Goal: Task Accomplishment & Management: Manage account settings

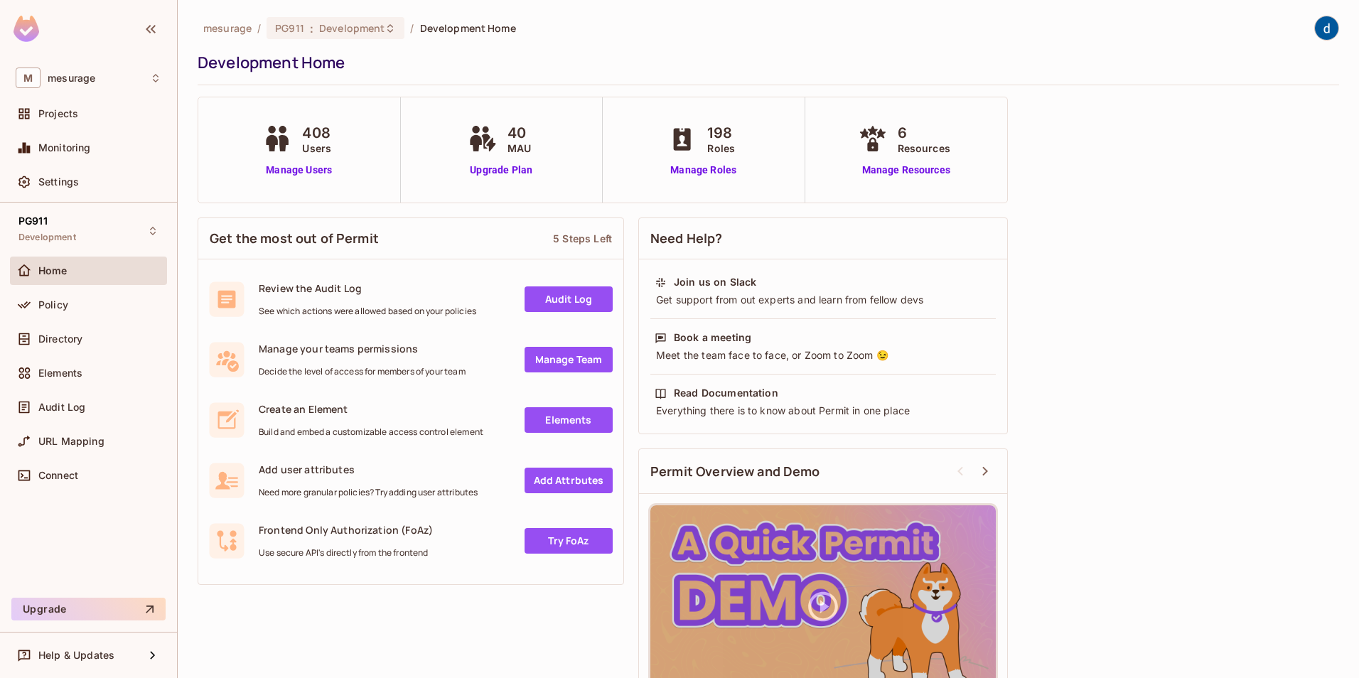
click at [929, 162] on div "6 Resources Manage Resources" at bounding box center [906, 149] width 102 height 55
click at [923, 168] on link "Manage Resources" at bounding box center [906, 170] width 102 height 15
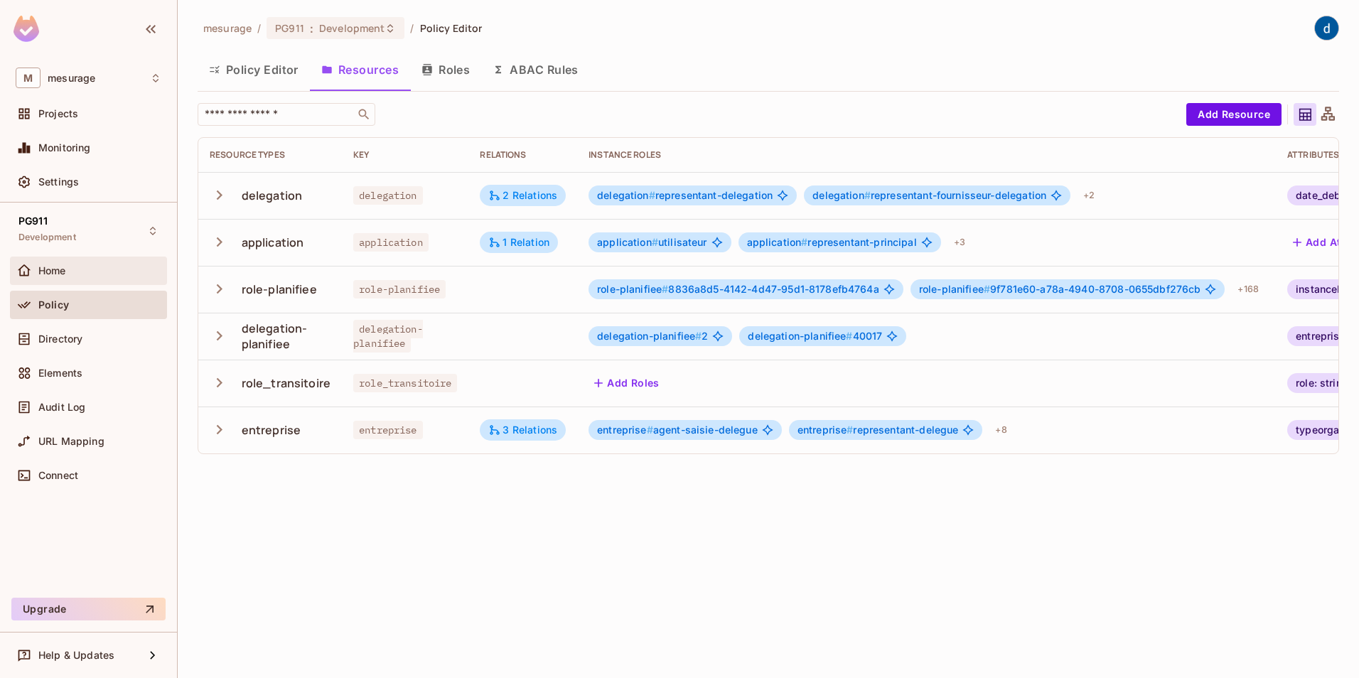
click at [89, 265] on div "Home" at bounding box center [99, 270] width 123 height 11
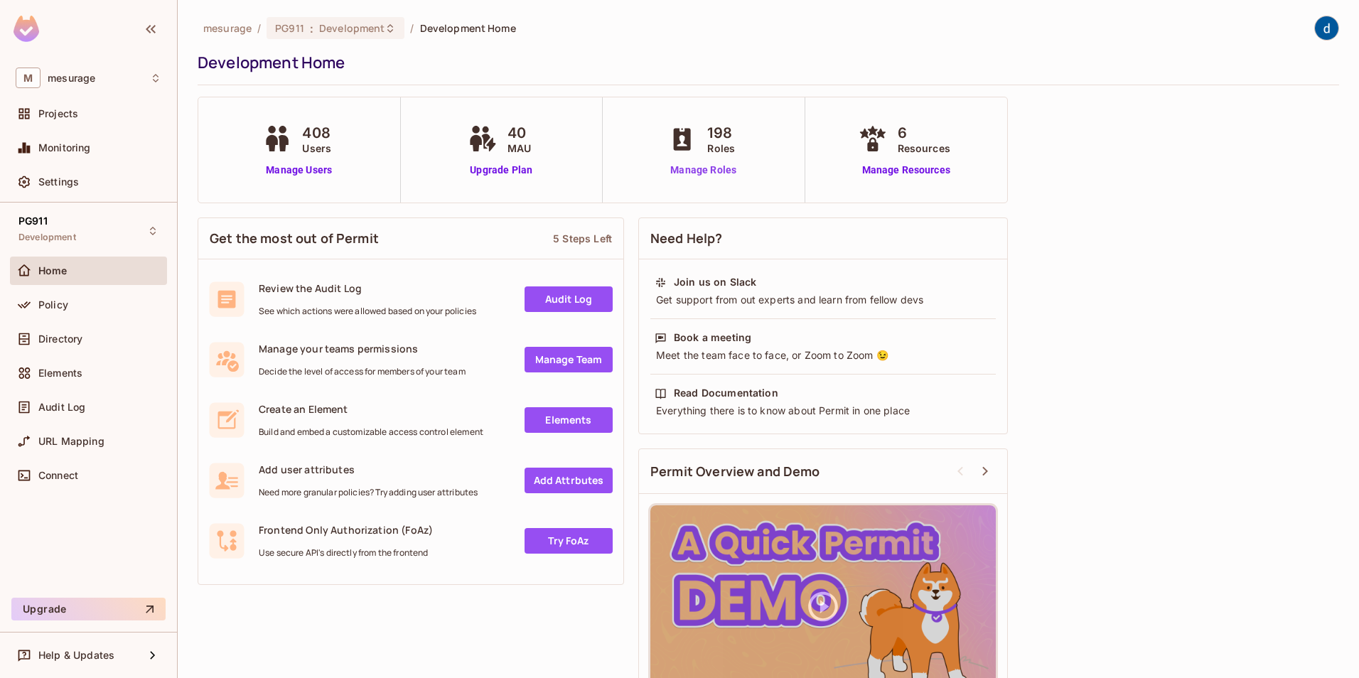
click at [727, 169] on link "Manage Roles" at bounding box center [704, 170] width 78 height 15
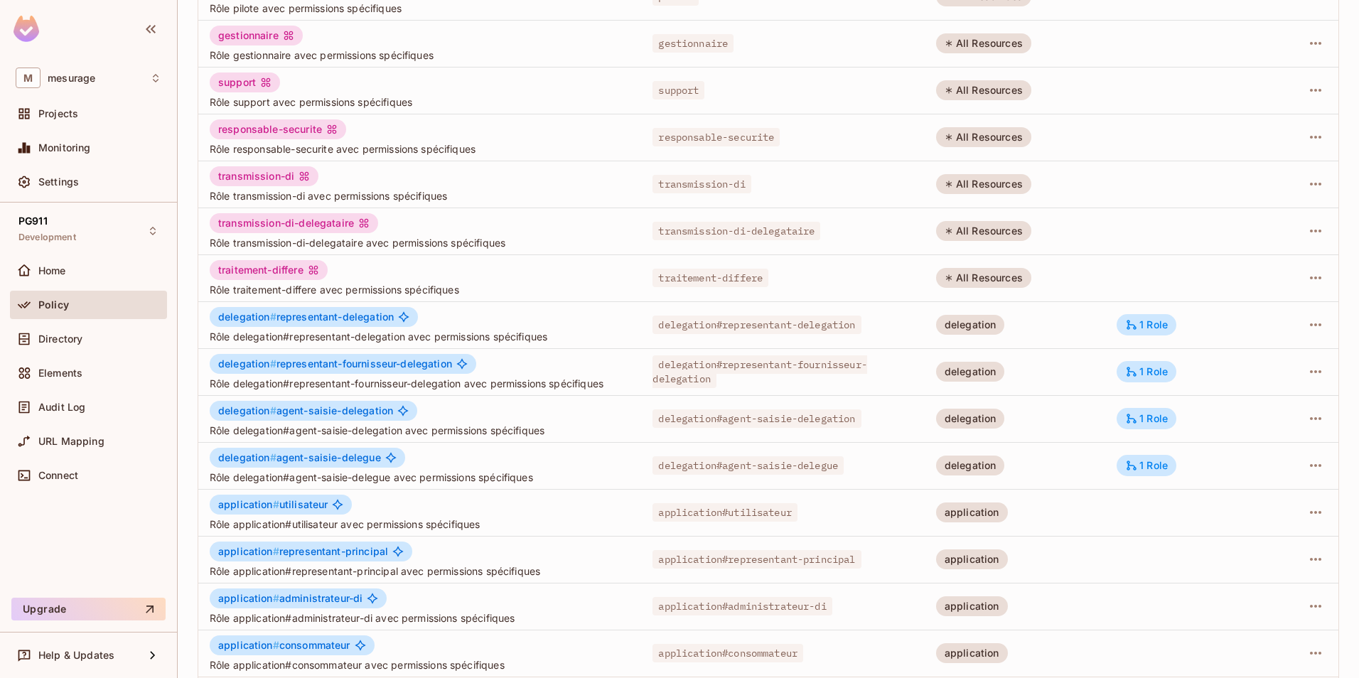
scroll to position [257, 0]
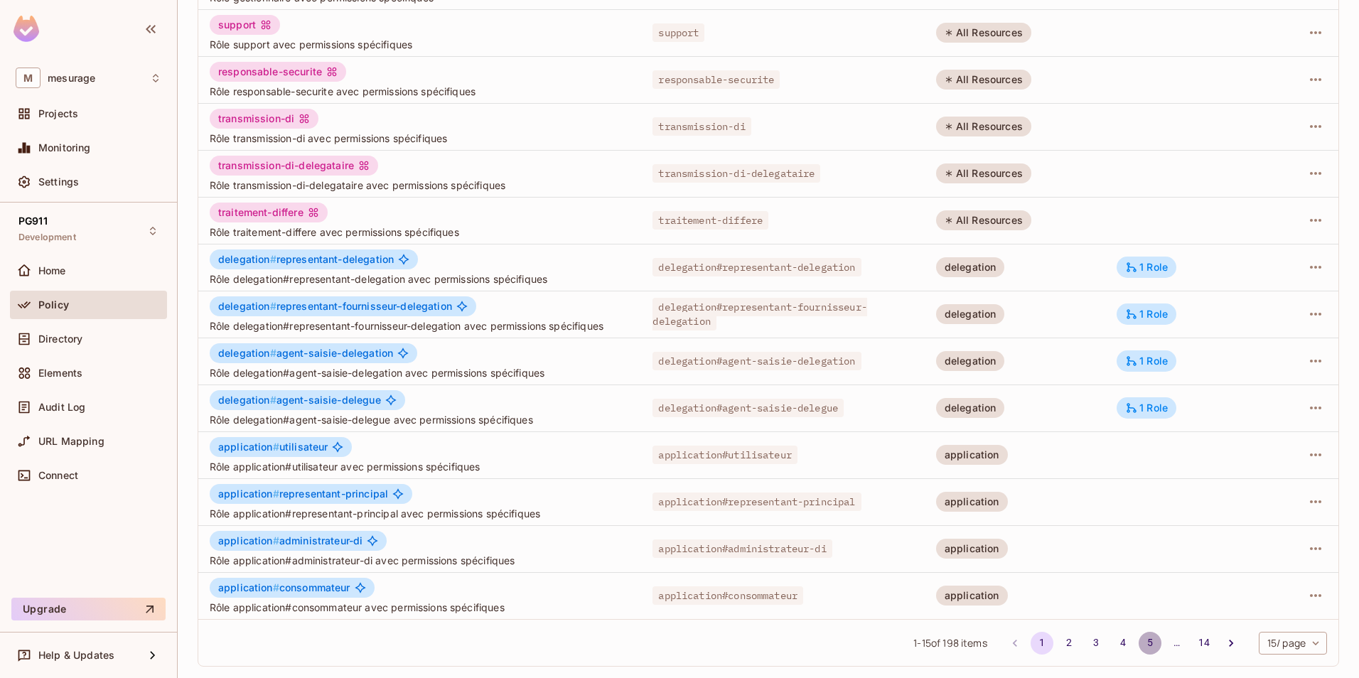
click at [1140, 639] on button "5" at bounding box center [1150, 643] width 23 height 23
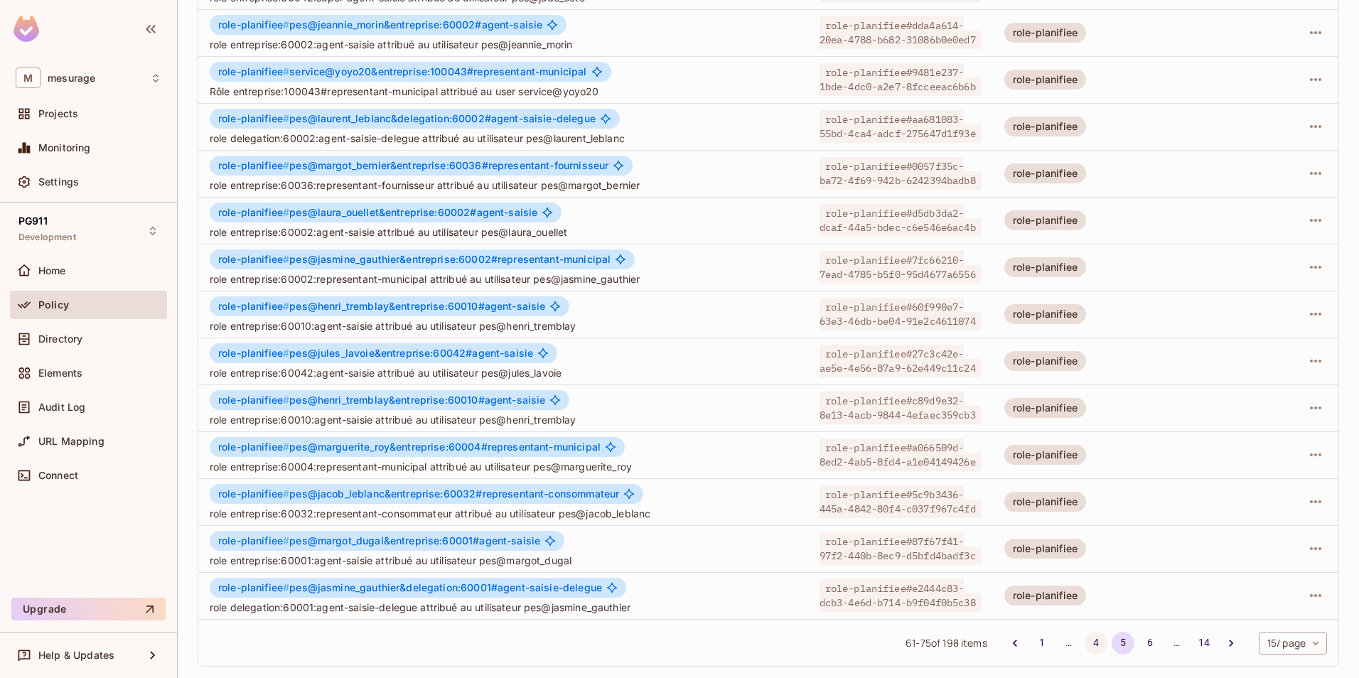
click at [1085, 640] on button "4" at bounding box center [1096, 643] width 23 height 23
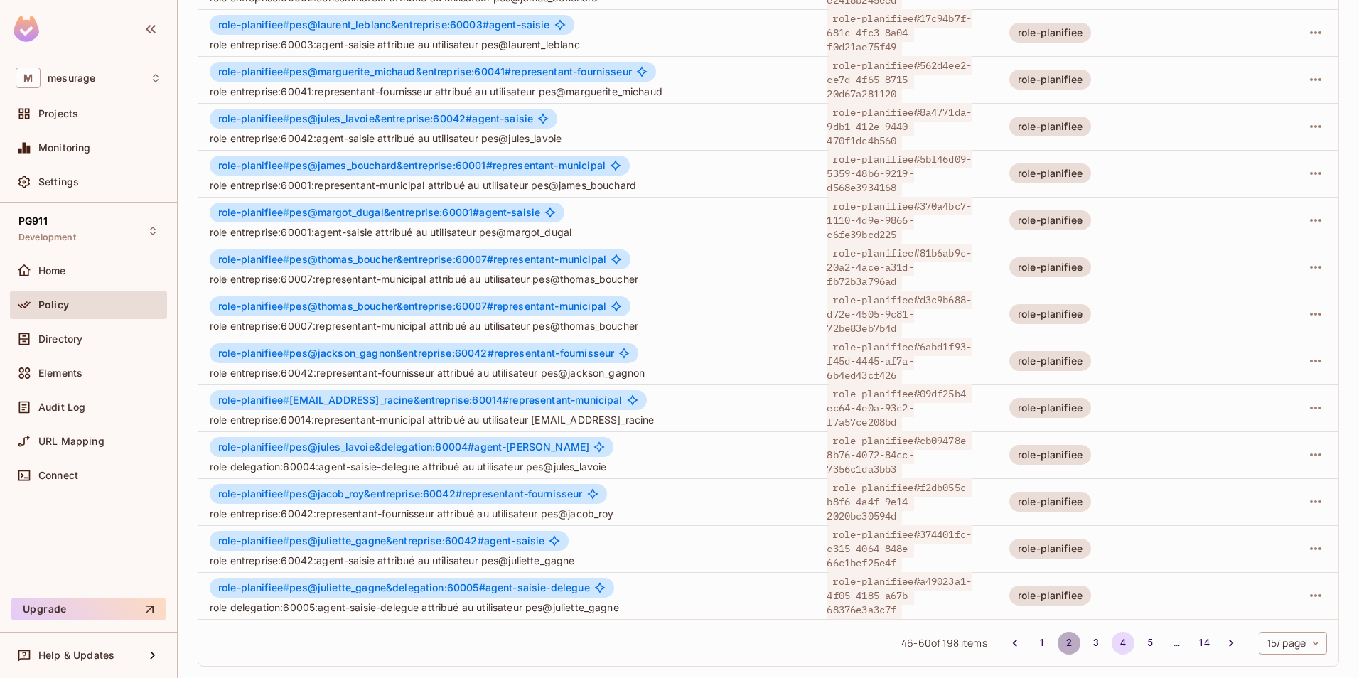
click at [1058, 642] on button "2" at bounding box center [1069, 643] width 23 height 23
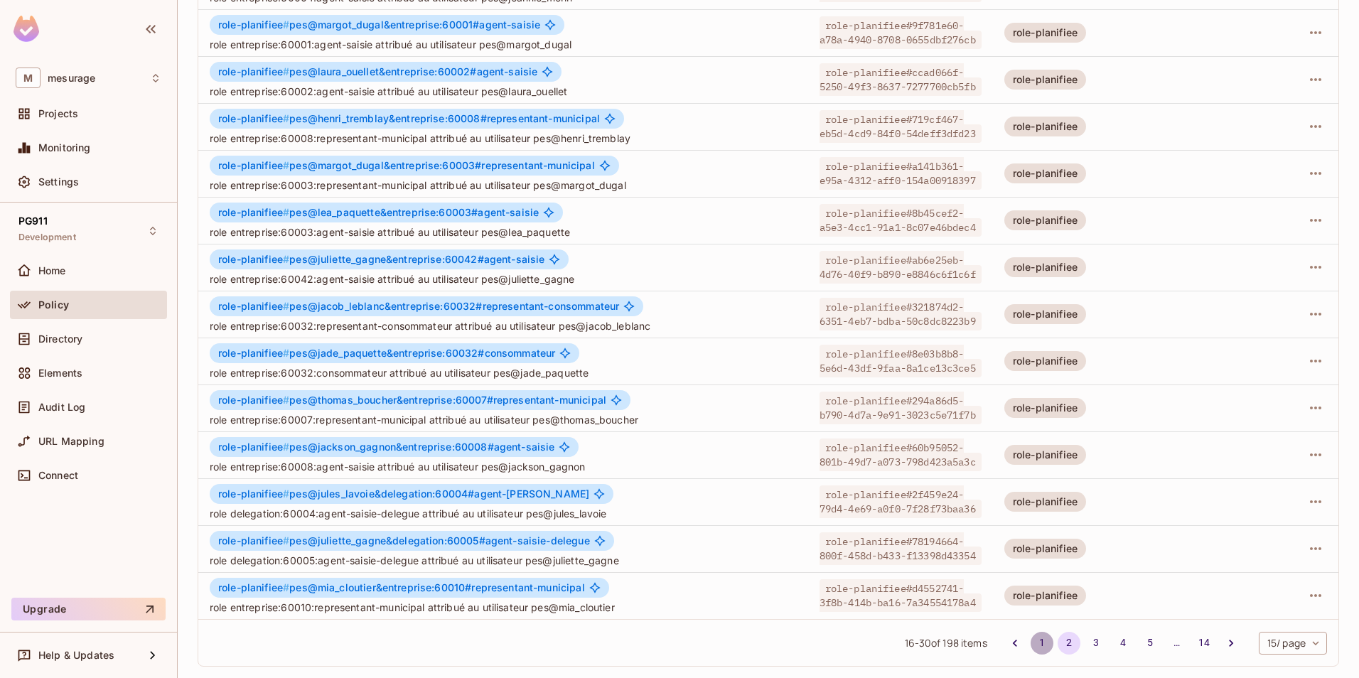
click at [1031, 643] on button "1" at bounding box center [1042, 643] width 23 height 23
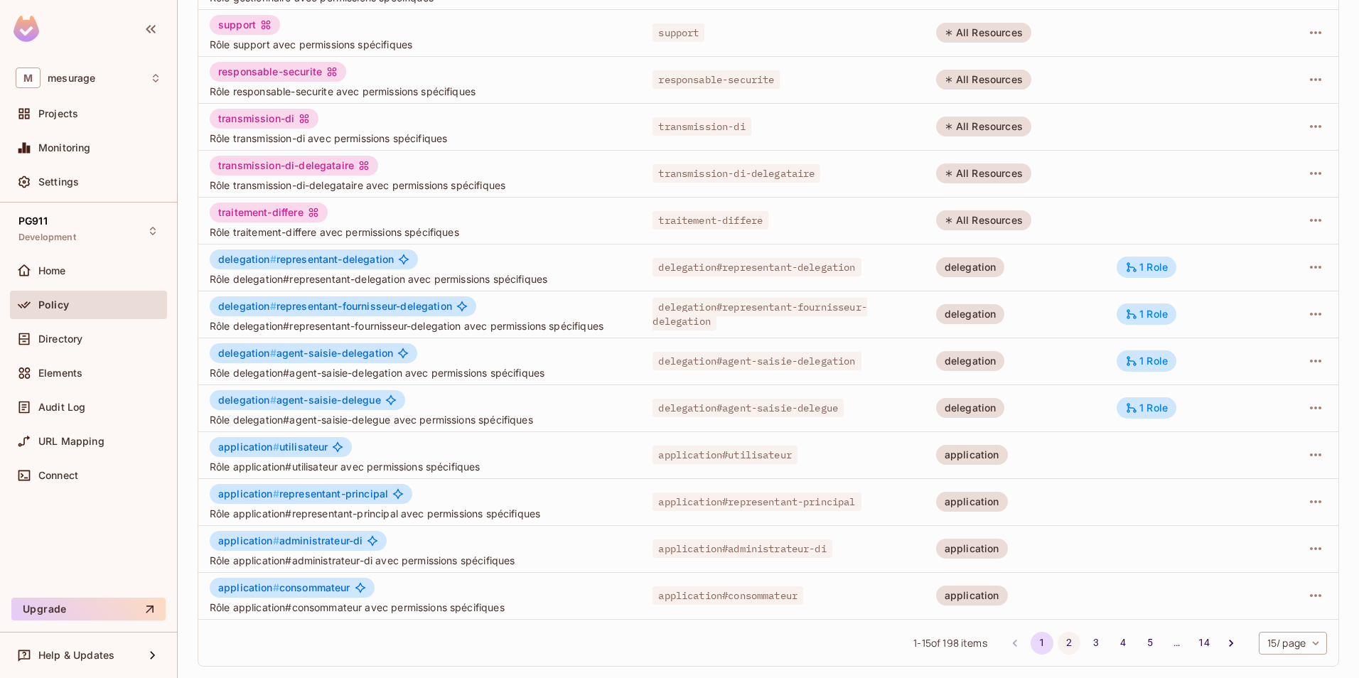
click at [1059, 646] on button "2" at bounding box center [1069, 643] width 23 height 23
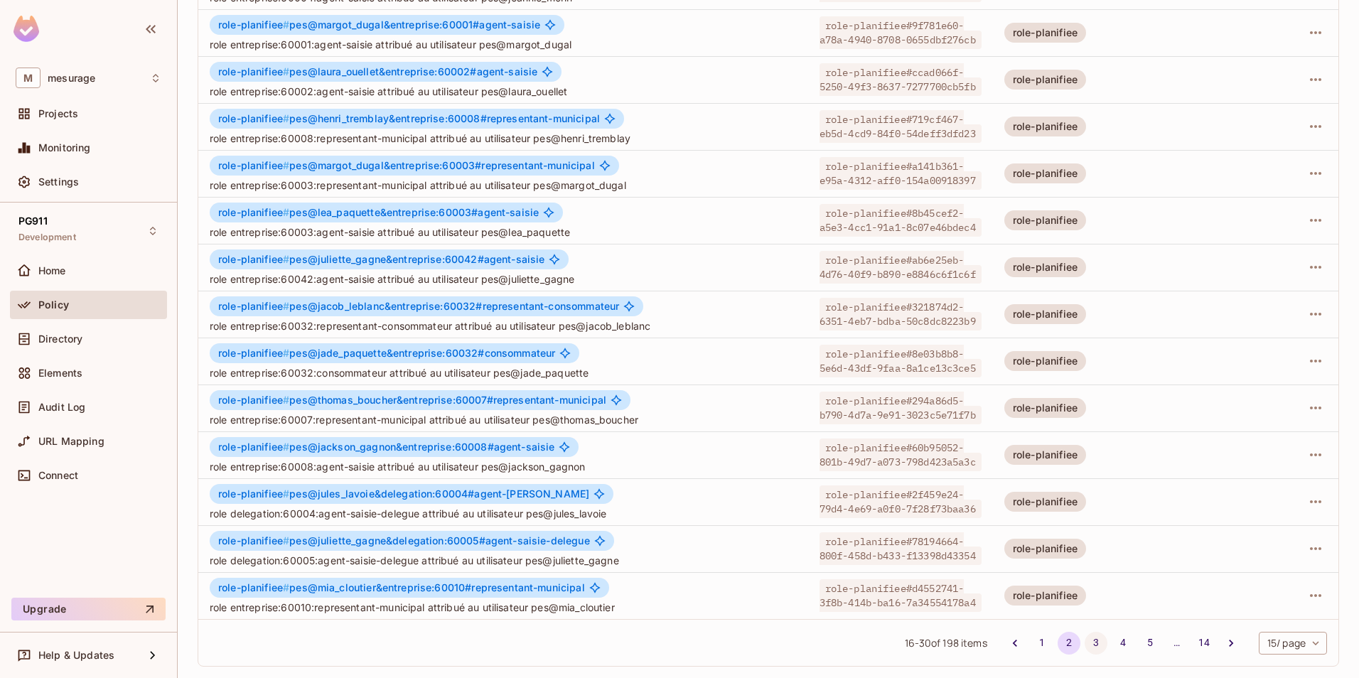
click at [1085, 641] on button "3" at bounding box center [1096, 643] width 23 height 23
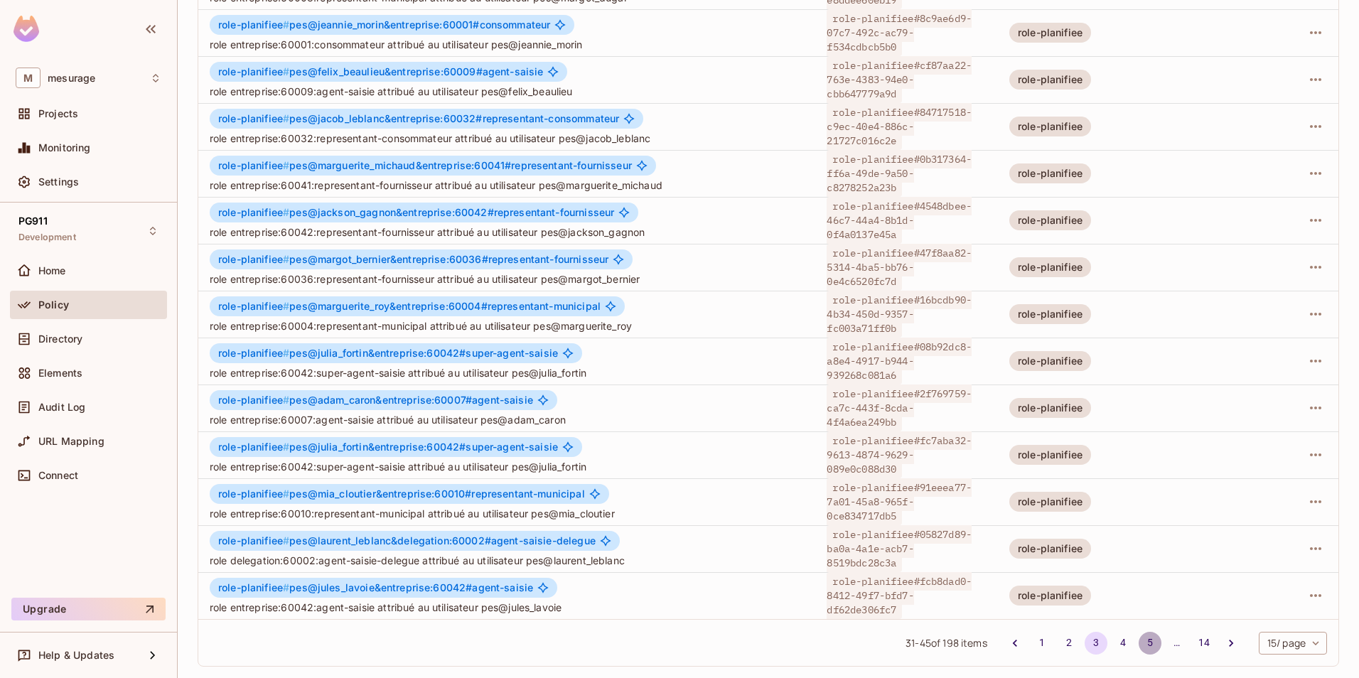
click at [1140, 646] on button "5" at bounding box center [1150, 643] width 23 height 23
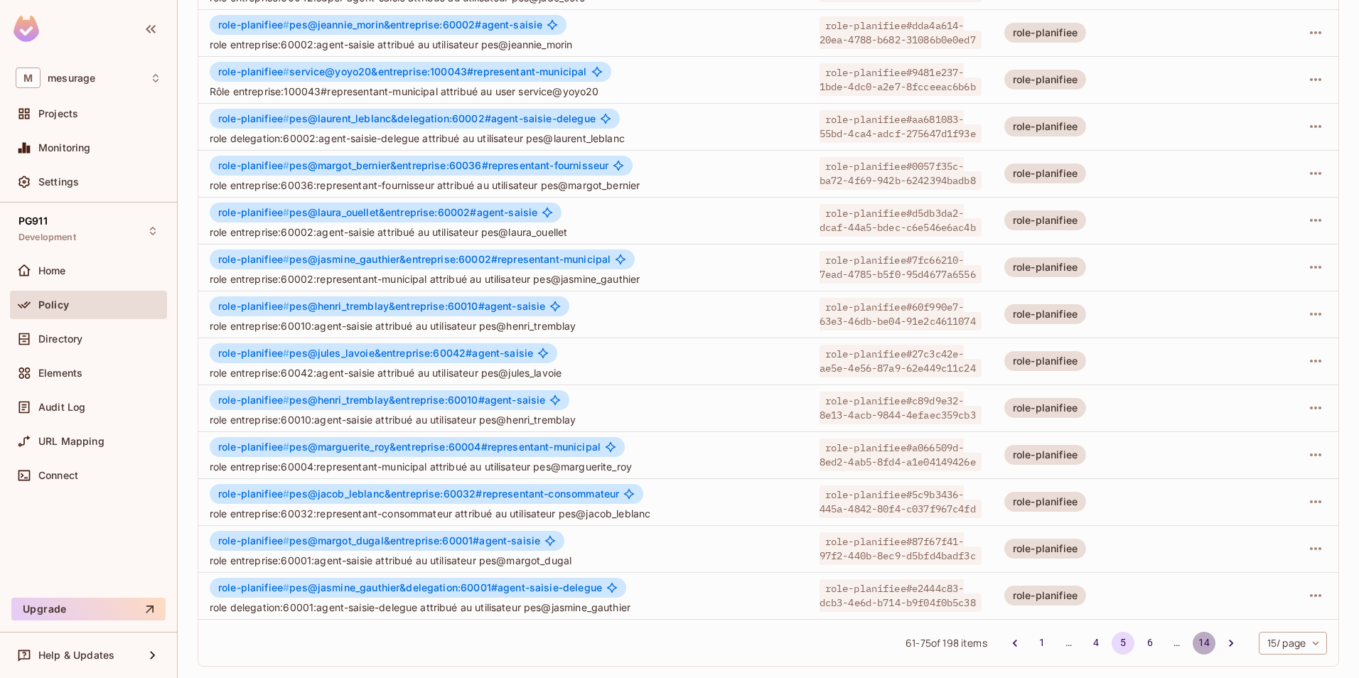
click at [1193, 643] on button "14" at bounding box center [1204, 643] width 23 height 23
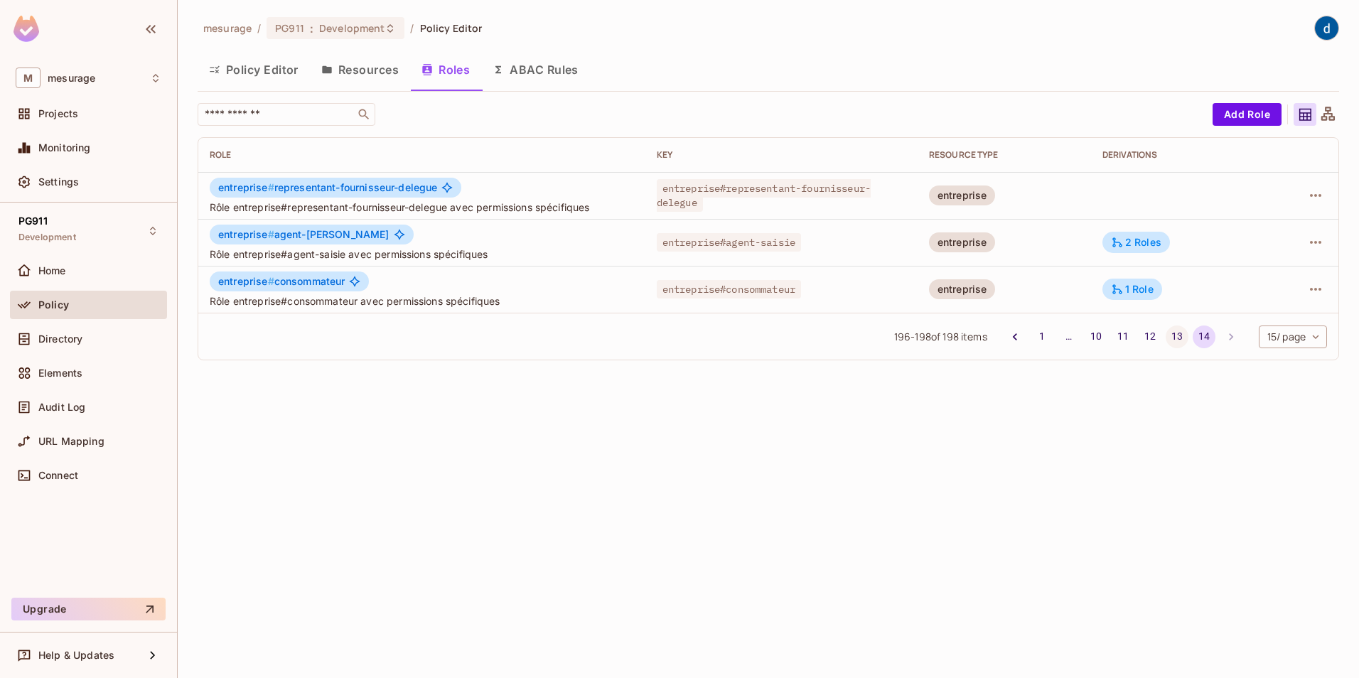
click at [1176, 335] on button "13" at bounding box center [1177, 337] width 23 height 23
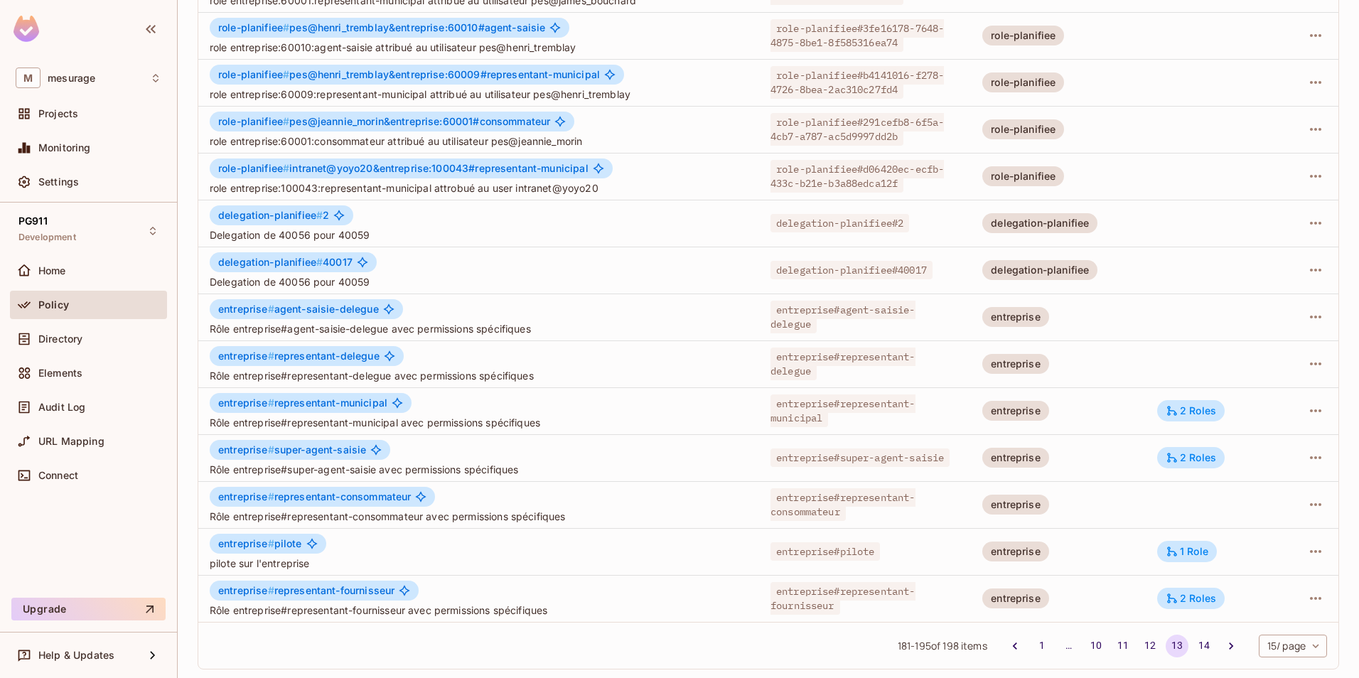
scroll to position [257, 0]
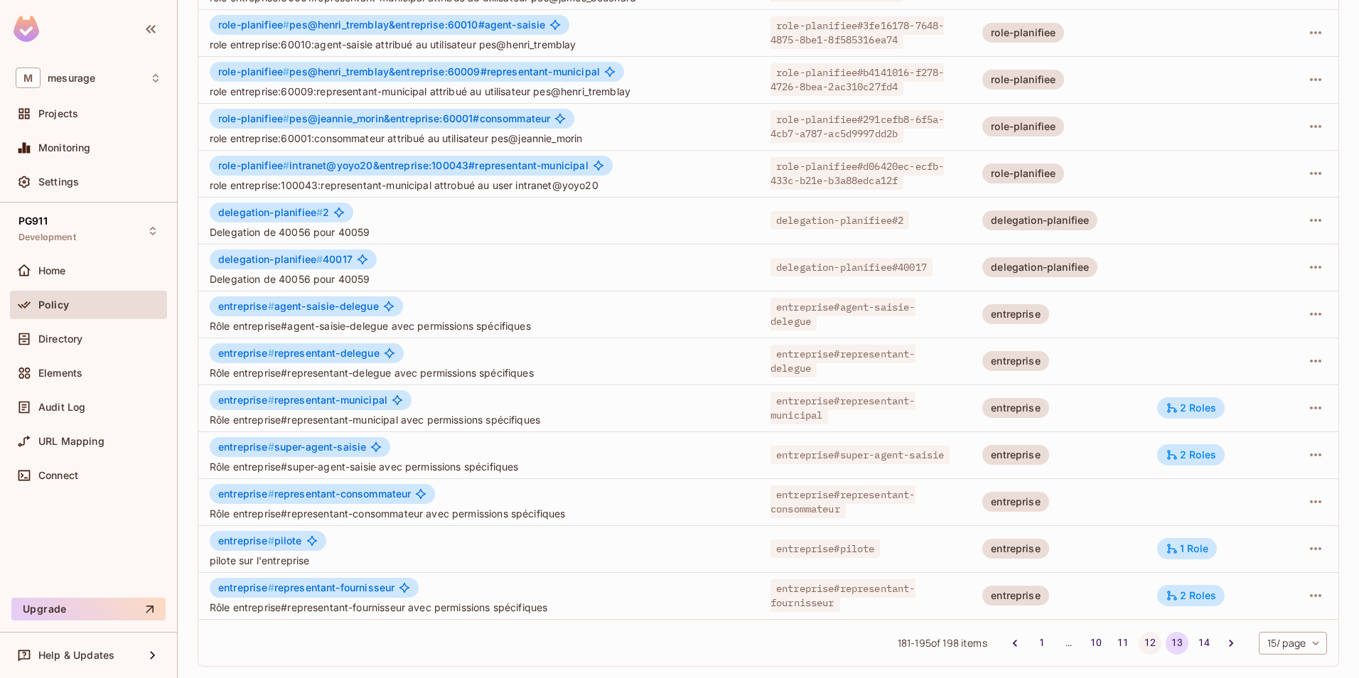
click at [1139, 644] on button "12" at bounding box center [1150, 643] width 23 height 23
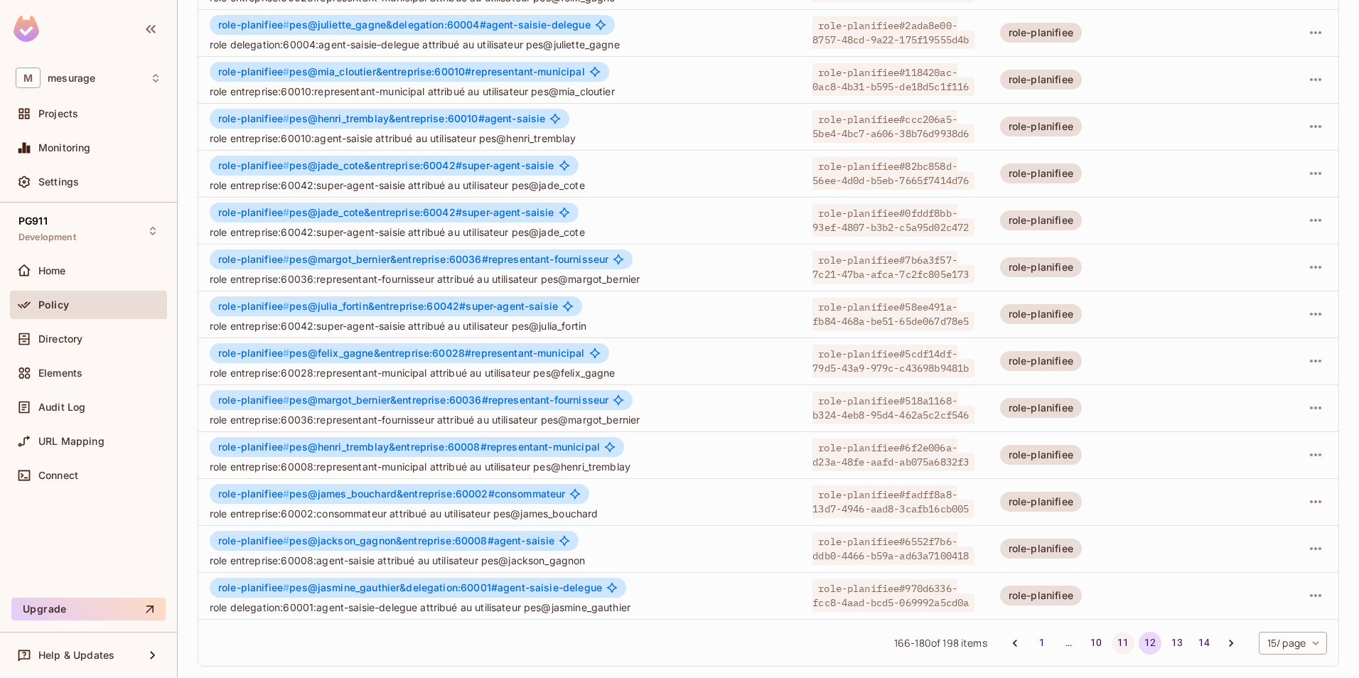
click at [1112, 643] on button "11" at bounding box center [1123, 643] width 23 height 23
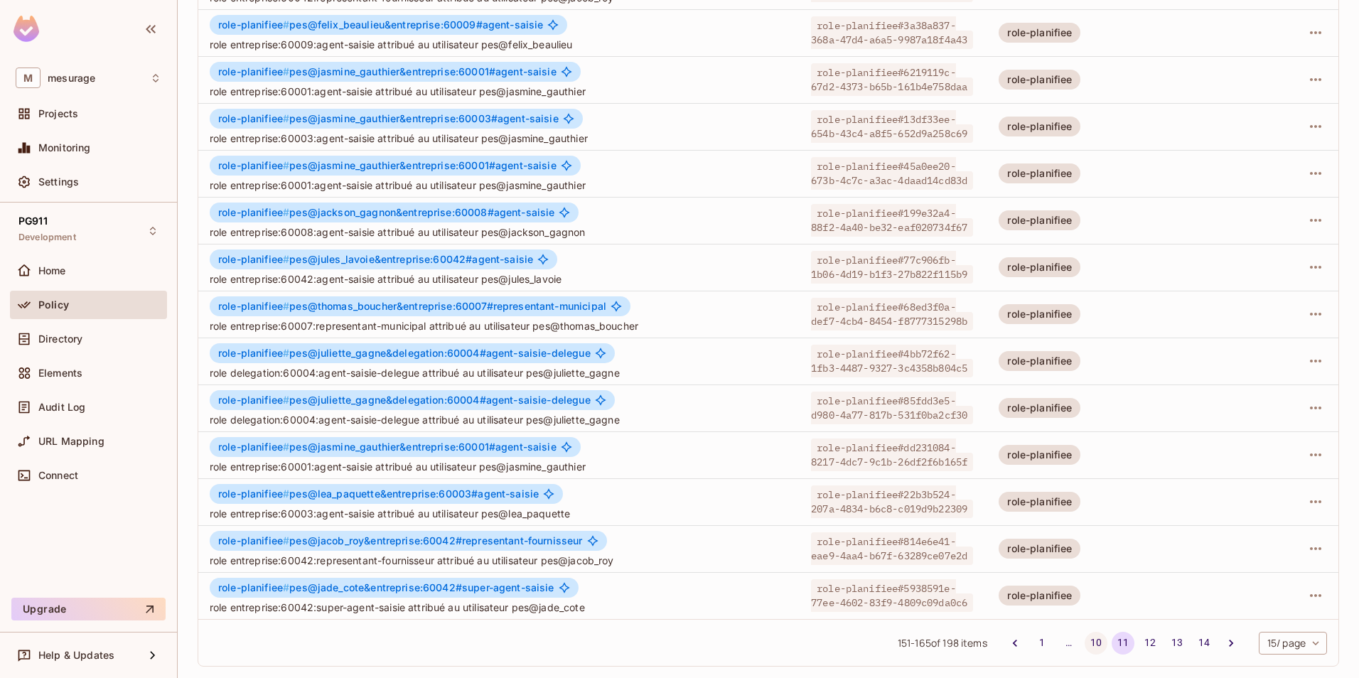
click at [1085, 646] on button "10" at bounding box center [1096, 643] width 23 height 23
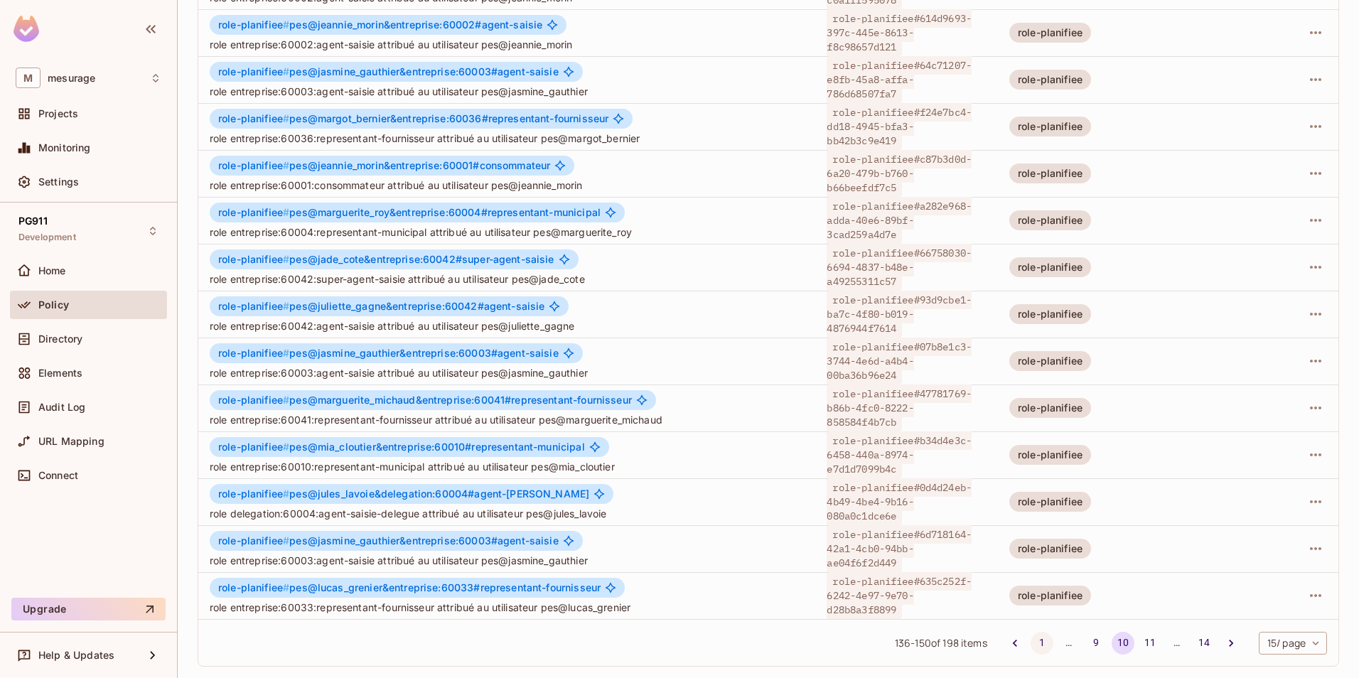
click at [1031, 644] on button "1" at bounding box center [1042, 643] width 23 height 23
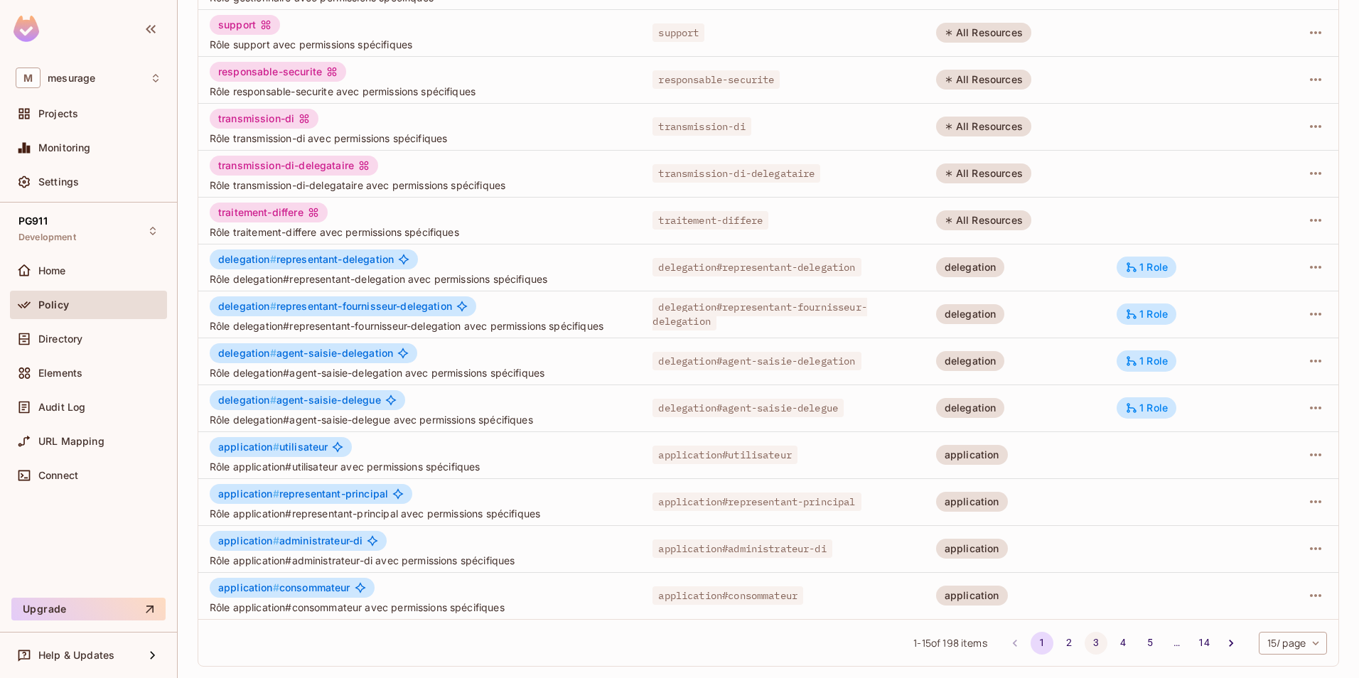
click at [1085, 642] on button "3" at bounding box center [1096, 643] width 23 height 23
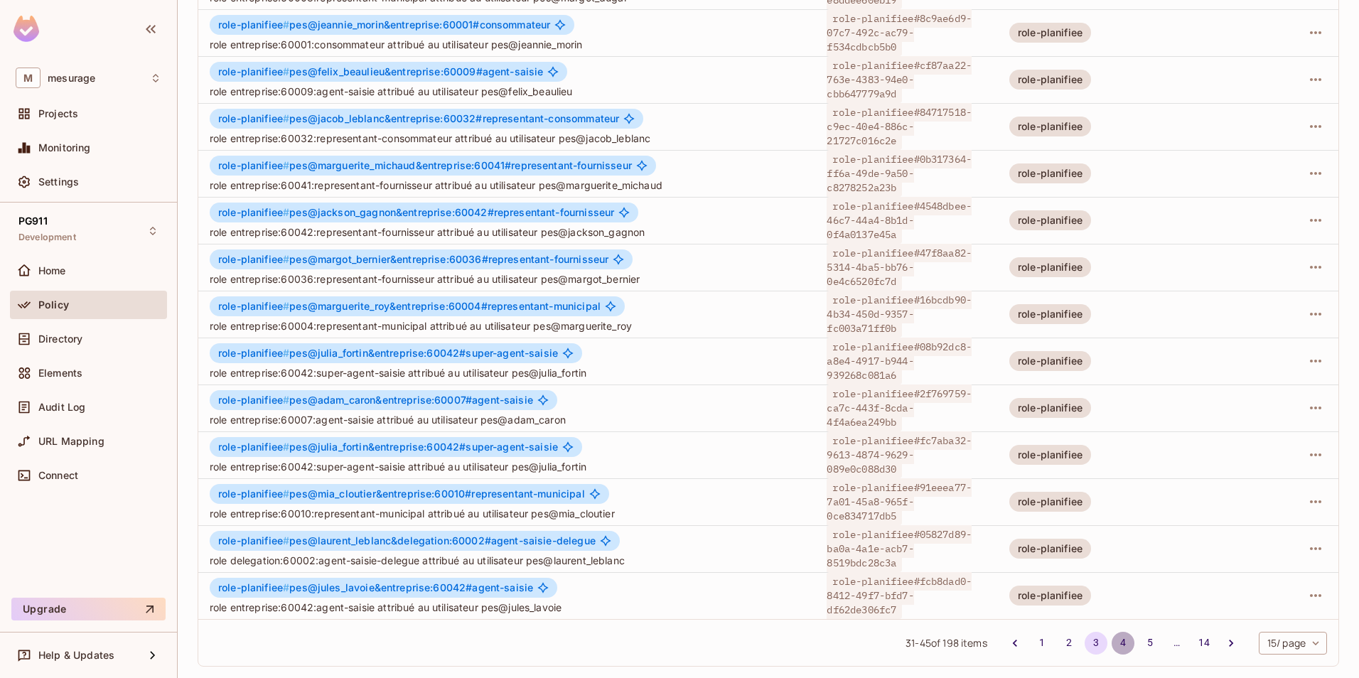
click at [1112, 644] on button "4" at bounding box center [1123, 643] width 23 height 23
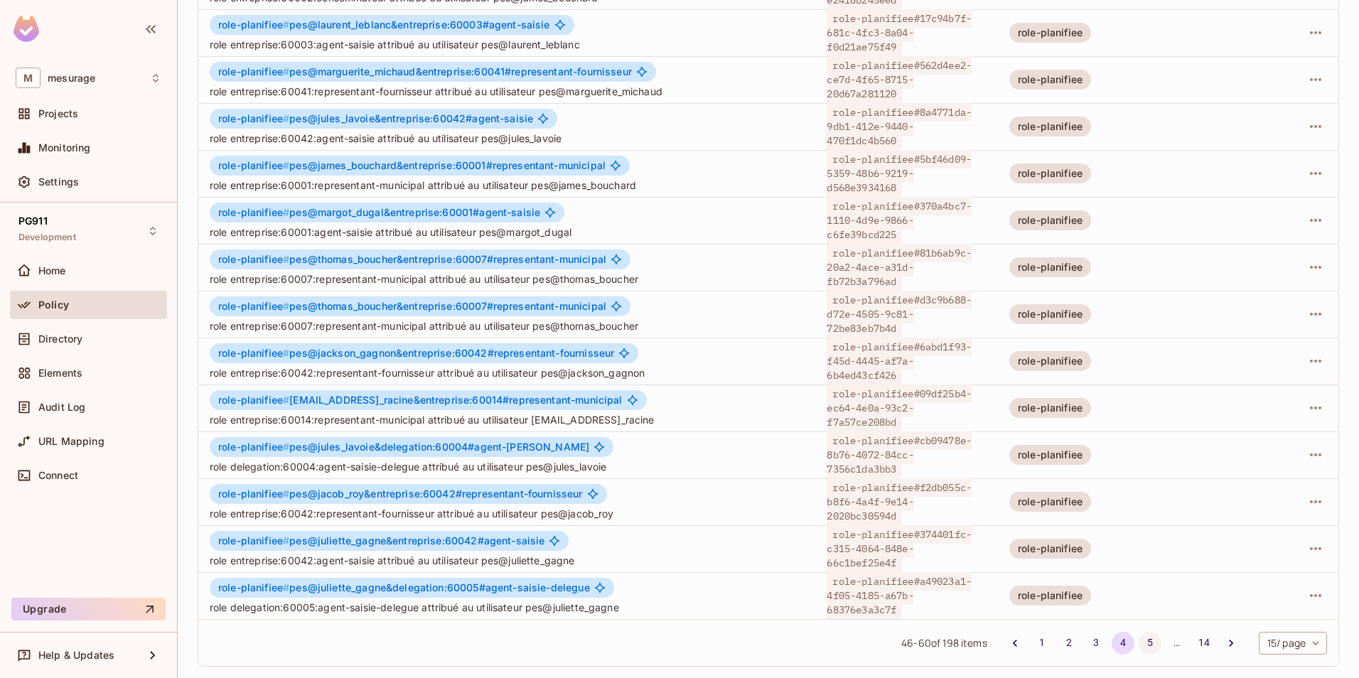
click at [1139, 645] on button "5" at bounding box center [1150, 643] width 23 height 23
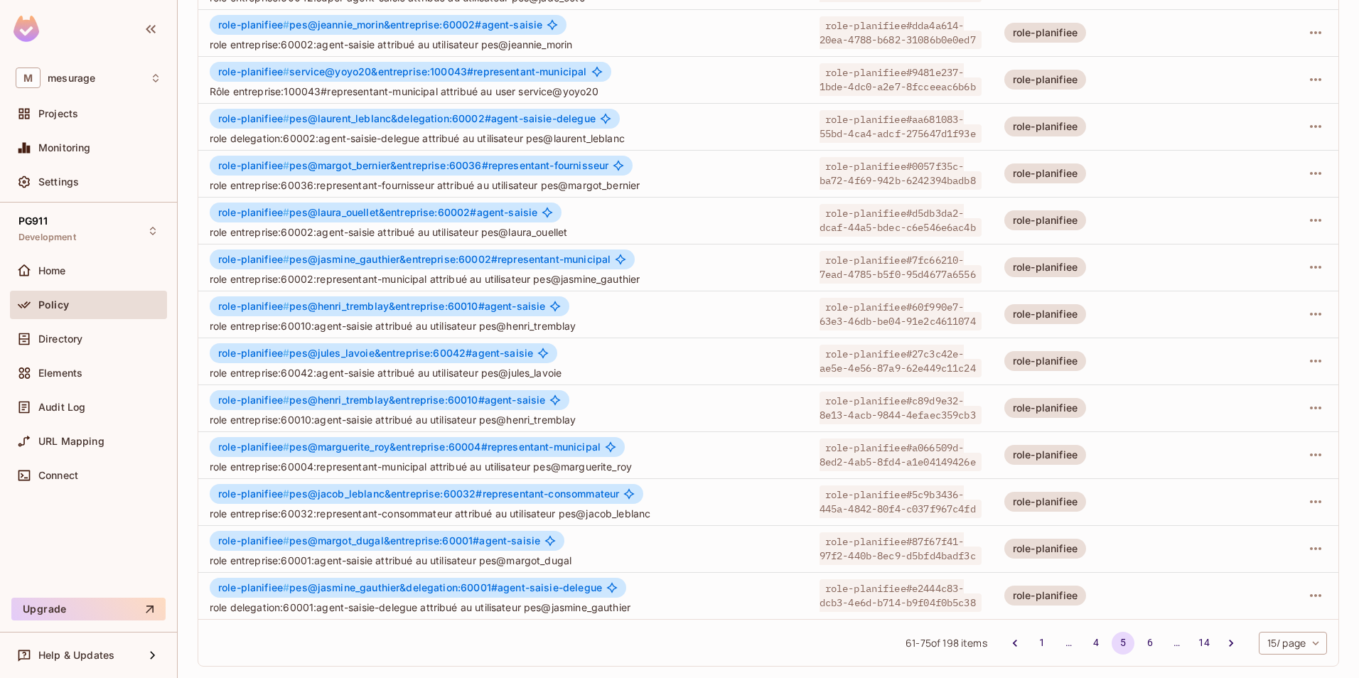
scroll to position [0, 0]
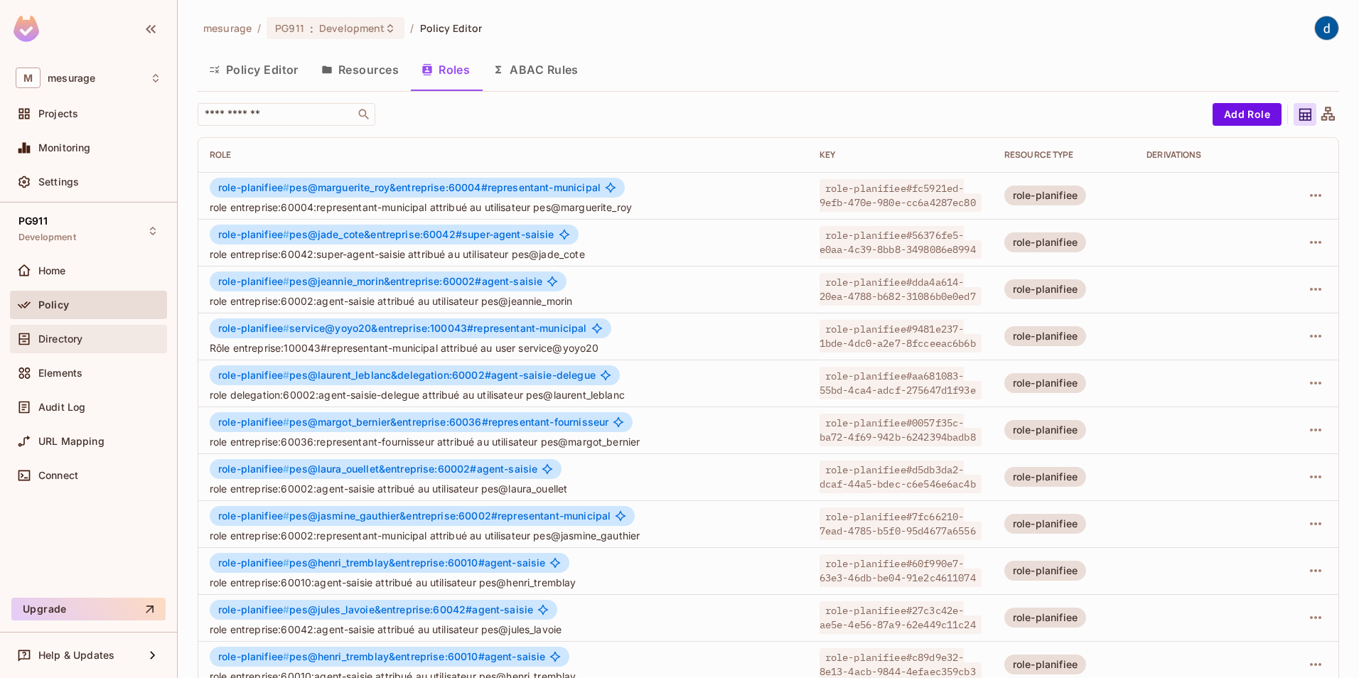
click at [55, 336] on span "Directory" at bounding box center [60, 338] width 44 height 11
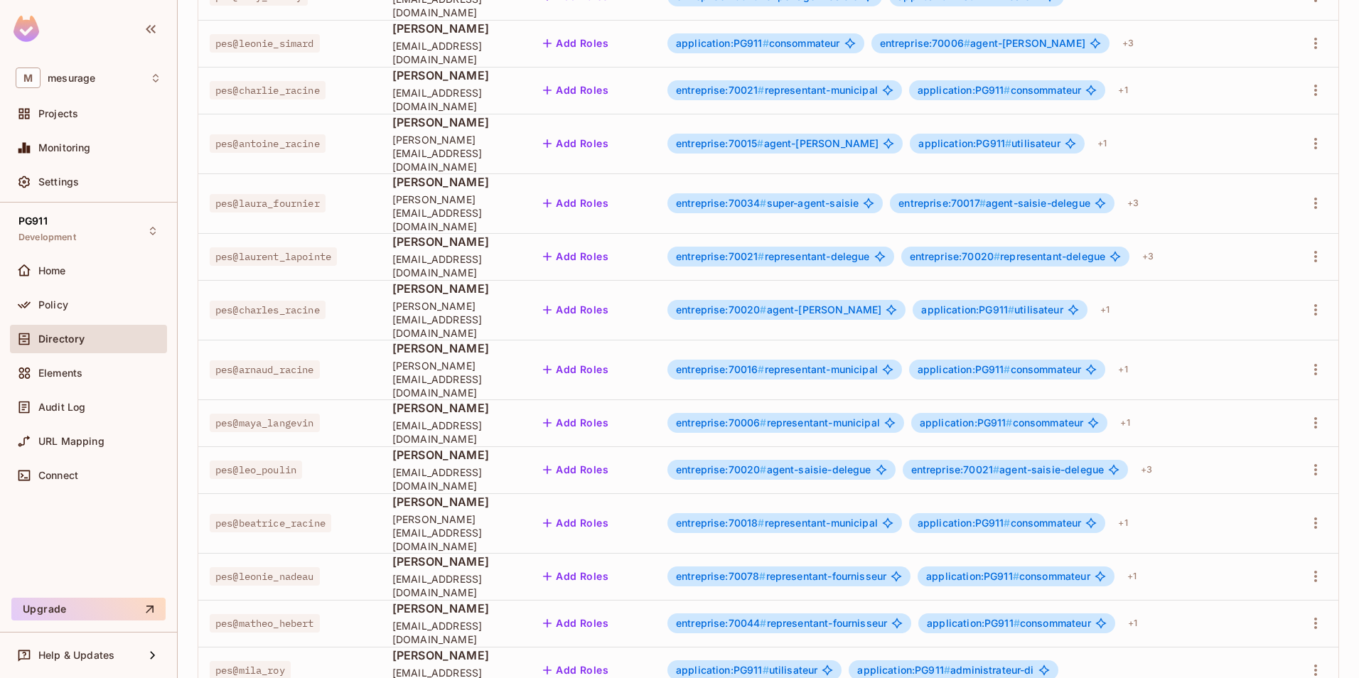
scroll to position [315, 0]
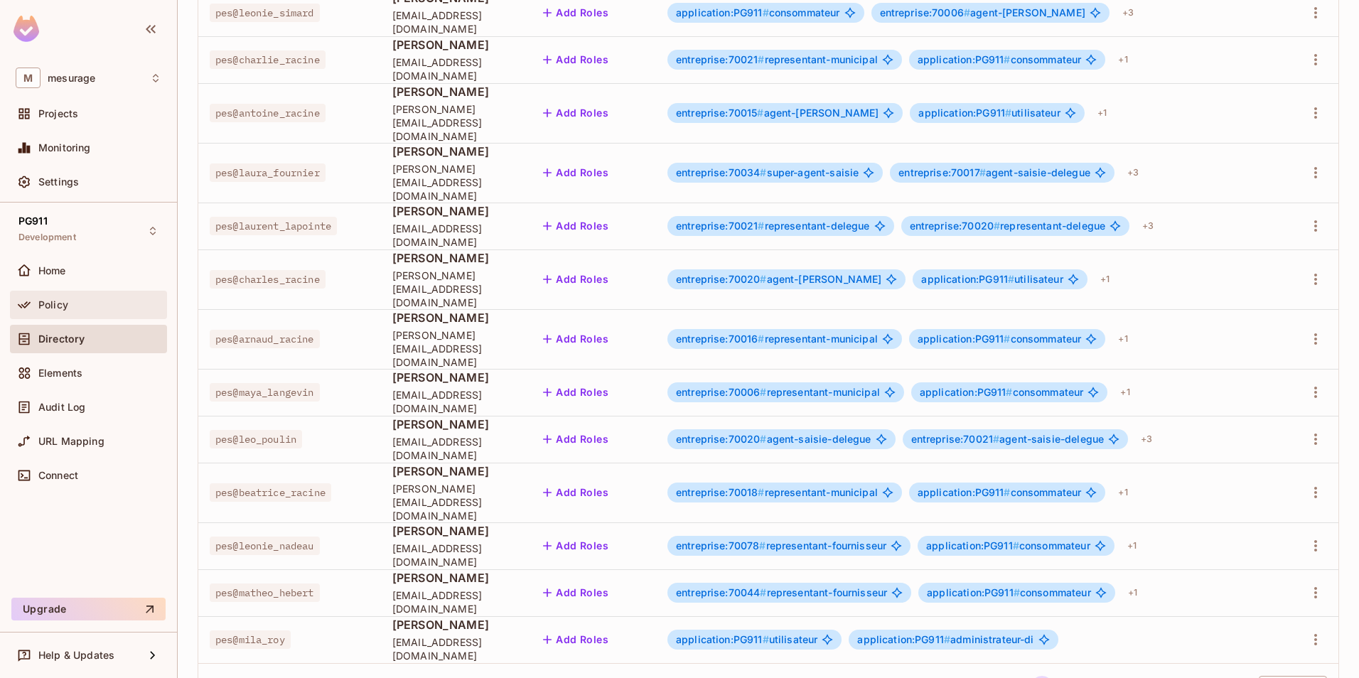
click at [52, 301] on span "Policy" at bounding box center [53, 304] width 30 height 11
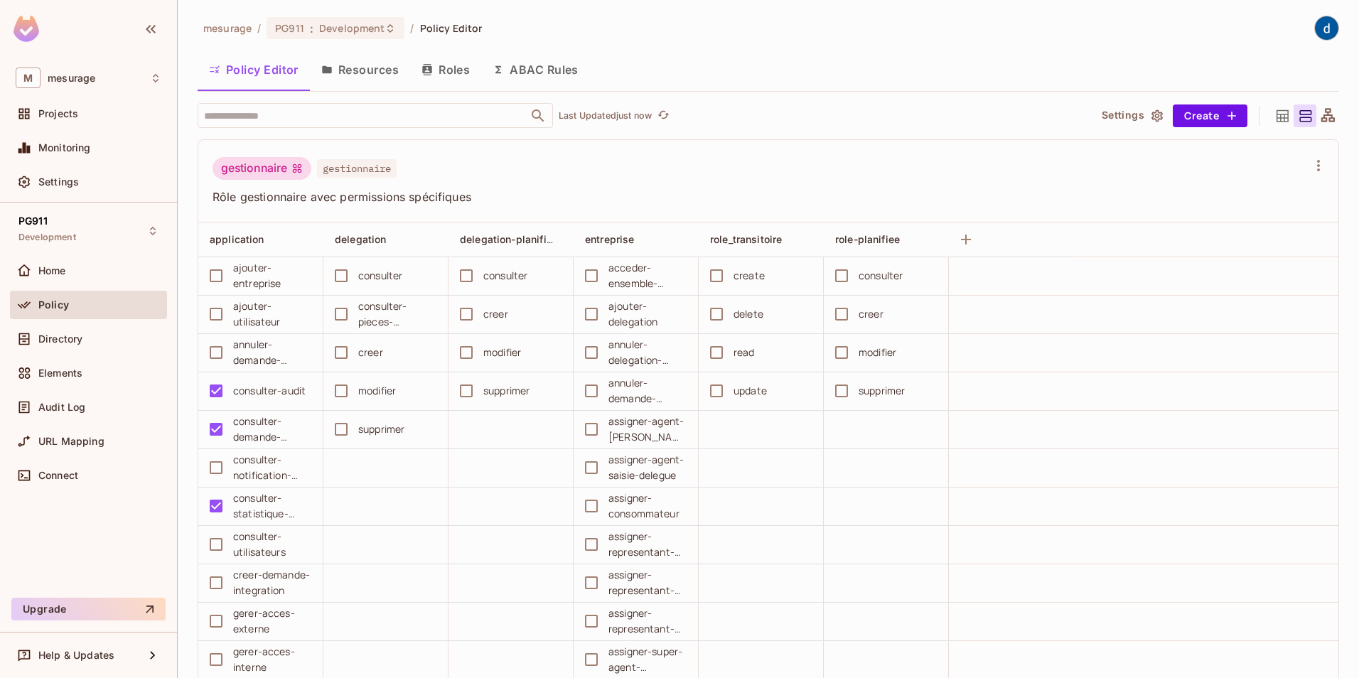
click at [343, 64] on button "Resources" at bounding box center [360, 70] width 100 height 36
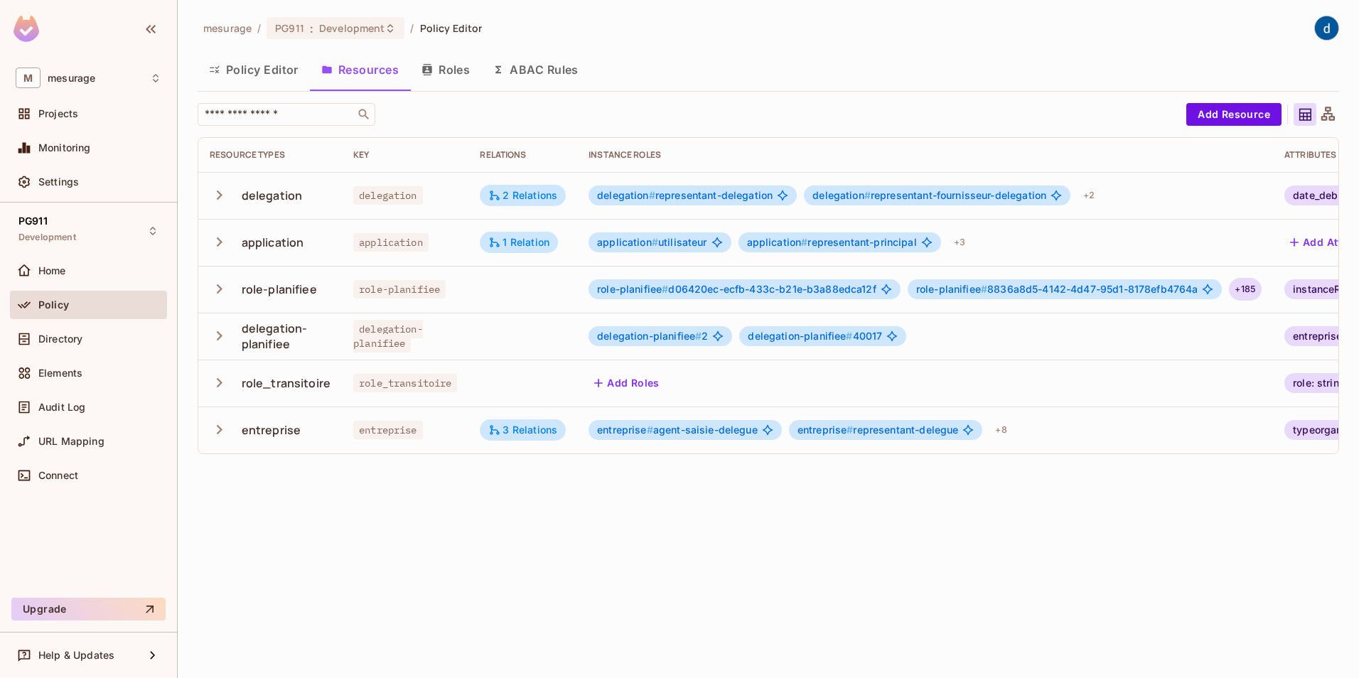
click at [1245, 288] on div "+ 185" at bounding box center [1245, 289] width 33 height 23
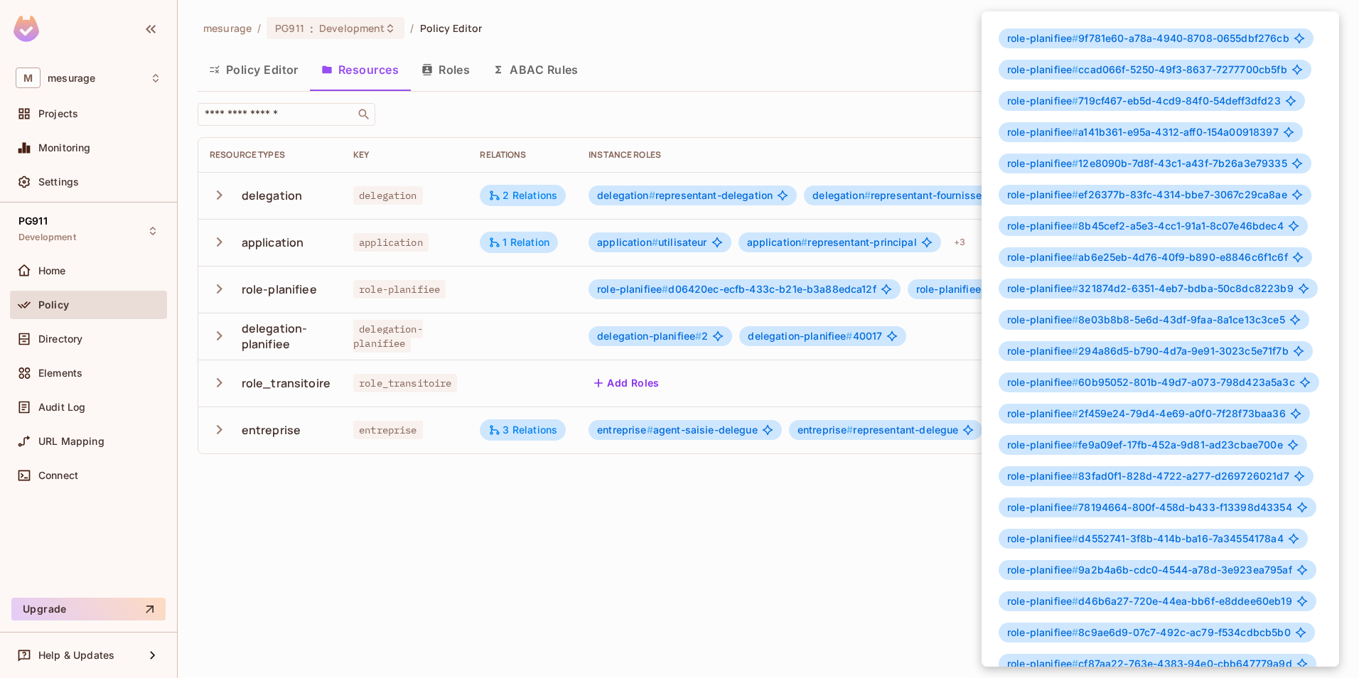
drag, startPoint x: 1094, startPoint y: 42, endPoint x: 1019, endPoint y: 35, distance: 75.0
click at [1019, 35] on span "role-planifiee #" at bounding box center [1043, 38] width 71 height 12
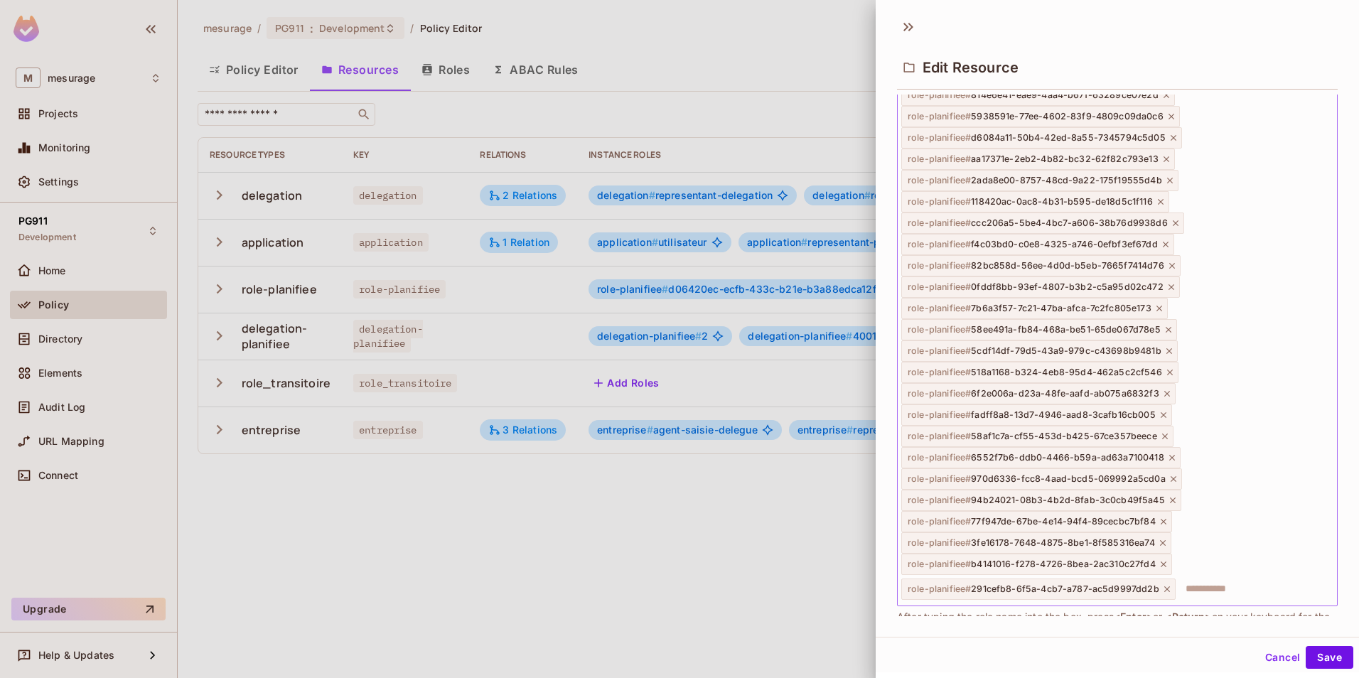
scroll to position [4285, 0]
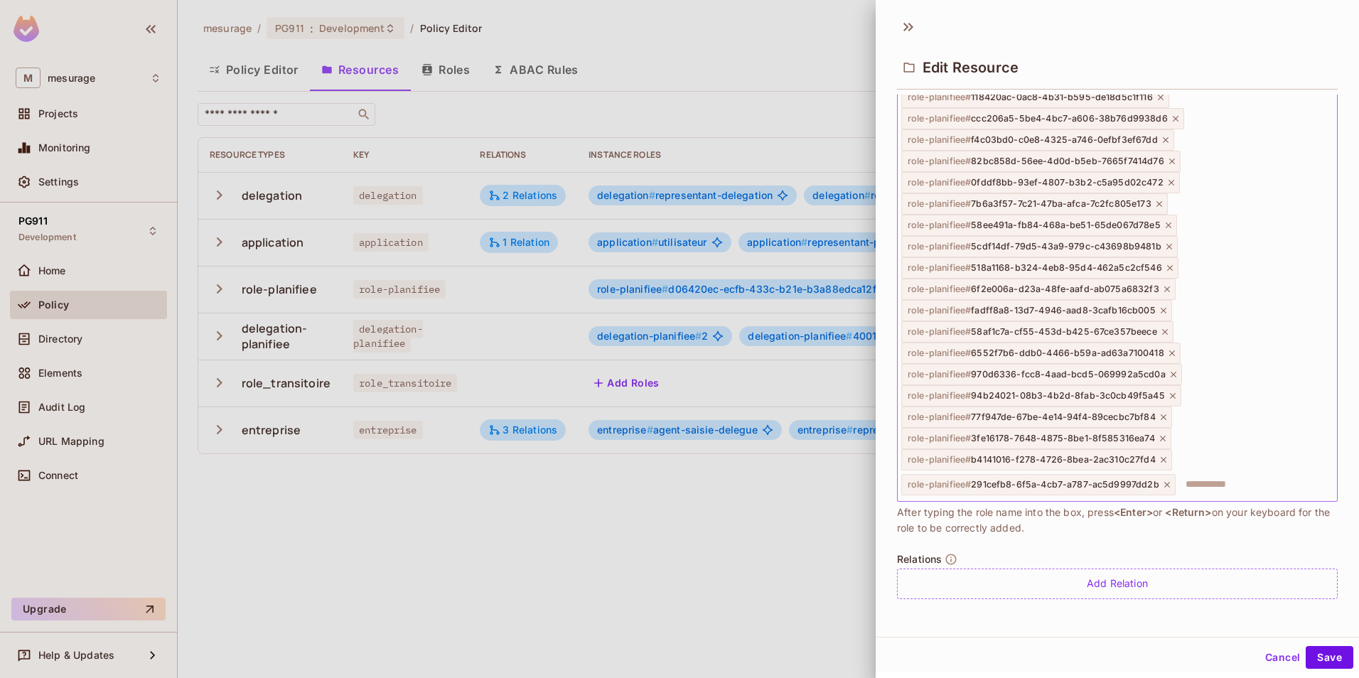
click at [1163, 485] on icon at bounding box center [1168, 485] width 10 height 10
click at [1162, 482] on icon at bounding box center [1164, 485] width 10 height 10
click at [1158, 480] on icon at bounding box center [1163, 485] width 10 height 10
click at [1166, 482] on icon at bounding box center [1164, 485] width 6 height 6
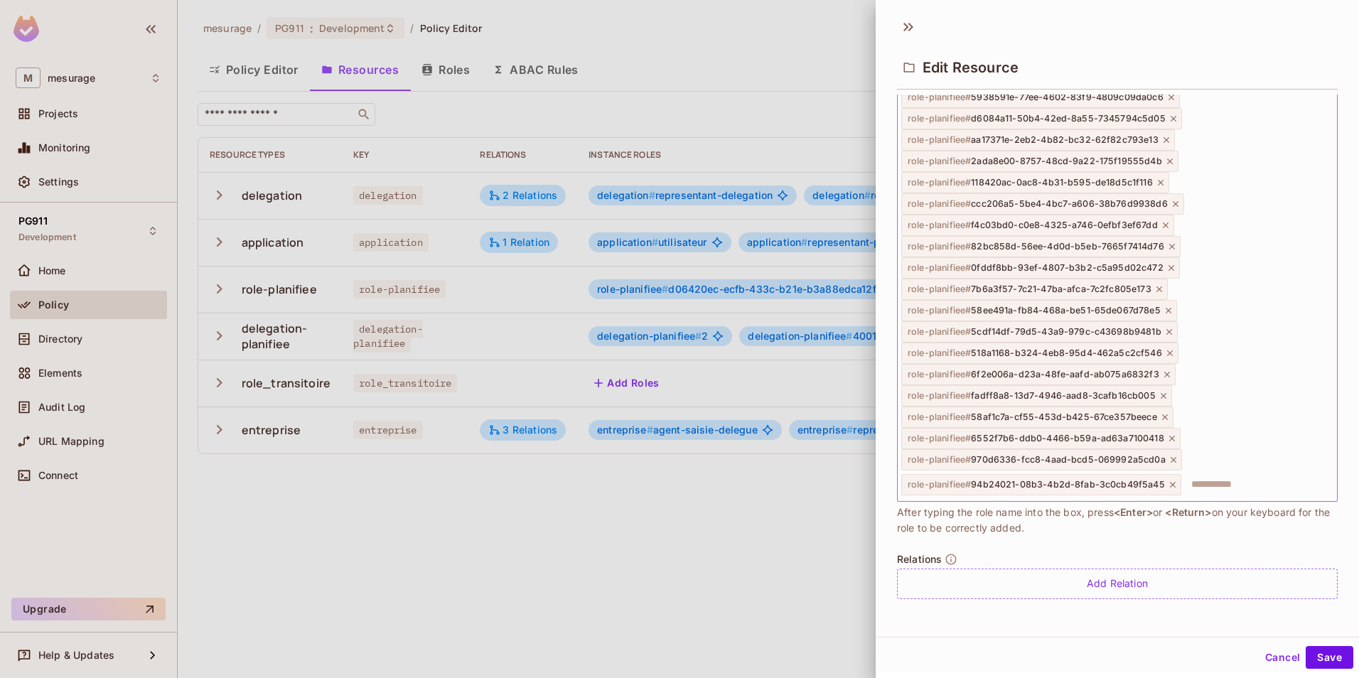
click at [1168, 481] on icon at bounding box center [1173, 485] width 10 height 10
click at [1171, 483] on icon at bounding box center [1174, 485] width 6 height 6
click at [1168, 482] on icon at bounding box center [1173, 485] width 10 height 10
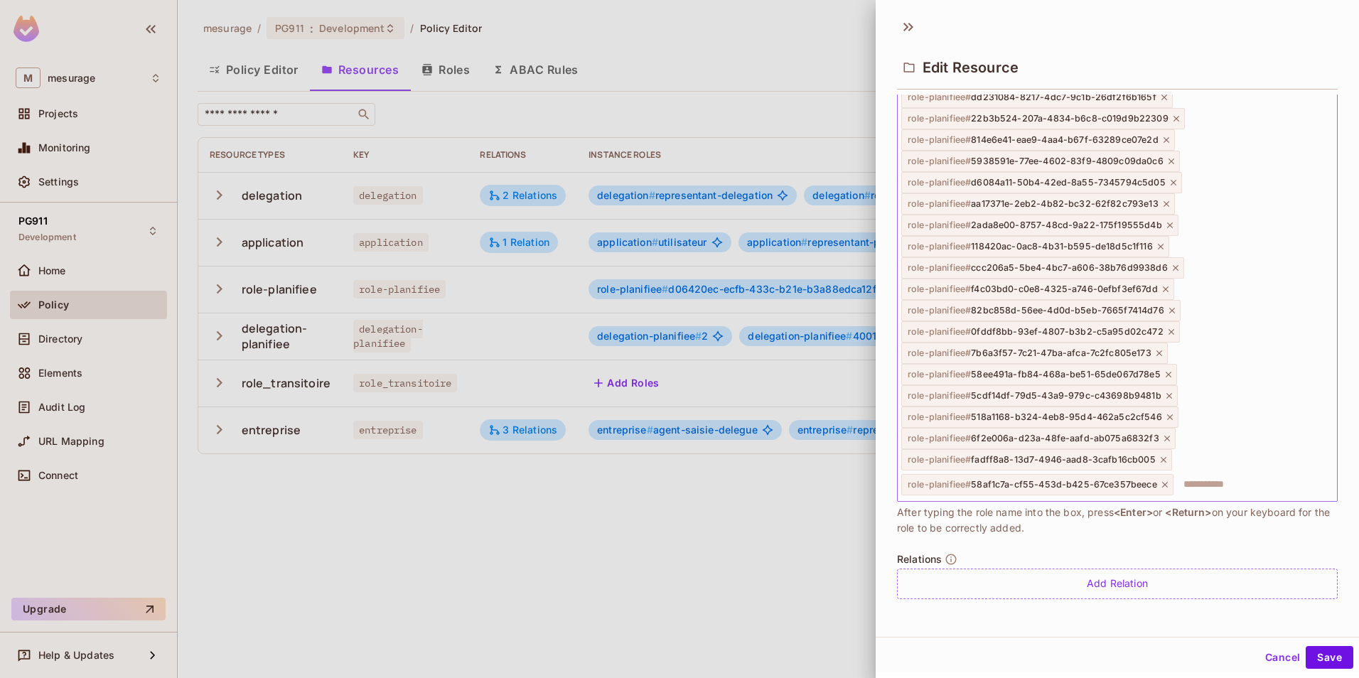
click at [1160, 484] on icon at bounding box center [1165, 485] width 10 height 10
click at [1161, 480] on icon at bounding box center [1164, 485] width 10 height 10
click at [1163, 480] on icon at bounding box center [1168, 485] width 10 height 10
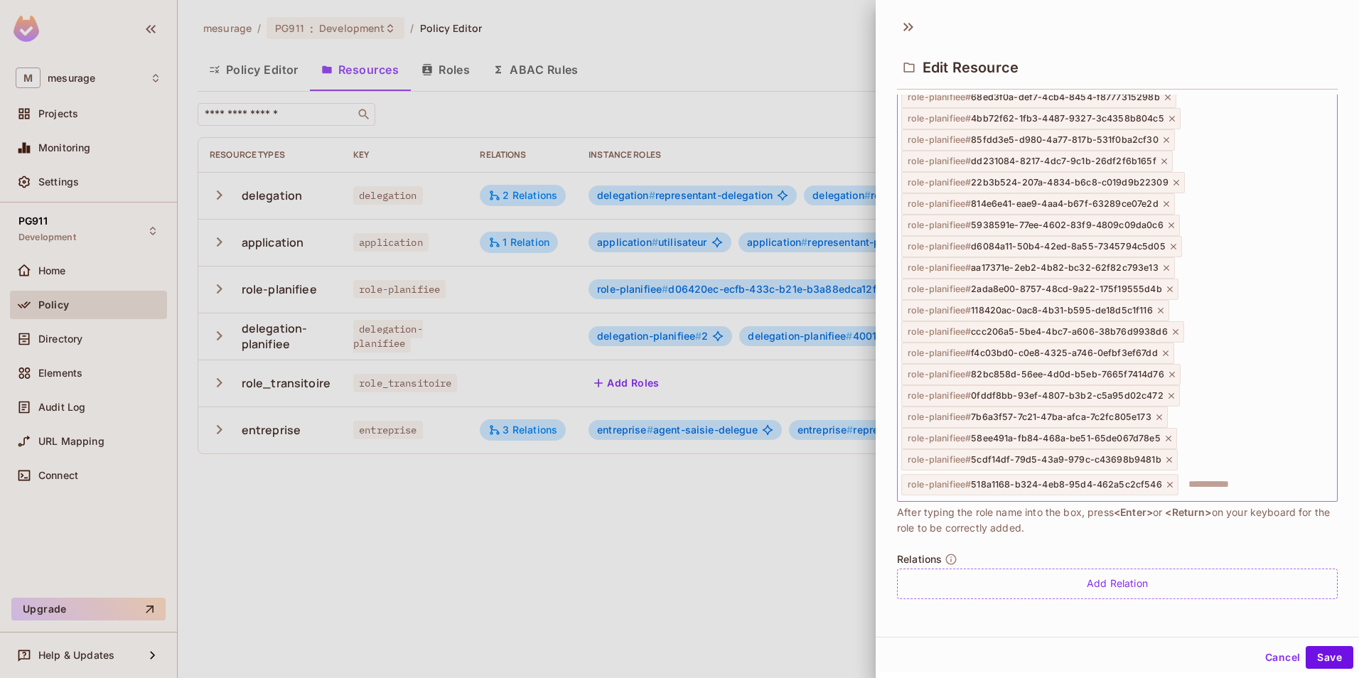
scroll to position [4071, 0]
drag, startPoint x: 1202, startPoint y: 126, endPoint x: 1018, endPoint y: 167, distance: 188.7
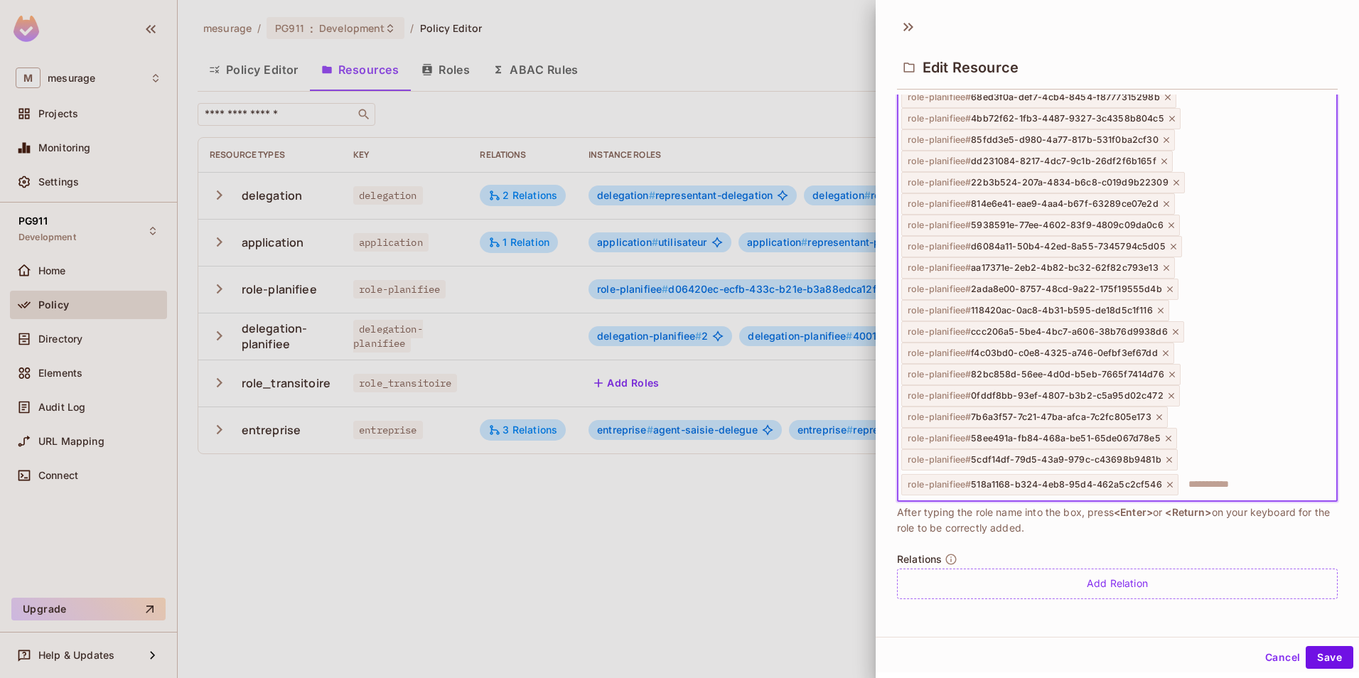
click at [1170, 117] on icon at bounding box center [1173, 119] width 6 height 6
click at [1167, 117] on icon at bounding box center [1168, 119] width 10 height 10
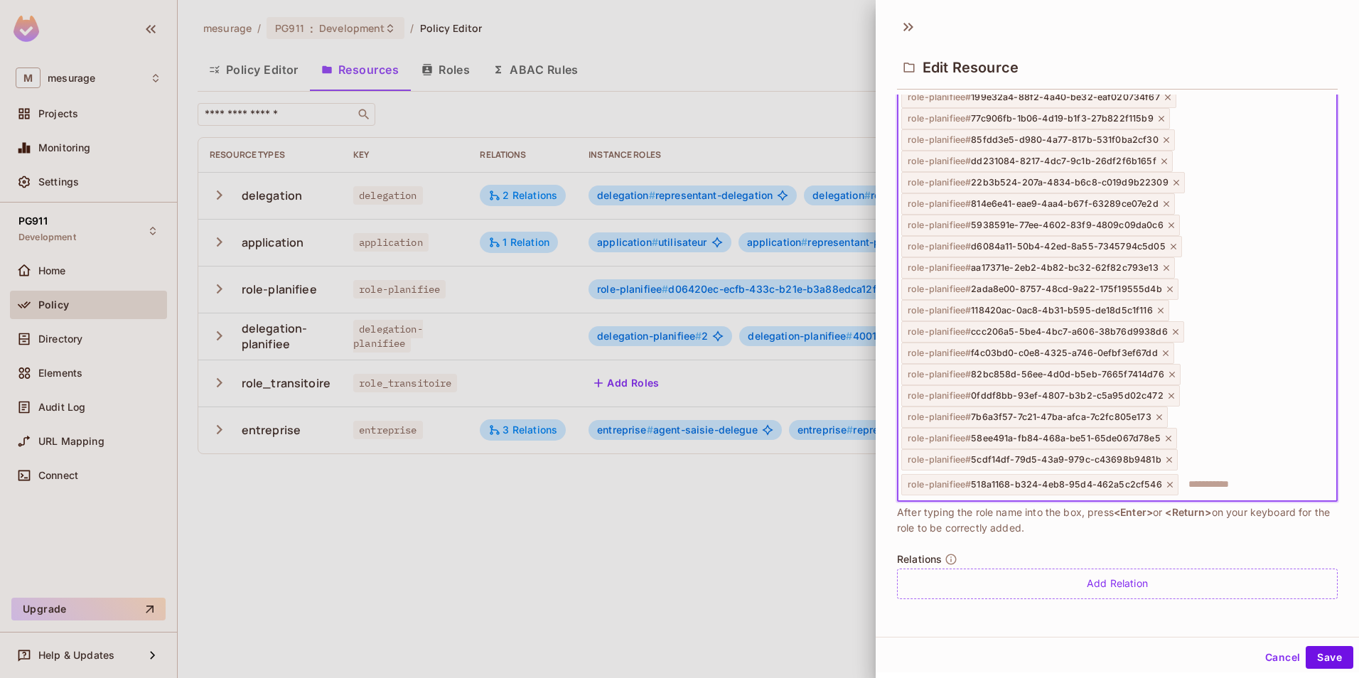
click at [1157, 121] on icon at bounding box center [1162, 119] width 10 height 10
click at [1163, 119] on icon at bounding box center [1168, 119] width 10 height 10
click at [1163, 127] on div "role-planifiee # 19242223-4b35-41fc-a27b-a2fa53637b74" at bounding box center [1039, 118] width 275 height 21
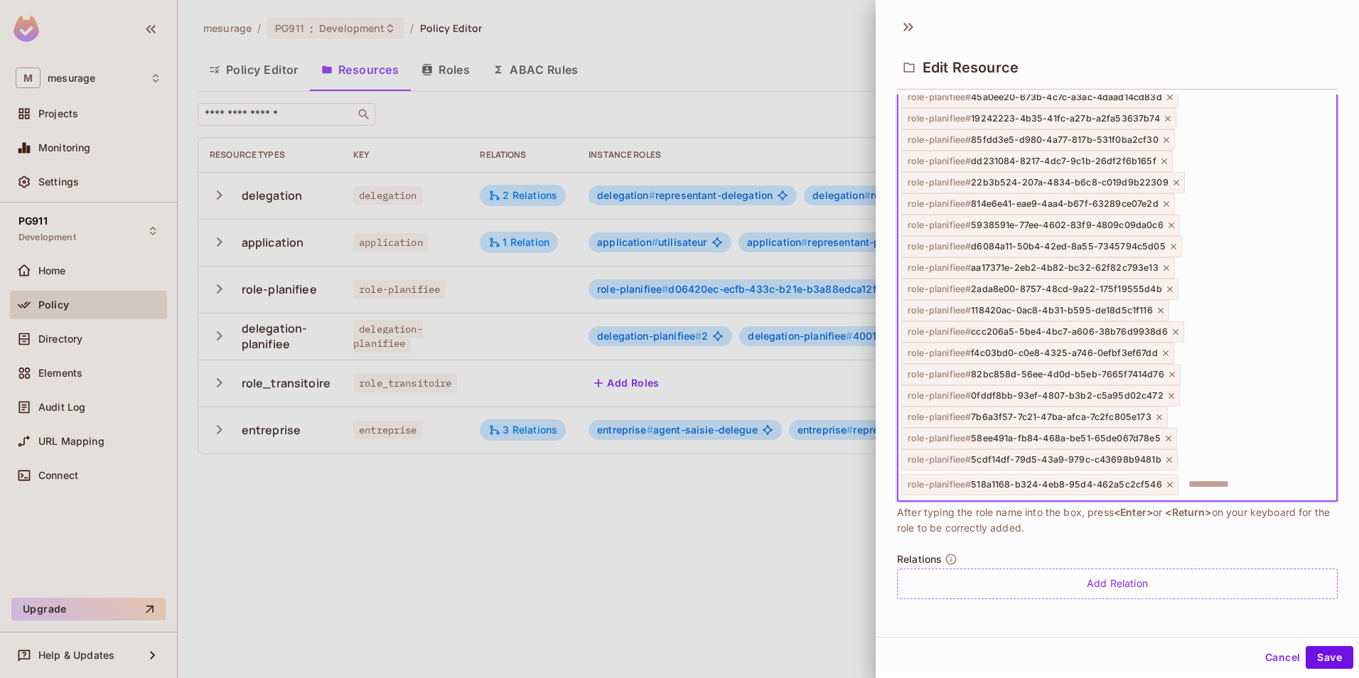
click at [1162, 135] on icon at bounding box center [1167, 140] width 10 height 10
click at [1165, 121] on icon at bounding box center [1170, 119] width 10 height 10
click at [1169, 121] on icon at bounding box center [1172, 119] width 6 height 6
click at [1166, 119] on icon at bounding box center [1166, 119] width 10 height 10
click at [1166, 117] on icon at bounding box center [1169, 119] width 6 height 6
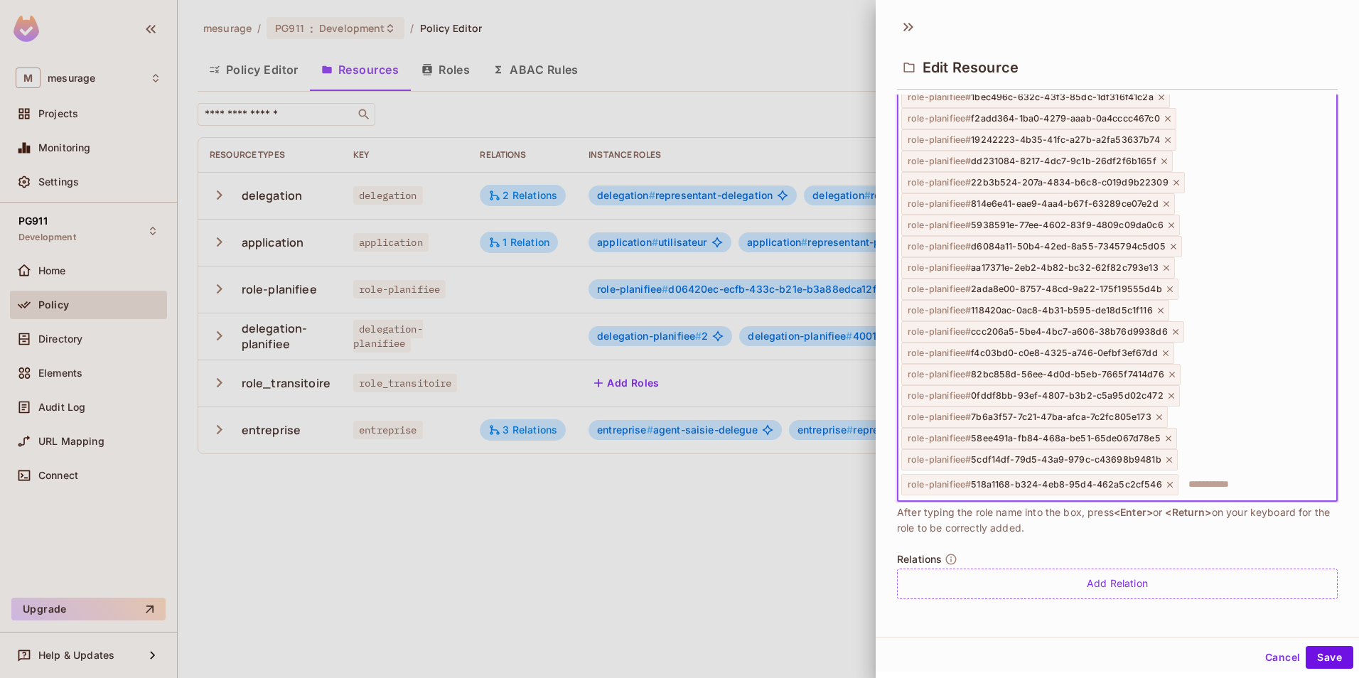
click at [1165, 117] on icon at bounding box center [1168, 119] width 10 height 10
click at [1165, 117] on div "role-planifiee # 1bec496c-632c-43f3-85dc-1df316f41c2a" at bounding box center [1036, 118] width 269 height 21
click at [1157, 117] on icon at bounding box center [1162, 119] width 10 height 10
click at [1165, 142] on icon at bounding box center [1168, 140] width 10 height 10
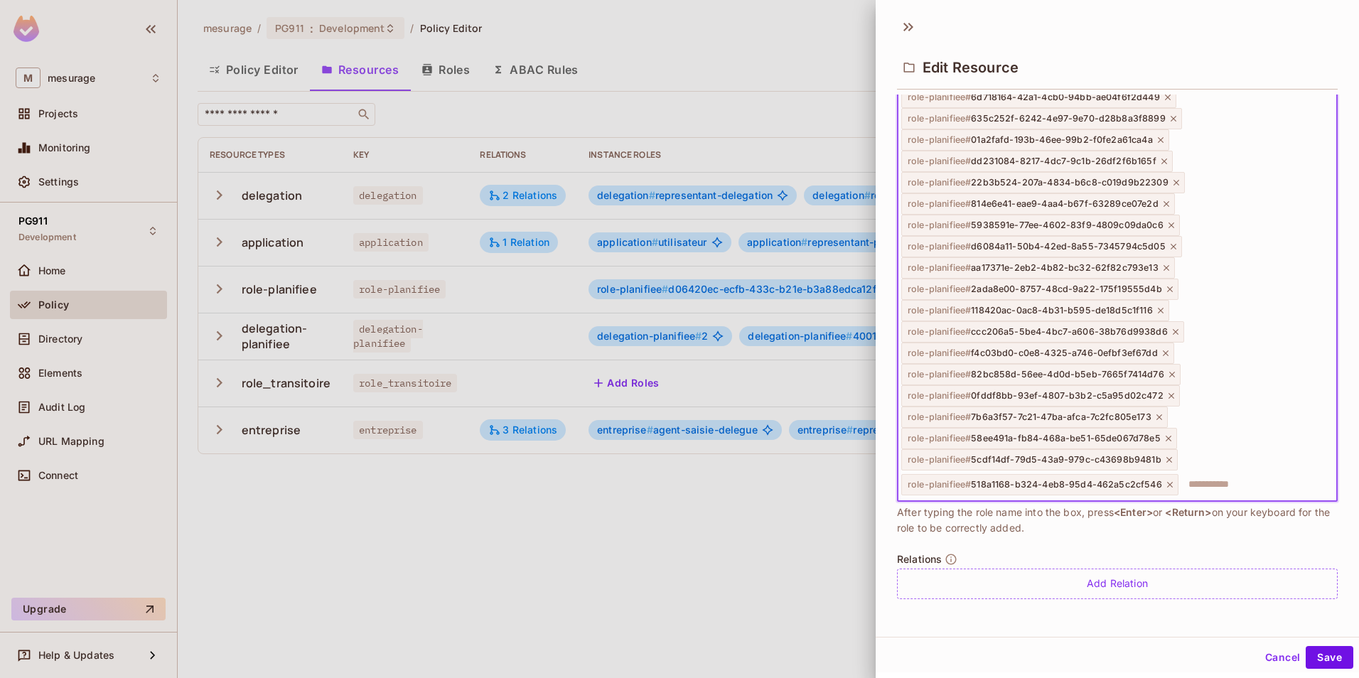
click at [1156, 137] on icon at bounding box center [1161, 140] width 10 height 10
click at [1165, 118] on icon at bounding box center [1168, 119] width 10 height 10
click at [1166, 132] on div "role-planifiee # 635c252f-6242-4e97-9e70-d28b8a3f8899" at bounding box center [1042, 139] width 281 height 21
click at [1169, 137] on icon at bounding box center [1174, 140] width 10 height 10
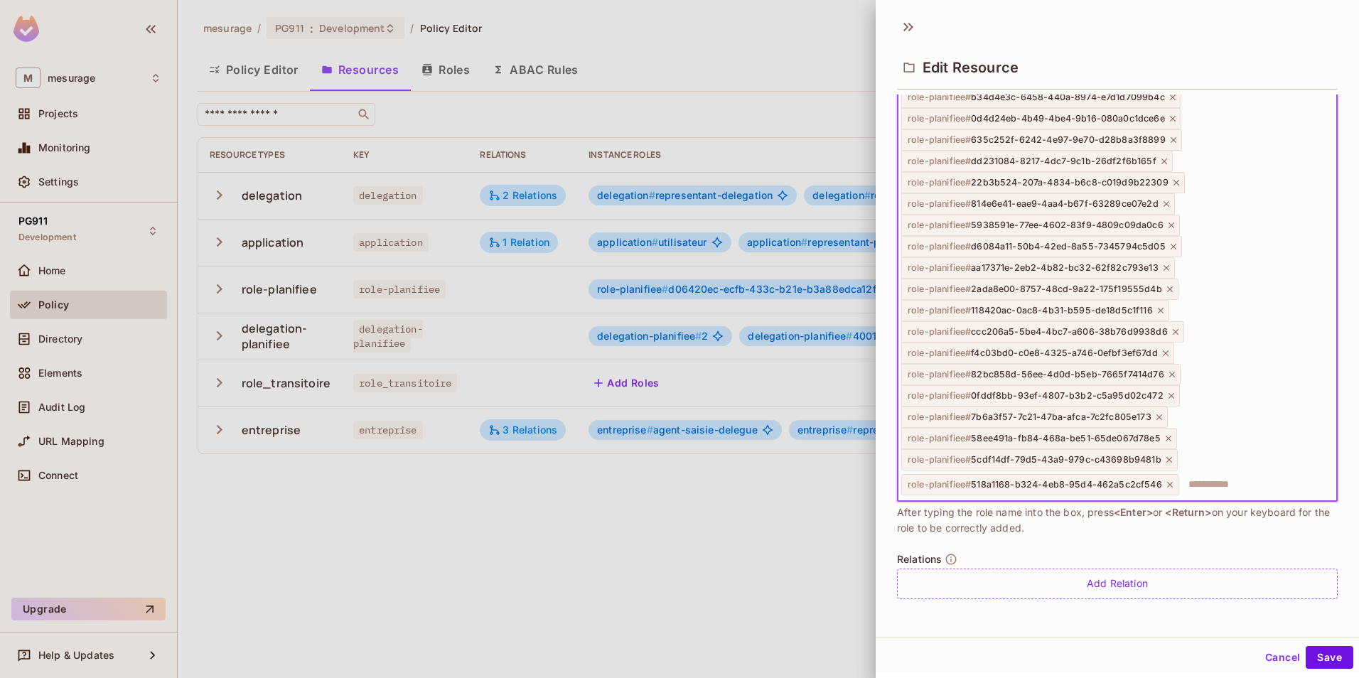
scroll to position [3751, 0]
click at [1172, 183] on icon at bounding box center [1177, 183] width 10 height 10
click at [1172, 161] on icon at bounding box center [1173, 162] width 6 height 6
click at [1167, 159] on icon at bounding box center [1170, 161] width 10 height 10
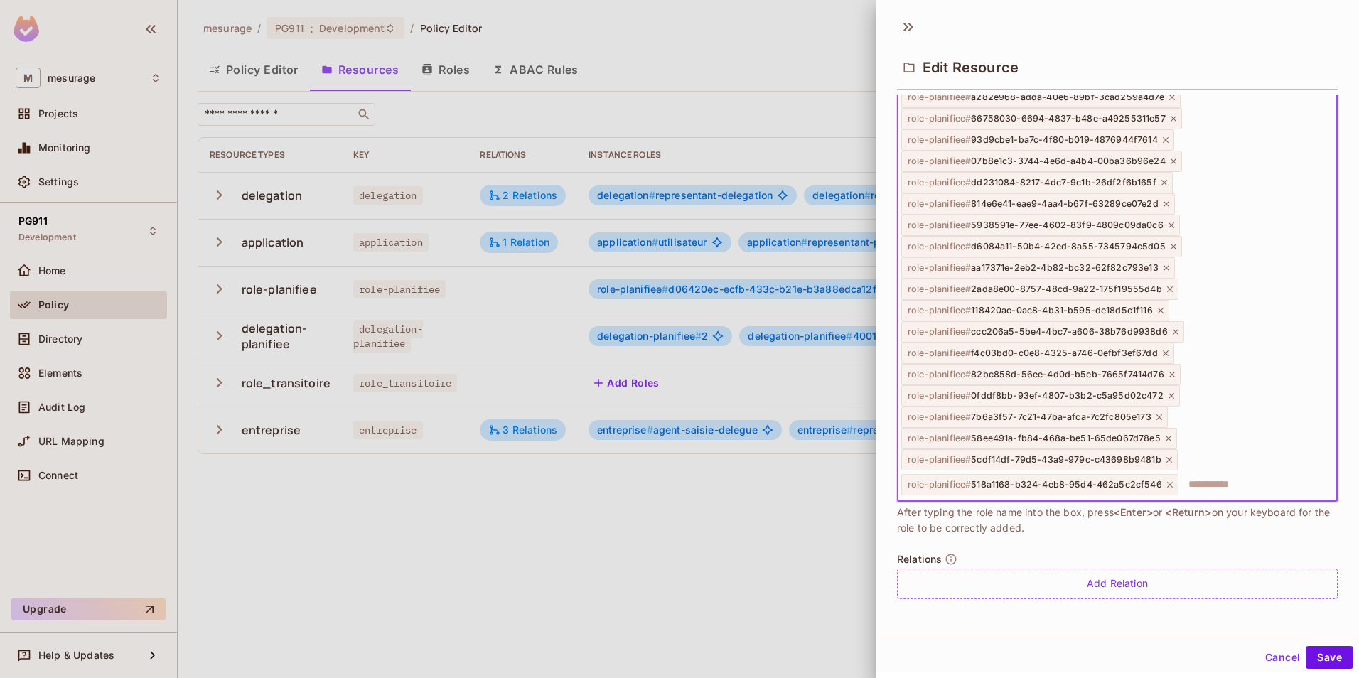
click at [1169, 159] on icon at bounding box center [1174, 161] width 10 height 10
click at [1169, 159] on icon at bounding box center [1166, 161] width 10 height 10
click at [1169, 158] on icon at bounding box center [1174, 161] width 10 height 10
click at [1168, 158] on icon at bounding box center [1173, 161] width 10 height 10
click at [1168, 158] on icon at bounding box center [1171, 161] width 10 height 10
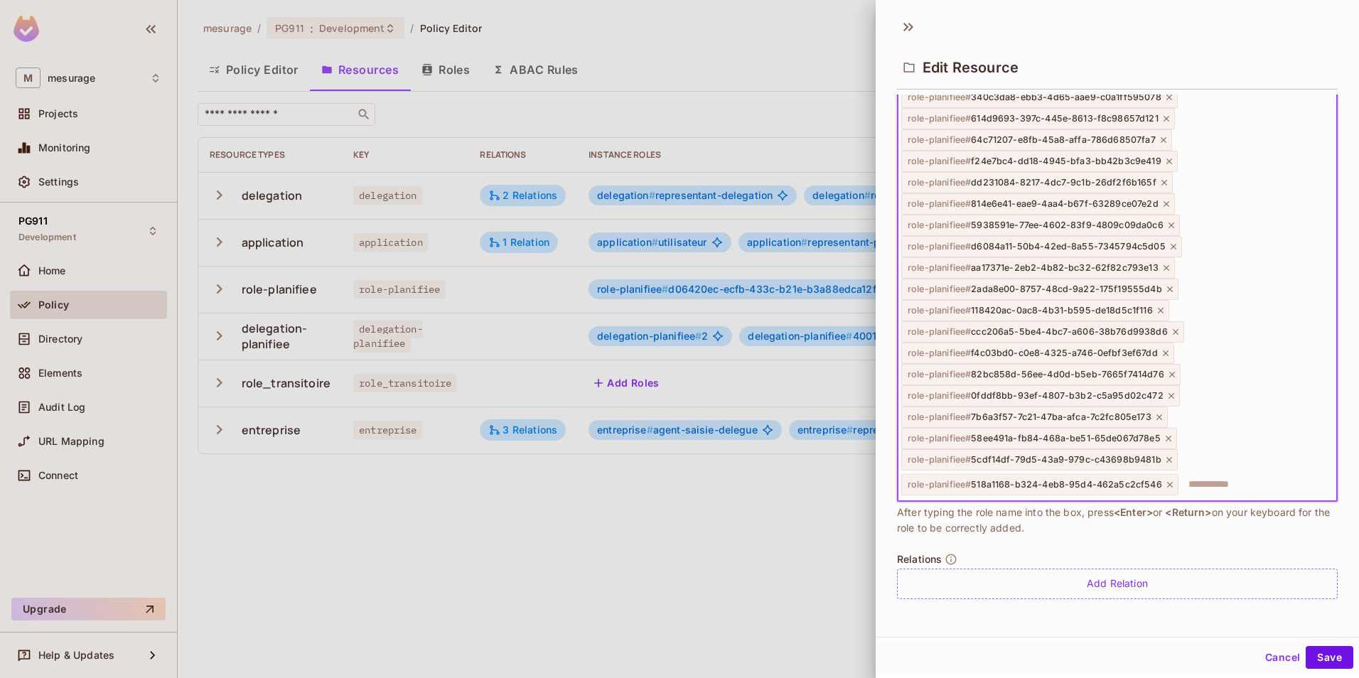
click at [1168, 158] on icon at bounding box center [1170, 161] width 10 height 10
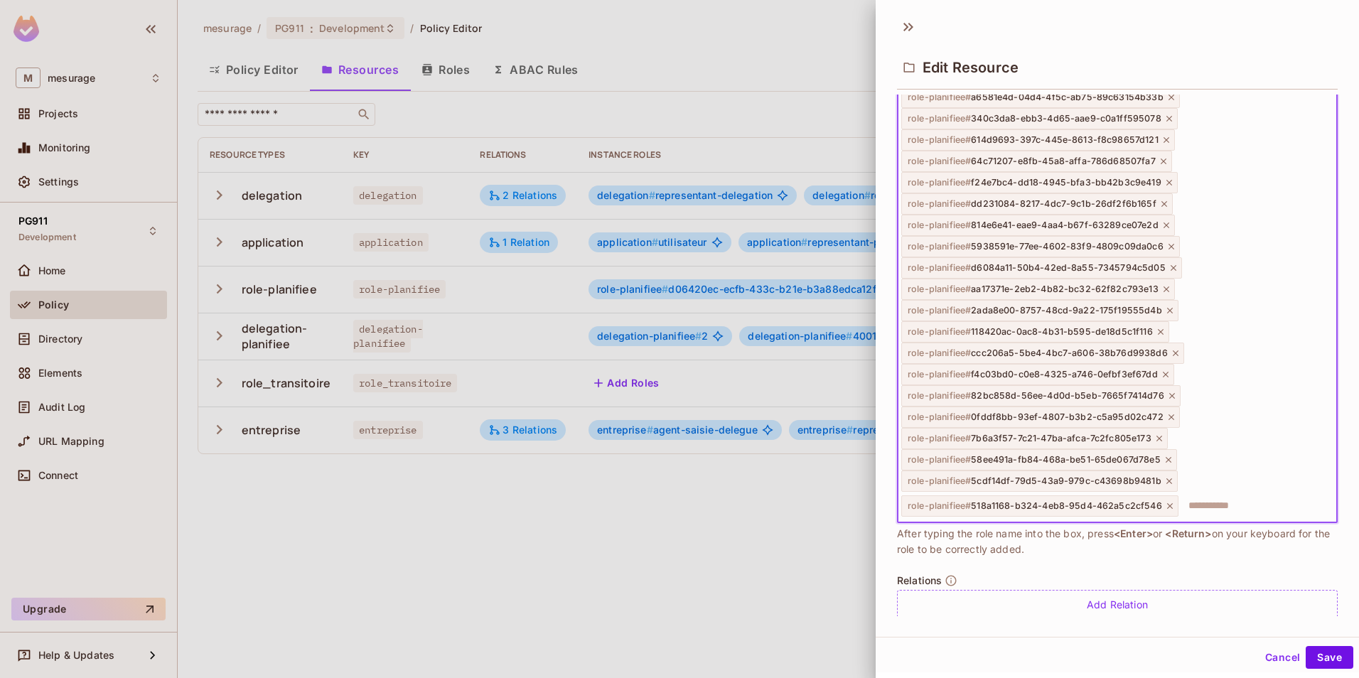
click at [1168, 158] on div "role-planifiee # 64c71207-e8fb-45a8-affa-786d68507fa7" at bounding box center [1037, 161] width 271 height 21
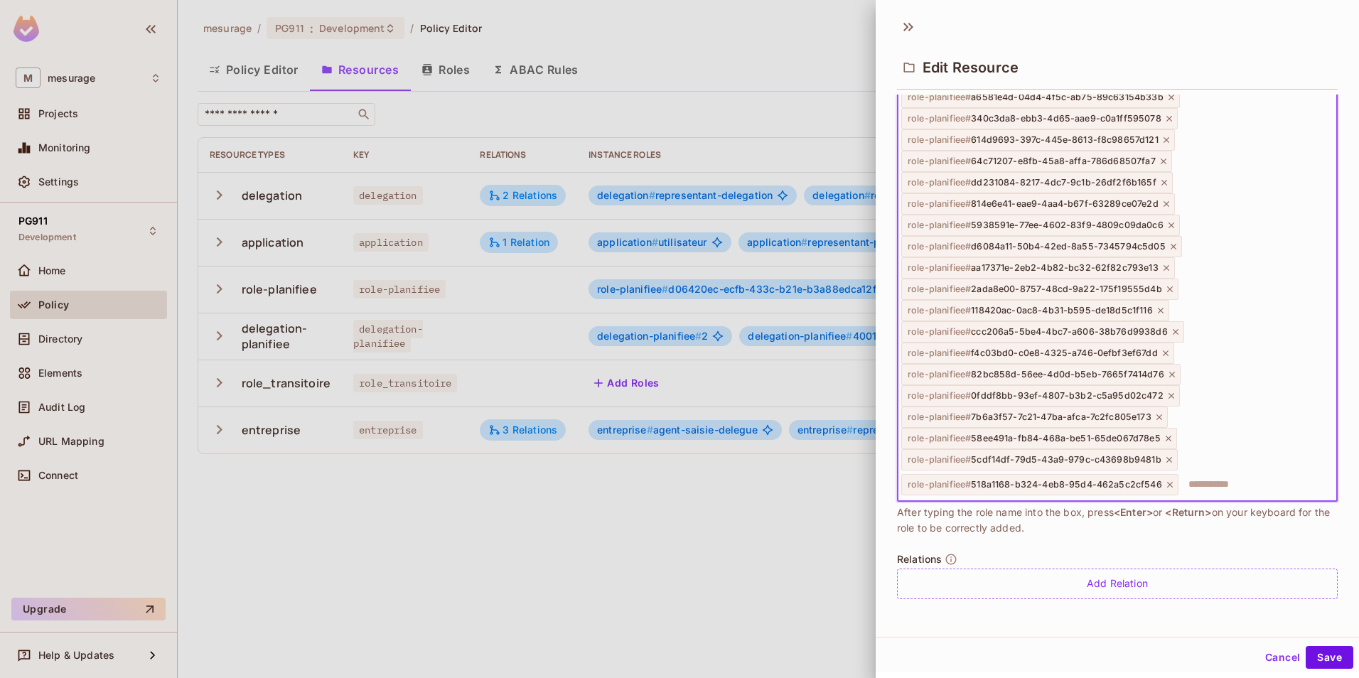
click at [1168, 158] on div "role-planifiee # 64c71207-e8fb-45a8-affa-786d68507fa7" at bounding box center [1037, 161] width 271 height 21
click at [1162, 142] on icon at bounding box center [1167, 140] width 10 height 10
click at [1160, 141] on div "role-planifiee # 340c3da8-ebb3-4d65-aae9-c0a1ff595078" at bounding box center [1040, 139] width 277 height 21
click at [1165, 137] on icon at bounding box center [1170, 140] width 10 height 10
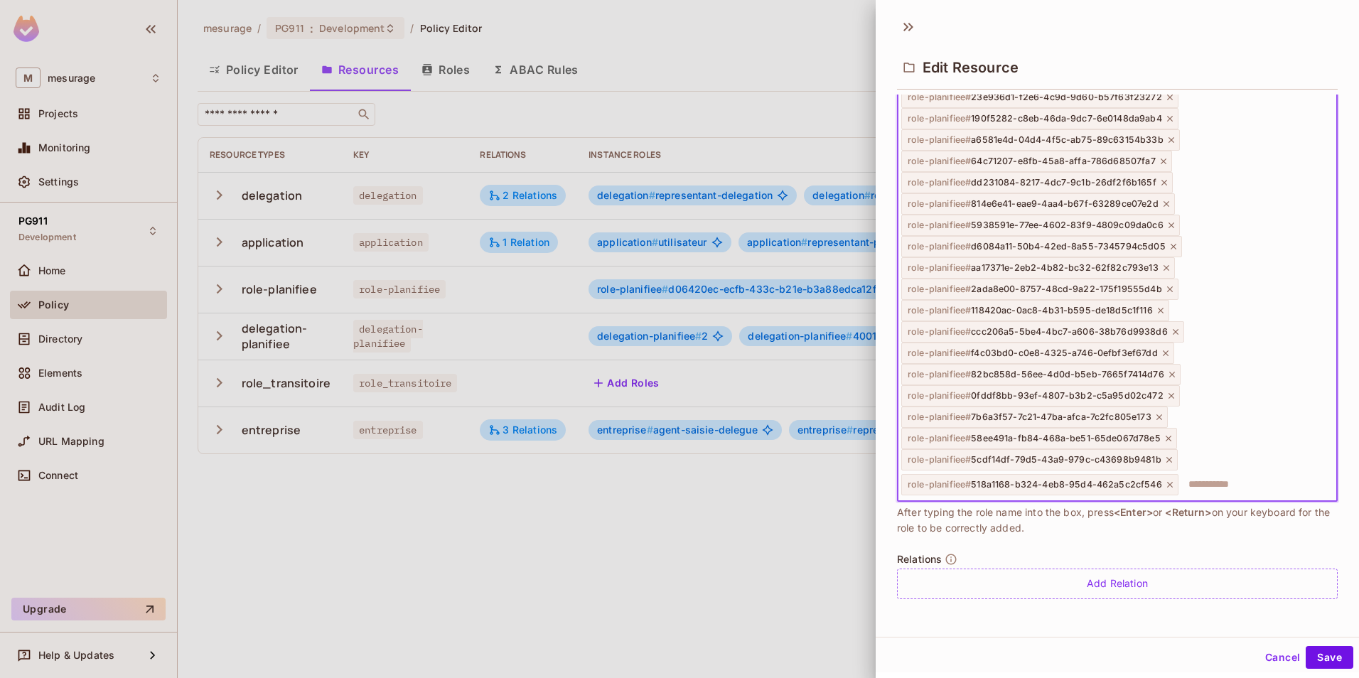
click at [1163, 137] on div "role-planifiee # a6581e4d-04d4-4f5c-ab75-89c63154b33b" at bounding box center [1041, 139] width 279 height 21
click at [1168, 137] on icon at bounding box center [1172, 140] width 10 height 10
click at [1157, 419] on icon at bounding box center [1160, 418] width 6 height 6
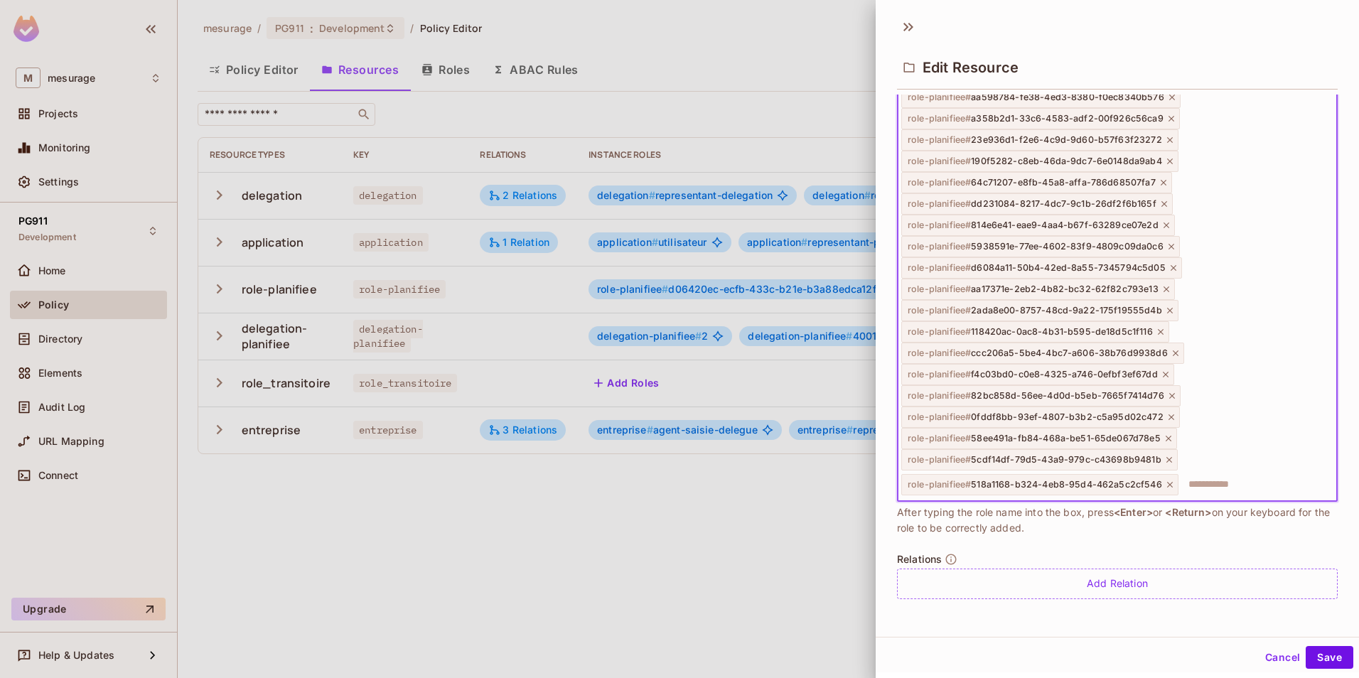
click at [1155, 419] on span "role-planifiee # 0fddf8bb-93ef-4807-b3b2-c5a95d02c472" at bounding box center [1036, 417] width 256 height 11
click at [1167, 415] on icon at bounding box center [1172, 417] width 10 height 10
click at [1168, 415] on icon at bounding box center [1173, 417] width 10 height 10
click at [1164, 415] on icon at bounding box center [1166, 417] width 10 height 10
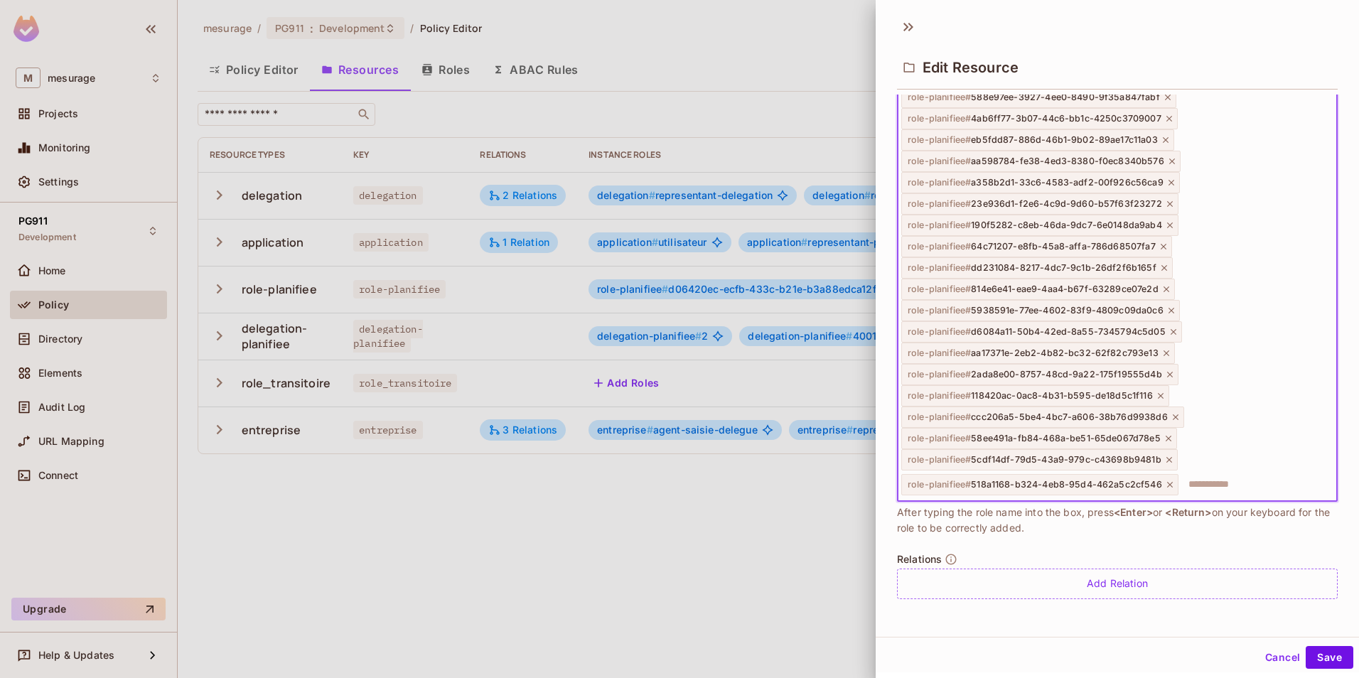
click at [1164, 415] on span "role-planifiee # ccc206a5-5be4-4bc7-a606-38b76d9938d6" at bounding box center [1038, 417] width 260 height 11
click at [1175, 415] on icon at bounding box center [1176, 418] width 6 height 6
click at [1165, 434] on icon at bounding box center [1169, 439] width 10 height 10
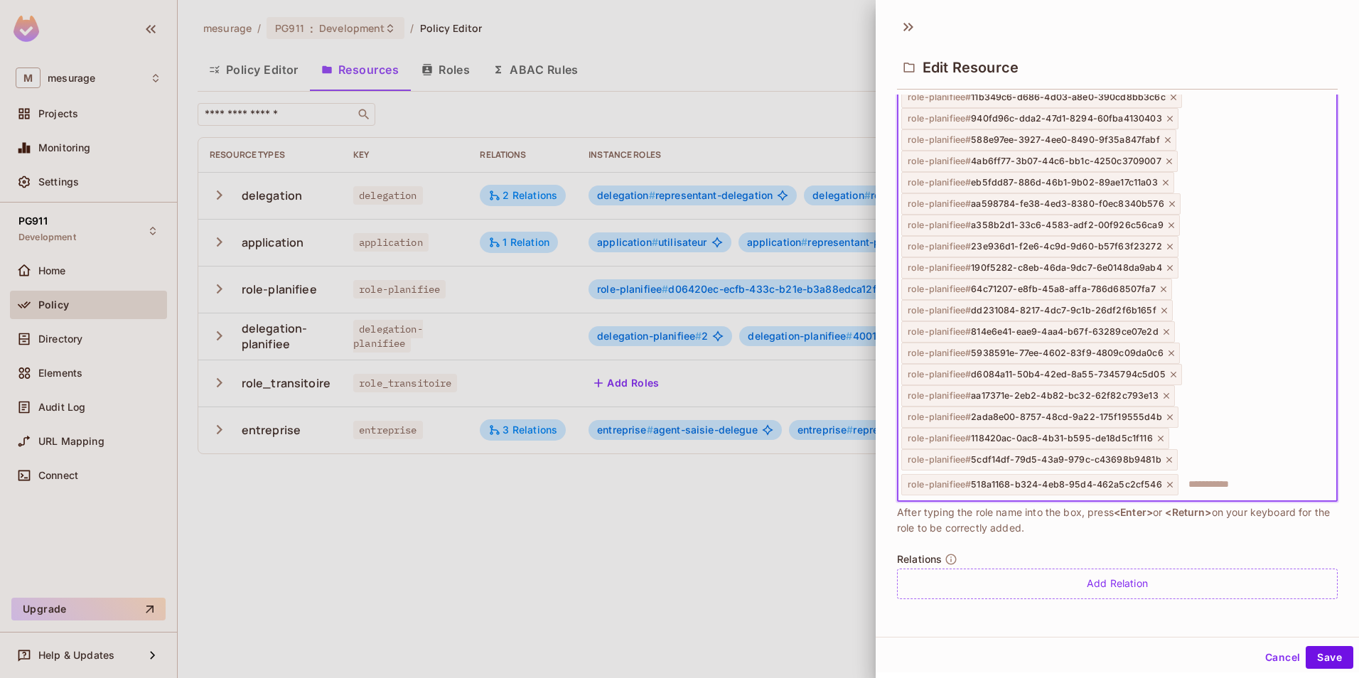
click at [1167, 459] on icon at bounding box center [1170, 460] width 10 height 10
click at [1166, 479] on div "role-planifiee # 518a1168-b324-4eb8-95d4-462a5c2cf546" at bounding box center [1040, 484] width 277 height 21
click at [1166, 481] on icon at bounding box center [1170, 485] width 10 height 10
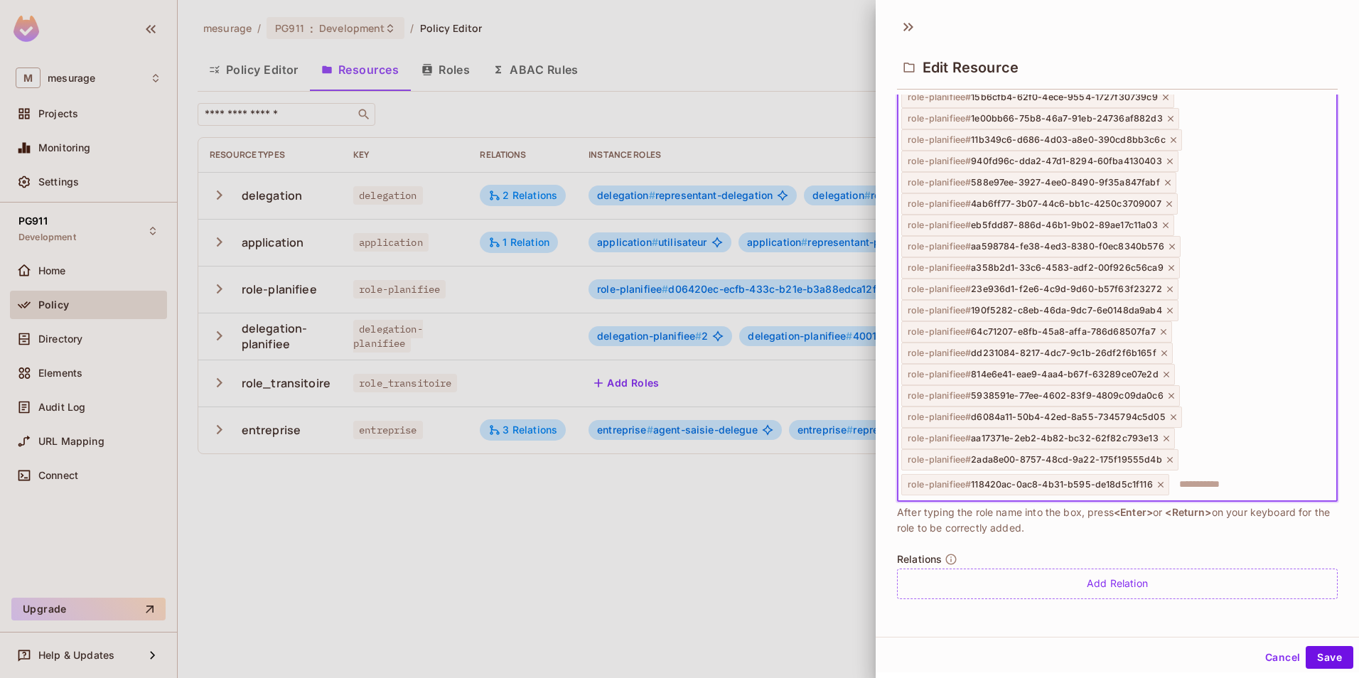
click at [1160, 480] on icon at bounding box center [1161, 485] width 10 height 10
click at [1165, 478] on div "role-planifiee # 2ada8e00-8757-48cd-9a22-175f19555d4b" at bounding box center [1040, 484] width 277 height 21
click at [1168, 484] on icon at bounding box center [1171, 485] width 6 height 6
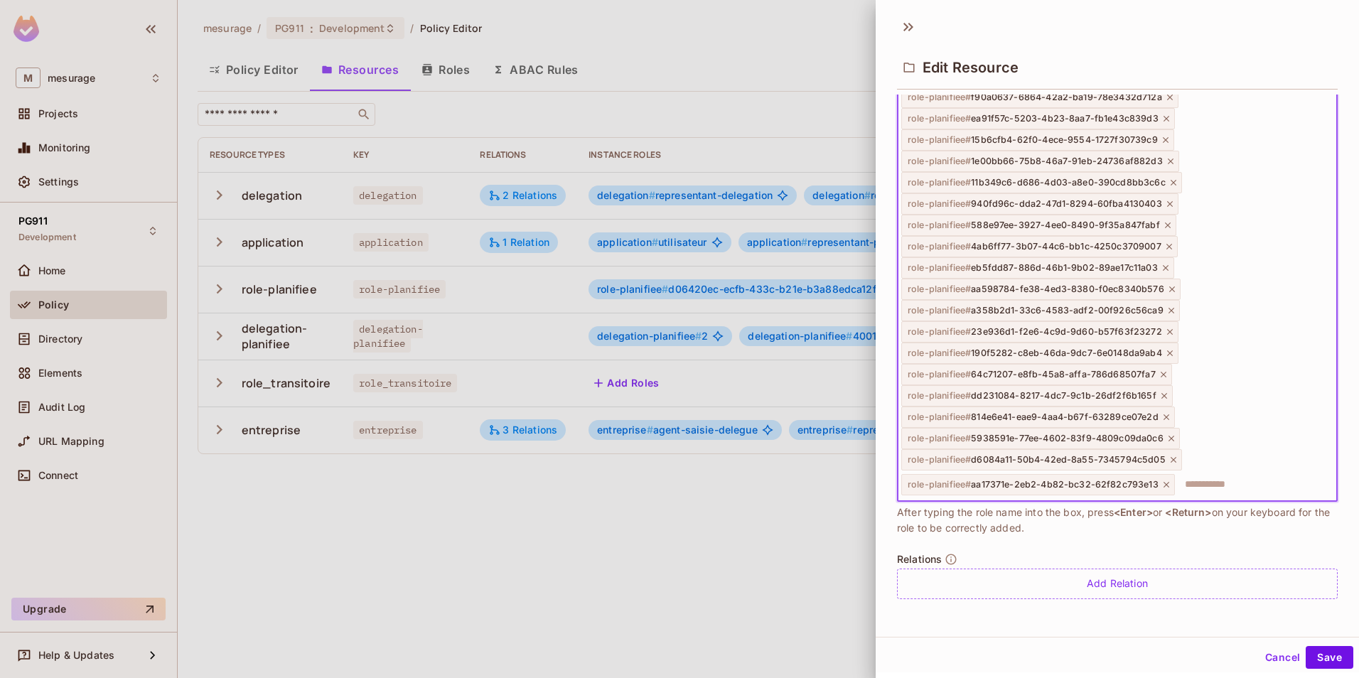
click at [1163, 481] on icon at bounding box center [1167, 485] width 10 height 10
click at [1171, 484] on icon at bounding box center [1174, 485] width 6 height 6
click at [1170, 484] on icon at bounding box center [1172, 485] width 10 height 10
click at [1168, 480] on icon at bounding box center [1167, 485] width 10 height 10
click at [1160, 482] on icon at bounding box center [1165, 485] width 10 height 10
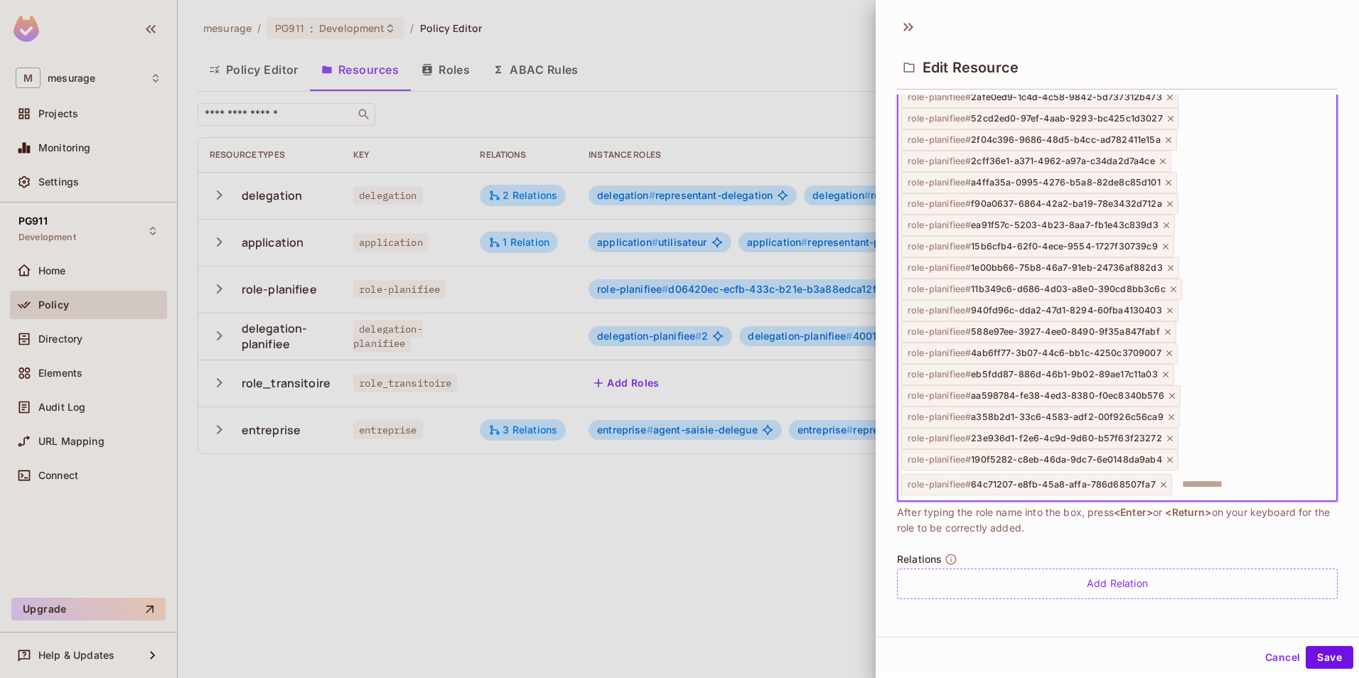
scroll to position [3154, 0]
click at [1161, 481] on icon at bounding box center [1164, 485] width 10 height 10
click at [1170, 481] on icon at bounding box center [1170, 485] width 10 height 10
click at [1168, 482] on icon at bounding box center [1170, 485] width 10 height 10
click at [1168, 482] on icon at bounding box center [1172, 485] width 10 height 10
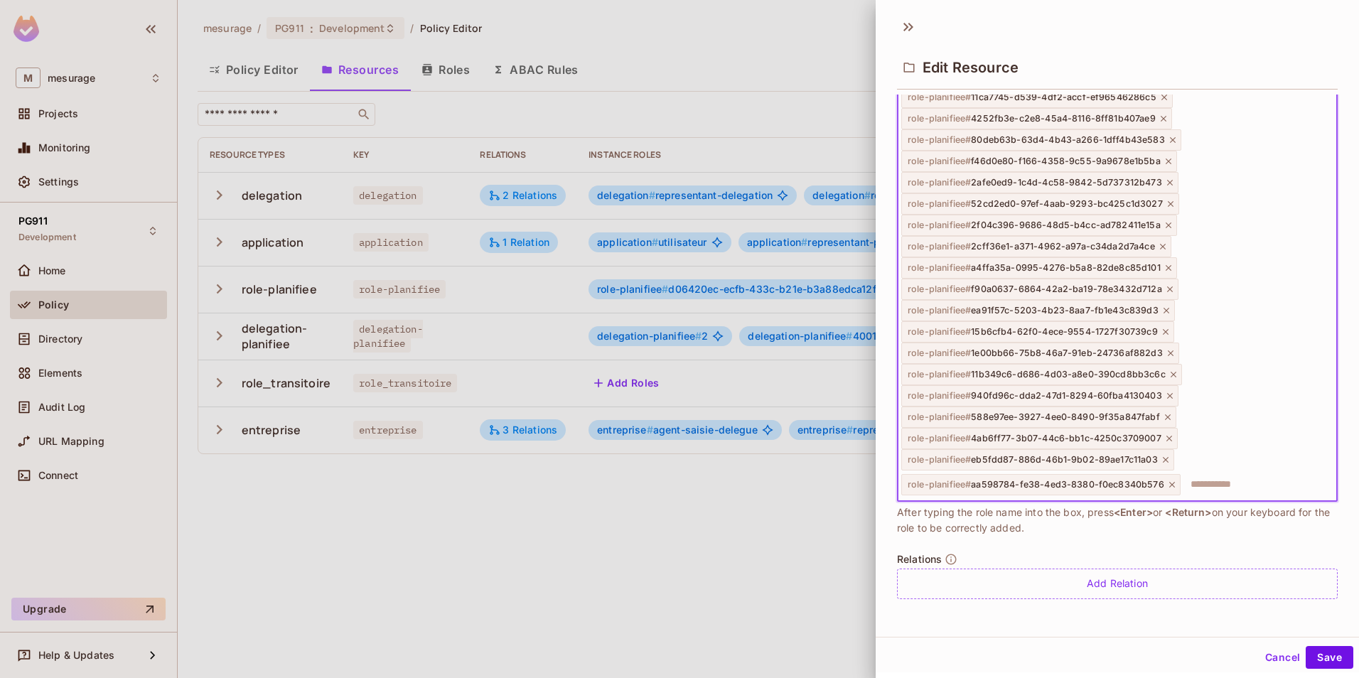
click at [1170, 484] on icon at bounding box center [1173, 485] width 10 height 10
click at [1162, 480] on icon at bounding box center [1166, 485] width 10 height 10
click at [1168, 482] on icon at bounding box center [1170, 485] width 10 height 10
click at [1164, 484] on icon at bounding box center [1168, 485] width 10 height 10
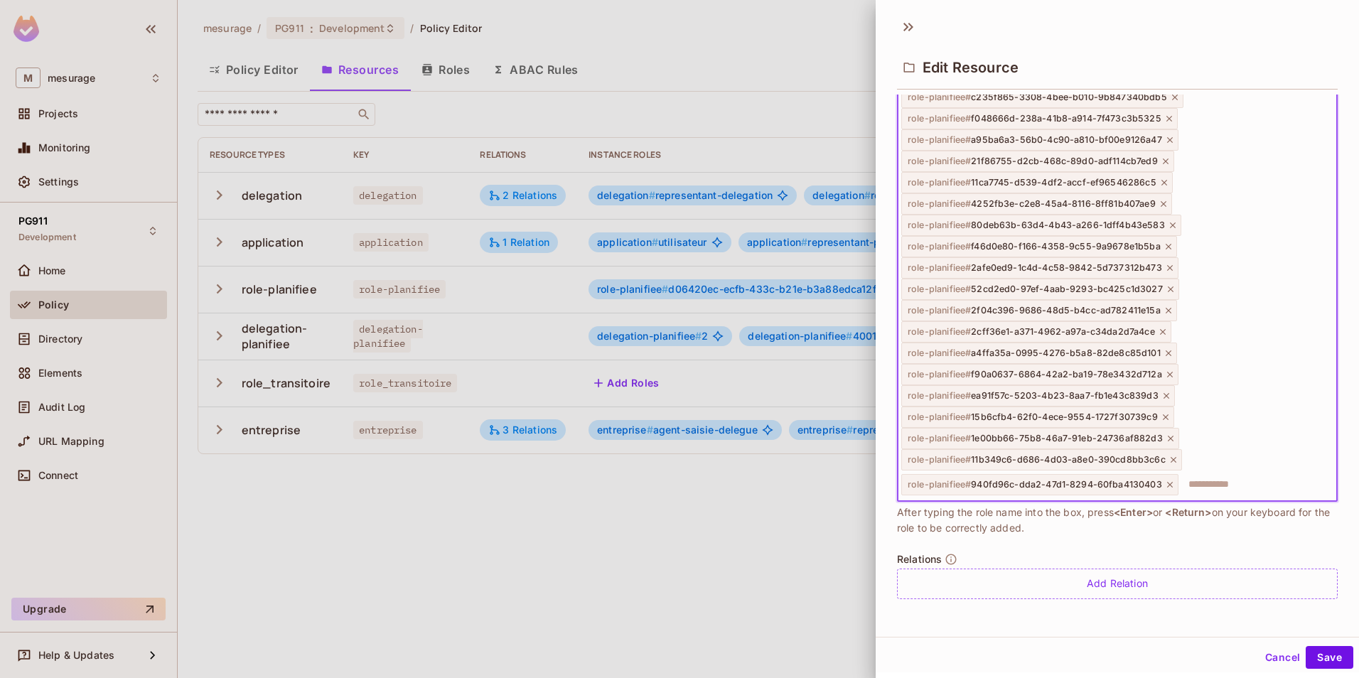
click at [1168, 480] on icon at bounding box center [1170, 485] width 10 height 10
click at [1172, 480] on icon at bounding box center [1174, 485] width 10 height 10
click at [1167, 482] on icon at bounding box center [1171, 485] width 10 height 10
click at [1163, 481] on icon at bounding box center [1166, 485] width 10 height 10
click at [1166, 483] on icon at bounding box center [1167, 485] width 6 height 6
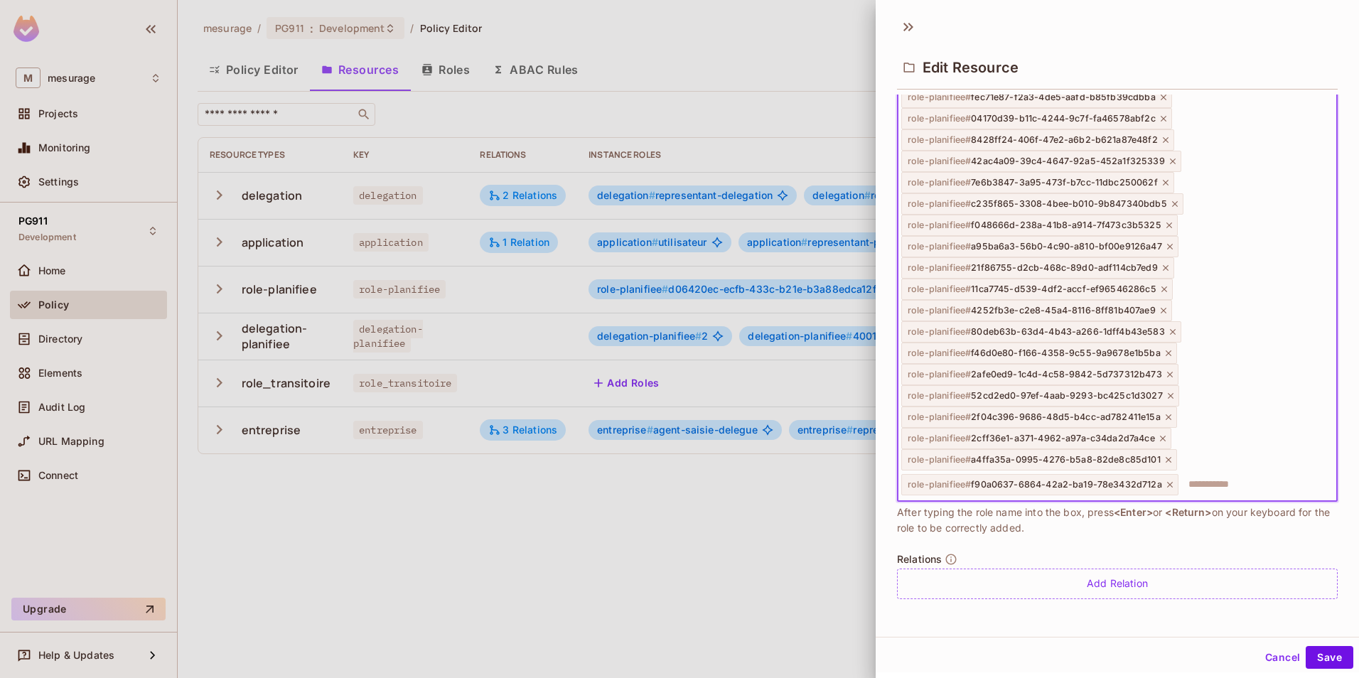
click at [1167, 483] on icon at bounding box center [1170, 485] width 10 height 10
click at [1167, 480] on icon at bounding box center [1169, 485] width 10 height 10
click at [1160, 480] on icon at bounding box center [1163, 485] width 10 height 10
click at [1165, 481] on icon at bounding box center [1169, 485] width 10 height 10
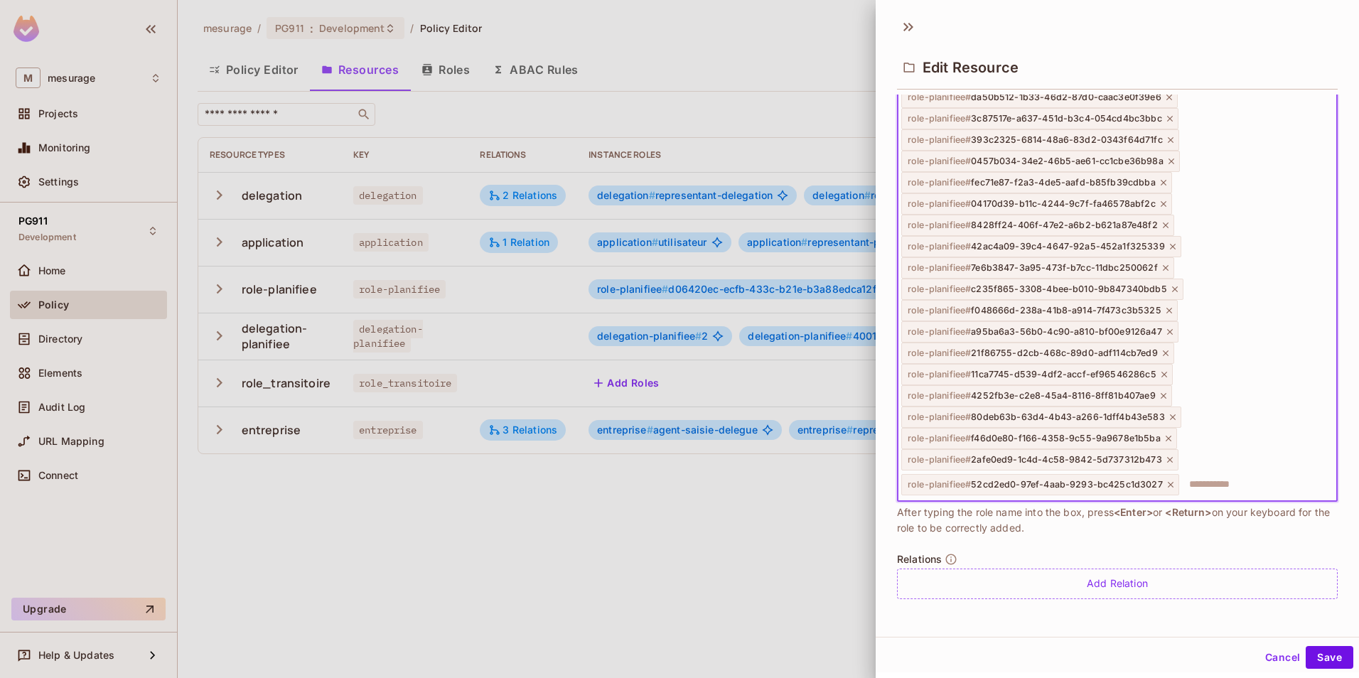
click at [1166, 480] on icon at bounding box center [1171, 485] width 10 height 10
click at [1165, 480] on icon at bounding box center [1170, 485] width 10 height 10
click at [1165, 480] on icon at bounding box center [1169, 485] width 10 height 10
click at [1168, 480] on icon at bounding box center [1173, 485] width 10 height 10
click at [1165, 480] on icon at bounding box center [1164, 485] width 10 height 10
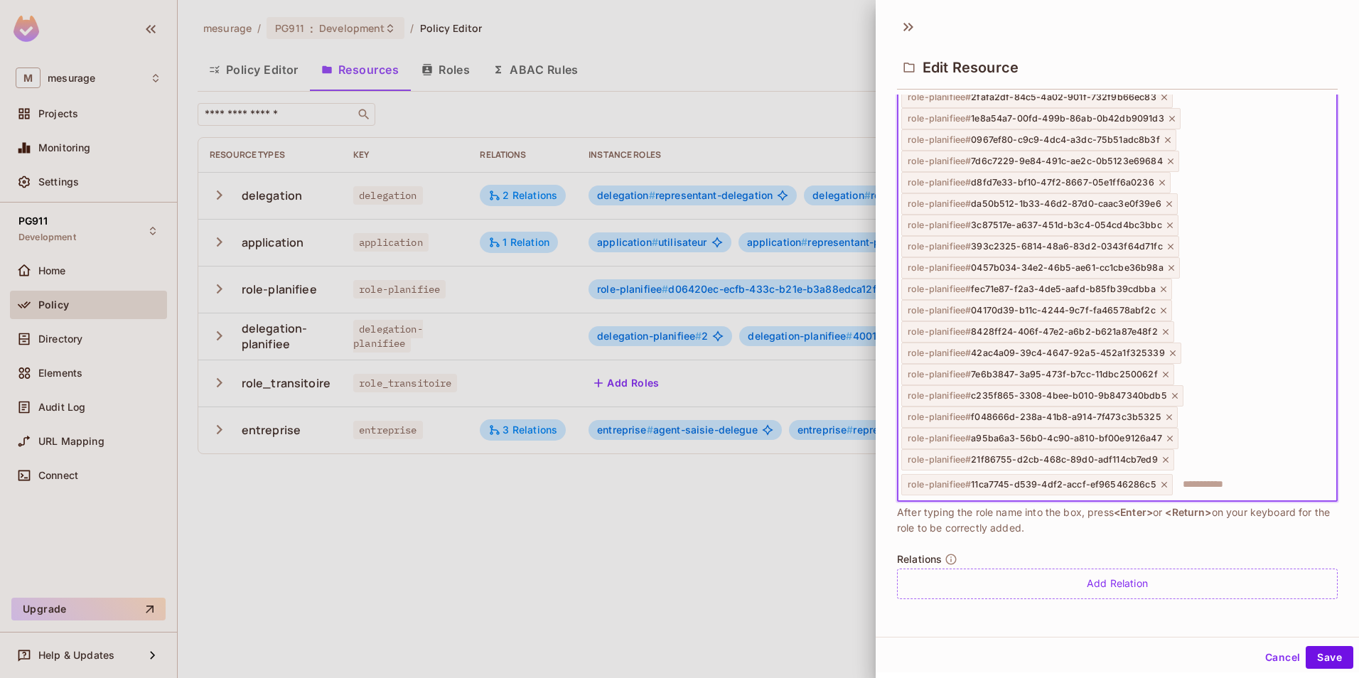
click at [1165, 480] on icon at bounding box center [1165, 485] width 10 height 10
click at [1165, 480] on icon at bounding box center [1166, 485] width 10 height 10
click at [1165, 480] on icon at bounding box center [1170, 485] width 10 height 10
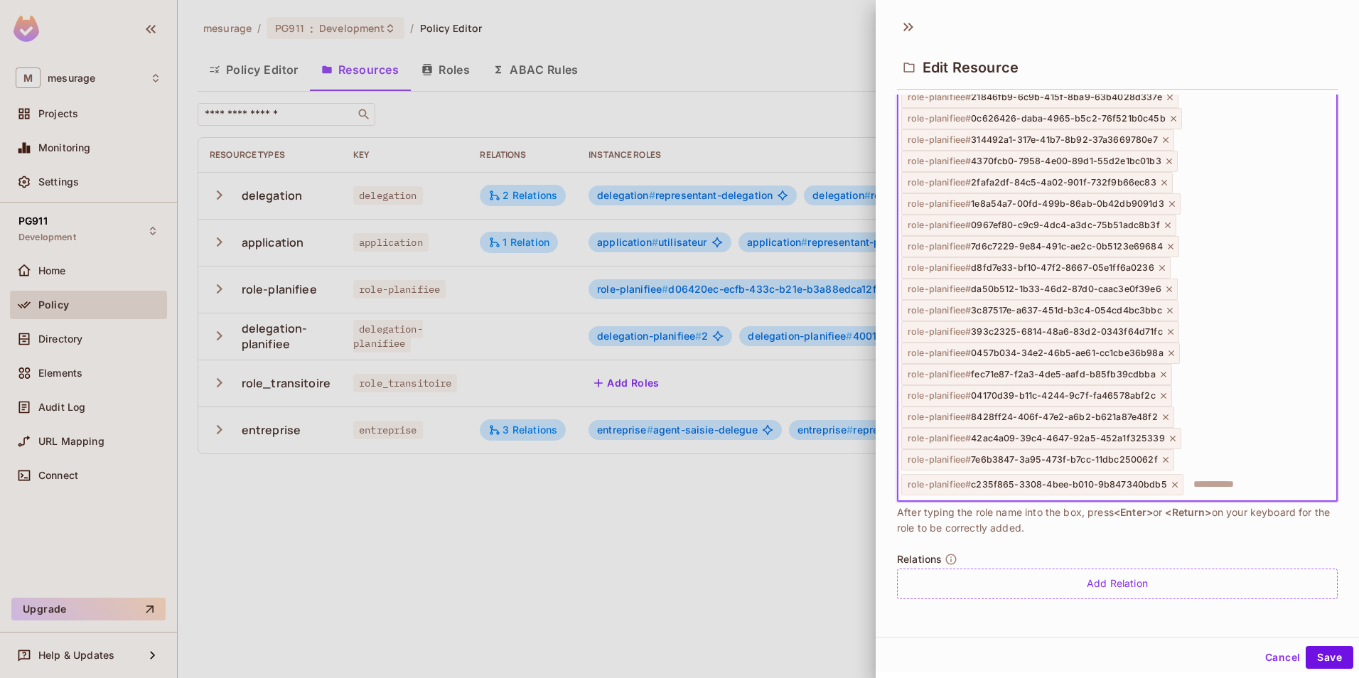
click at [1165, 480] on div "role-planifiee # c235f865-3308-4bee-b010-9b847340bdb5" at bounding box center [1043, 484] width 282 height 21
click at [1173, 482] on icon at bounding box center [1175, 485] width 10 height 10
click at [1163, 481] on icon at bounding box center [1166, 485] width 10 height 10
click at [1170, 480] on icon at bounding box center [1173, 485] width 10 height 10
click at [1161, 480] on icon at bounding box center [1166, 485] width 10 height 10
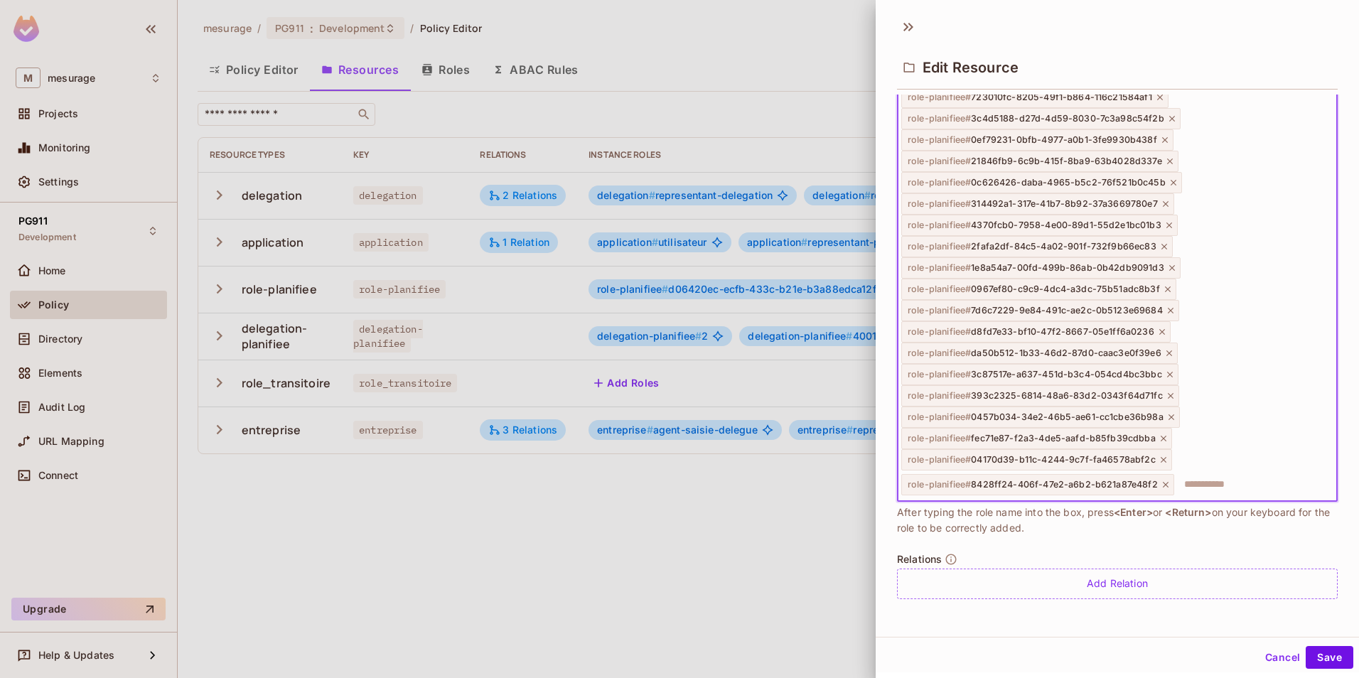
scroll to position [2514, 0]
click at [1162, 482] on icon at bounding box center [1164, 485] width 10 height 10
click at [1169, 485] on icon at bounding box center [1172, 485] width 10 height 10
click at [1169, 484] on icon at bounding box center [1171, 485] width 10 height 10
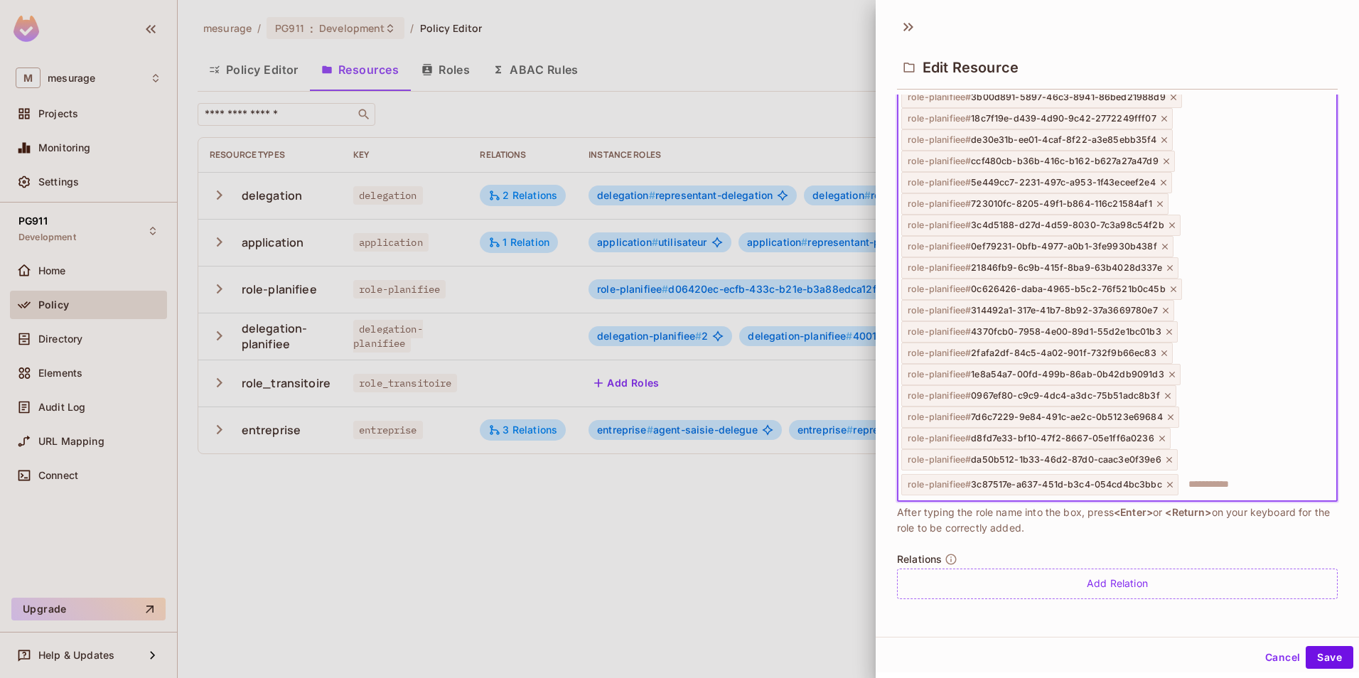
click at [1168, 484] on icon at bounding box center [1170, 485] width 10 height 10
click at [1168, 484] on icon at bounding box center [1170, 485] width 6 height 6
click at [1160, 484] on icon at bounding box center [1163, 485] width 6 height 6
click at [1175, 486] on div "role-planifiee # 7d6c7229-9e84-491c-ae2c-0b5123e69684" at bounding box center [1041, 484] width 278 height 21
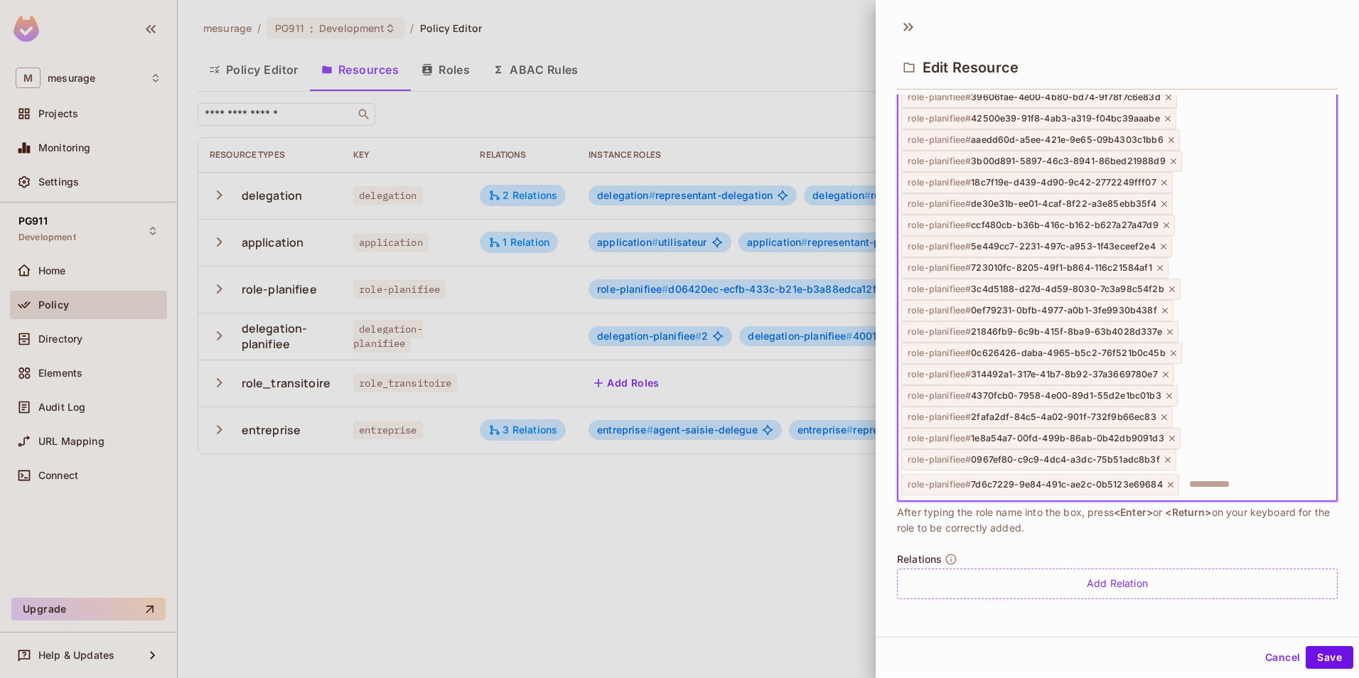
click at [1169, 485] on icon at bounding box center [1171, 485] width 6 height 6
click at [1166, 481] on icon at bounding box center [1168, 485] width 10 height 10
click at [1166, 479] on div "role-planifiee # 1e8a54a7-00fd-499b-86ab-0b42db9091d3" at bounding box center [1041, 484] width 279 height 21
click at [1172, 483] on icon at bounding box center [1173, 485] width 10 height 10
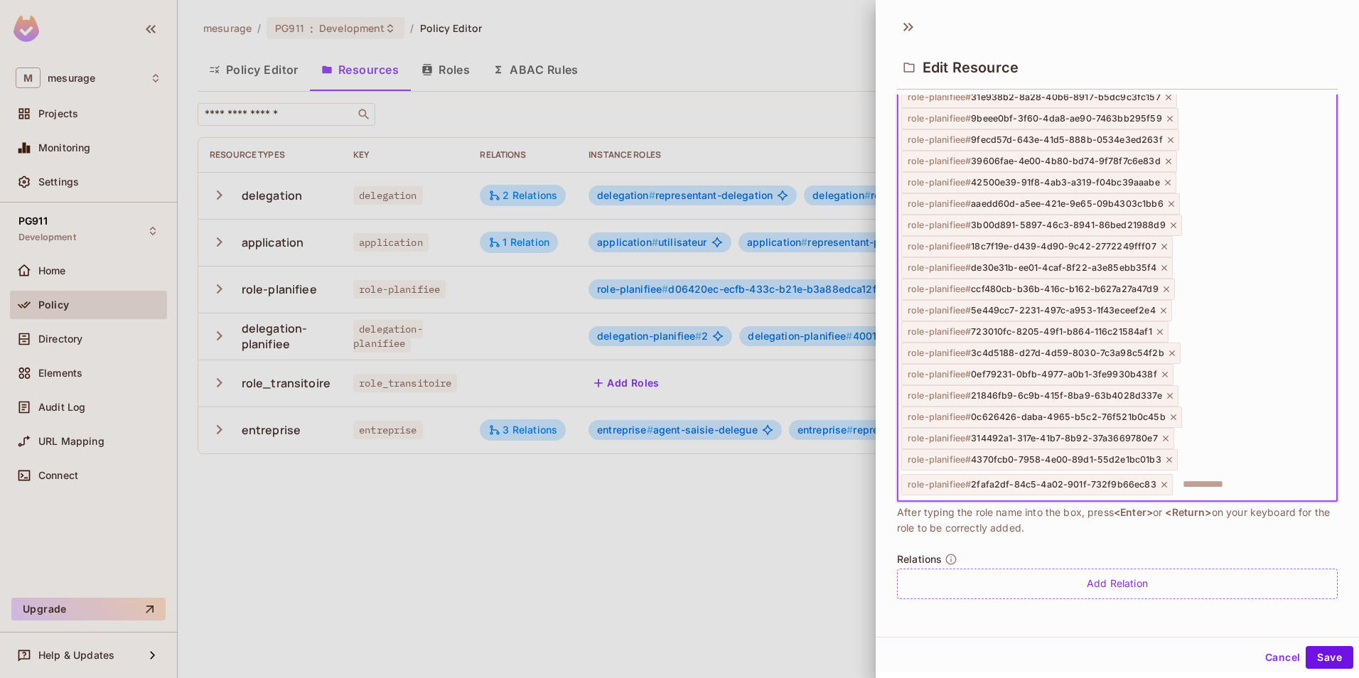
click at [1160, 483] on icon at bounding box center [1165, 485] width 10 height 10
click at [1165, 483] on icon at bounding box center [1170, 485] width 10 height 10
click at [1164, 480] on icon at bounding box center [1166, 485] width 10 height 10
click at [1171, 482] on icon at bounding box center [1174, 485] width 10 height 10
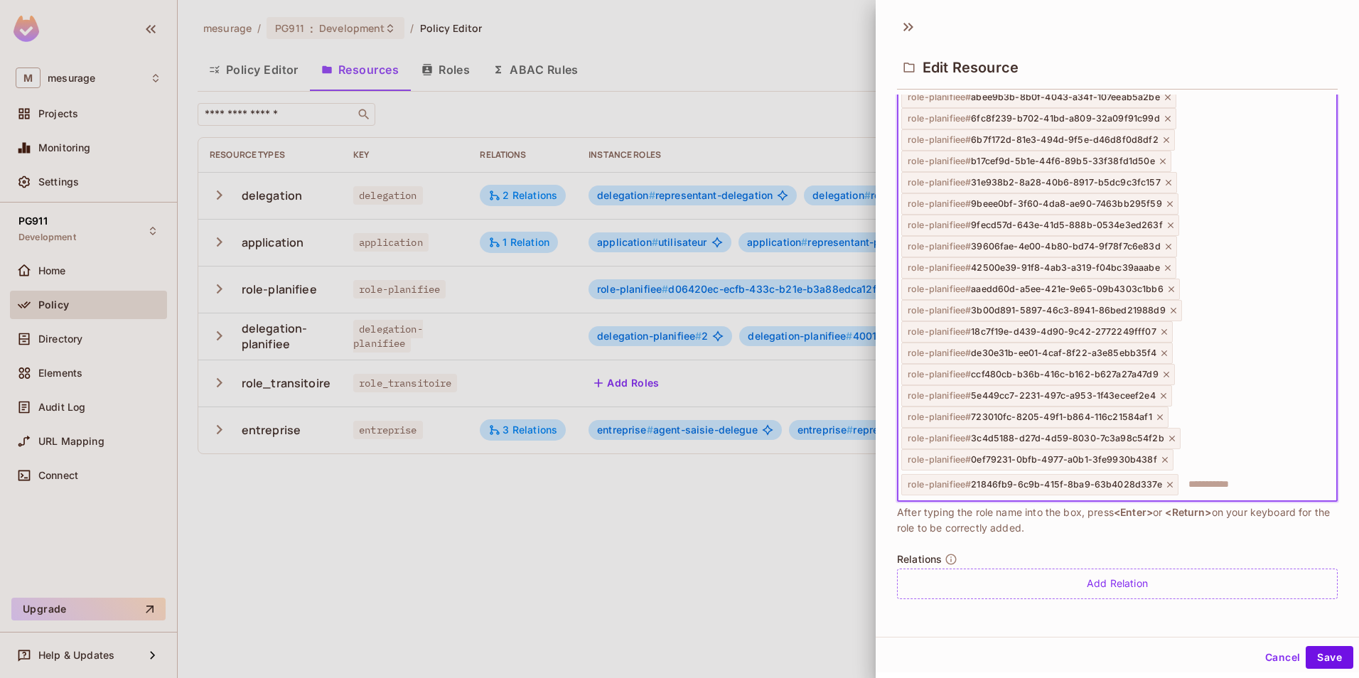
click at [1168, 482] on icon at bounding box center [1170, 485] width 10 height 10
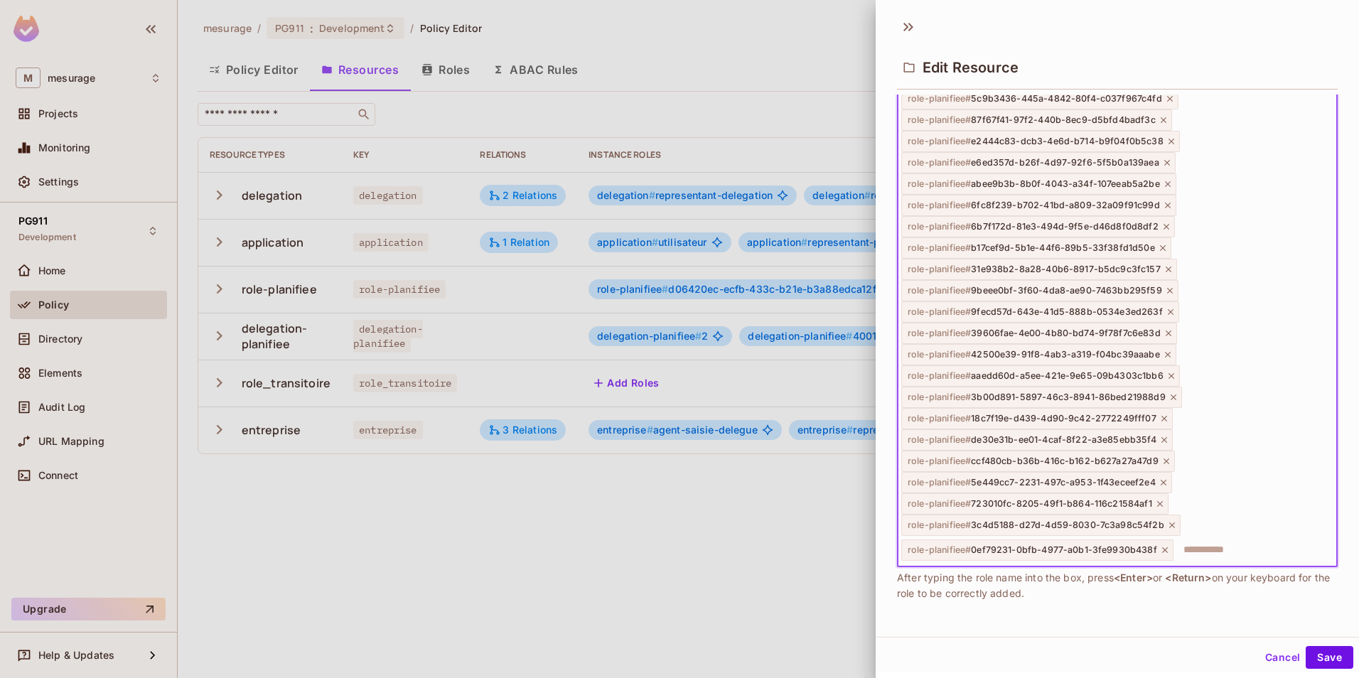
scroll to position [2194, 0]
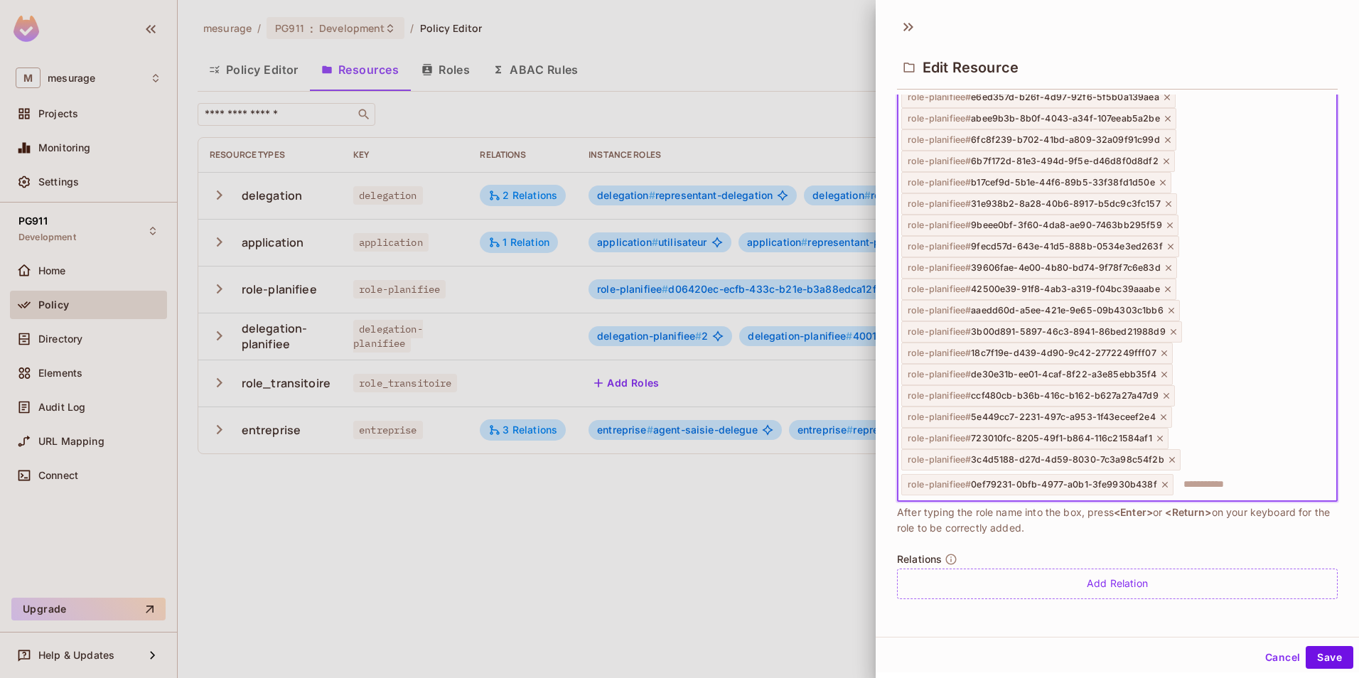
click at [1160, 482] on icon at bounding box center [1165, 485] width 10 height 10
click at [1173, 484] on icon at bounding box center [1173, 485] width 10 height 10
click at [1159, 485] on icon at bounding box center [1160, 485] width 10 height 10
click at [1160, 482] on icon at bounding box center [1164, 485] width 10 height 10
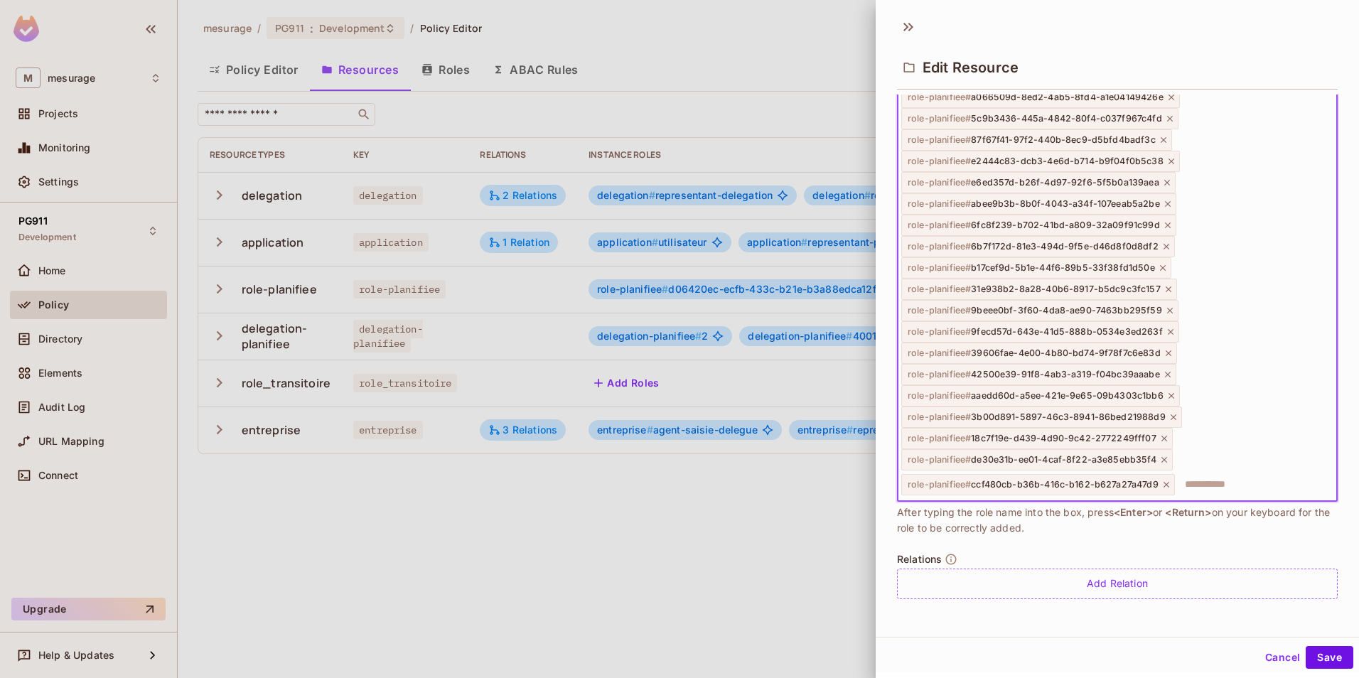
click at [1163, 478] on div "role-planifiee # ccf480cb-b36b-416c-b162-b627a27a47d9" at bounding box center [1039, 484] width 274 height 21
click at [1165, 479] on div "role-planifiee # ccf480cb-b36b-416c-b162-b627a27a47d9" at bounding box center [1039, 484] width 274 height 21
click at [1164, 484] on icon at bounding box center [1167, 485] width 6 height 6
click at [1163, 476] on div "role-planifiee # de30e31b-ee01-4caf-8f22-a3e85ebb35f4" at bounding box center [1038, 484] width 272 height 21
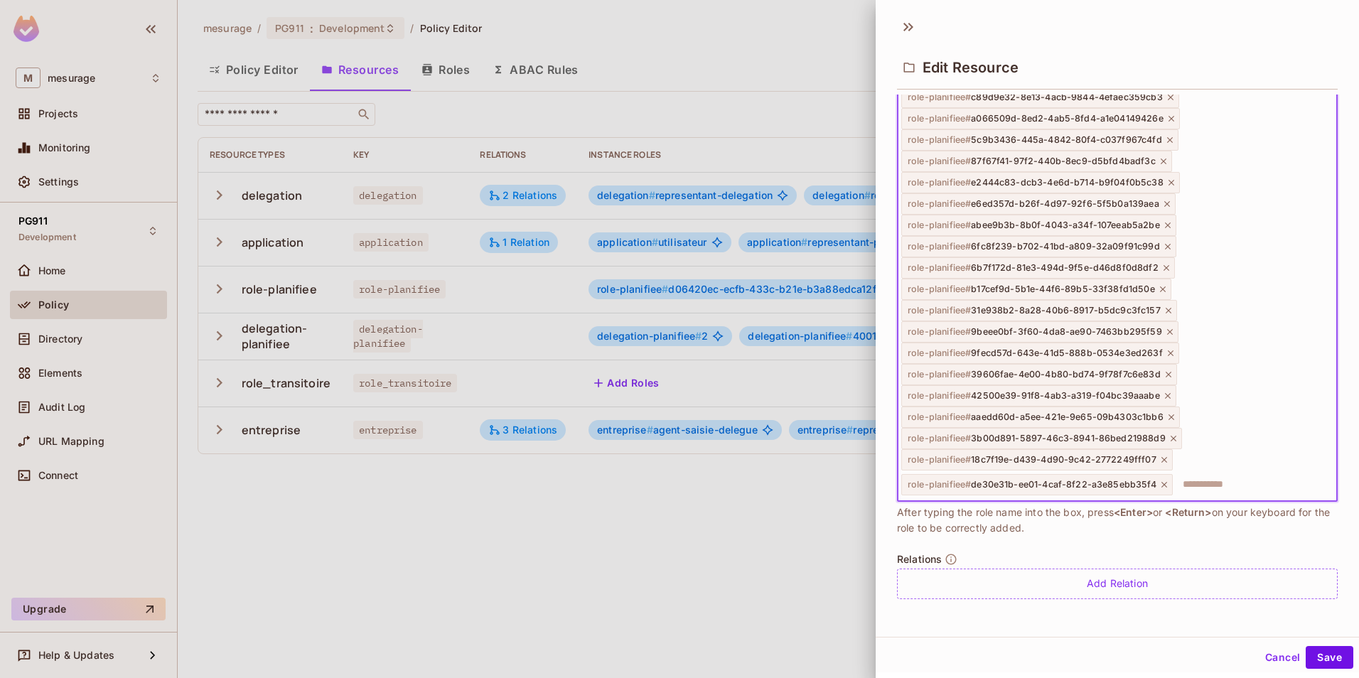
click at [1162, 480] on icon at bounding box center [1165, 485] width 10 height 10
click at [1169, 481] on icon at bounding box center [1174, 485] width 10 height 10
click at [1168, 481] on icon at bounding box center [1172, 485] width 10 height 10
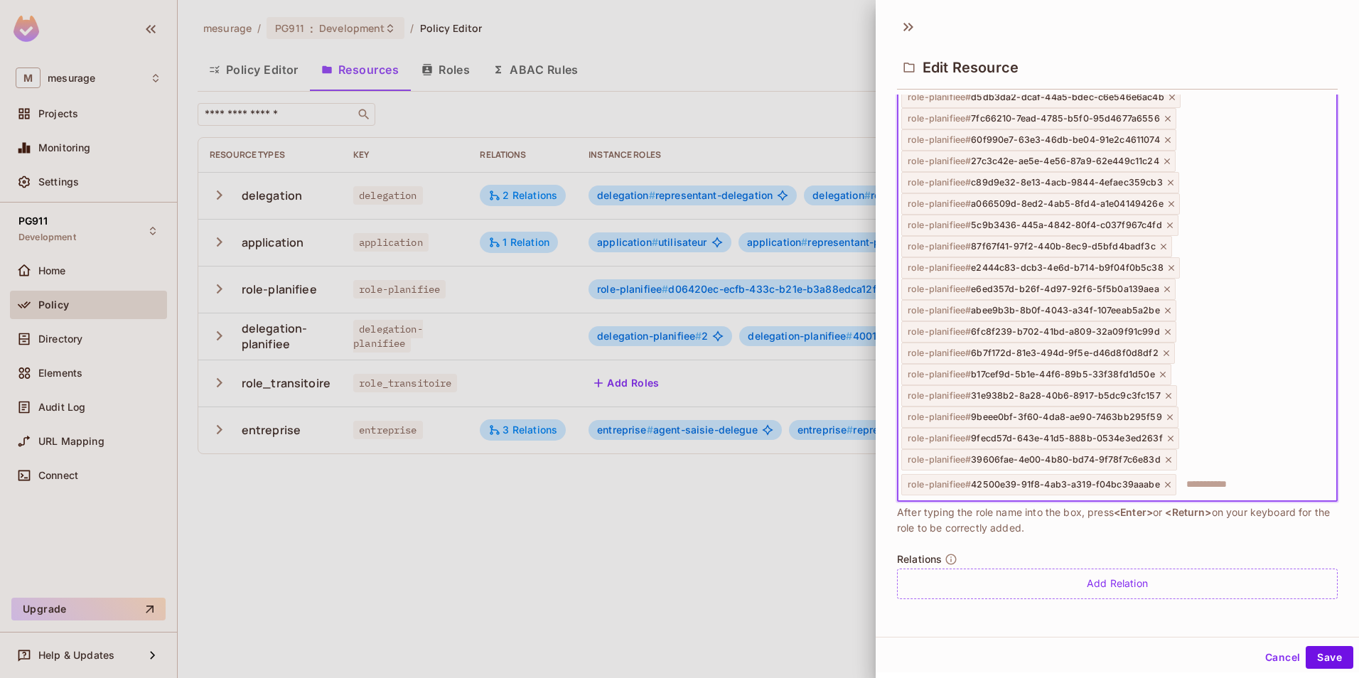
click at [1169, 481] on icon at bounding box center [1168, 485] width 10 height 10
click at [1169, 481] on icon at bounding box center [1169, 485] width 10 height 10
click at [1169, 481] on icon at bounding box center [1171, 485] width 10 height 10
click at [1169, 481] on icon at bounding box center [1170, 485] width 10 height 10
click at [1169, 481] on icon at bounding box center [1169, 485] width 10 height 10
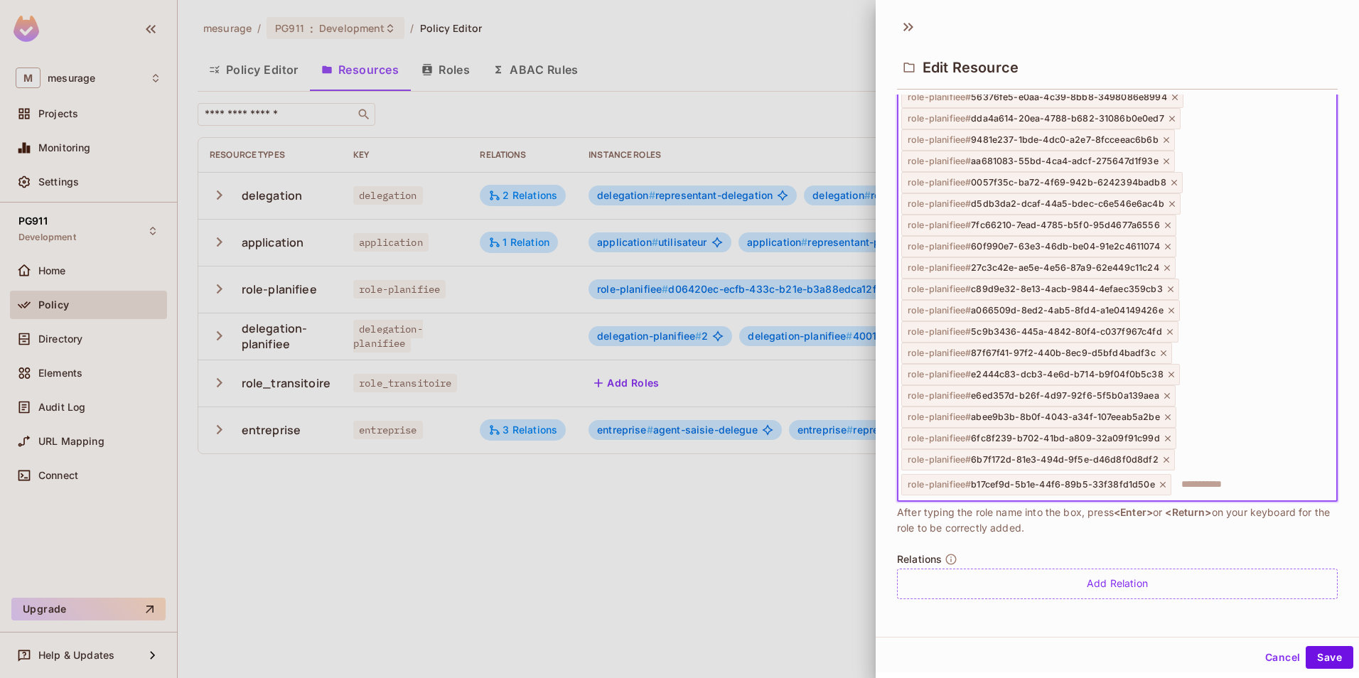
click at [1162, 480] on icon at bounding box center [1163, 485] width 10 height 10
click at [1167, 482] on icon at bounding box center [1167, 485] width 10 height 10
click at [1166, 480] on icon at bounding box center [1168, 485] width 10 height 10
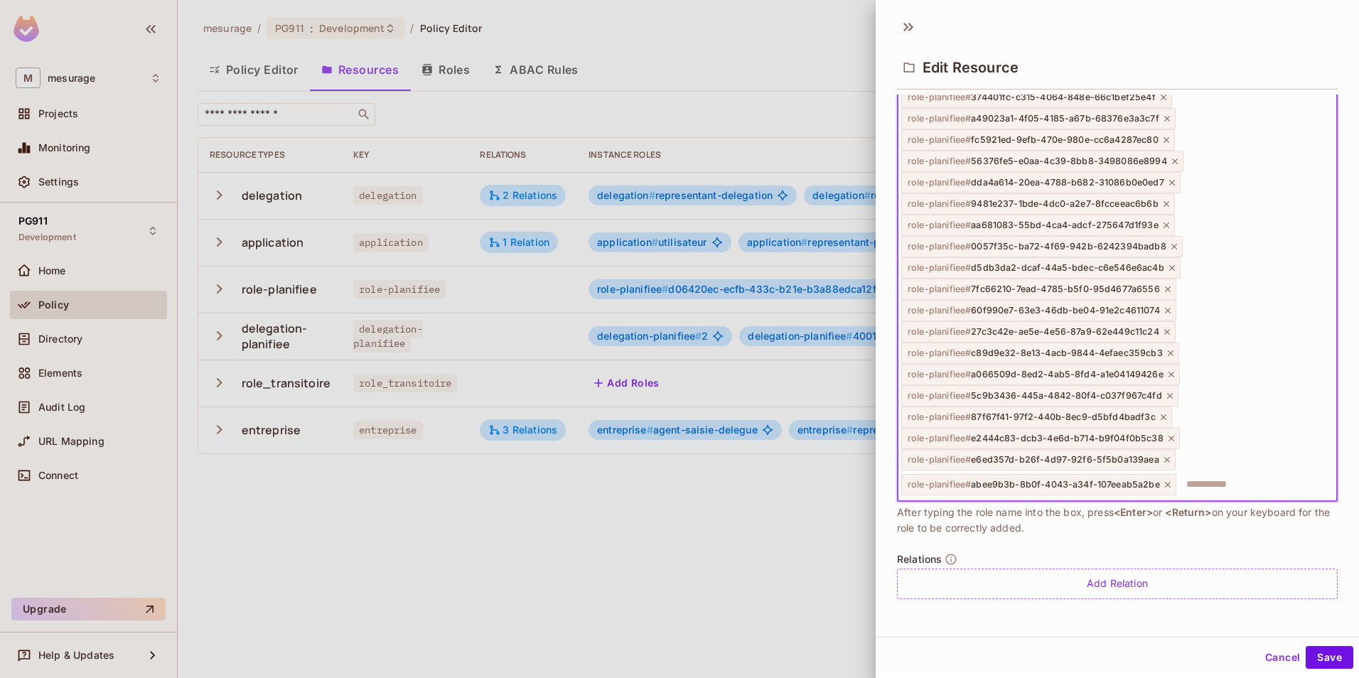
click at [1166, 476] on div "role-planifiee # abee9b3b-8b0f-4043-a34f-107eeab5a2be" at bounding box center [1039, 484] width 275 height 21
click at [1165, 481] on icon at bounding box center [1168, 485] width 10 height 10
click at [1165, 478] on div "role-planifiee # e2444c83-dcb3-4e6d-b714-b9f04f0b5c38" at bounding box center [1041, 484] width 279 height 21
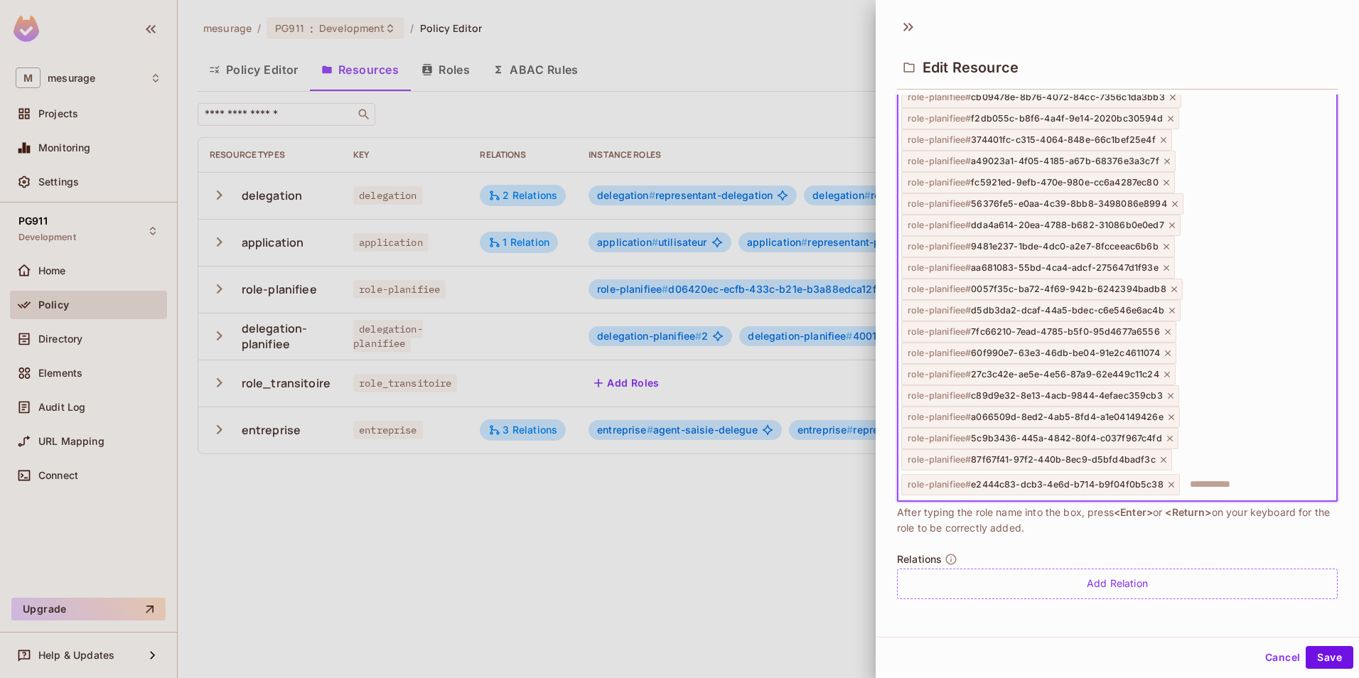
click at [1169, 479] on div "role-planifiee # e2444c83-dcb3-4e6d-b714-b9f04f0b5c38" at bounding box center [1041, 484] width 279 height 21
click at [1169, 481] on icon at bounding box center [1172, 485] width 10 height 10
click at [1163, 481] on icon at bounding box center [1164, 485] width 10 height 10
click at [1169, 482] on icon at bounding box center [1170, 485] width 10 height 10
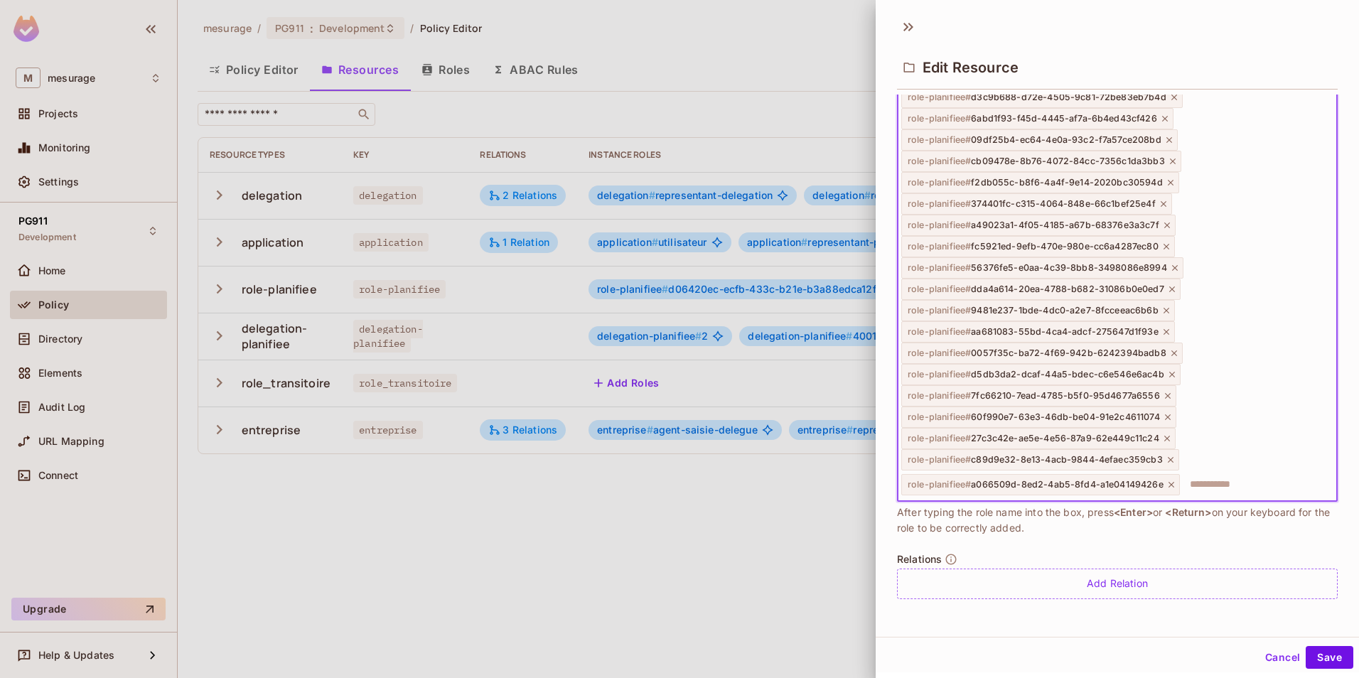
click at [1169, 482] on icon at bounding box center [1172, 485] width 10 height 10
click at [1169, 481] on icon at bounding box center [1171, 485] width 10 height 10
click at [1169, 481] on icon at bounding box center [1168, 485] width 10 height 10
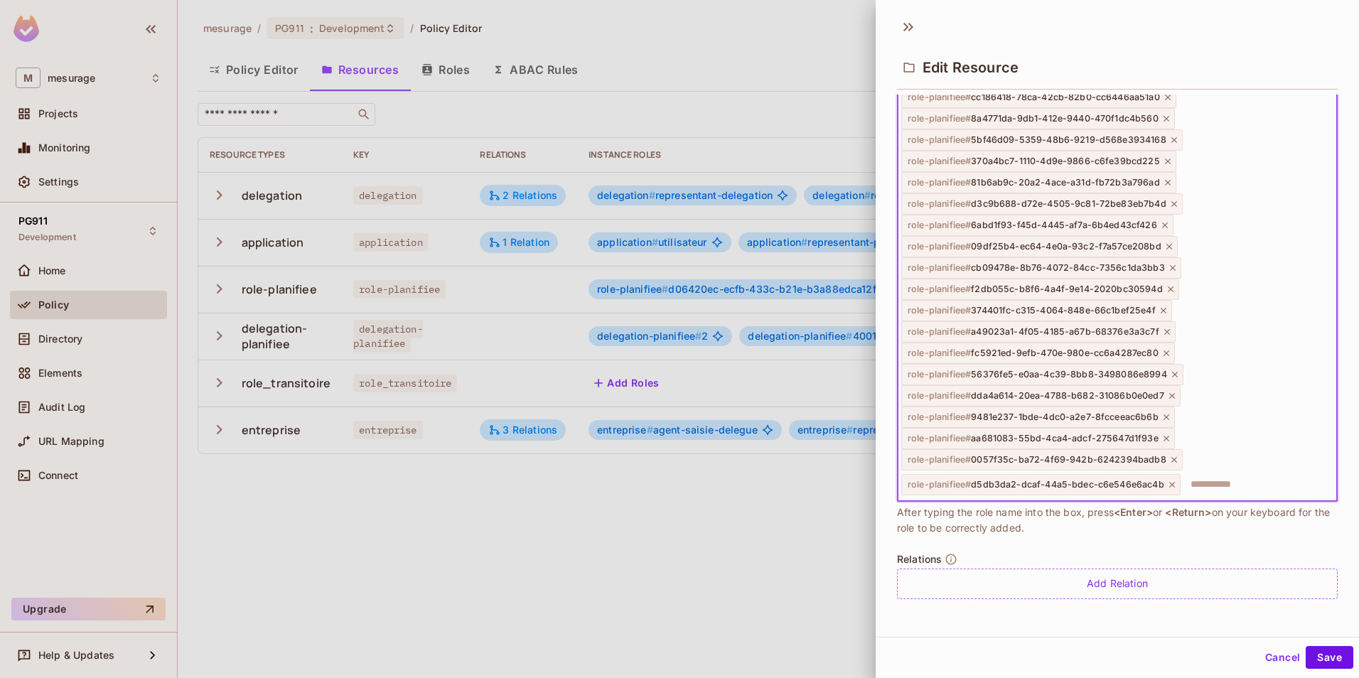
click at [1169, 481] on icon at bounding box center [1173, 485] width 10 height 10
click at [1170, 481] on icon at bounding box center [1175, 485] width 10 height 10
click at [1169, 481] on div "role-planifiee # aa681083-55bd-4ca4-adcf-275647d1f93e" at bounding box center [1039, 484] width 274 height 21
click at [1163, 481] on icon at bounding box center [1167, 485] width 10 height 10
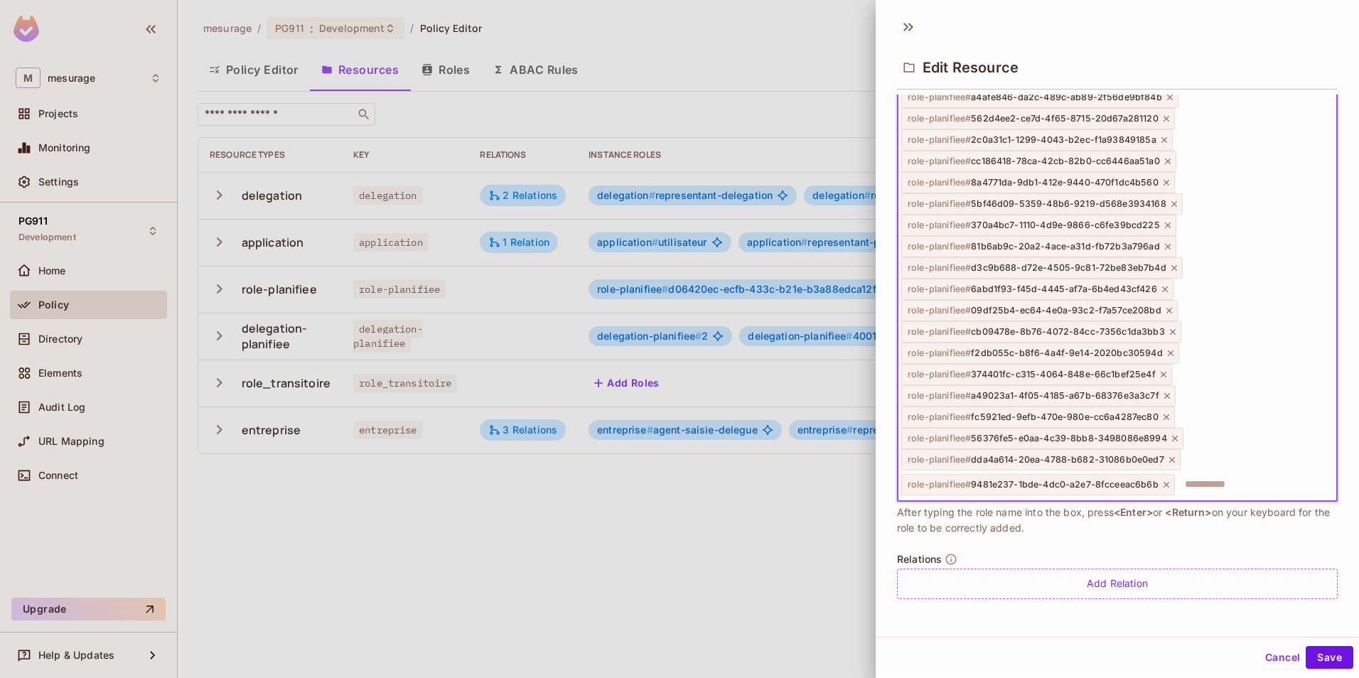
click at [1163, 481] on icon at bounding box center [1167, 485] width 10 height 10
click at [1169, 481] on icon at bounding box center [1173, 485] width 10 height 10
click at [1170, 481] on icon at bounding box center [1175, 485] width 10 height 10
click at [1170, 481] on icon at bounding box center [1167, 485] width 10 height 10
click at [1163, 481] on icon at bounding box center [1168, 485] width 10 height 10
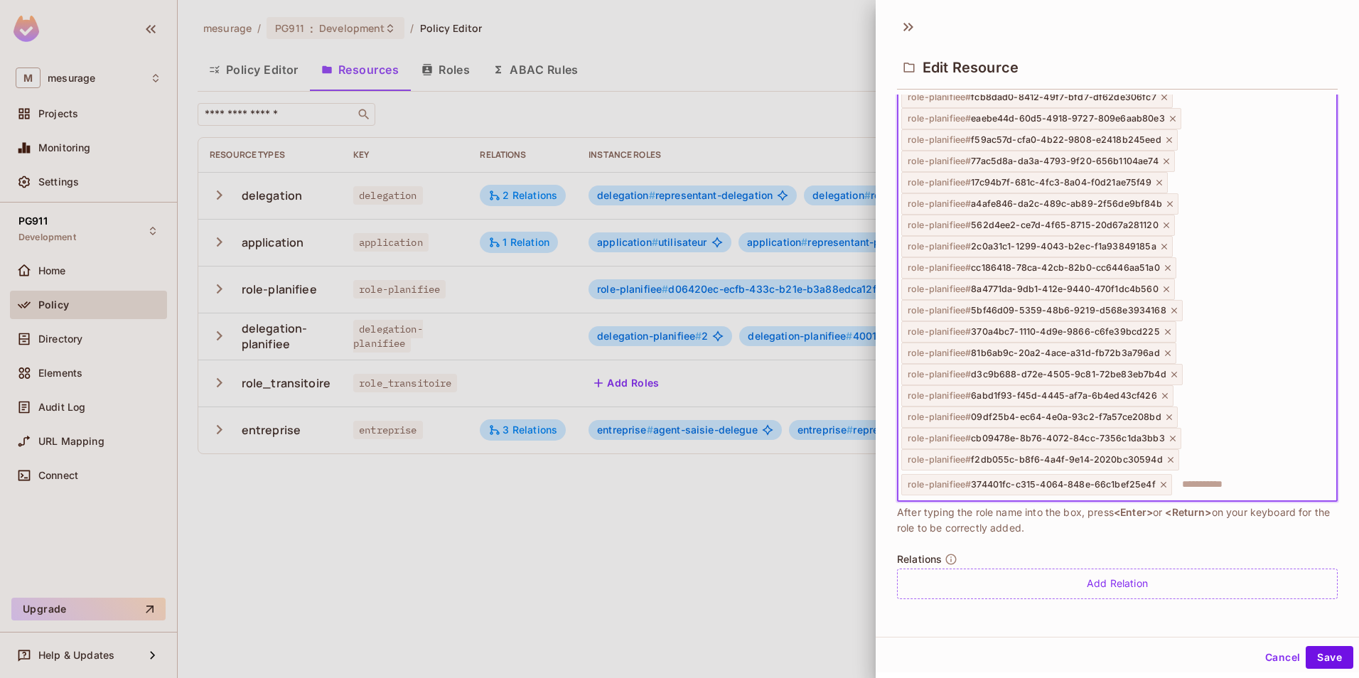
click at [1163, 481] on icon at bounding box center [1164, 485] width 10 height 10
click at [1166, 481] on icon at bounding box center [1171, 485] width 10 height 10
click at [1163, 481] on div "role-planifiee # cb09478e-8b76-4072-84cc-7356c1da3bb3" at bounding box center [1042, 484] width 280 height 21
click at [1168, 484] on icon at bounding box center [1173, 485] width 10 height 10
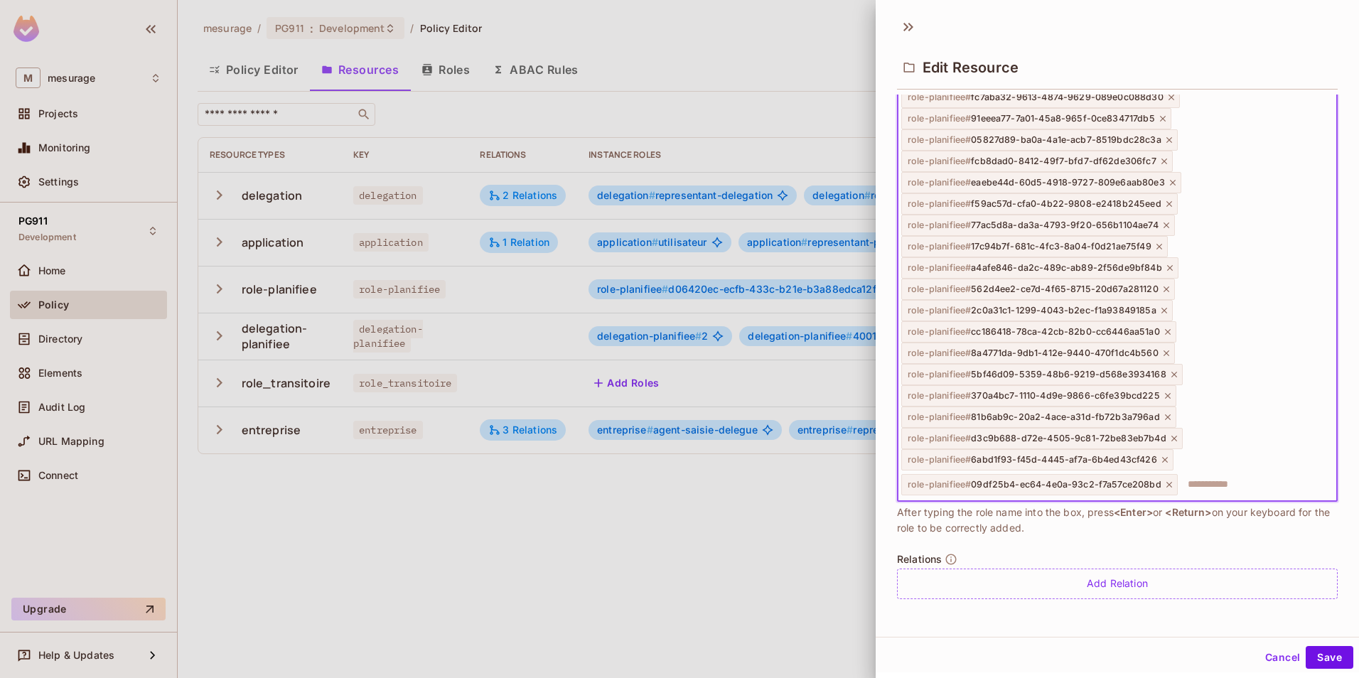
click at [1168, 484] on icon at bounding box center [1170, 485] width 6 height 6
click at [1163, 484] on icon at bounding box center [1166, 485] width 6 height 6
click at [1172, 484] on icon at bounding box center [1175, 485] width 6 height 6
click at [1163, 481] on icon at bounding box center [1168, 485] width 10 height 10
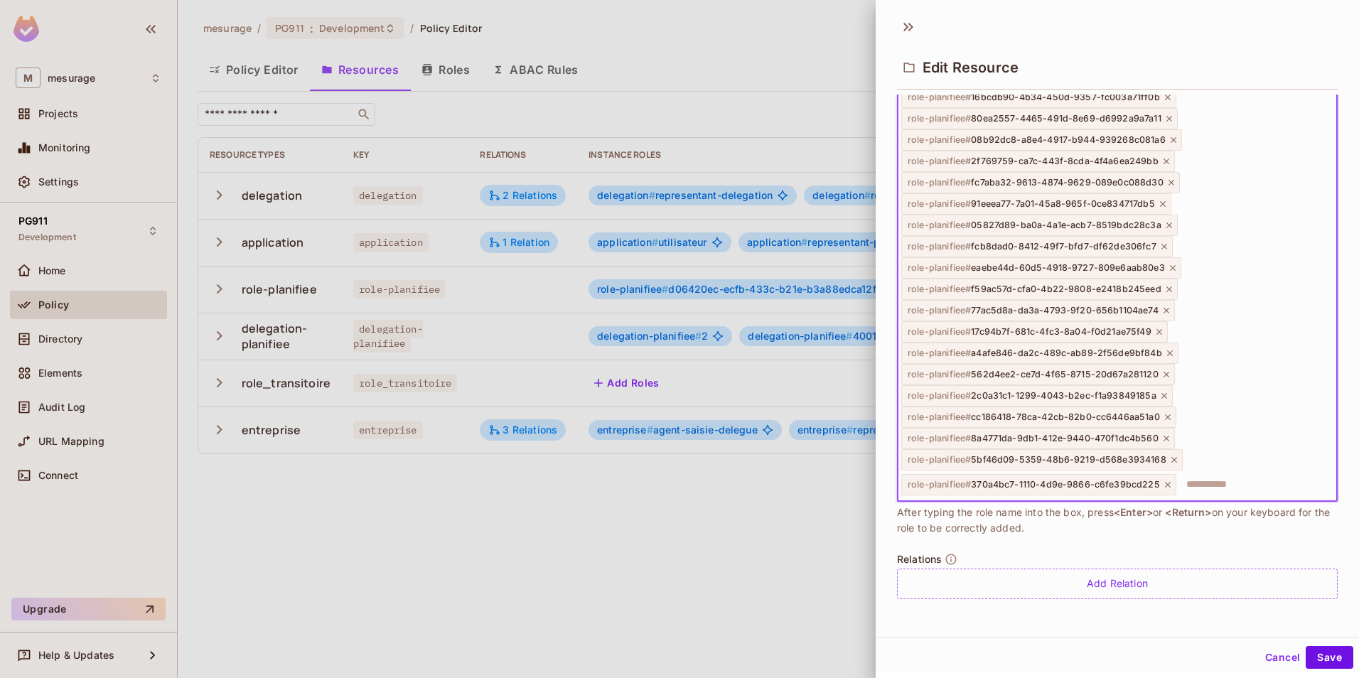
click at [1163, 481] on icon at bounding box center [1168, 485] width 10 height 10
click at [1170, 481] on icon at bounding box center [1175, 485] width 10 height 10
click at [1168, 481] on icon at bounding box center [1167, 485] width 10 height 10
click at [1168, 481] on icon at bounding box center [1168, 485] width 10 height 10
click at [1168, 481] on icon at bounding box center [1165, 485] width 10 height 10
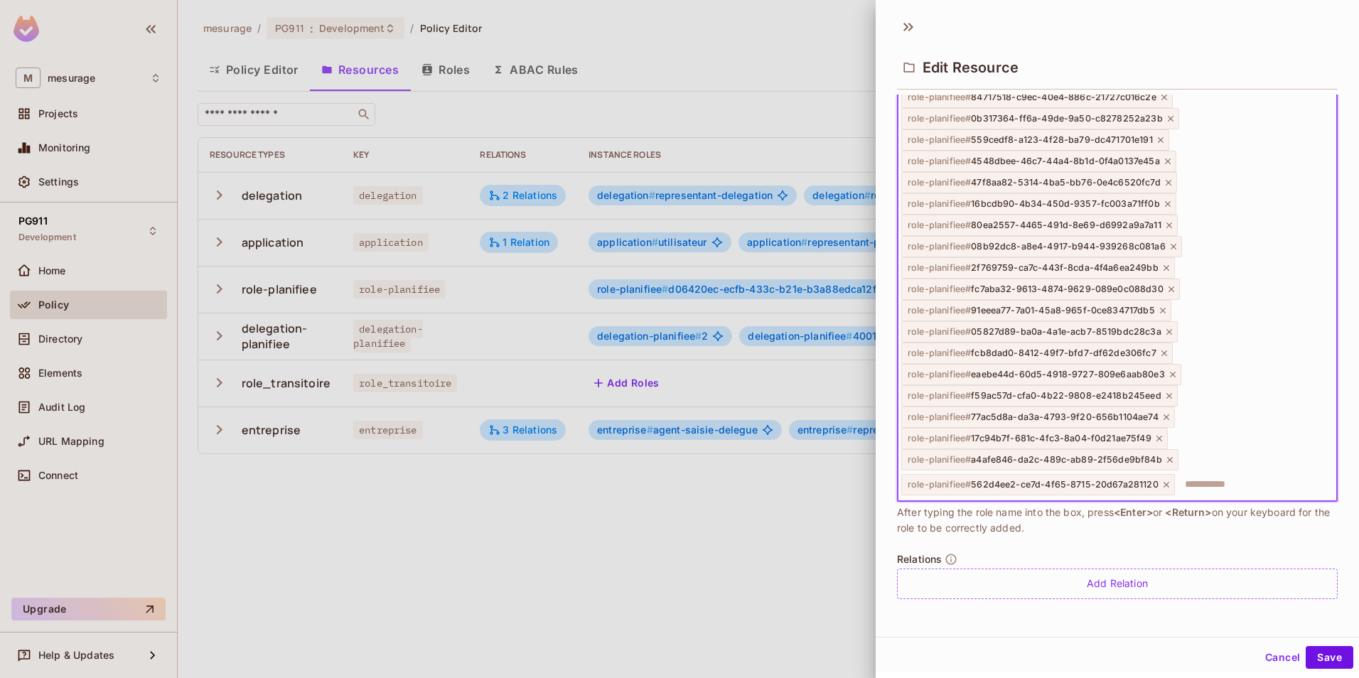
click at [1168, 481] on icon at bounding box center [1167, 485] width 10 height 10
click at [1168, 481] on icon at bounding box center [1170, 485] width 10 height 10
click at [1158, 483] on icon at bounding box center [1160, 485] width 10 height 10
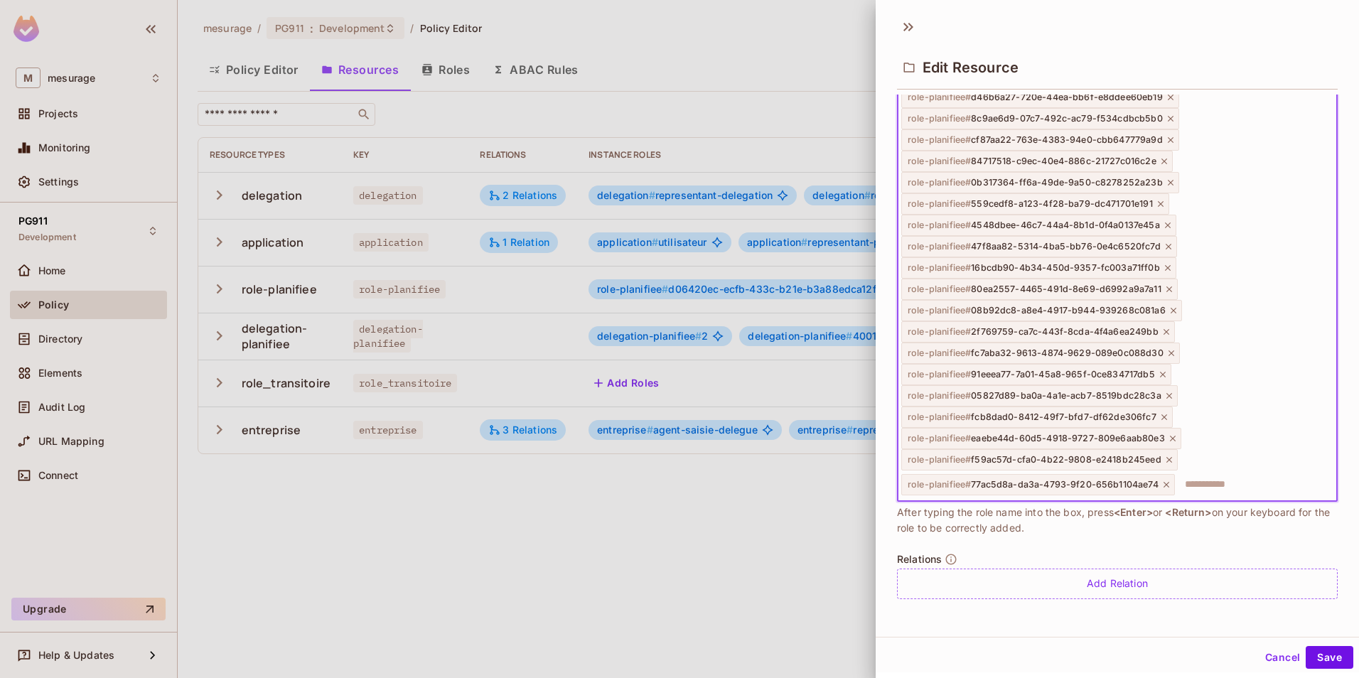
click at [1162, 484] on icon at bounding box center [1167, 485] width 10 height 10
click at [1165, 484] on icon at bounding box center [1170, 485] width 10 height 10
click at [1168, 484] on icon at bounding box center [1173, 485] width 10 height 10
click at [1162, 484] on icon at bounding box center [1165, 485] width 6 height 6
click at [1168, 483] on icon at bounding box center [1170, 485] width 10 height 10
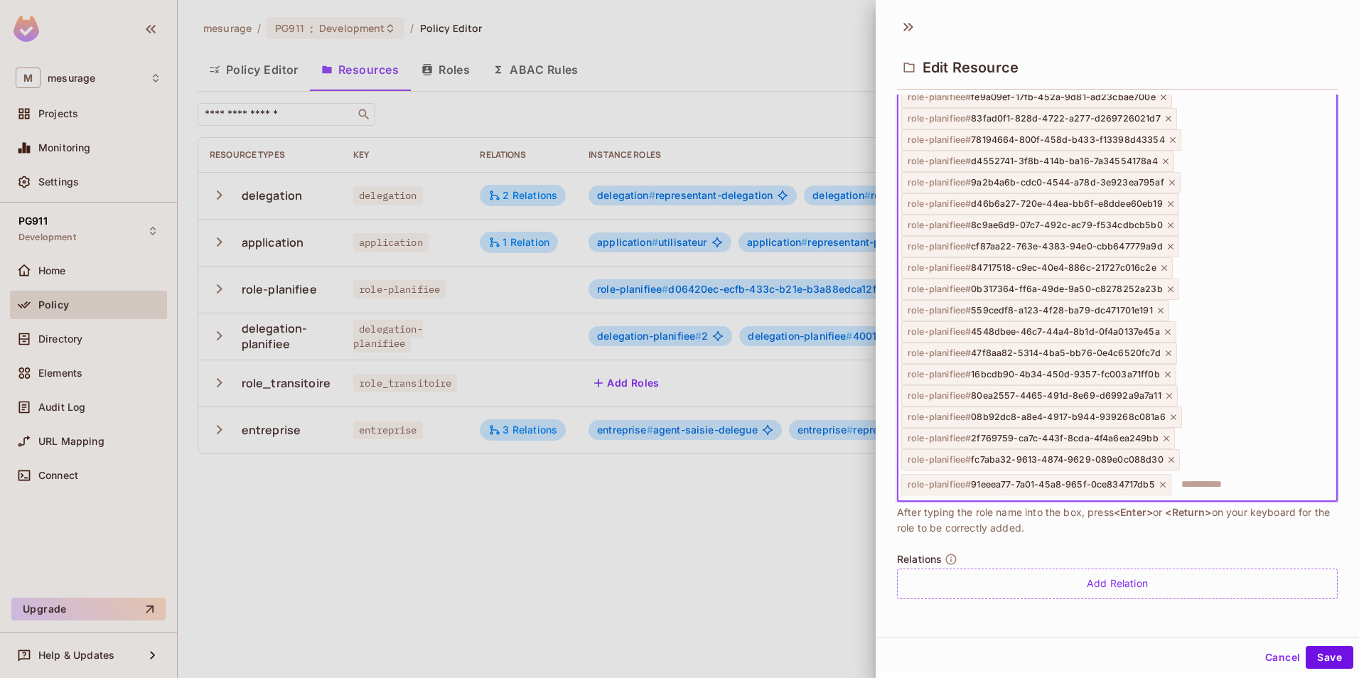
click at [1163, 483] on icon at bounding box center [1163, 485] width 10 height 10
click at [1167, 483] on icon at bounding box center [1172, 485] width 10 height 10
click at [1165, 483] on icon at bounding box center [1167, 485] width 10 height 10
click at [1170, 483] on icon at bounding box center [1174, 485] width 10 height 10
click at [1168, 482] on icon at bounding box center [1170, 485] width 10 height 10
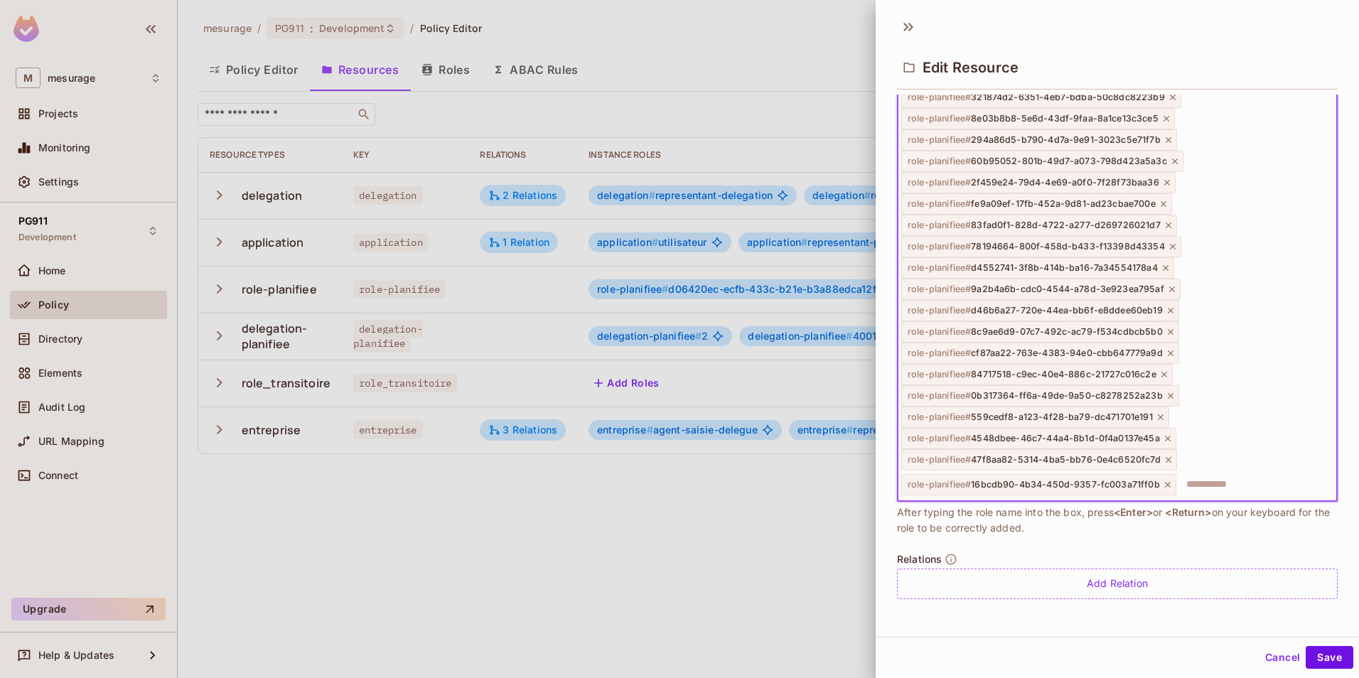
click at [1168, 482] on icon at bounding box center [1168, 485] width 10 height 10
click at [1167, 482] on icon at bounding box center [1169, 485] width 10 height 10
click at [1167, 482] on icon at bounding box center [1168, 485] width 10 height 10
click at [1167, 482] on div "role-planifiee # 559cedf8-a123-4f28-ba79-dc471701e191" at bounding box center [1036, 484] width 268 height 21
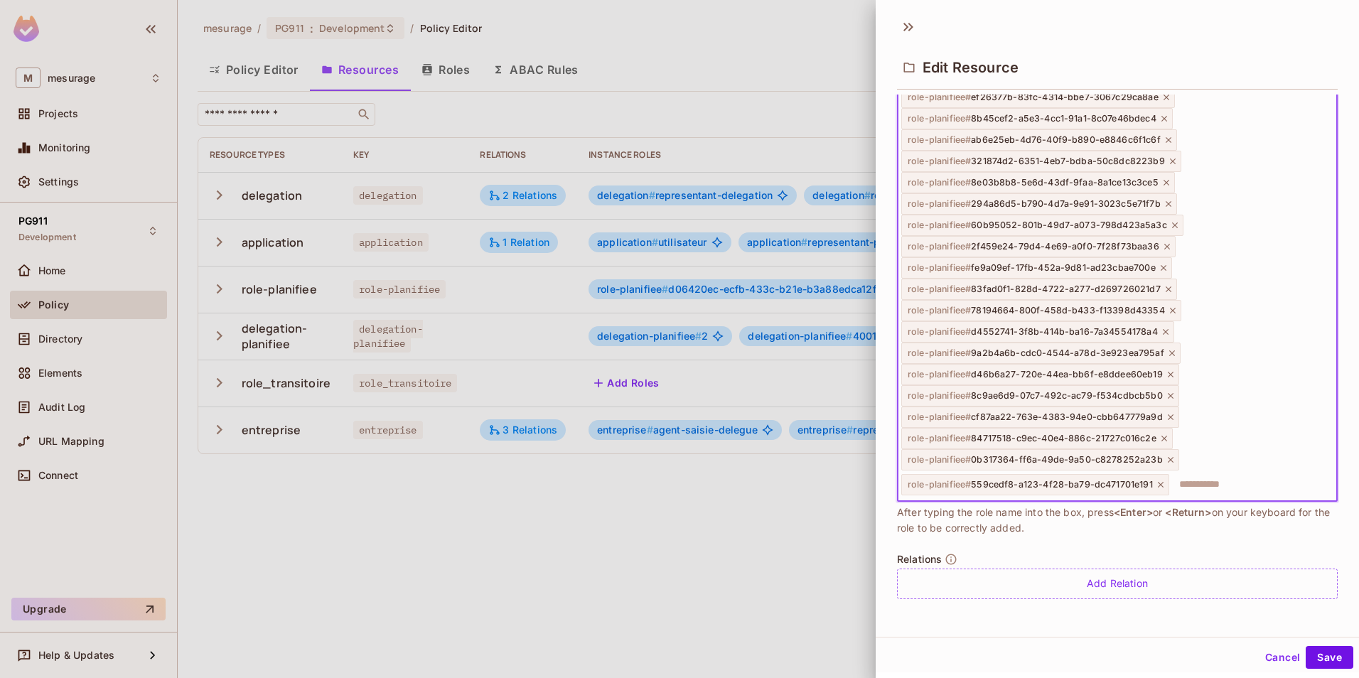
click at [1157, 482] on icon at bounding box center [1161, 485] width 10 height 10
click at [1167, 481] on icon at bounding box center [1171, 485] width 10 height 10
click at [1167, 481] on icon at bounding box center [1165, 485] width 10 height 10
click at [1167, 481] on icon at bounding box center [1171, 485] width 10 height 10
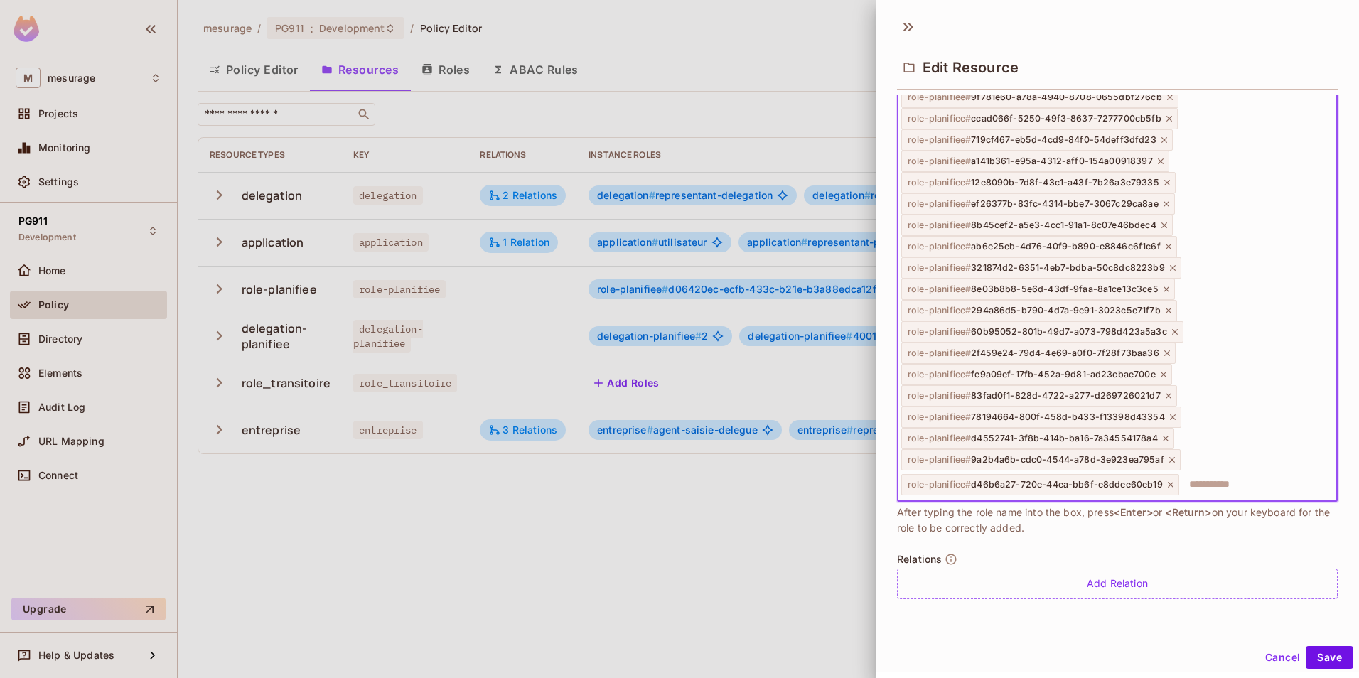
click at [1167, 481] on icon at bounding box center [1171, 485] width 10 height 10
click at [1168, 481] on icon at bounding box center [1173, 485] width 10 height 10
click at [1167, 481] on icon at bounding box center [1166, 485] width 10 height 10
click at [1168, 481] on icon at bounding box center [1173, 485] width 10 height 10
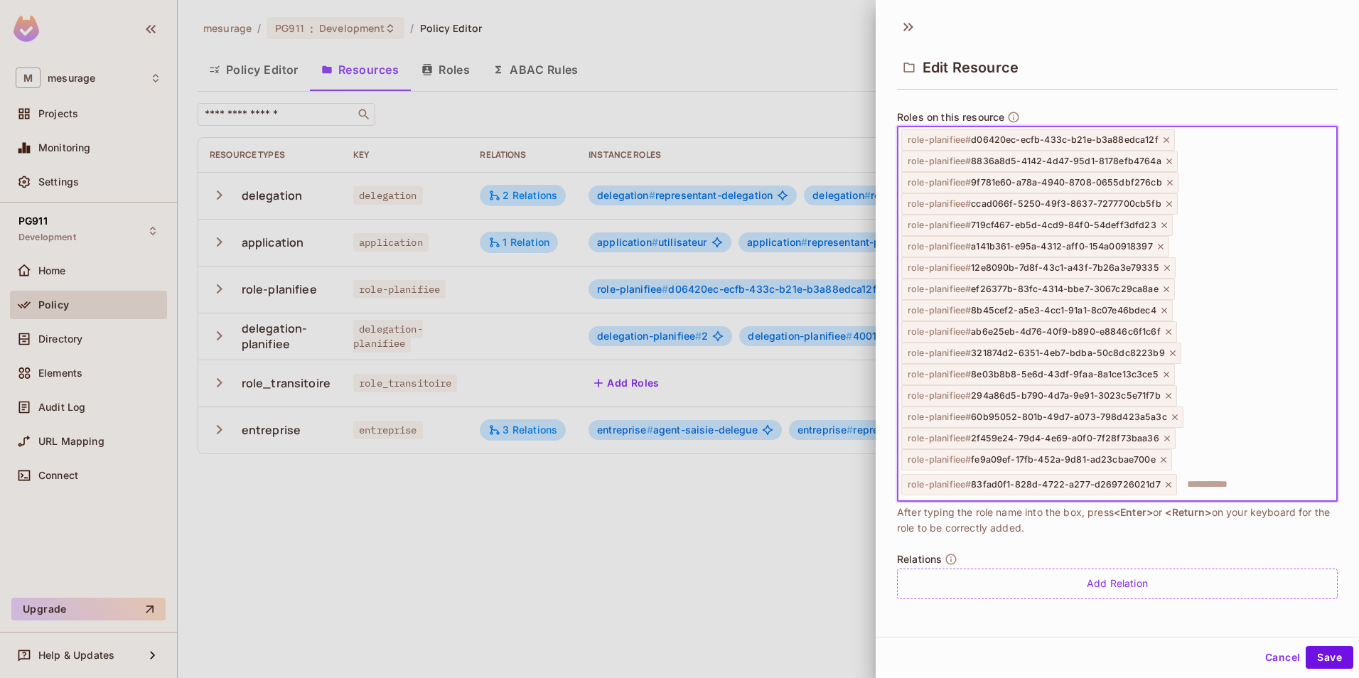
click at [1167, 481] on icon at bounding box center [1169, 485] width 10 height 10
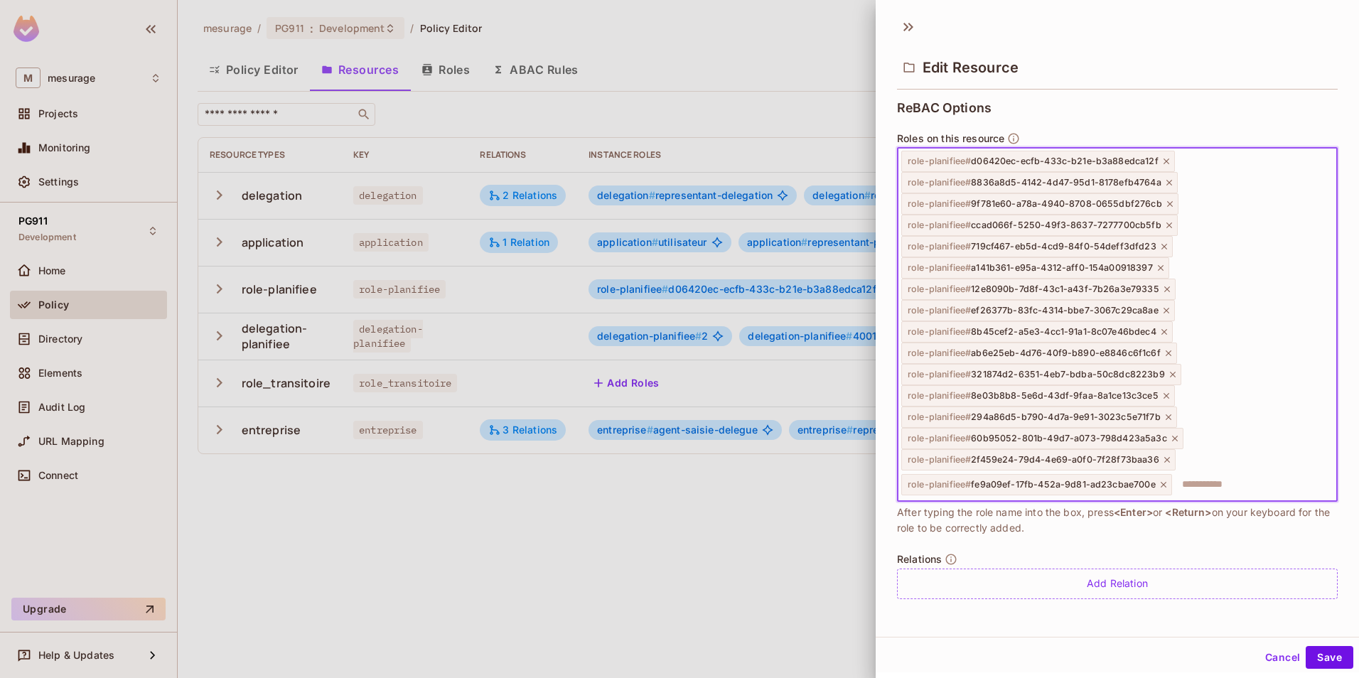
scroll to position [637, 0]
click at [1161, 482] on icon at bounding box center [1164, 485] width 10 height 10
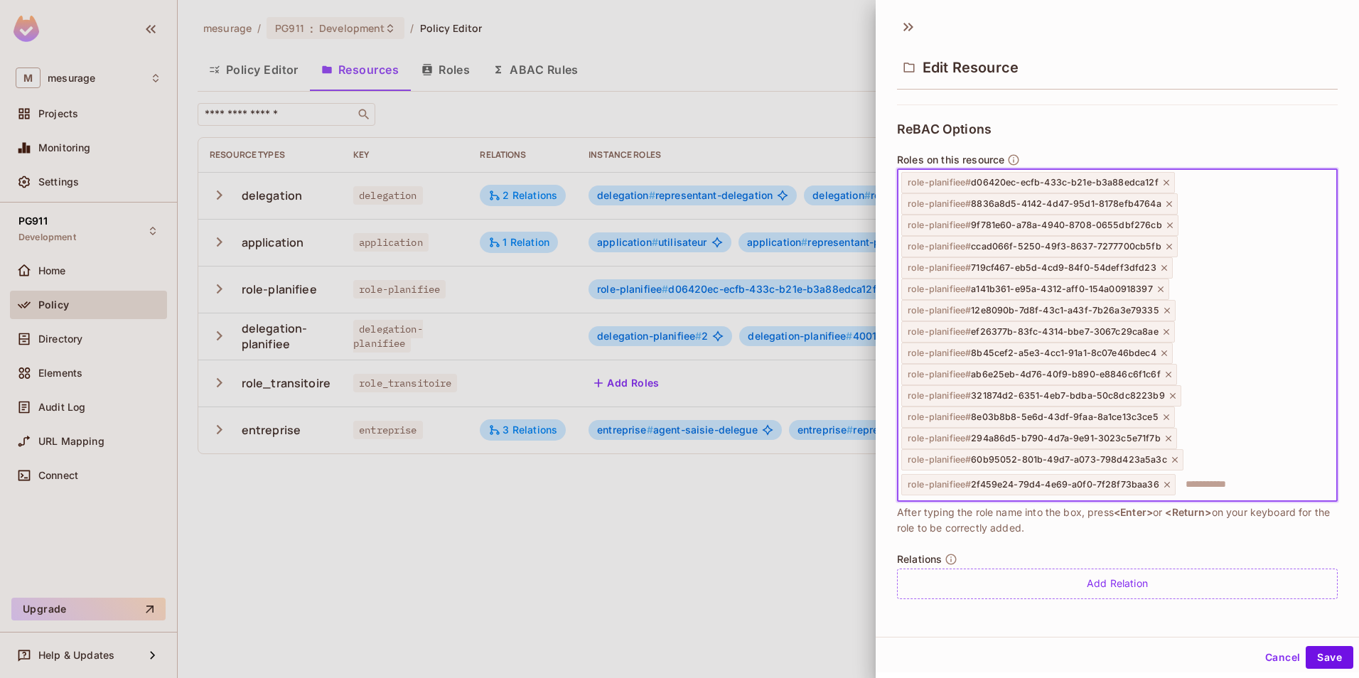
click at [1163, 482] on icon at bounding box center [1168, 485] width 10 height 10
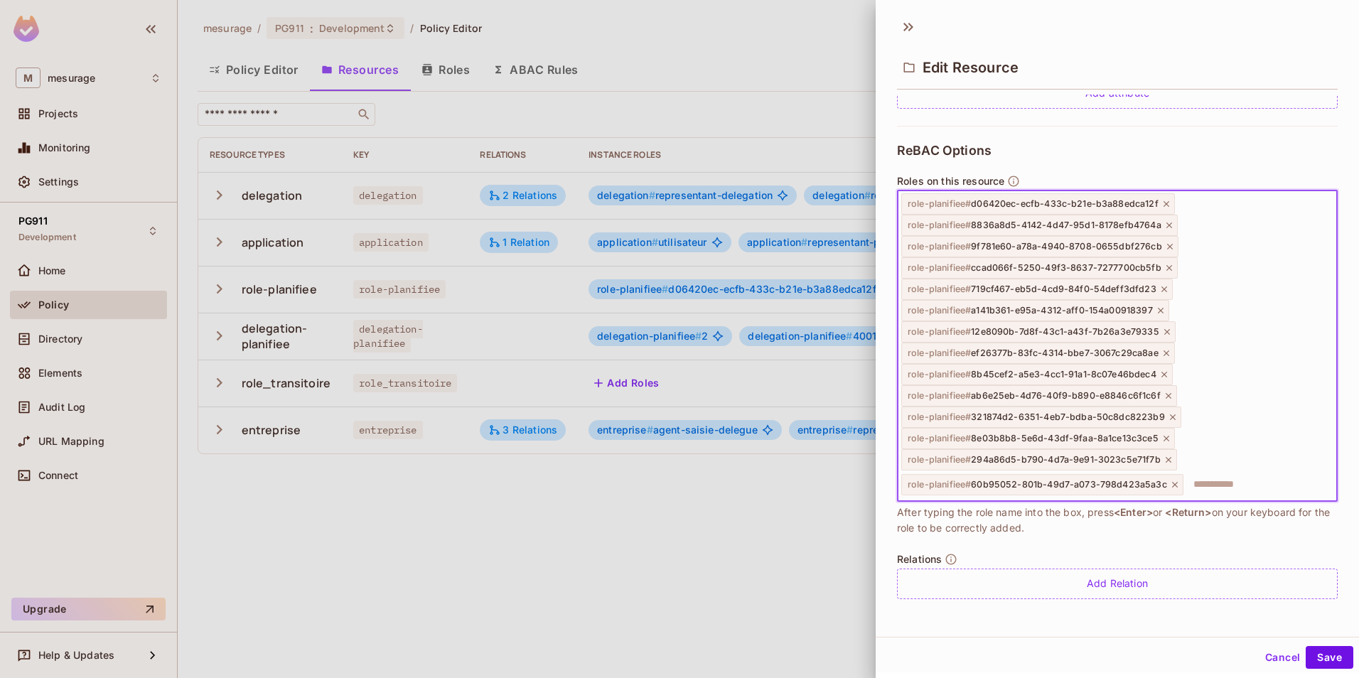
click at [1165, 486] on div "role-planifiee # 60b95052-801b-49d7-a073-798d423a5a3c" at bounding box center [1043, 484] width 282 height 21
click at [1171, 487] on icon at bounding box center [1175, 485] width 10 height 10
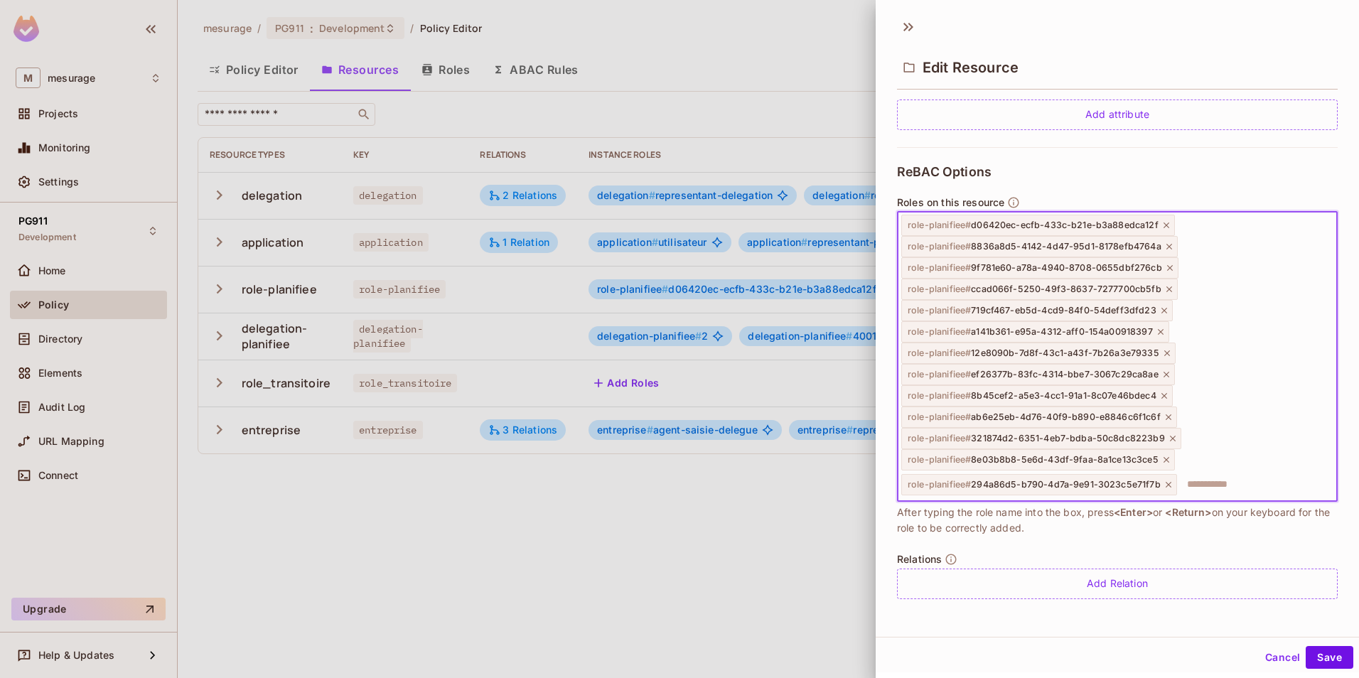
click at [1165, 486] on icon at bounding box center [1169, 485] width 10 height 10
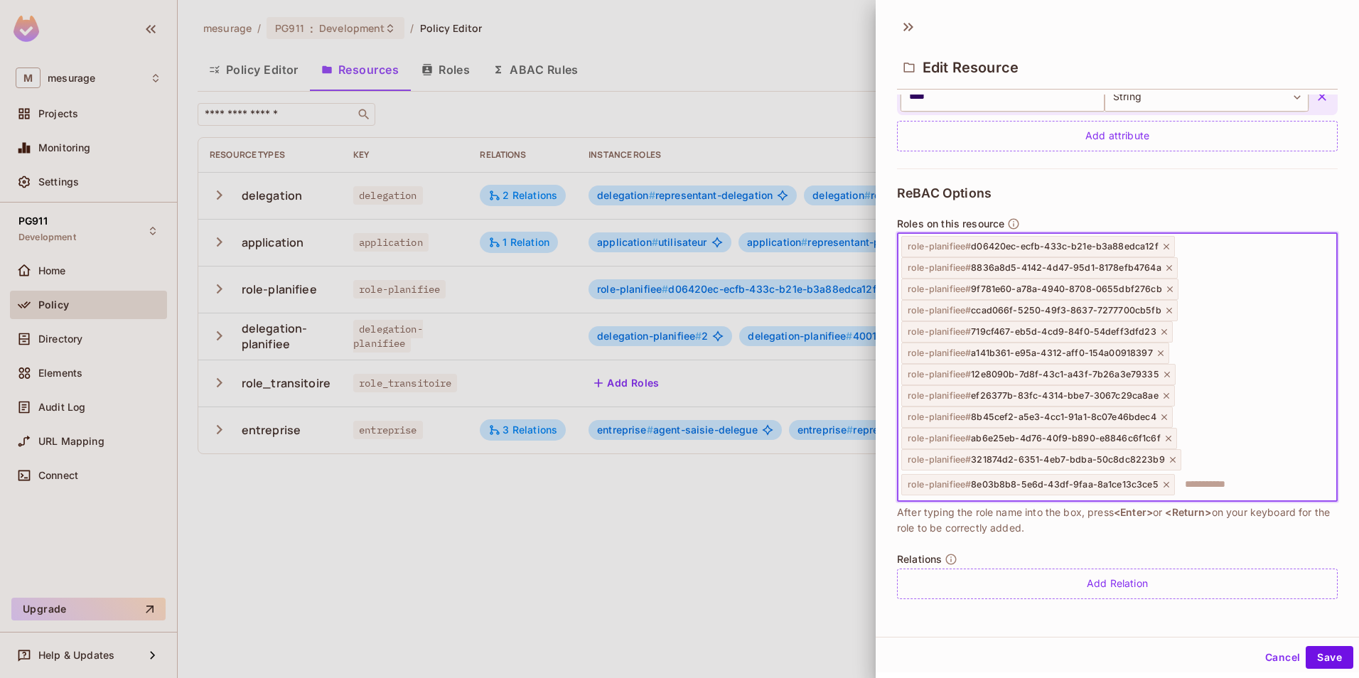
click at [1165, 486] on icon at bounding box center [1167, 485] width 6 height 6
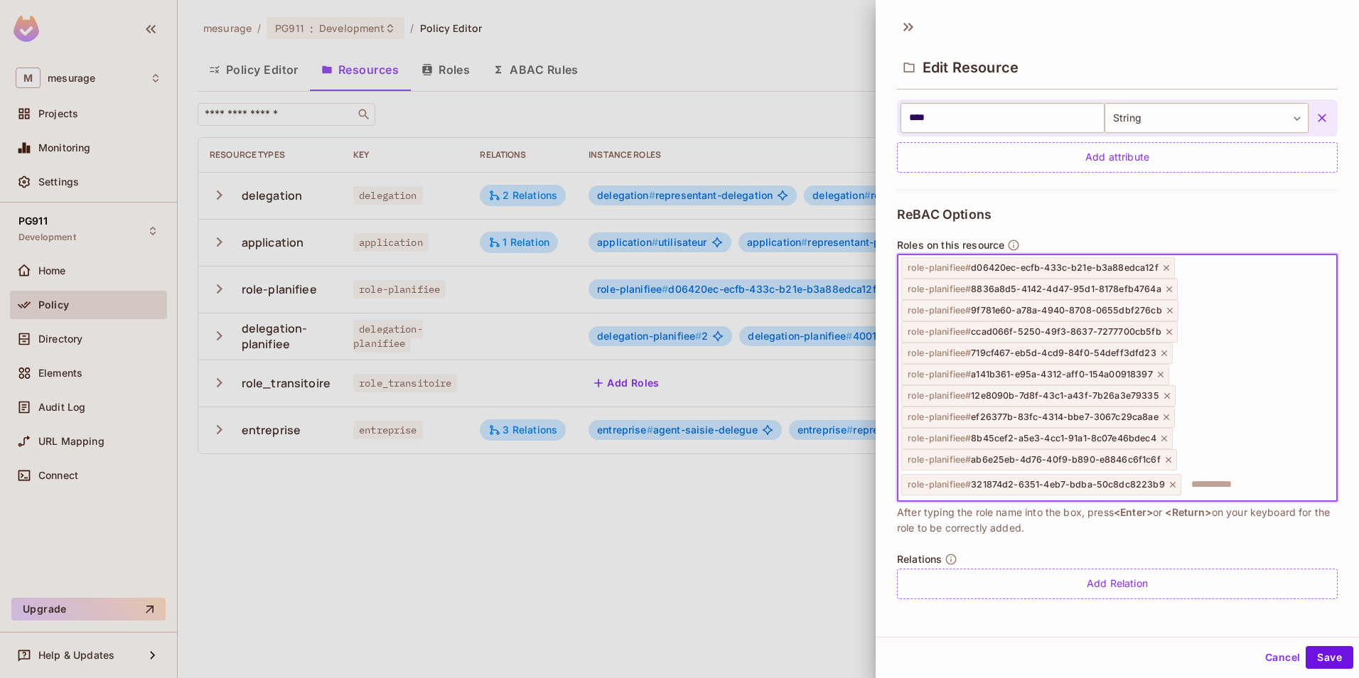
scroll to position [530, 0]
click at [1168, 484] on icon at bounding box center [1173, 485] width 10 height 10
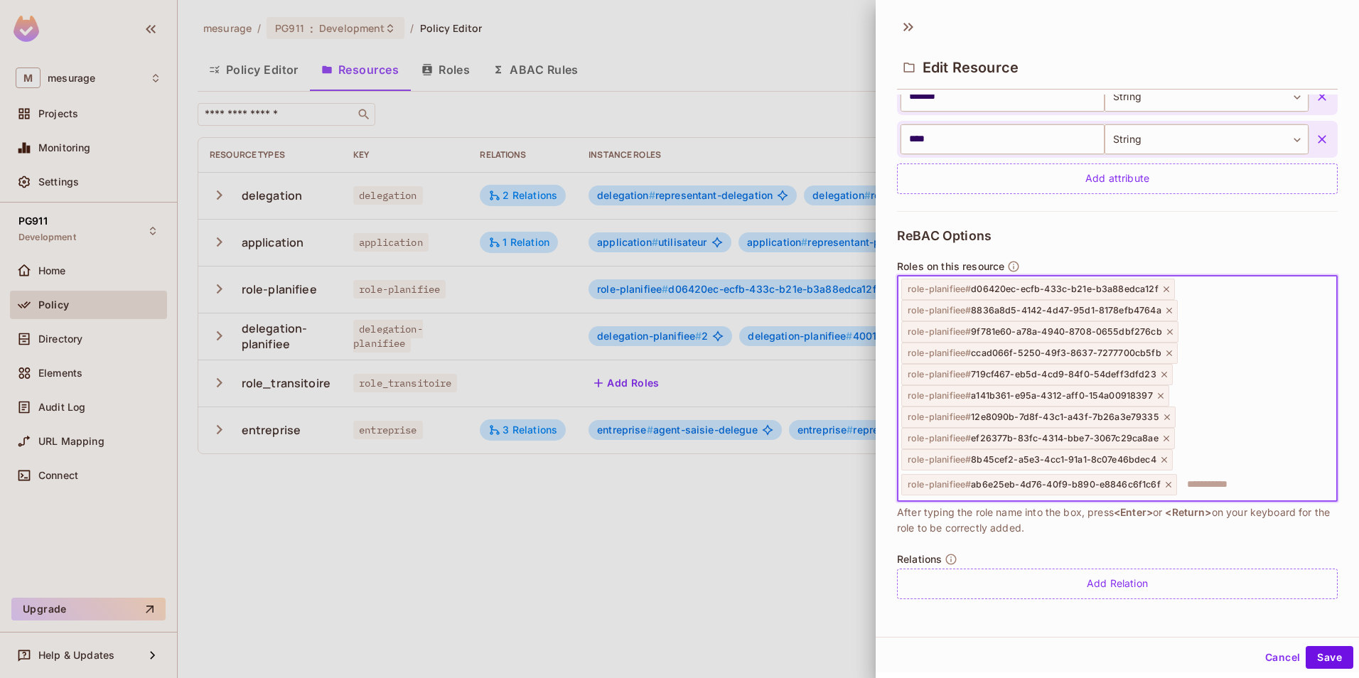
click at [1166, 484] on icon at bounding box center [1169, 485] width 6 height 6
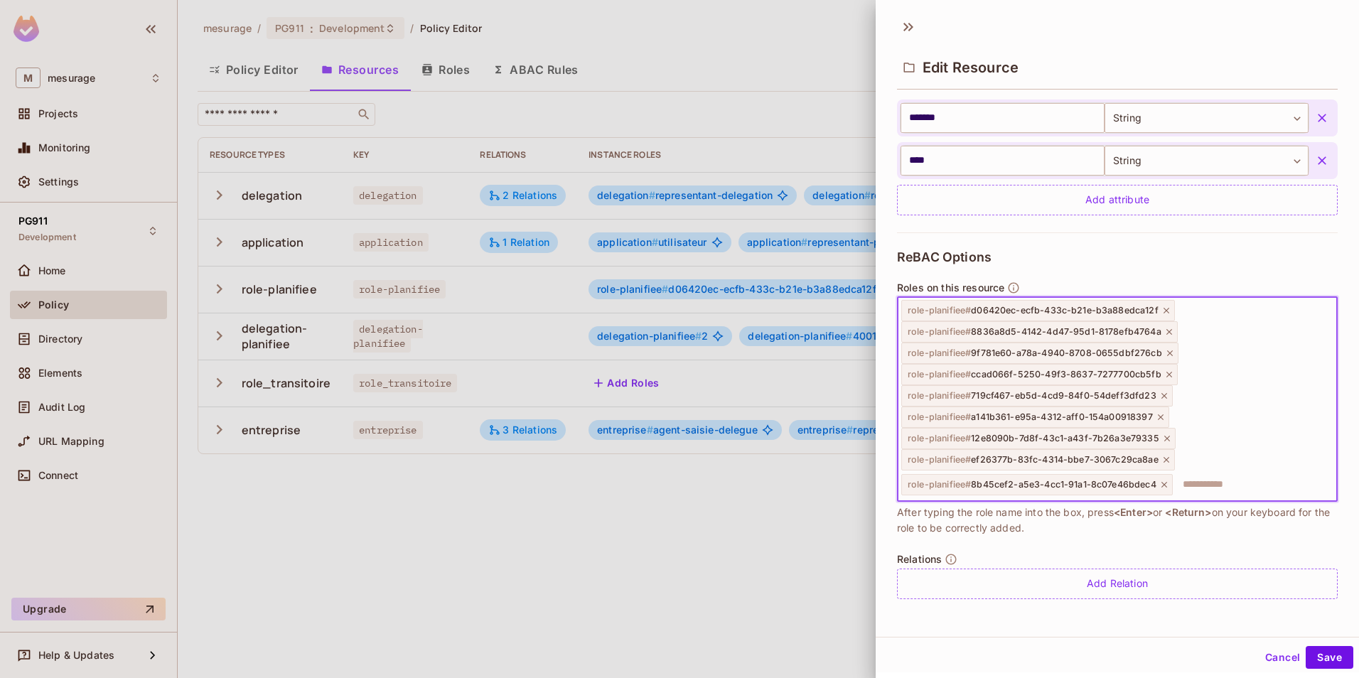
click at [1165, 484] on icon at bounding box center [1165, 485] width 10 height 10
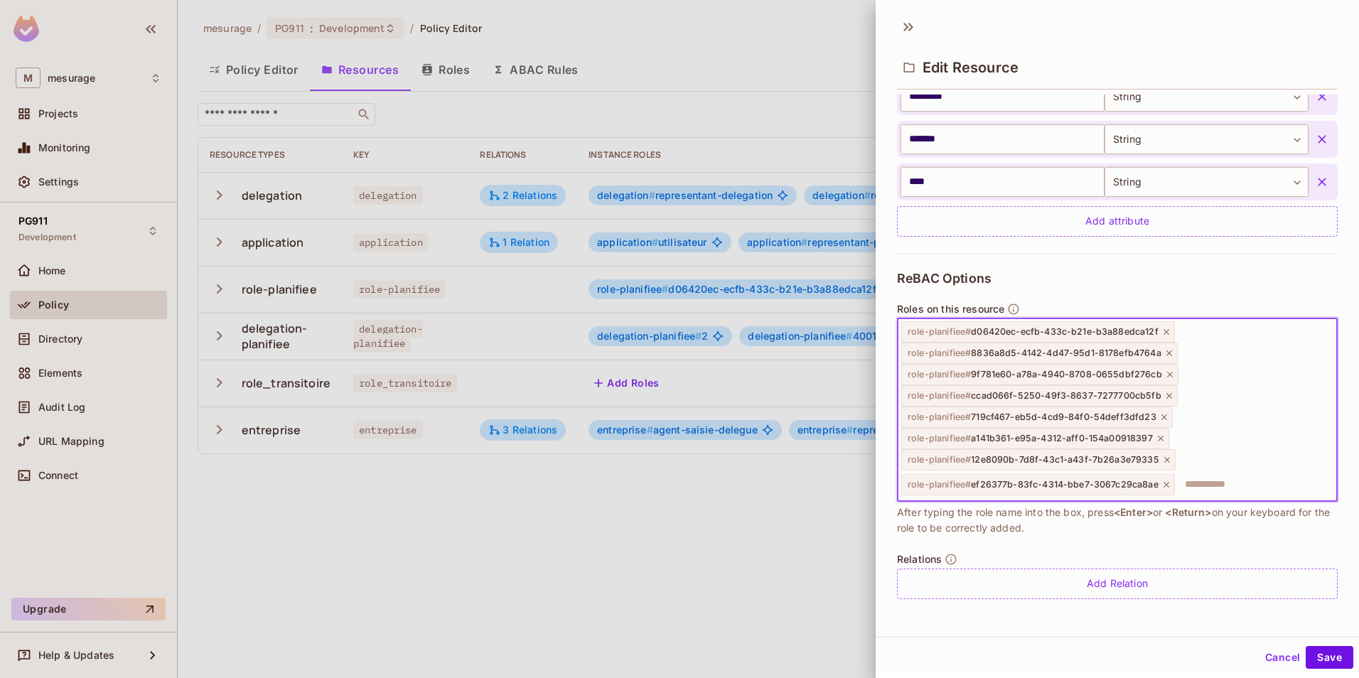
click at [1165, 484] on icon at bounding box center [1167, 485] width 10 height 10
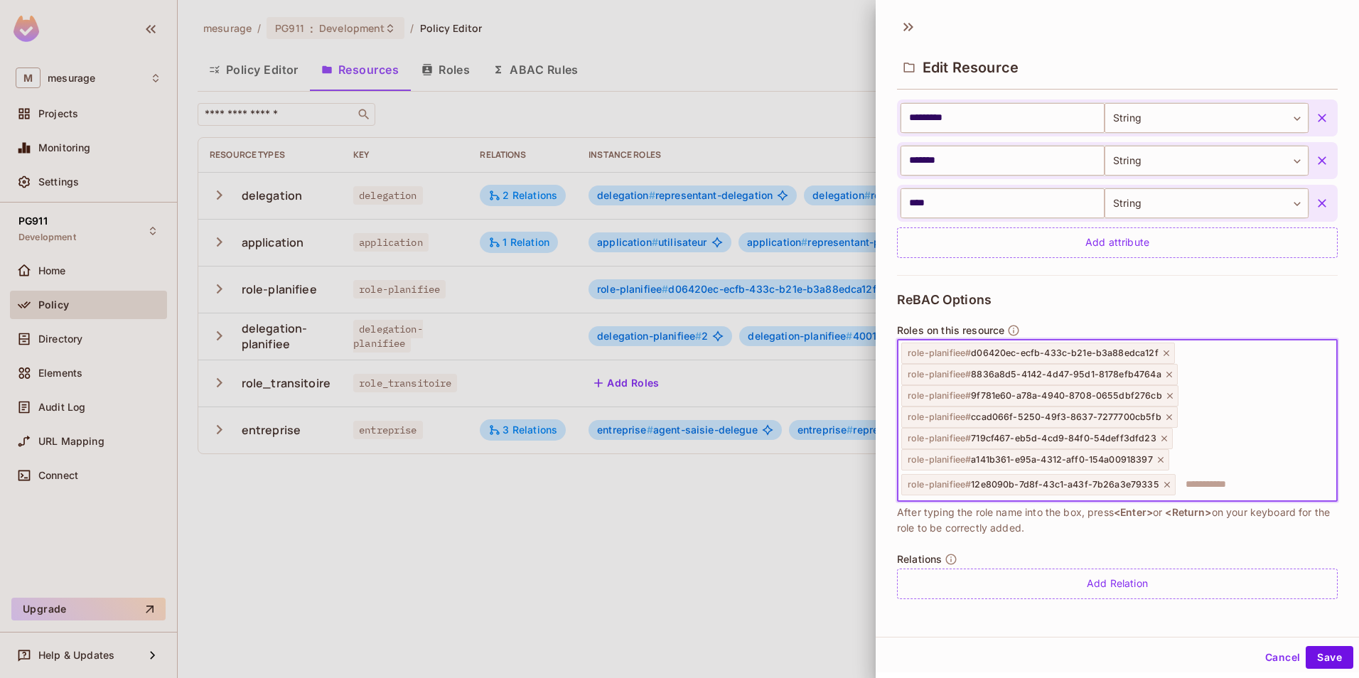
click at [1165, 484] on icon at bounding box center [1168, 485] width 10 height 10
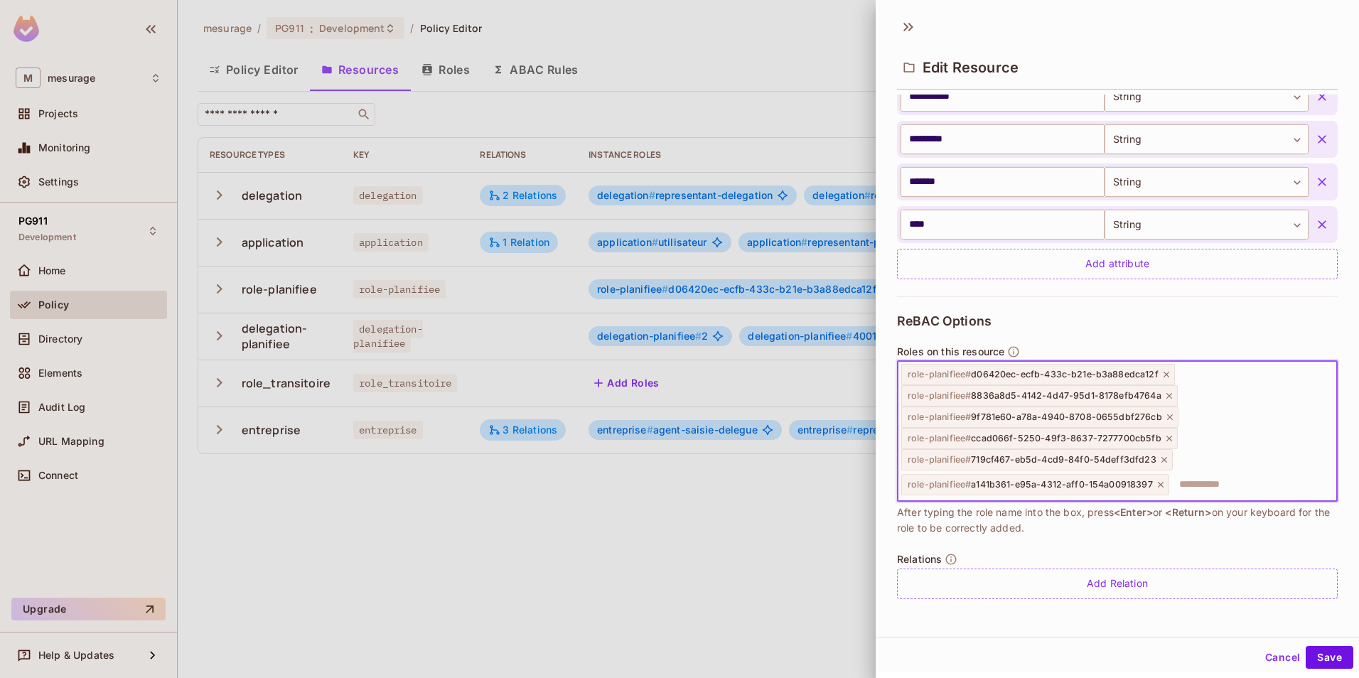
click at [1165, 484] on div "role-planifiee # a141b361-e95a-4312-aff0-154a00918397" at bounding box center [1036, 484] width 268 height 21
click at [1161, 484] on icon at bounding box center [1161, 485] width 10 height 10
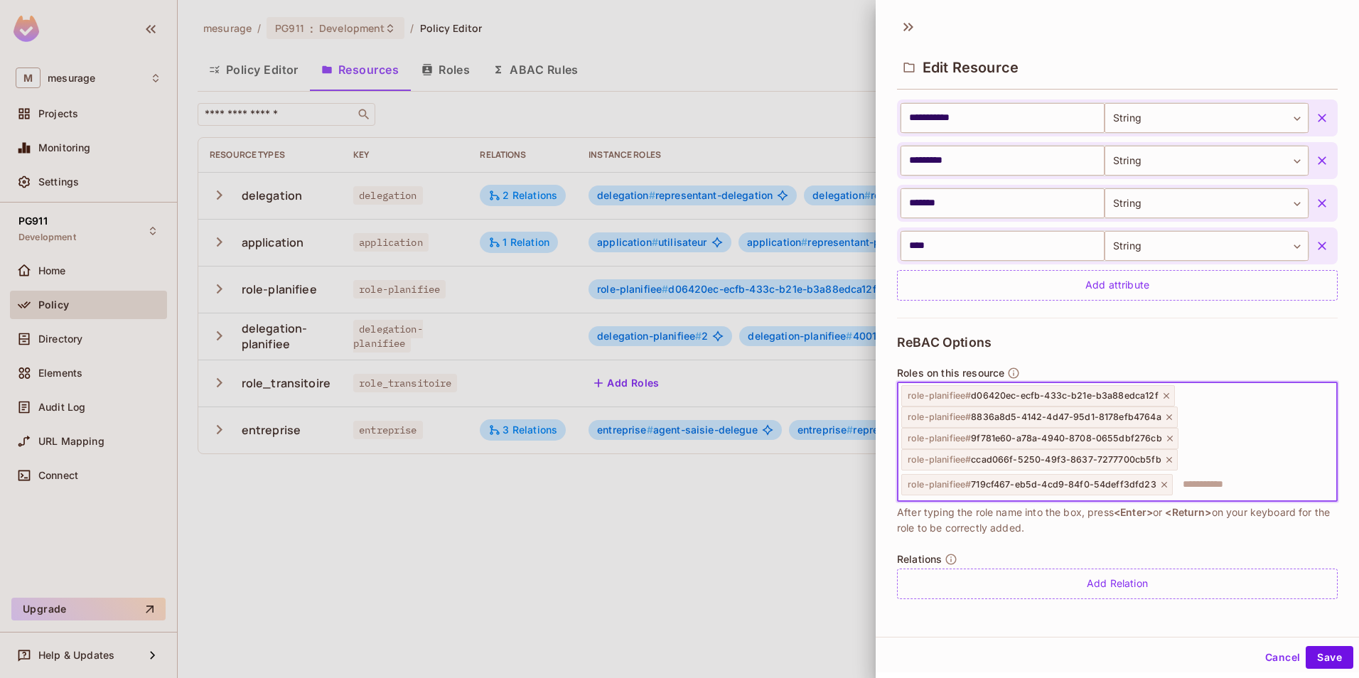
click at [1162, 484] on icon at bounding box center [1165, 485] width 6 height 6
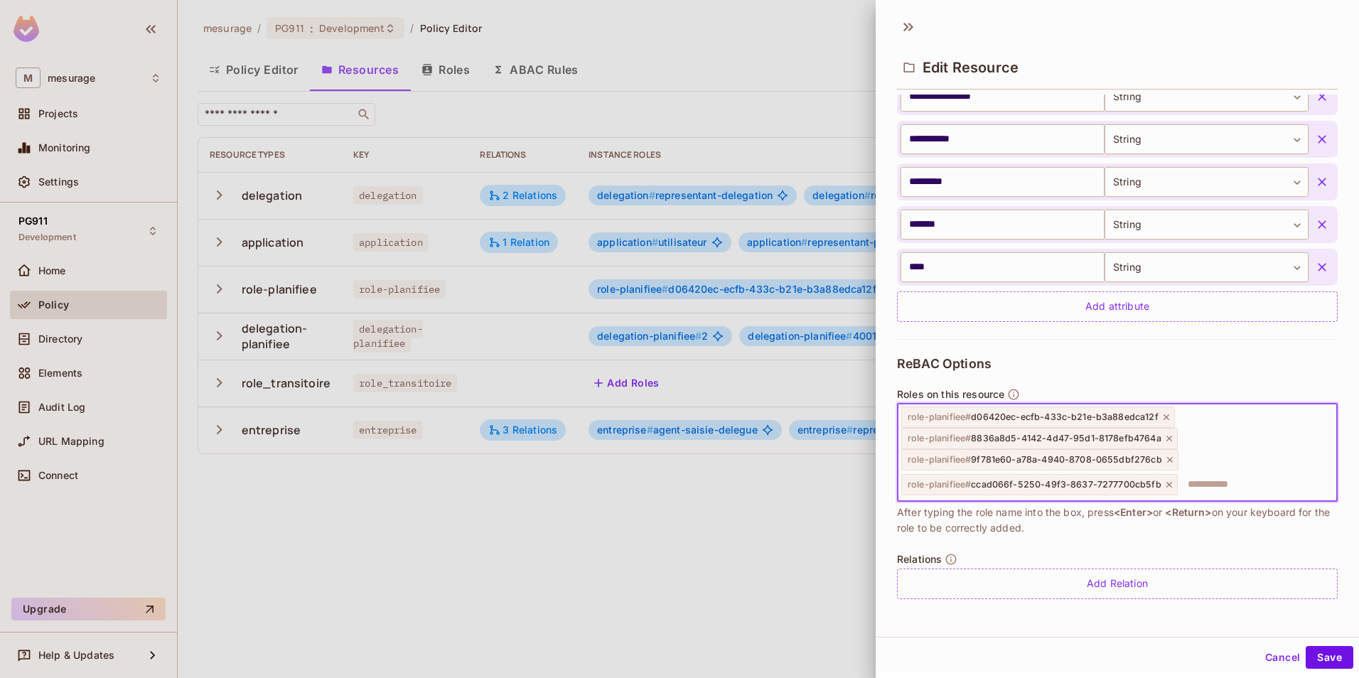
click at [1165, 484] on icon at bounding box center [1170, 485] width 10 height 10
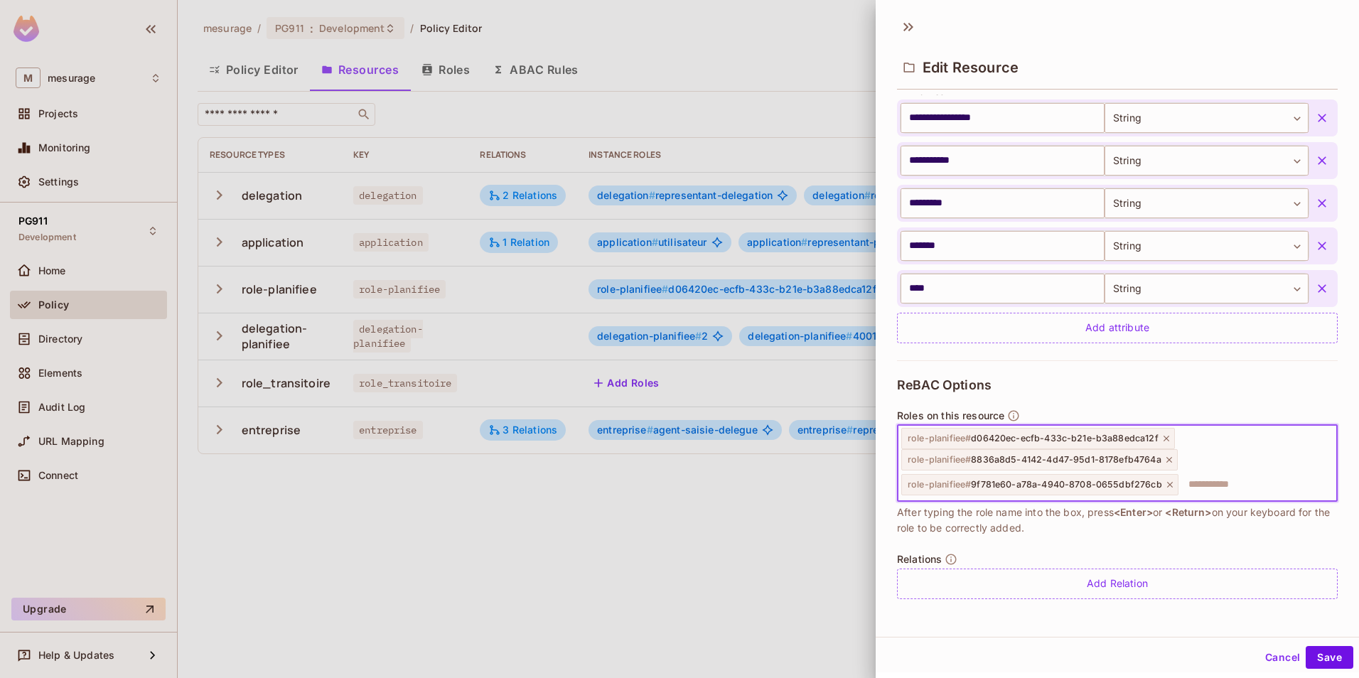
scroll to position [360, 0]
click at [1165, 484] on icon at bounding box center [1170, 485] width 10 height 10
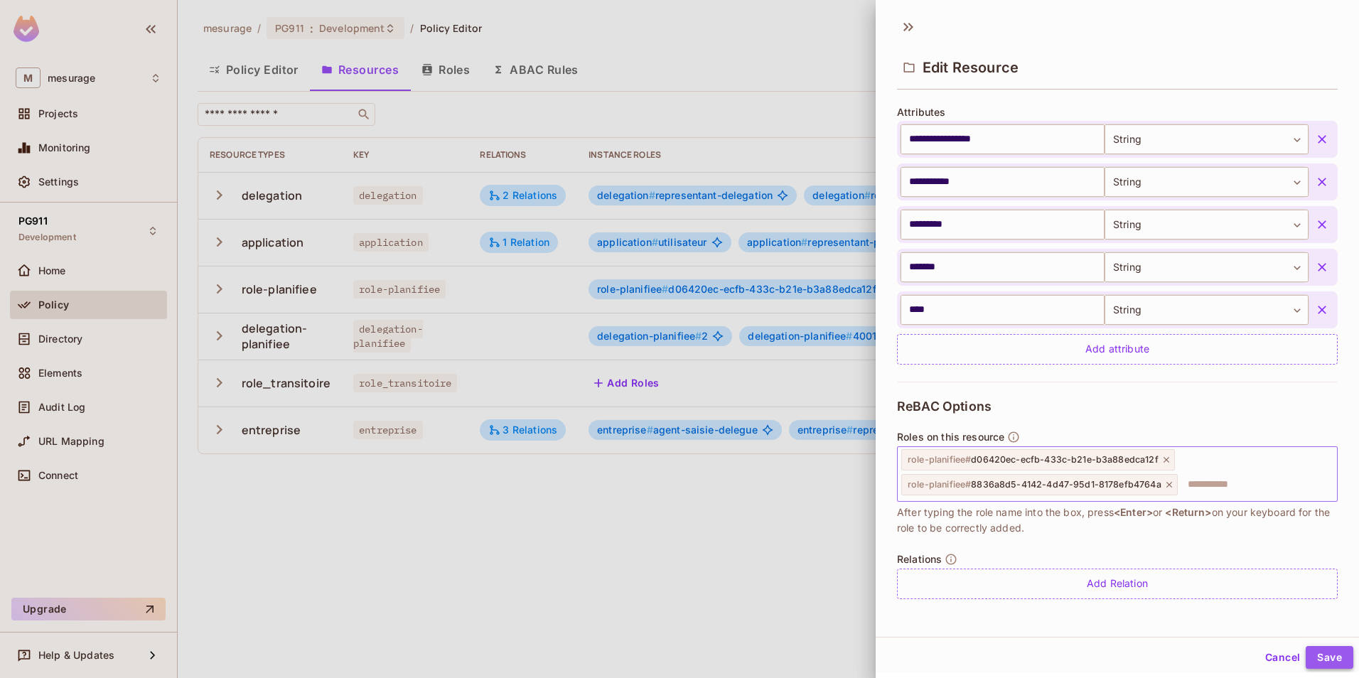
click at [1321, 652] on button "Save" at bounding box center [1330, 657] width 48 height 23
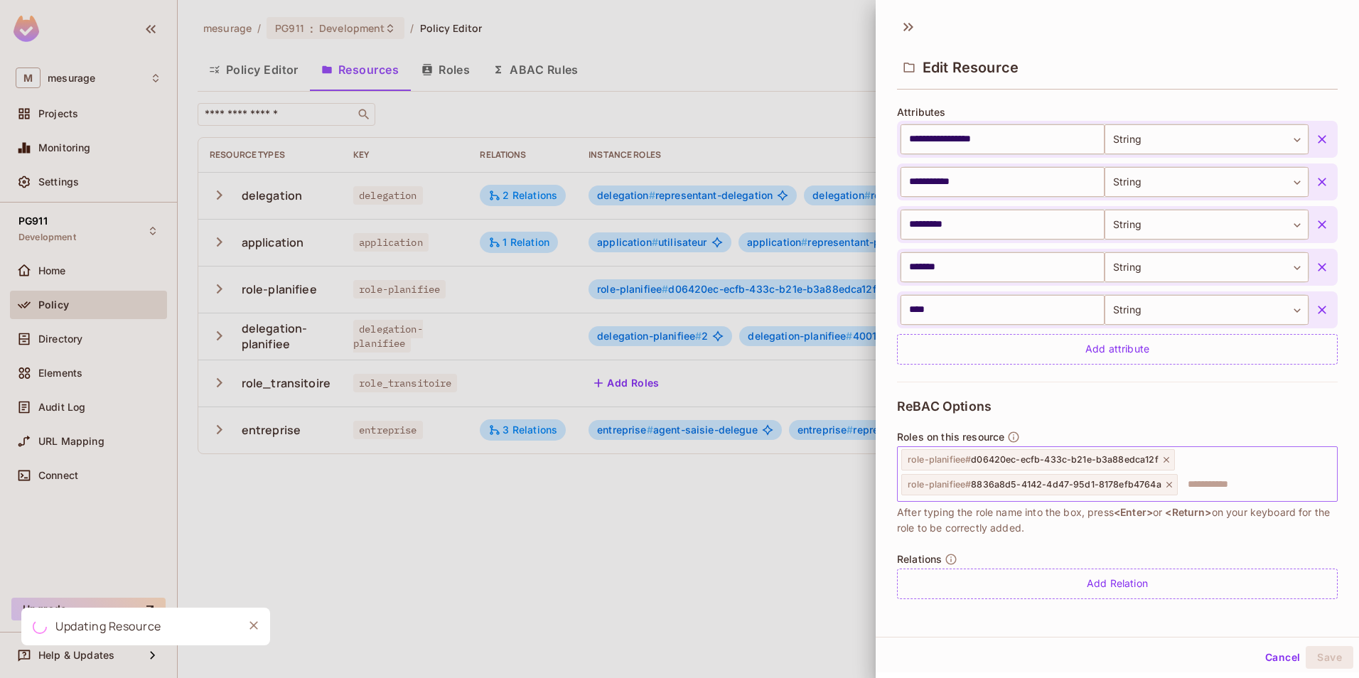
click at [658, 546] on div at bounding box center [679, 339] width 1359 height 678
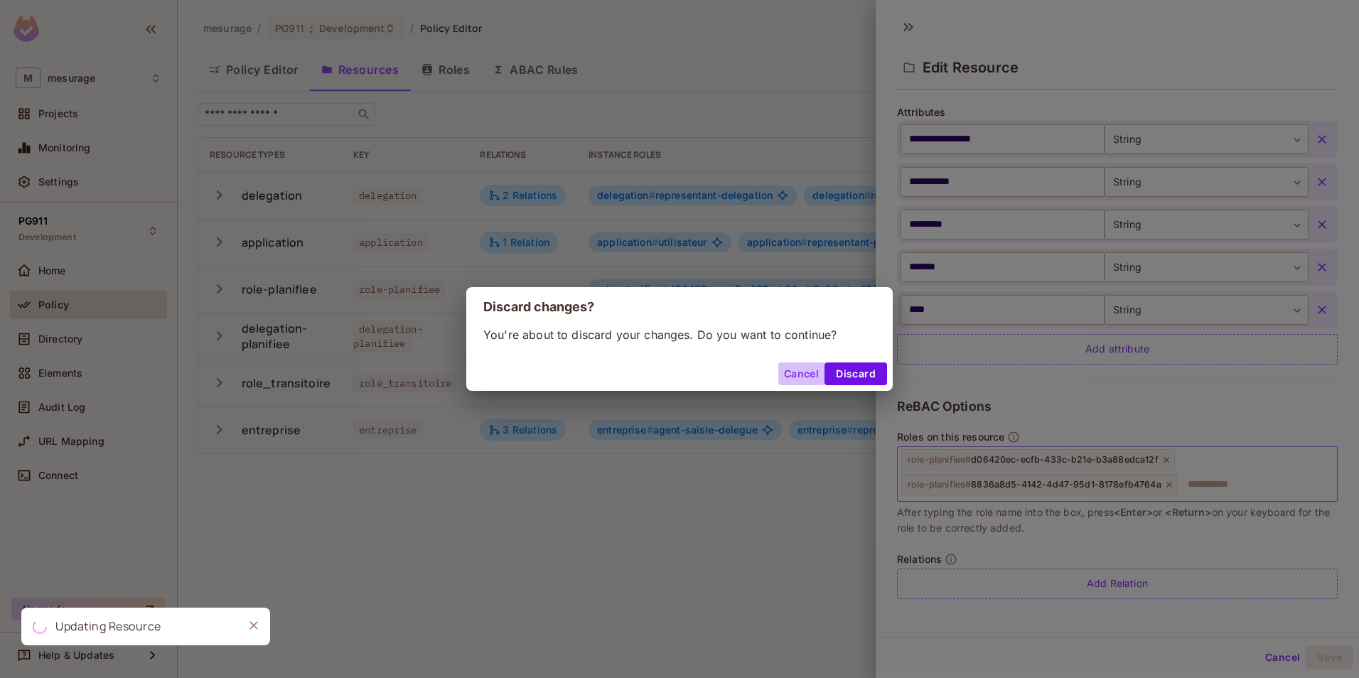
click at [796, 374] on button "Cancel" at bounding box center [802, 374] width 46 height 23
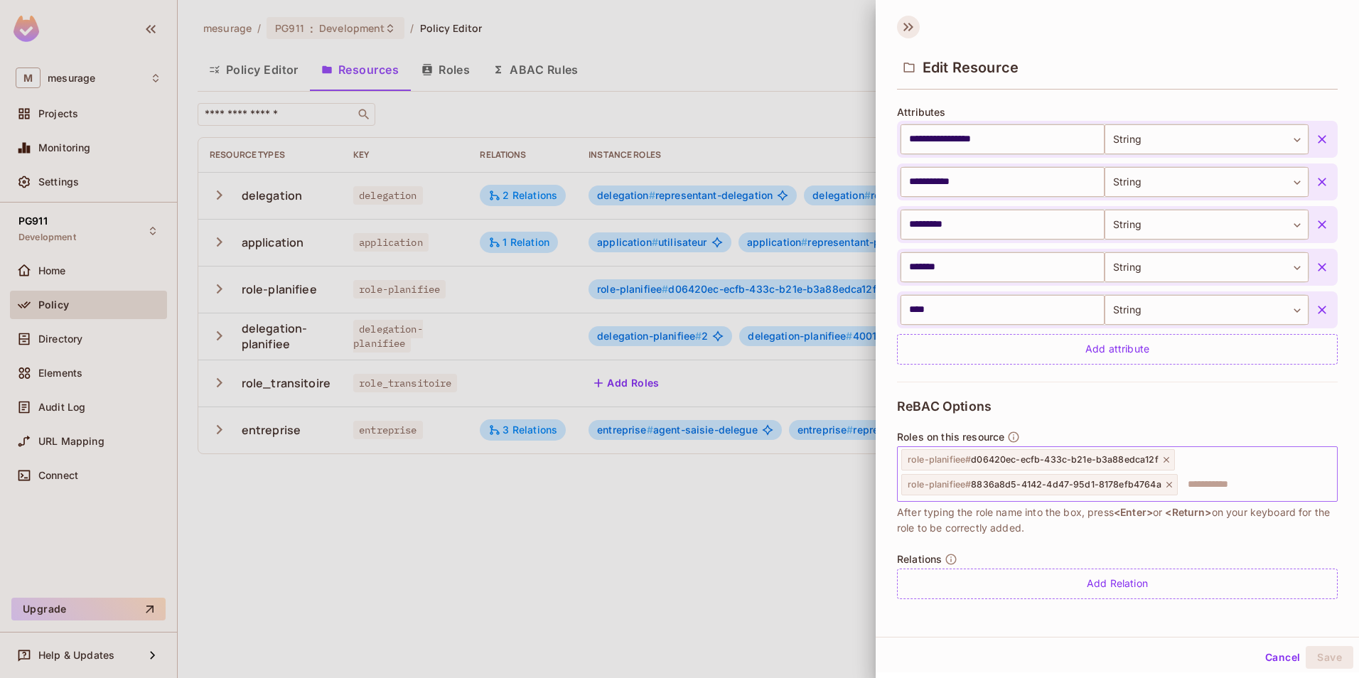
click at [912, 23] on icon at bounding box center [908, 27] width 23 height 23
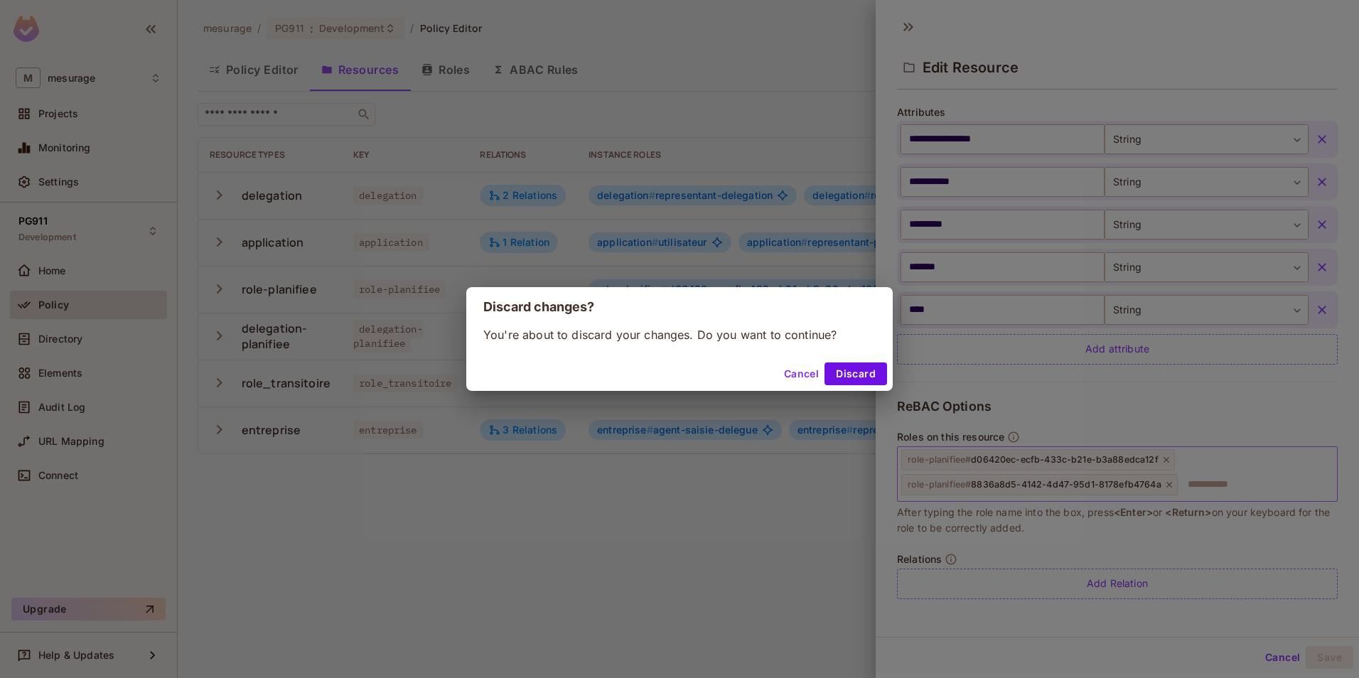
click at [800, 374] on button "Cancel" at bounding box center [802, 374] width 46 height 23
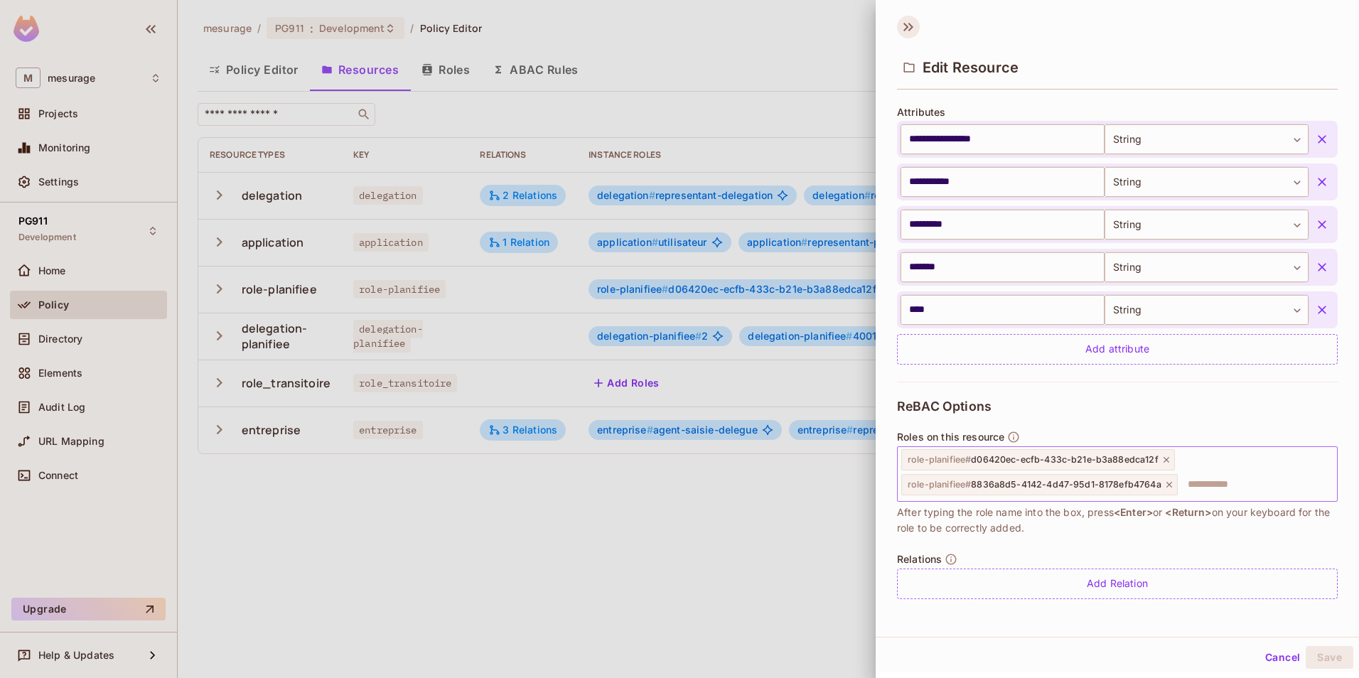
click at [904, 16] on icon at bounding box center [908, 27] width 23 height 23
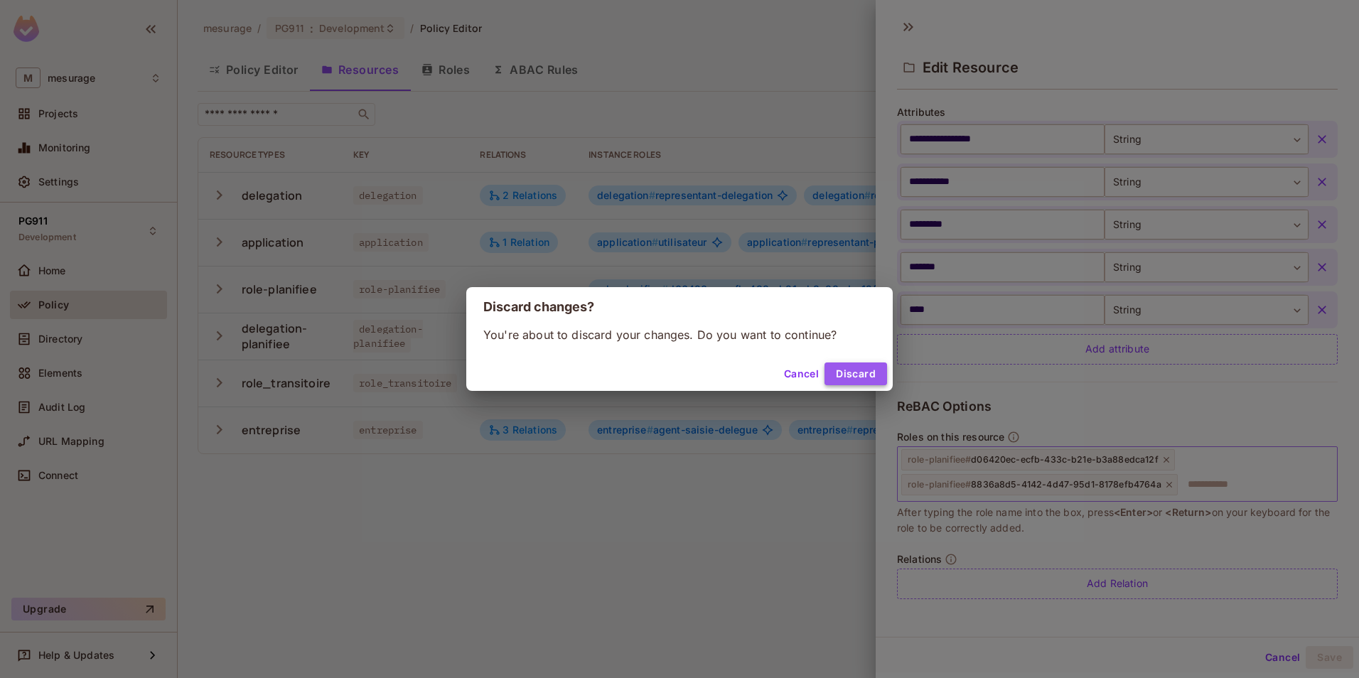
click at [850, 378] on button "Discard" at bounding box center [856, 374] width 63 height 23
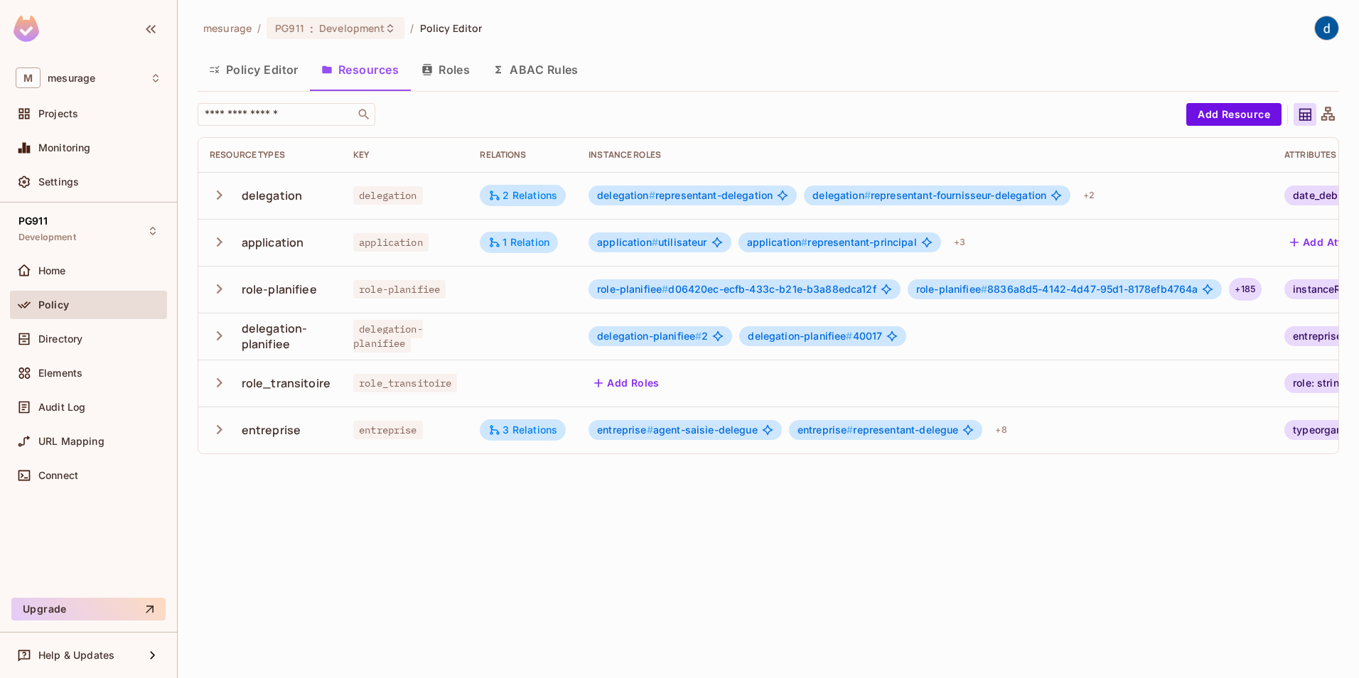
click at [1256, 286] on div "+ 185" at bounding box center [1245, 289] width 33 height 23
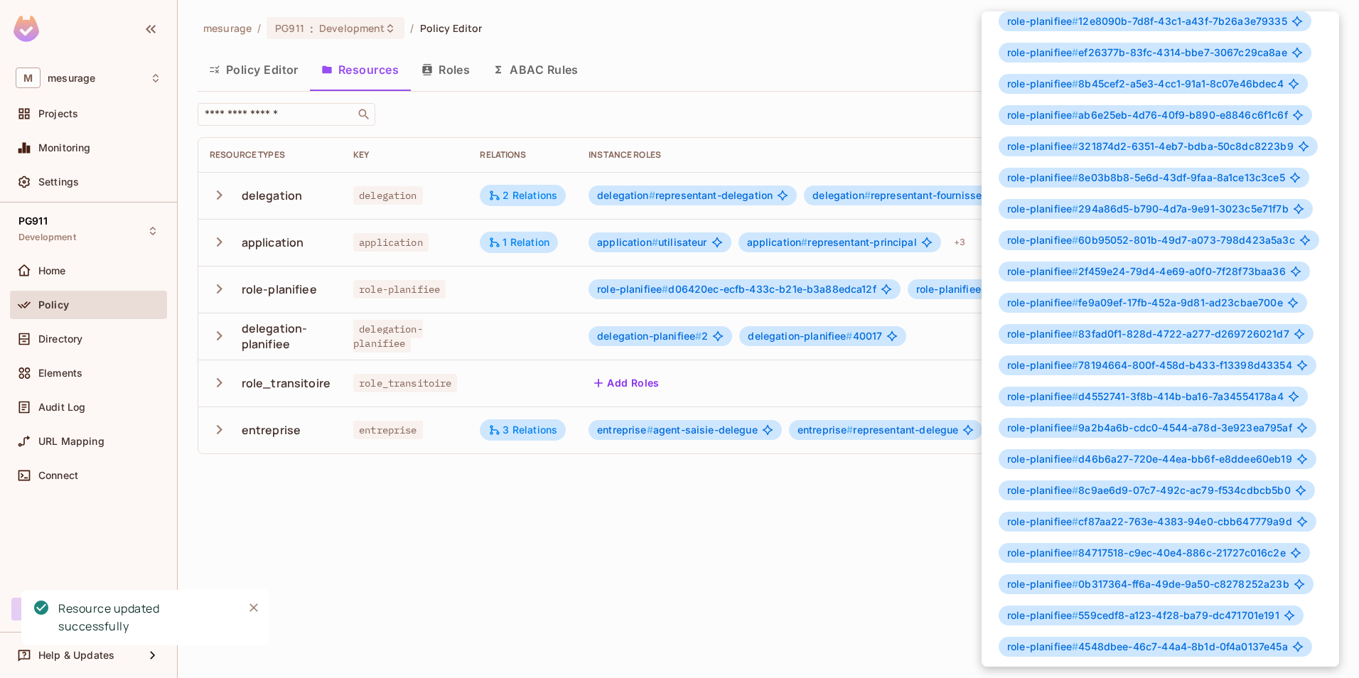
scroll to position [356, 0]
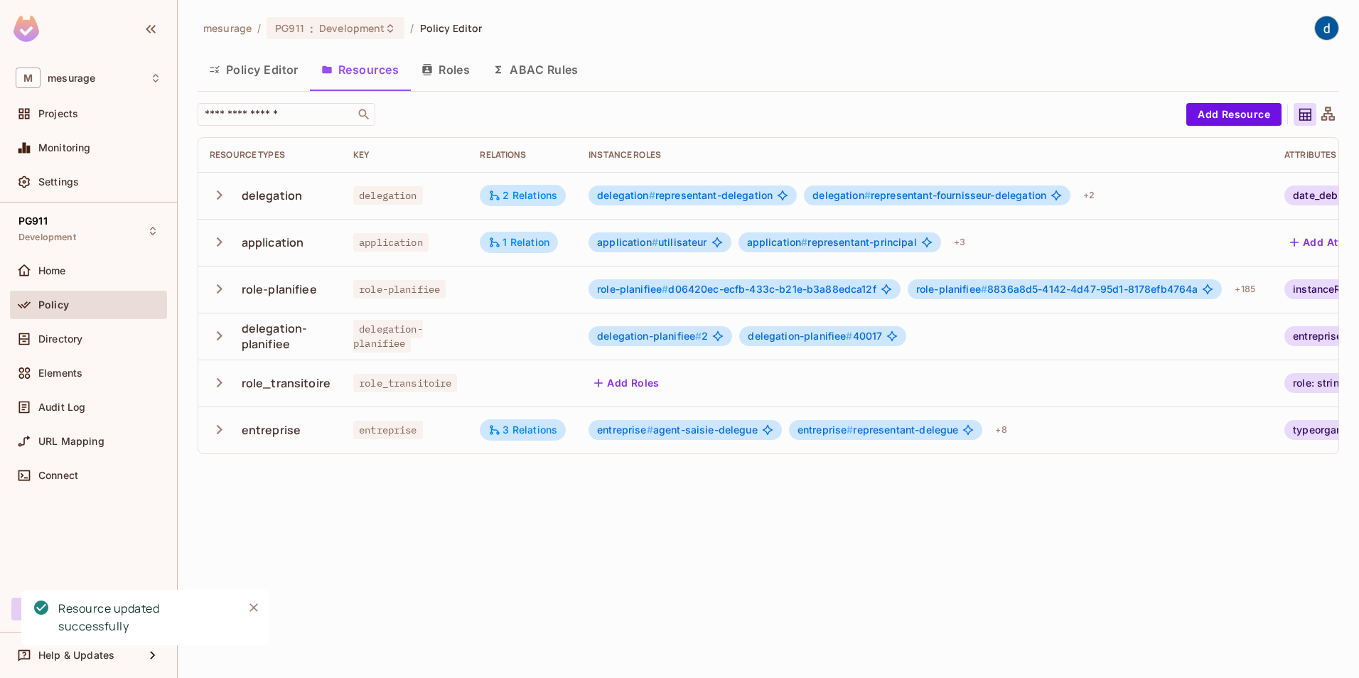
click at [879, 585] on div "mesurage / PG911 : Development / Policy Editor Policy Editor Resources Roles AB…" at bounding box center [769, 339] width 1182 height 678
click at [1111, 289] on span "role-planifiee # 5852654c-3829-4a20-a9f4-de3ec8617b9c" at bounding box center [1064, 289] width 284 height 11
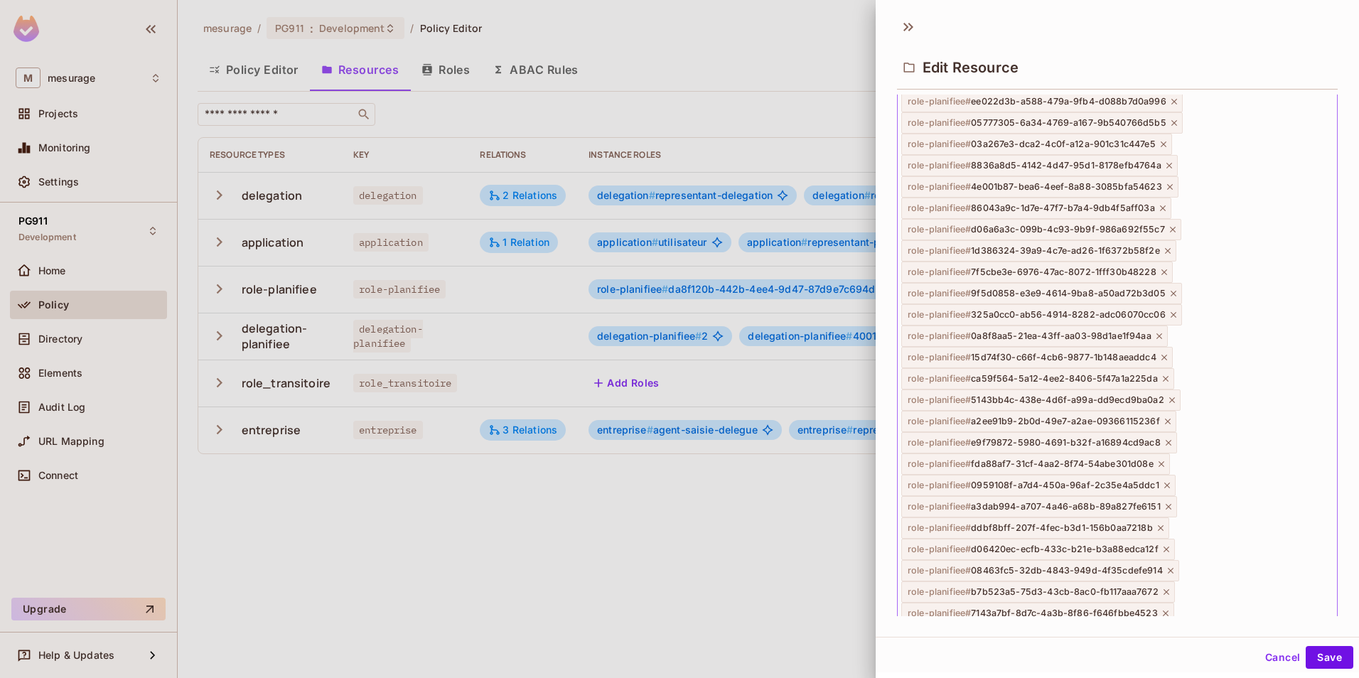
scroll to position [1113, 0]
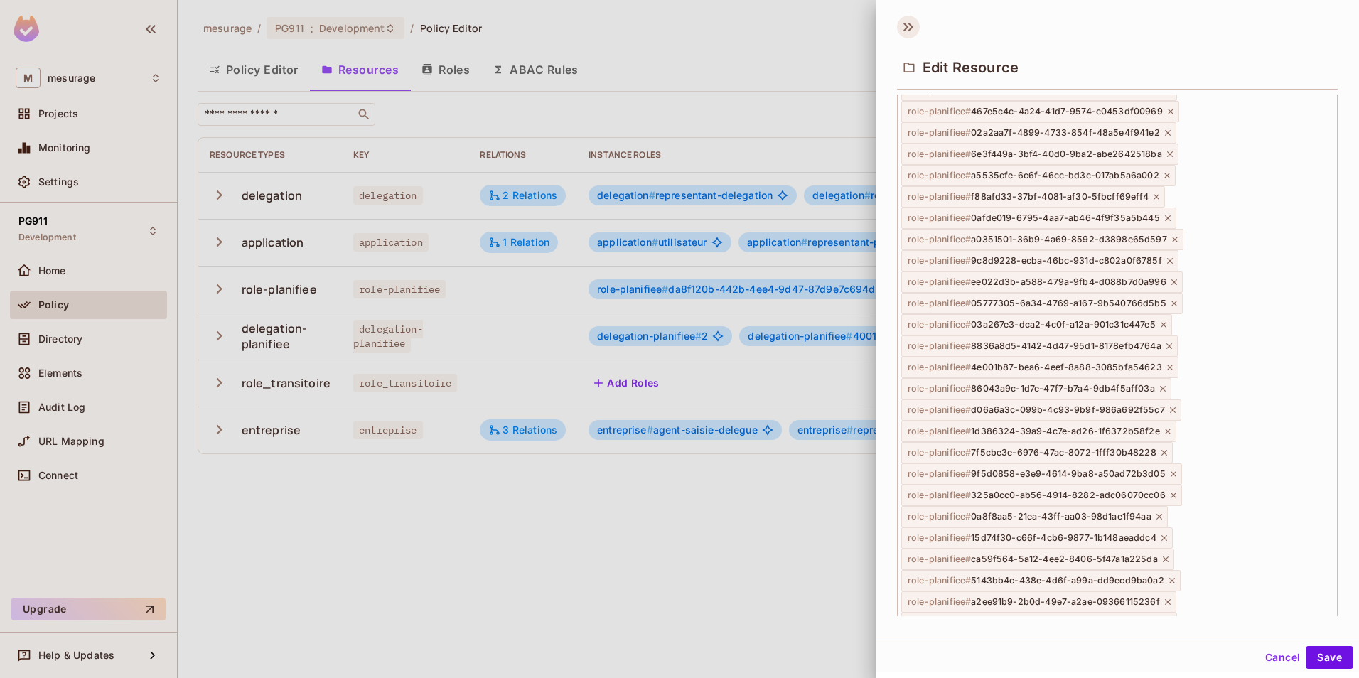
click at [901, 25] on icon at bounding box center [908, 27] width 23 height 23
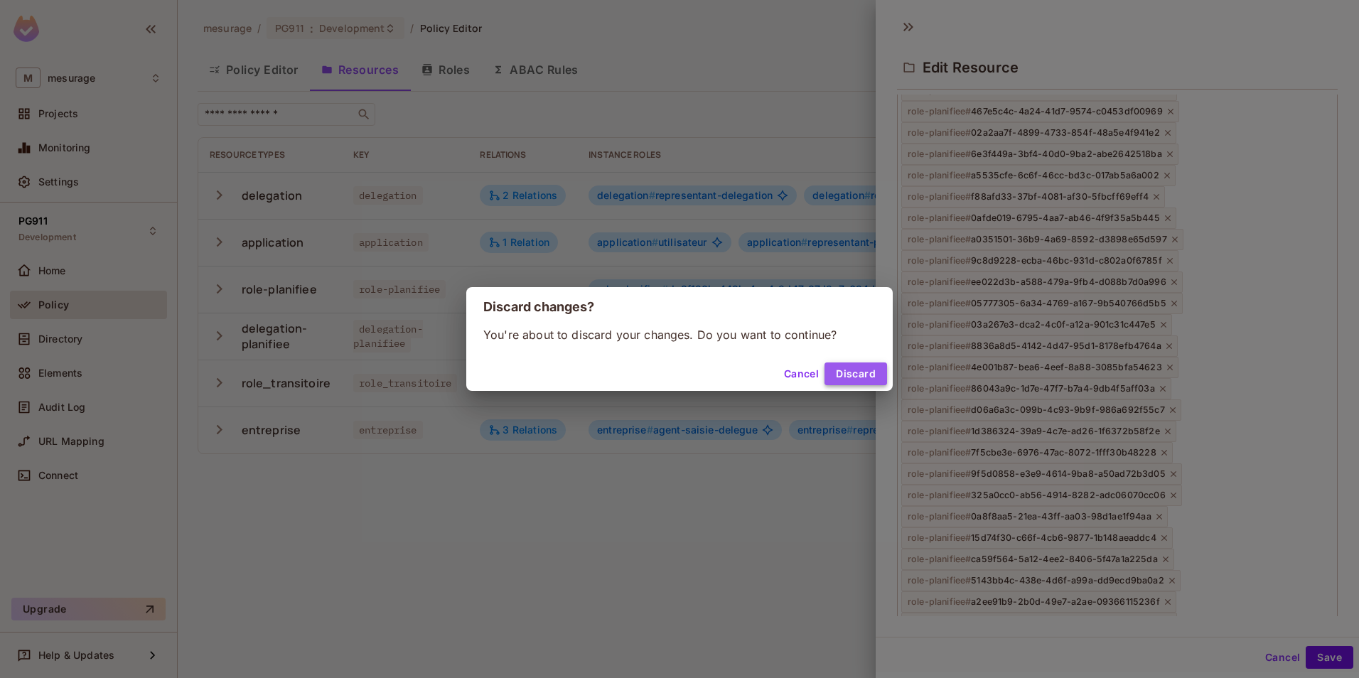
click at [859, 377] on button "Discard" at bounding box center [856, 374] width 63 height 23
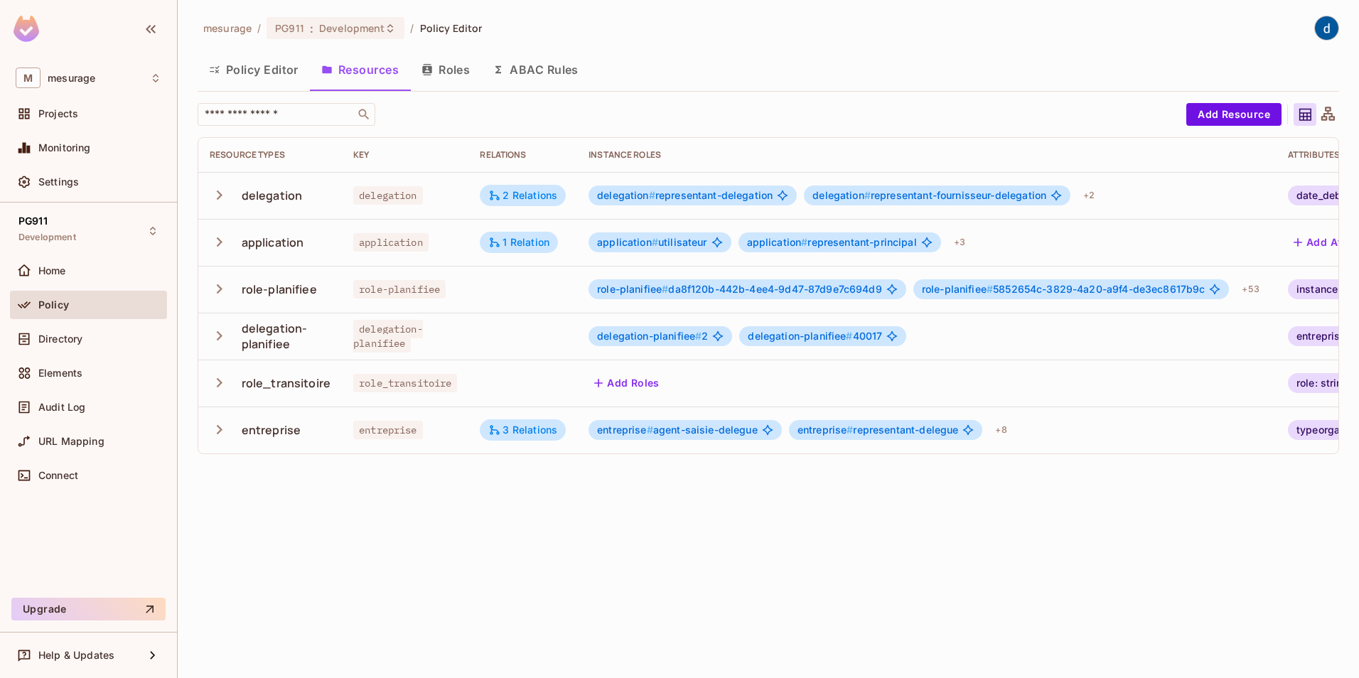
click at [451, 72] on button "Roles" at bounding box center [445, 70] width 71 height 36
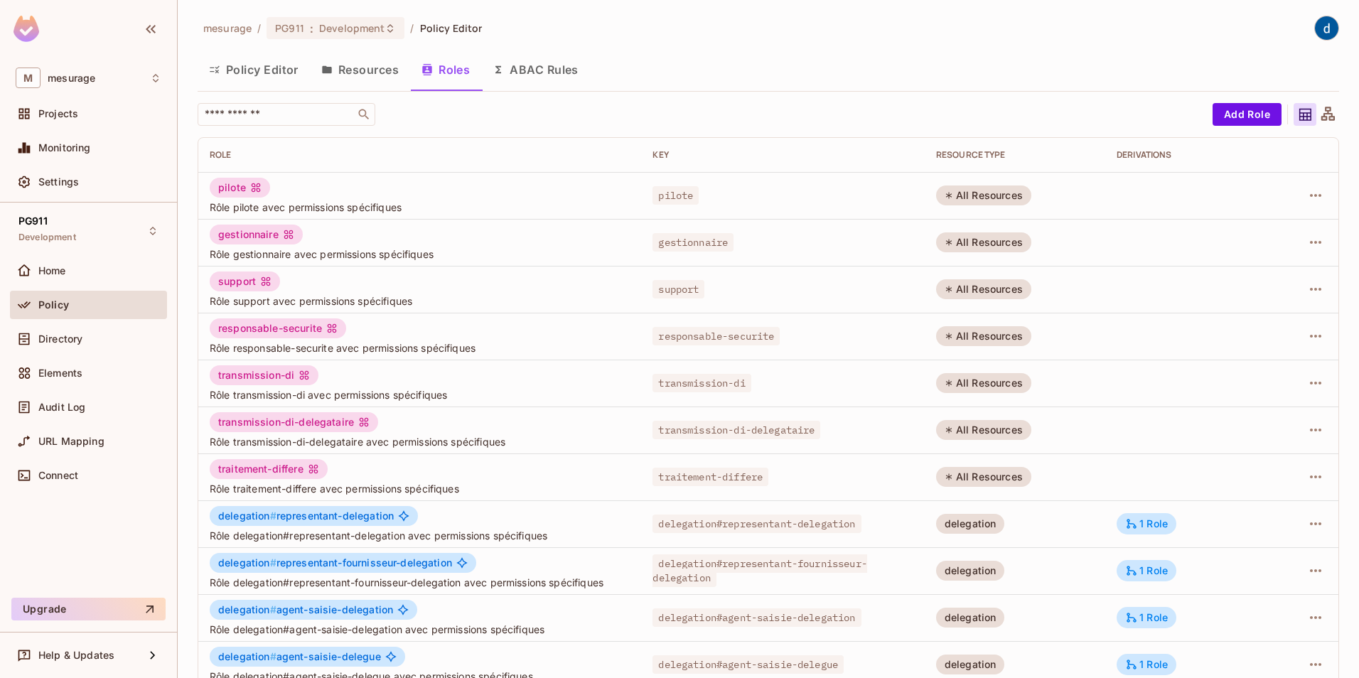
click at [375, 70] on button "Resources" at bounding box center [360, 70] width 100 height 36
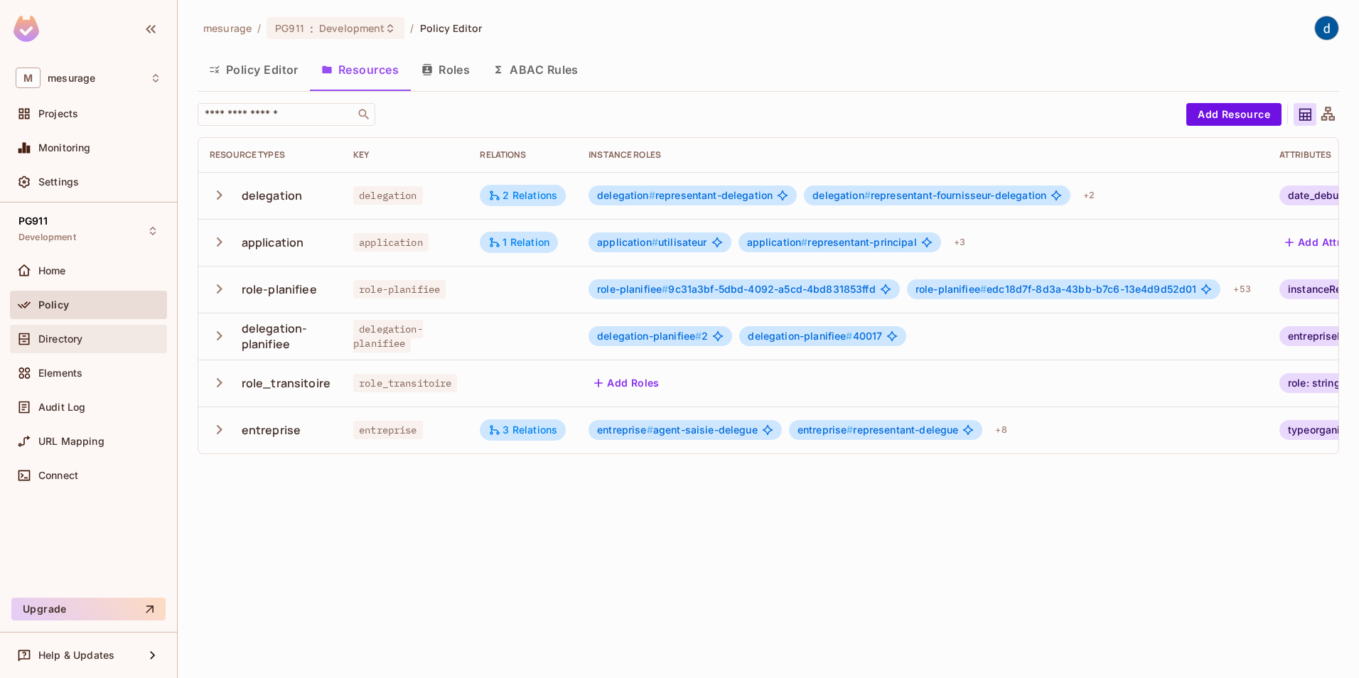
click at [77, 345] on div "Directory" at bounding box center [89, 339] width 146 height 17
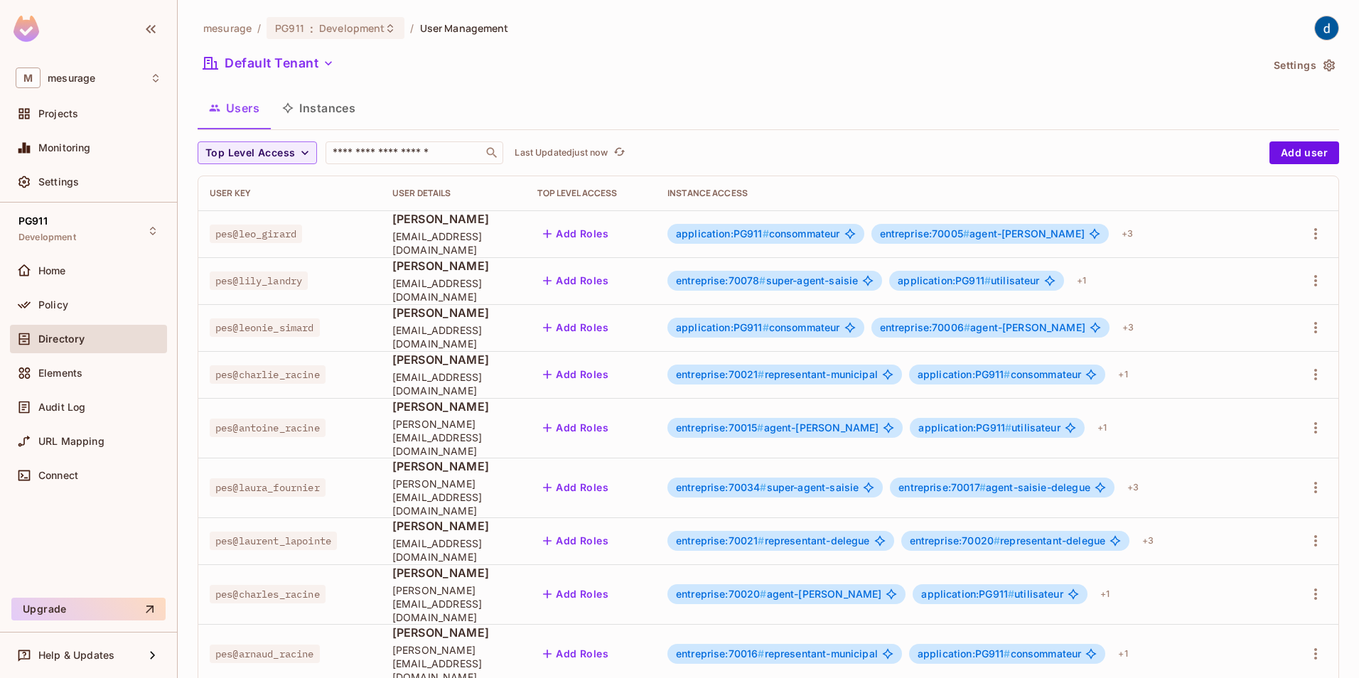
click at [328, 110] on button "Instances" at bounding box center [319, 108] width 96 height 36
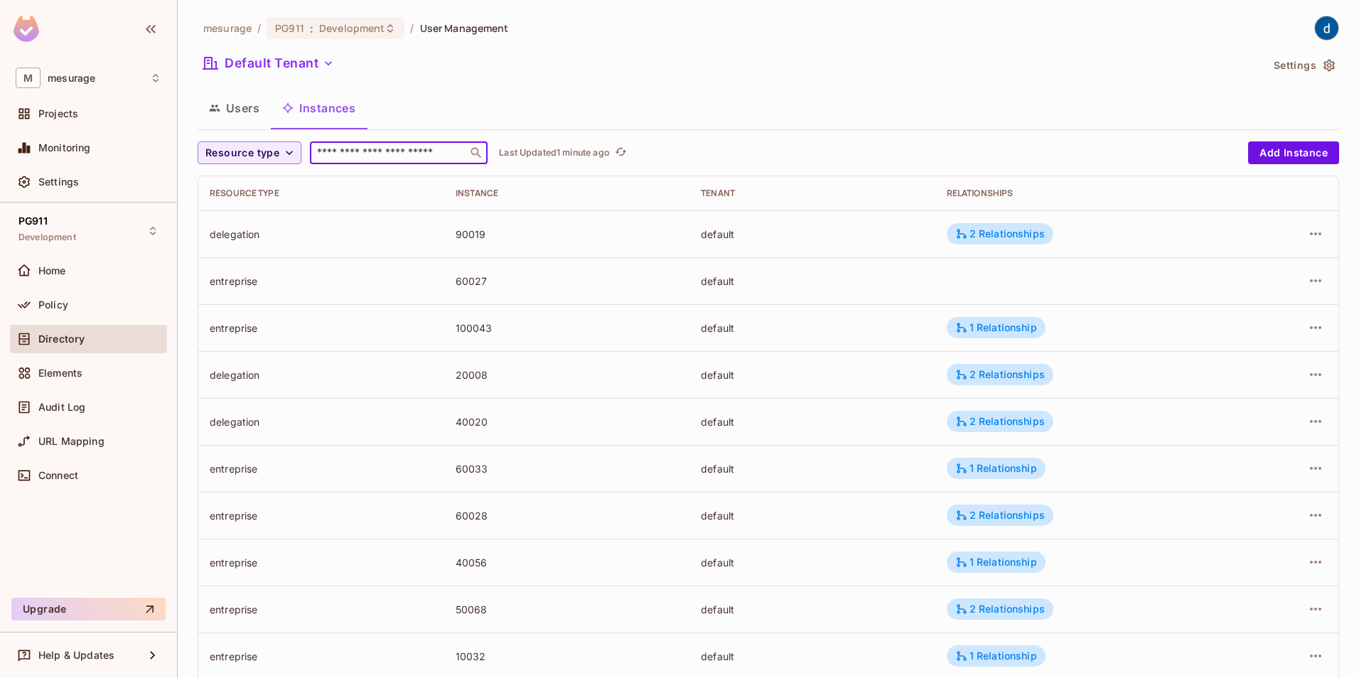
click at [390, 153] on input "text" at bounding box center [388, 153] width 149 height 14
type input "***"
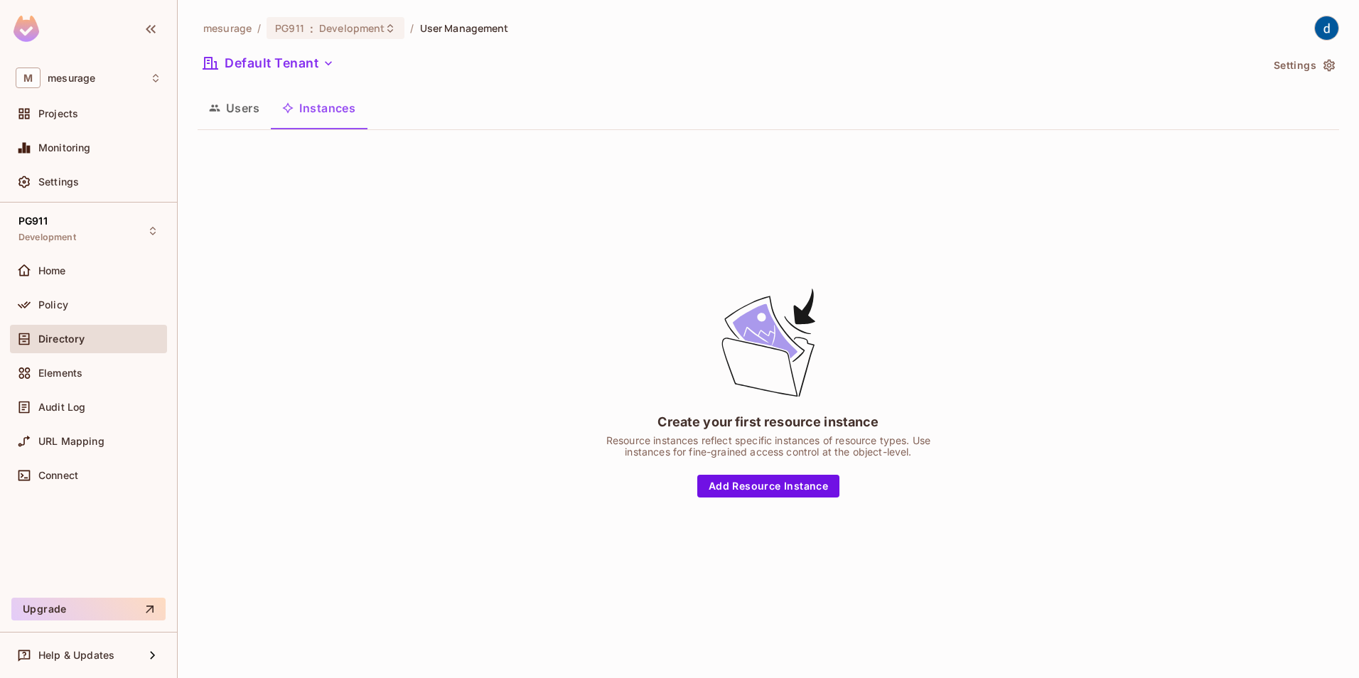
click at [263, 175] on div "Create your first resource instance Resource instances reflect specific instanc…" at bounding box center [769, 391] width 1142 height 501
click at [245, 108] on button "Users" at bounding box center [234, 108] width 73 height 36
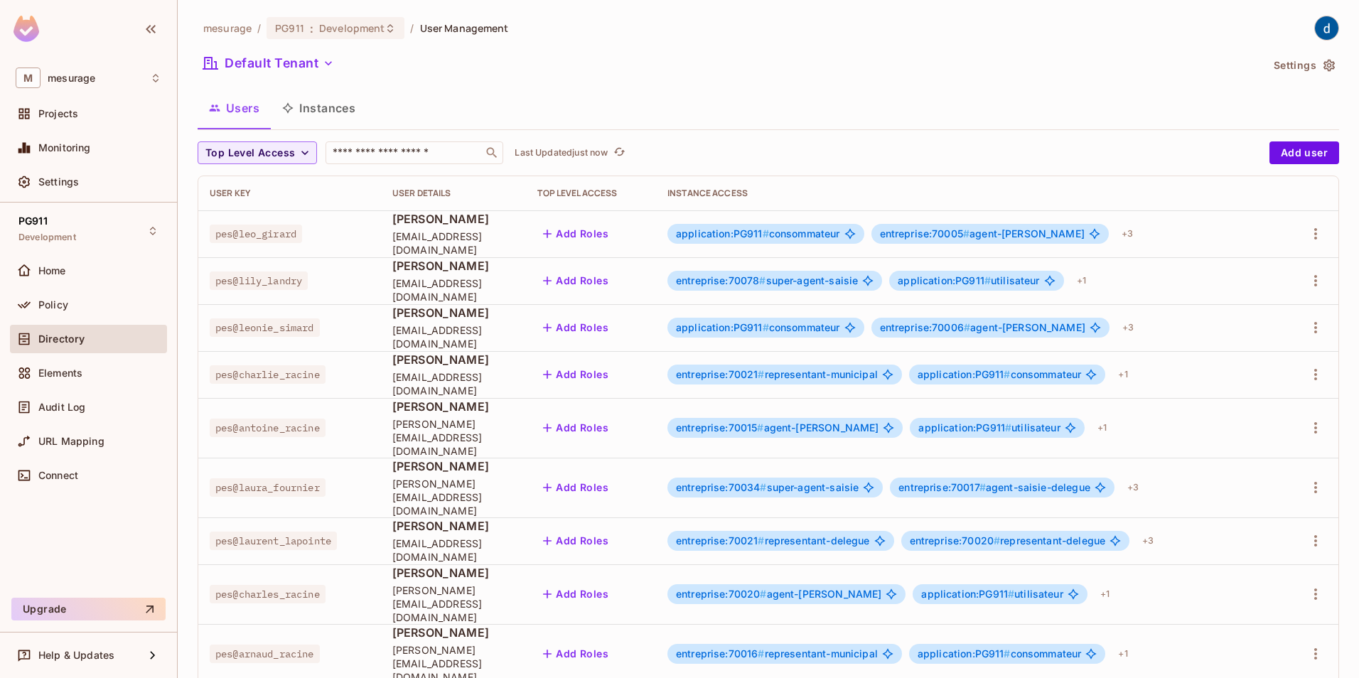
click at [321, 111] on button "Instances" at bounding box center [319, 108] width 96 height 36
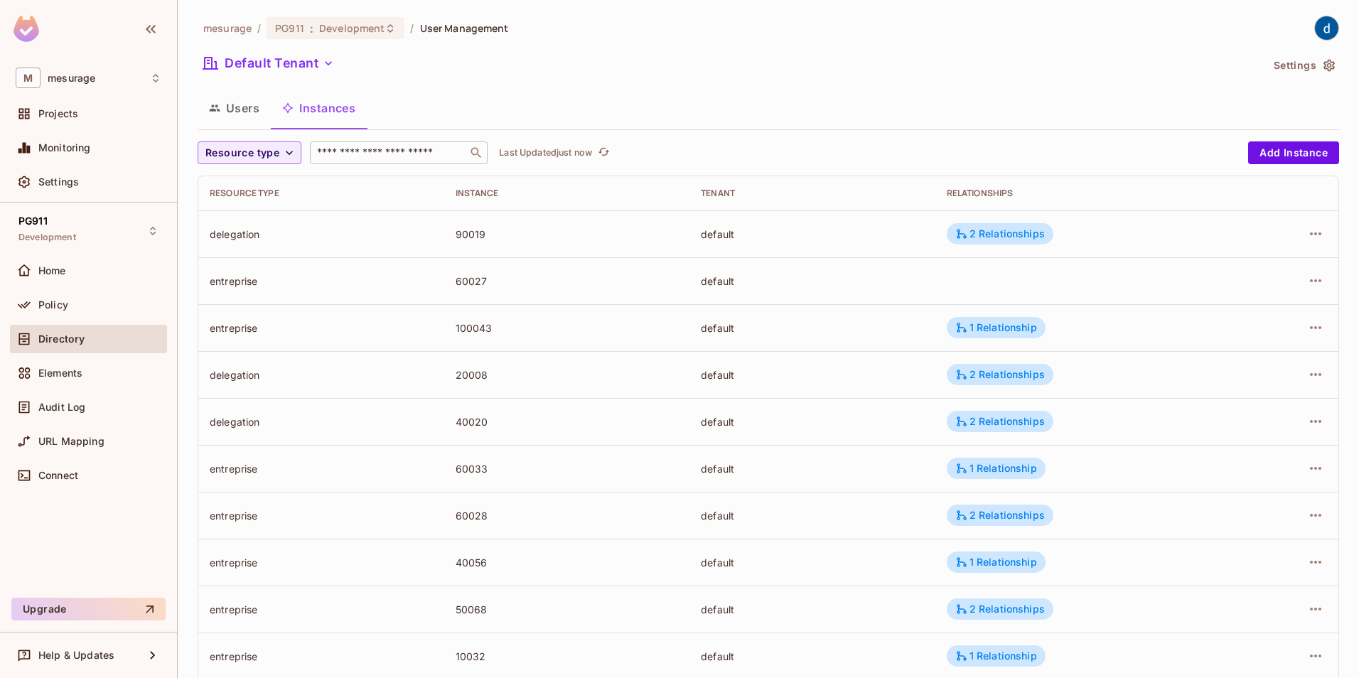
click at [380, 158] on input "text" at bounding box center [388, 153] width 149 height 14
click at [370, 152] on input "text" at bounding box center [388, 153] width 149 height 14
click at [298, 154] on button "Resource type" at bounding box center [250, 152] width 104 height 23
click at [243, 211] on span "application" at bounding box center [256, 216] width 95 height 14
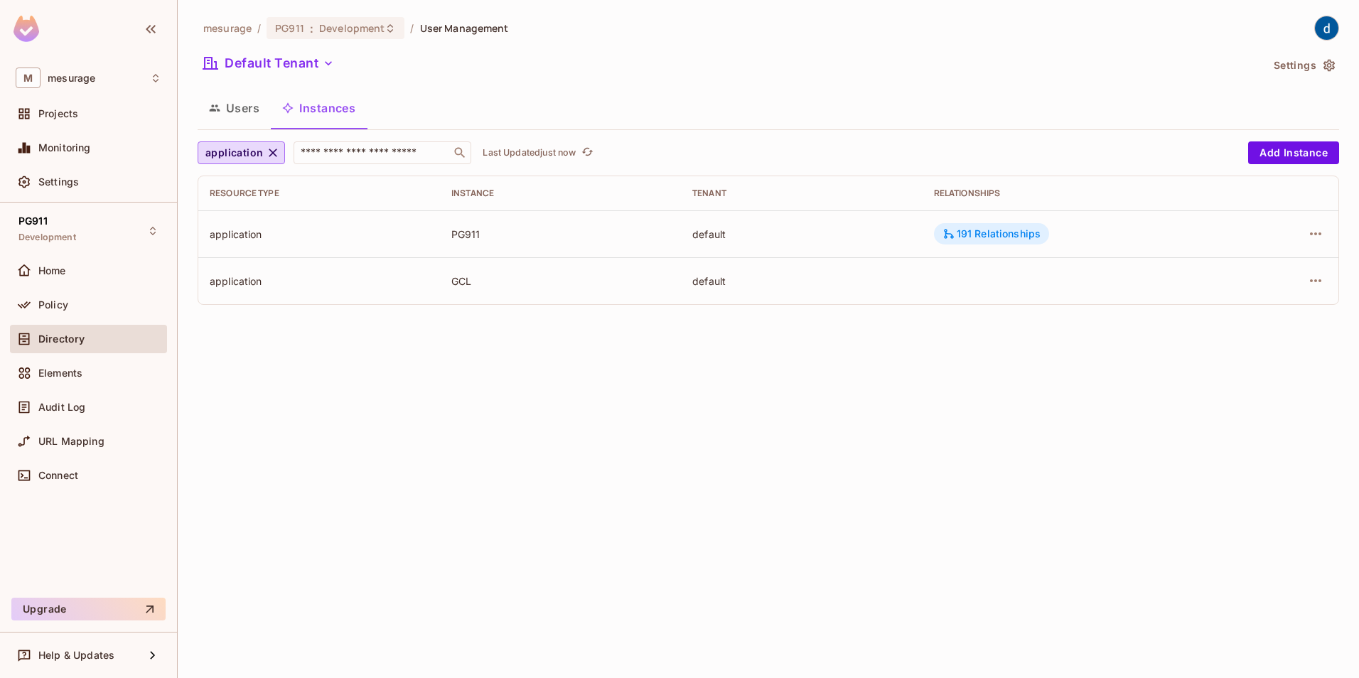
click at [998, 230] on div "191 Relationships" at bounding box center [992, 234] width 99 height 13
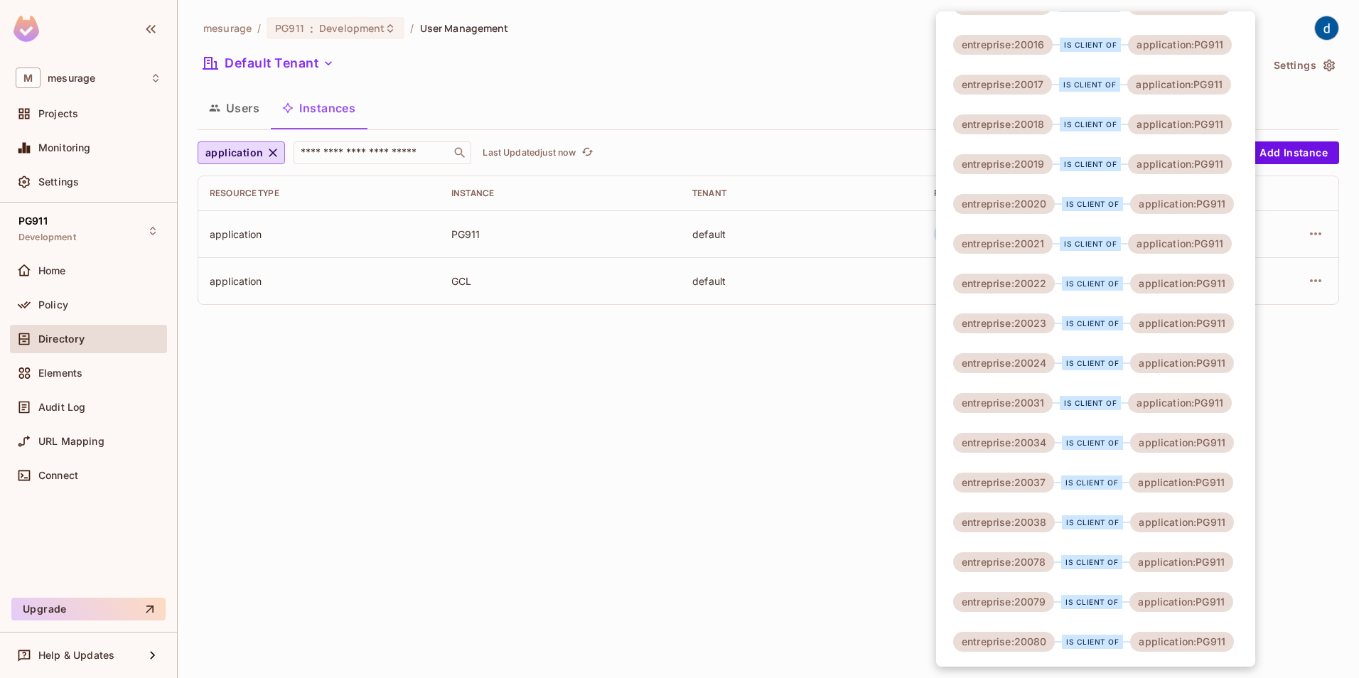
scroll to position [6964, 0]
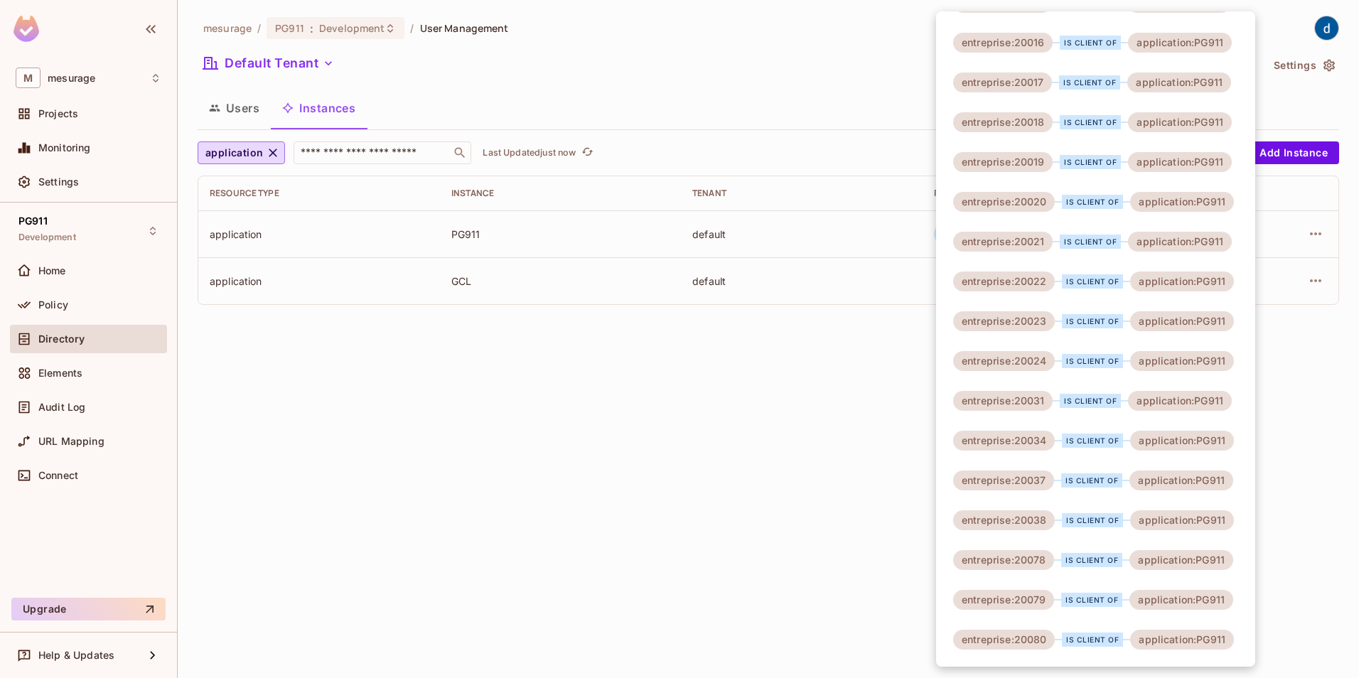
click at [596, 475] on div at bounding box center [679, 339] width 1359 height 678
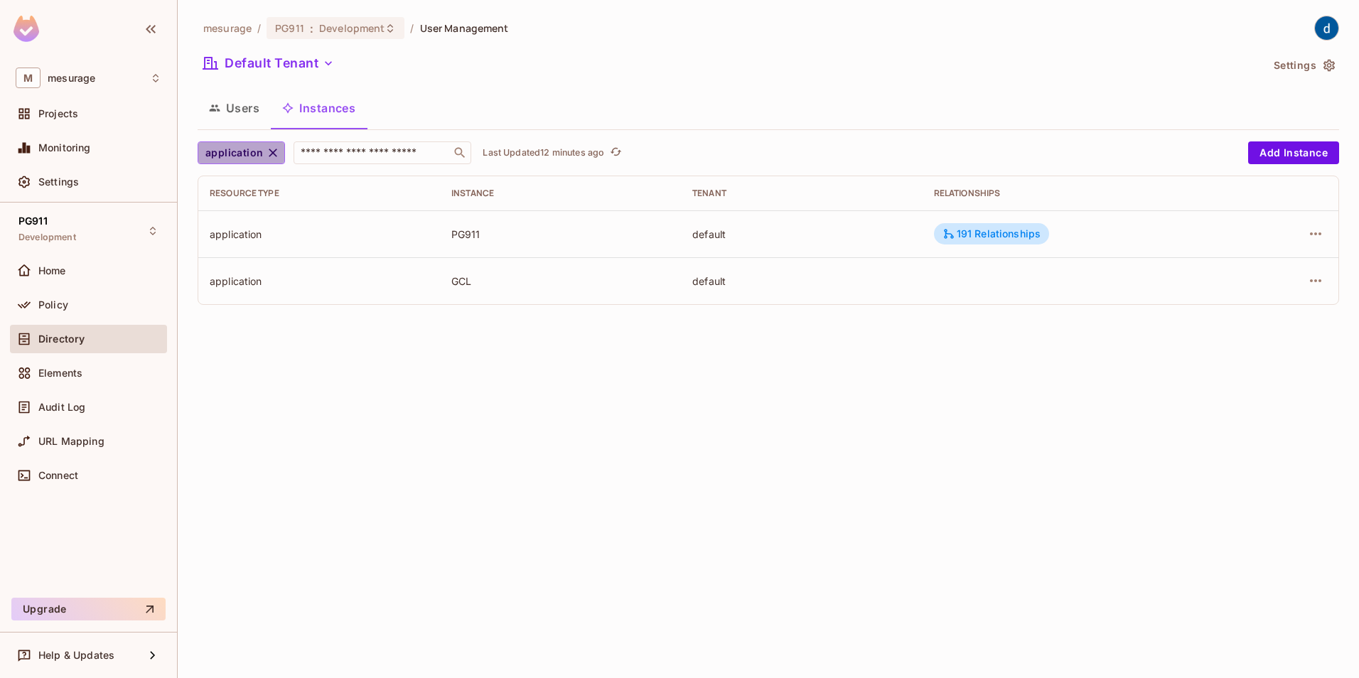
click at [268, 153] on icon "button" at bounding box center [273, 153] width 14 height 14
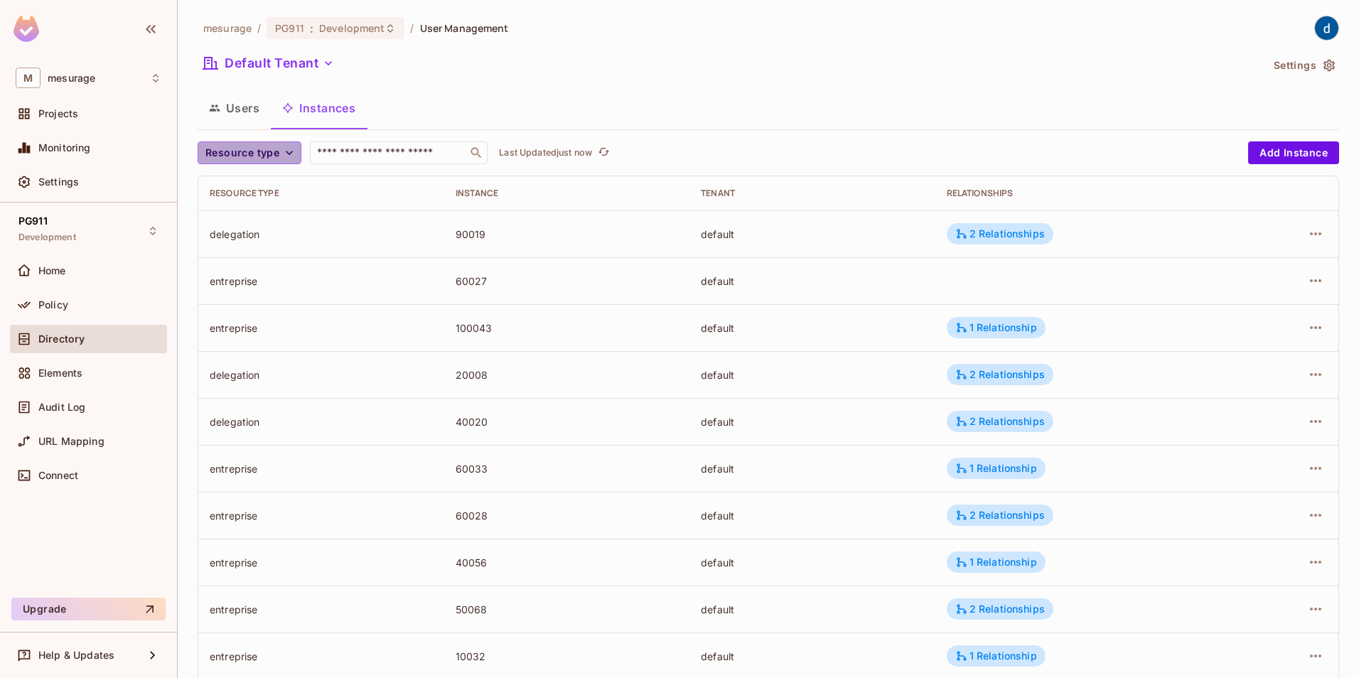
click at [282, 148] on icon "button" at bounding box center [289, 153] width 14 height 14
click at [269, 250] on span "role-planifiee" at bounding box center [256, 247] width 95 height 14
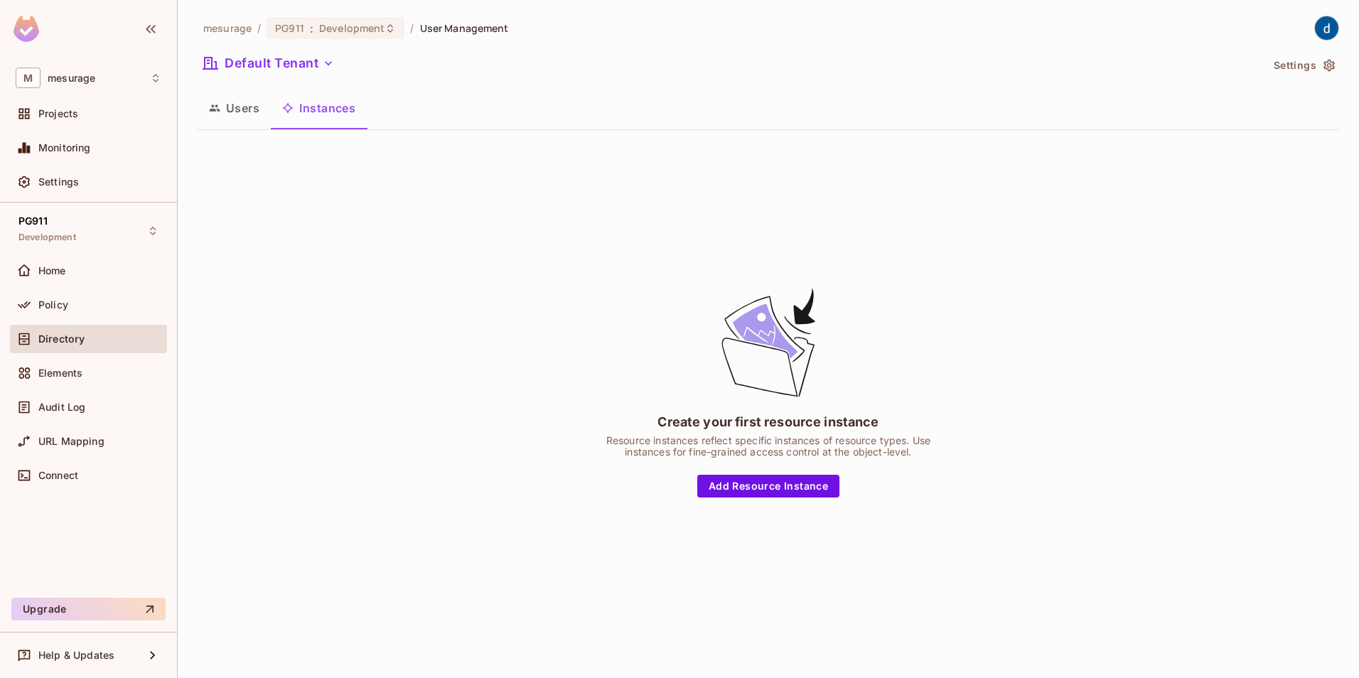
click at [309, 104] on button "Instances" at bounding box center [319, 108] width 96 height 36
click at [762, 480] on button "Add Resource Instance" at bounding box center [769, 486] width 142 height 23
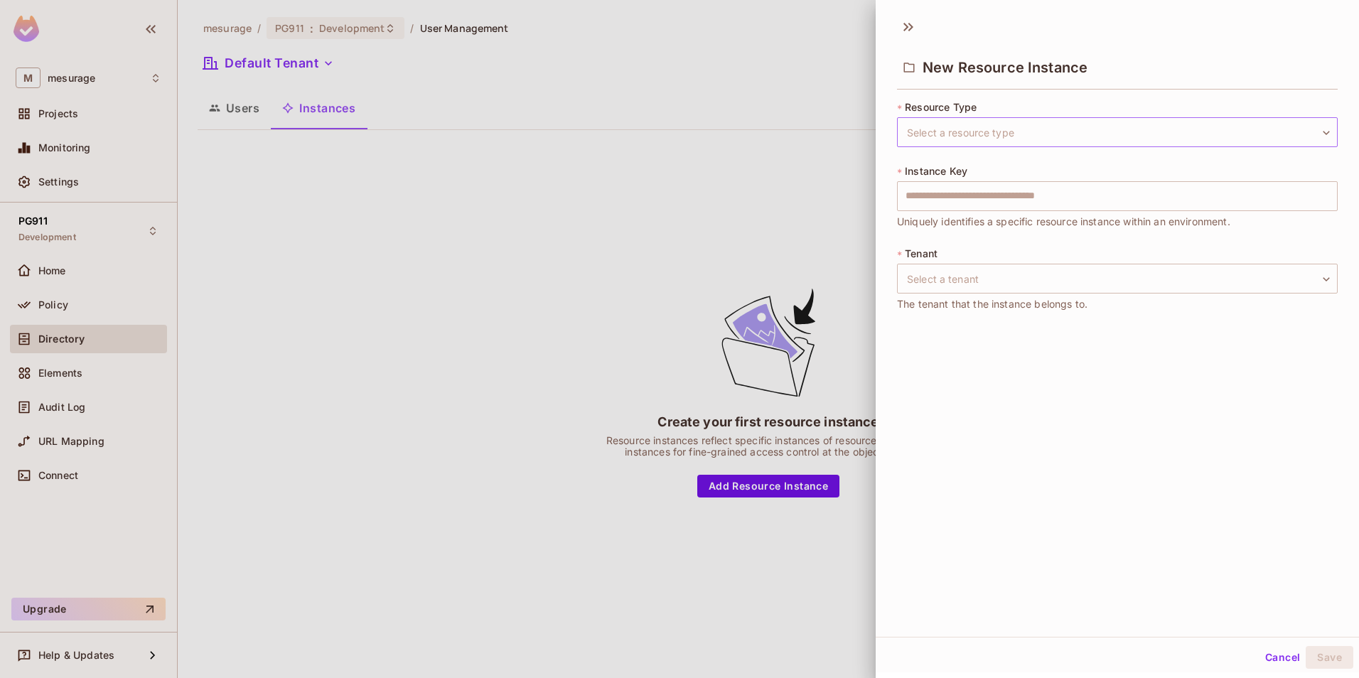
click at [1003, 131] on body "M mesurage Projects Monitoring Settings PG911 Development Home Policy Directory…" at bounding box center [679, 339] width 1359 height 678
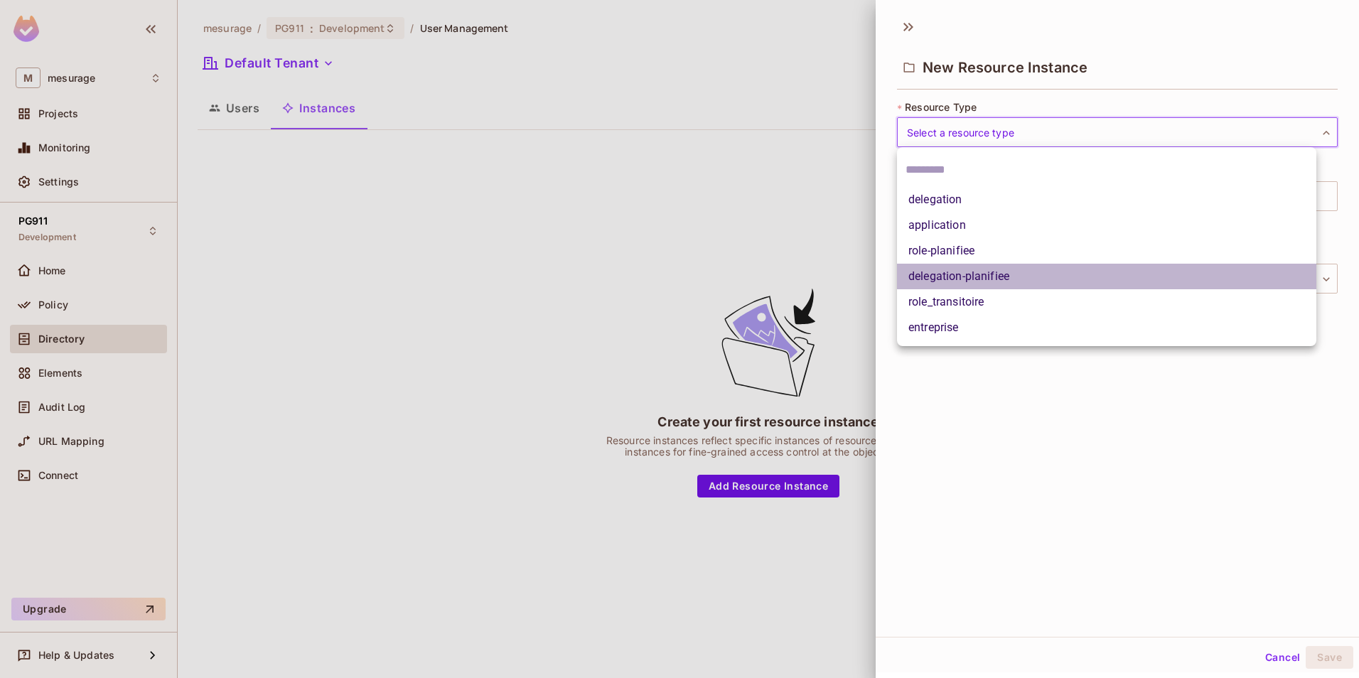
click at [972, 274] on li "delegation-planifiee" at bounding box center [1107, 277] width 420 height 26
type input "**********"
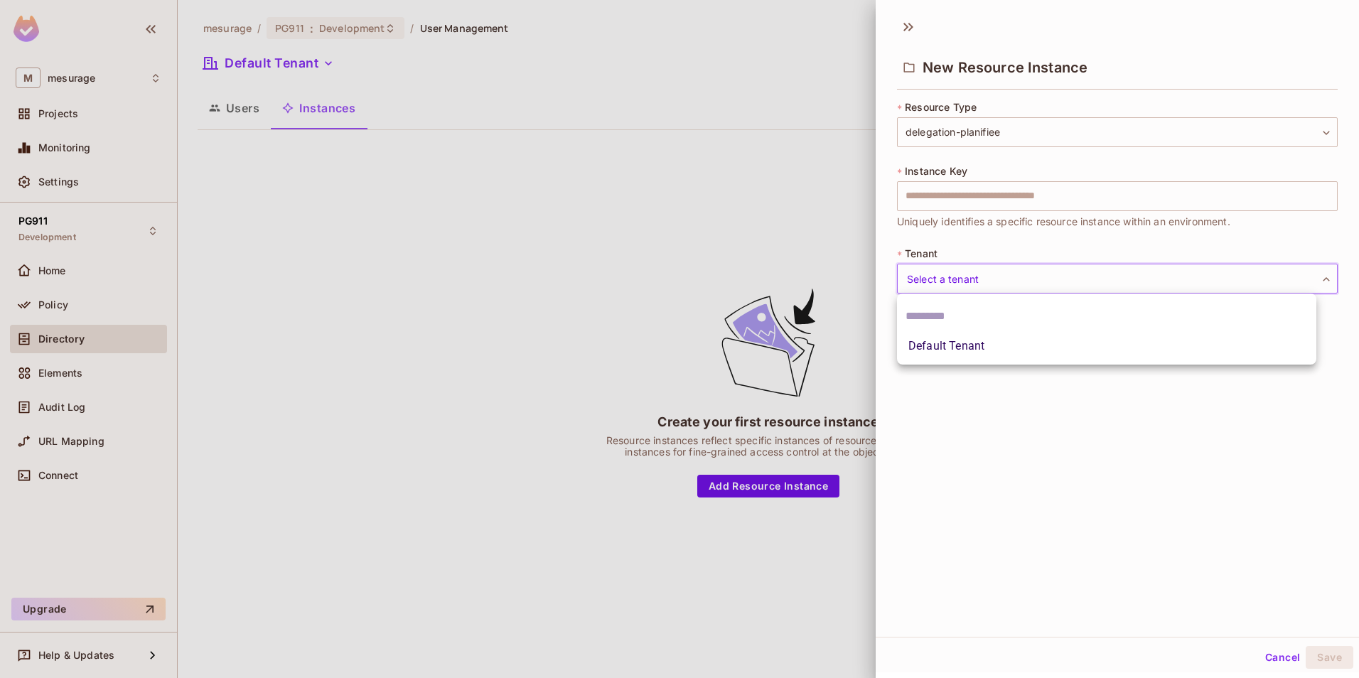
click at [1080, 273] on body "**********" at bounding box center [679, 339] width 1359 height 678
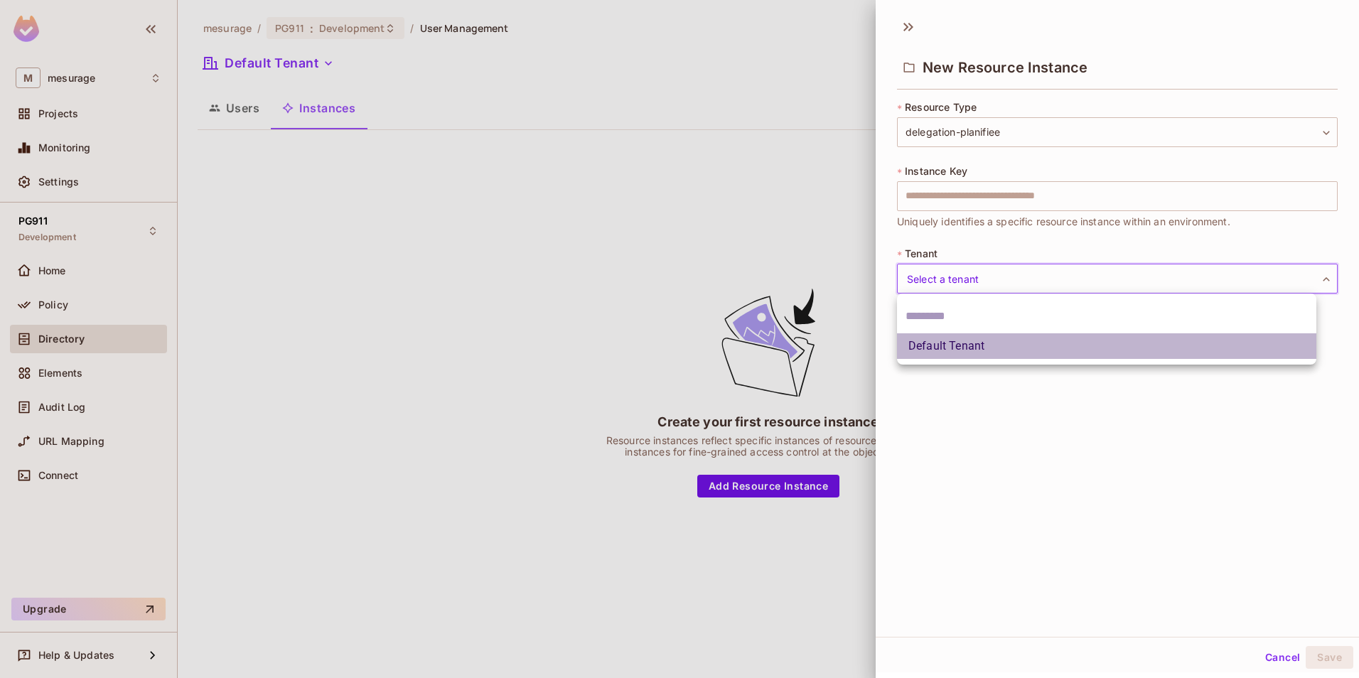
click at [993, 346] on li "Default Tenant" at bounding box center [1107, 346] width 420 height 26
type input "*******"
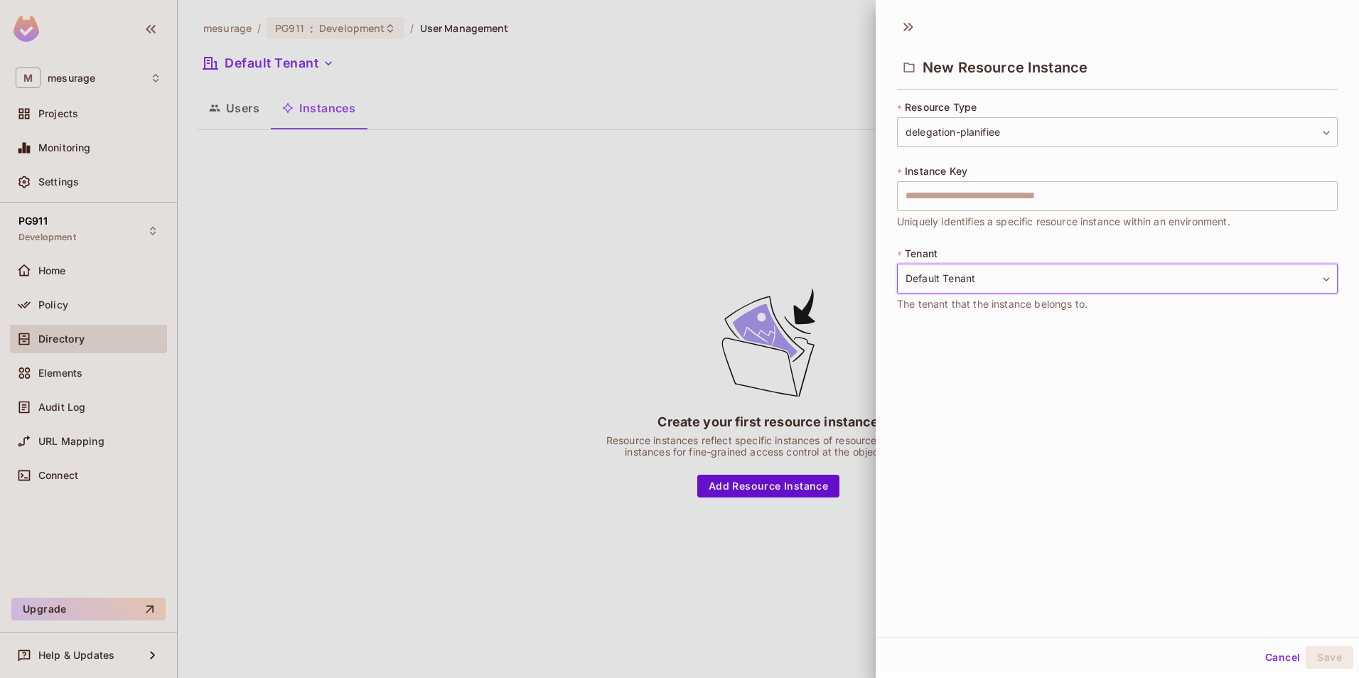
scroll to position [2, 0]
click at [1144, 385] on div "**********" at bounding box center [1118, 321] width 484 height 627
click at [954, 60] on span "New Resource Instance" at bounding box center [1005, 65] width 165 height 17
click at [996, 278] on body "**********" at bounding box center [679, 339] width 1359 height 678
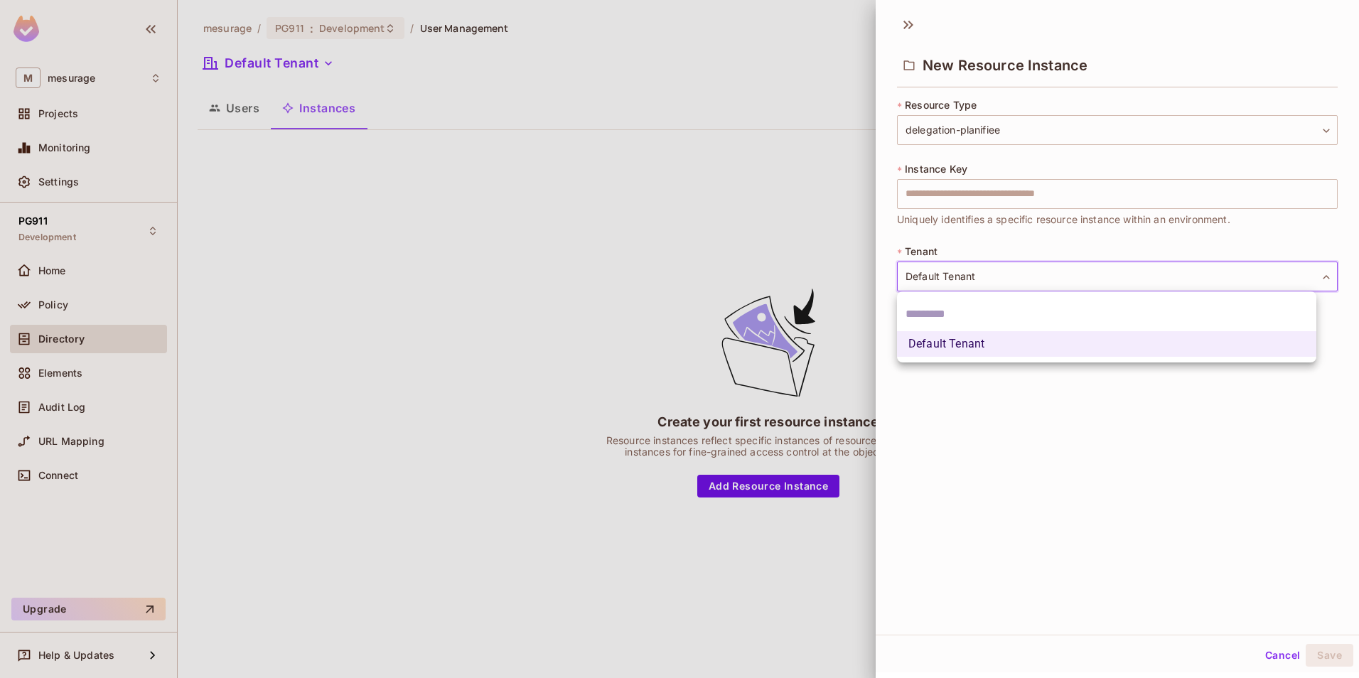
click at [943, 322] on input "text" at bounding box center [1107, 314] width 402 height 23
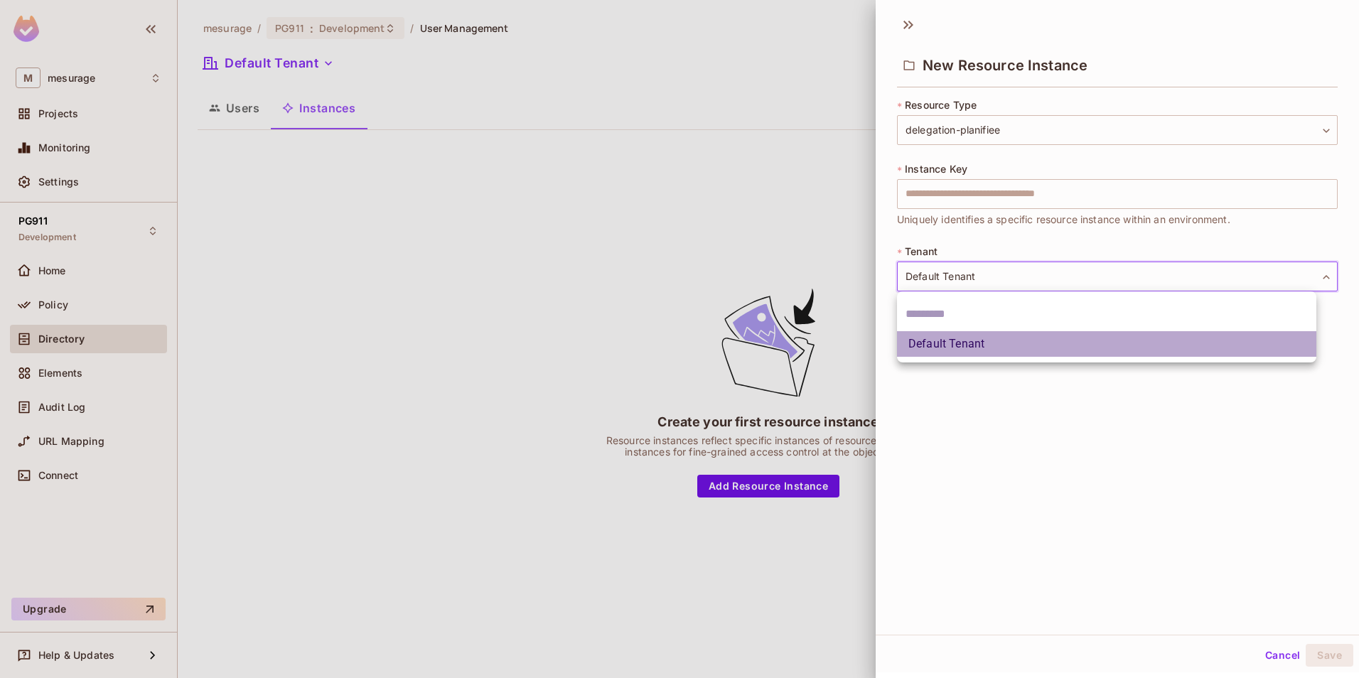
click at [959, 349] on li "Default Tenant" at bounding box center [1107, 344] width 420 height 26
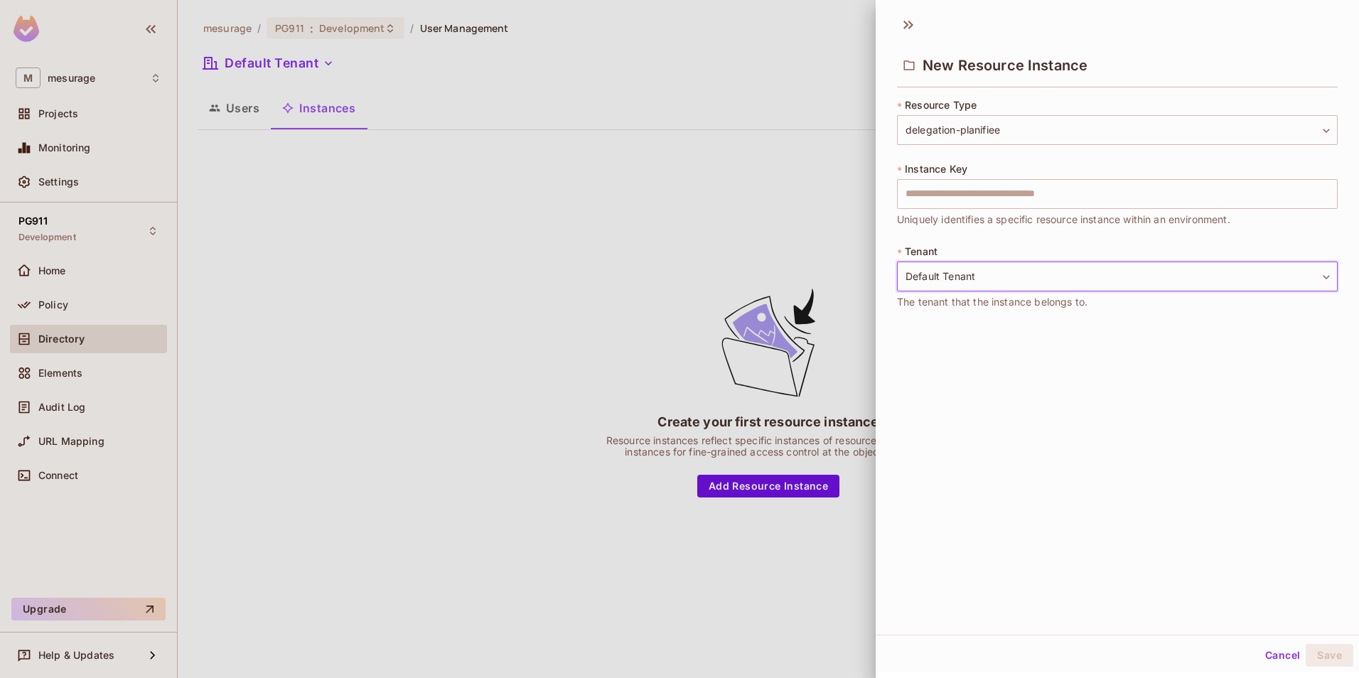
click at [730, 375] on div at bounding box center [679, 339] width 1359 height 678
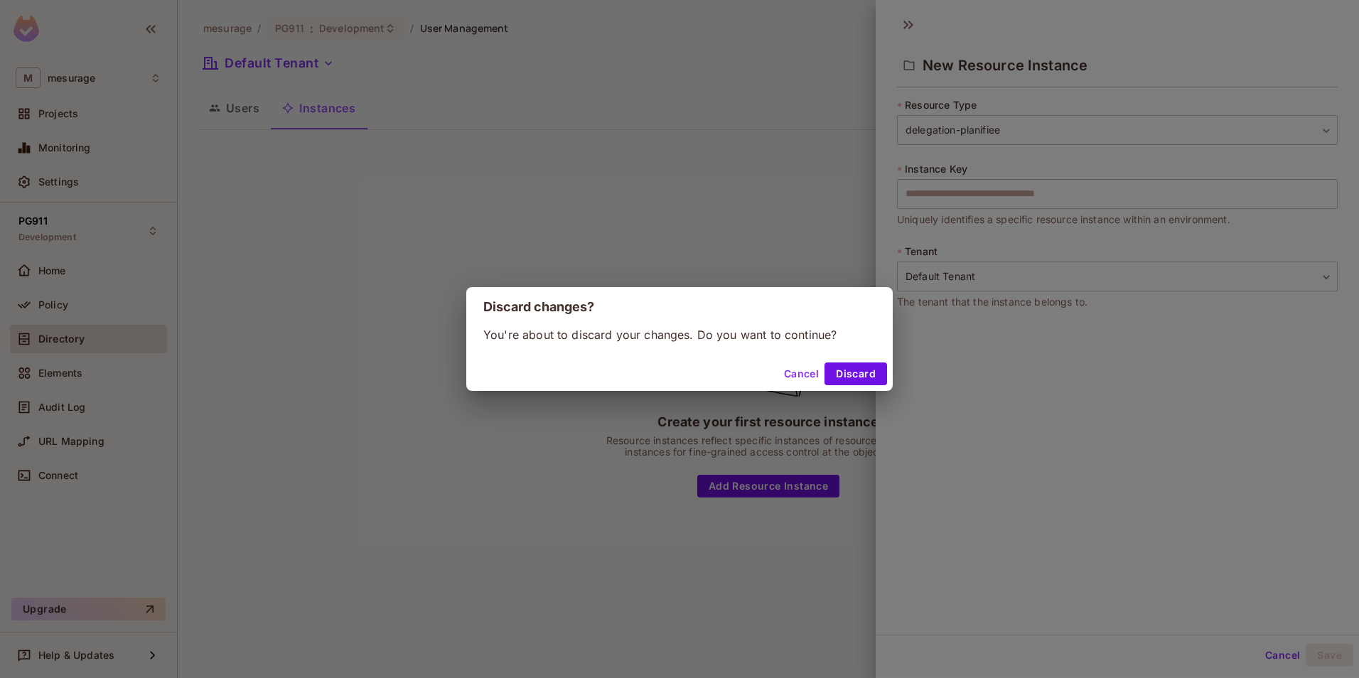
click at [800, 376] on button "Cancel" at bounding box center [802, 374] width 46 height 23
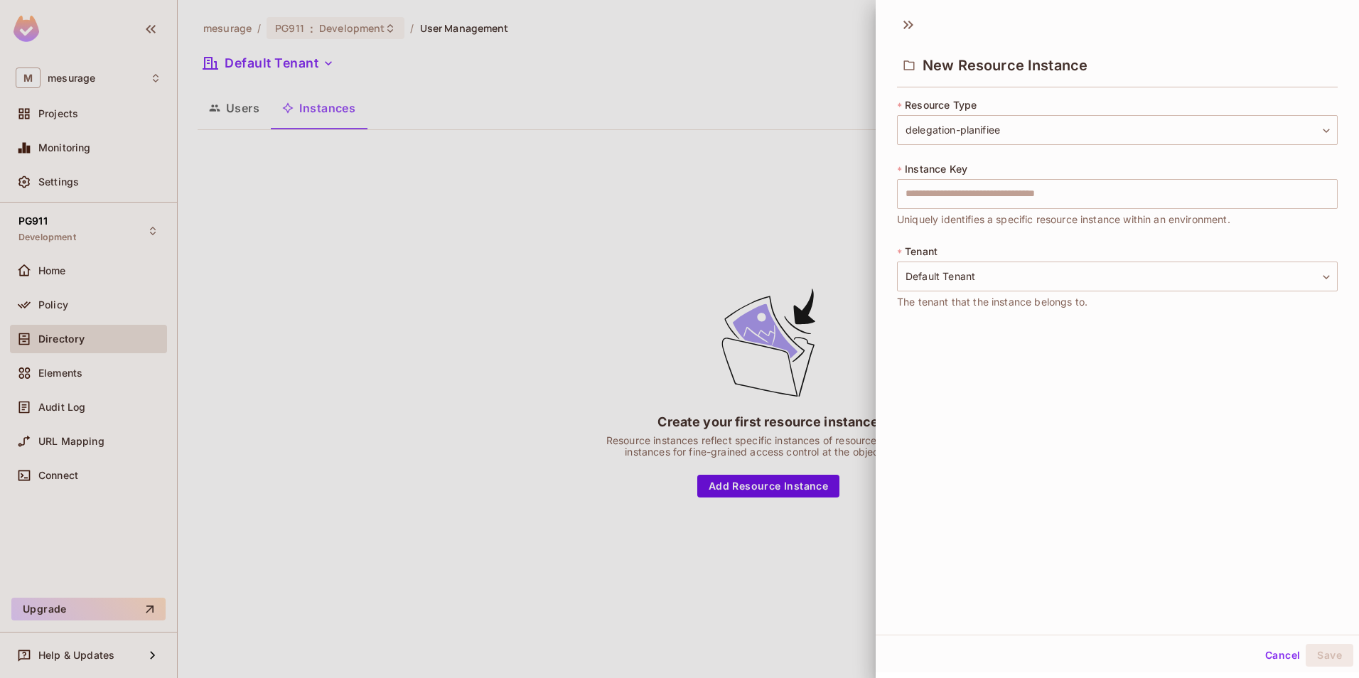
click at [1342, 319] on div "**********" at bounding box center [1118, 209] width 484 height 235
click at [1146, 432] on div "**********" at bounding box center [1118, 321] width 484 height 627
click at [446, 235] on div at bounding box center [679, 339] width 1359 height 678
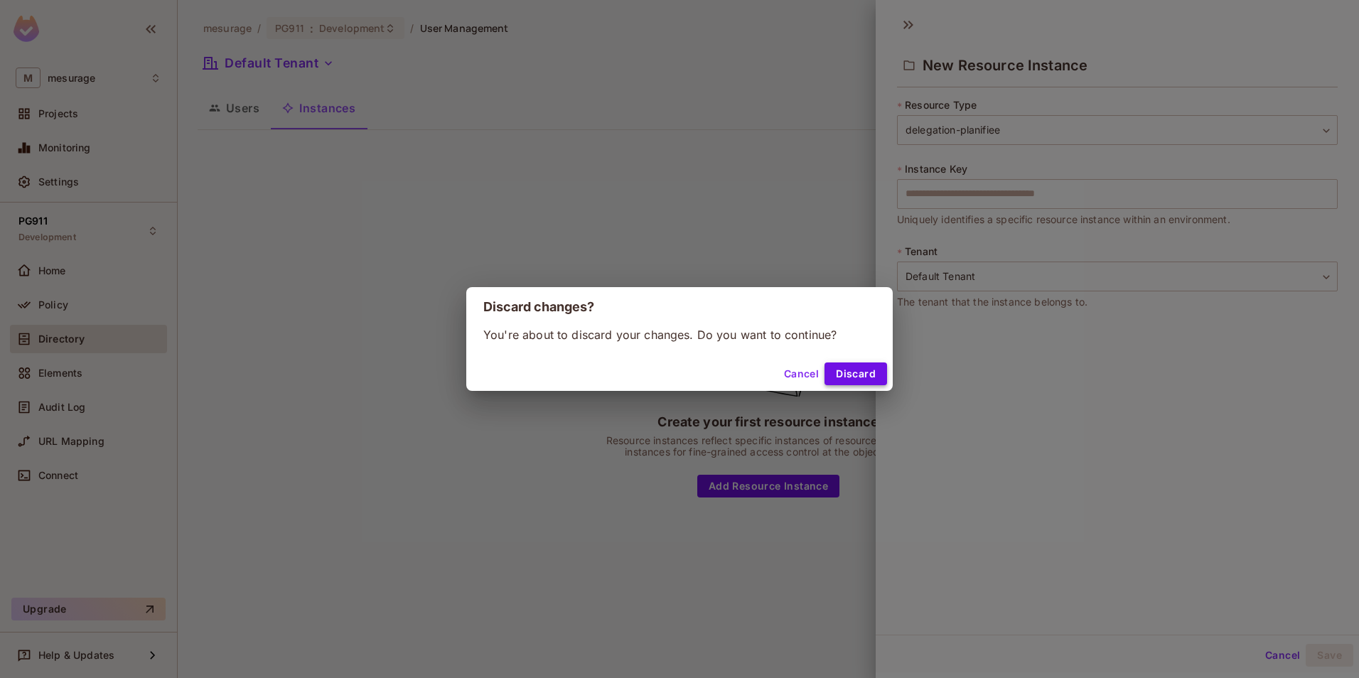
click at [865, 368] on button "Discard" at bounding box center [856, 374] width 63 height 23
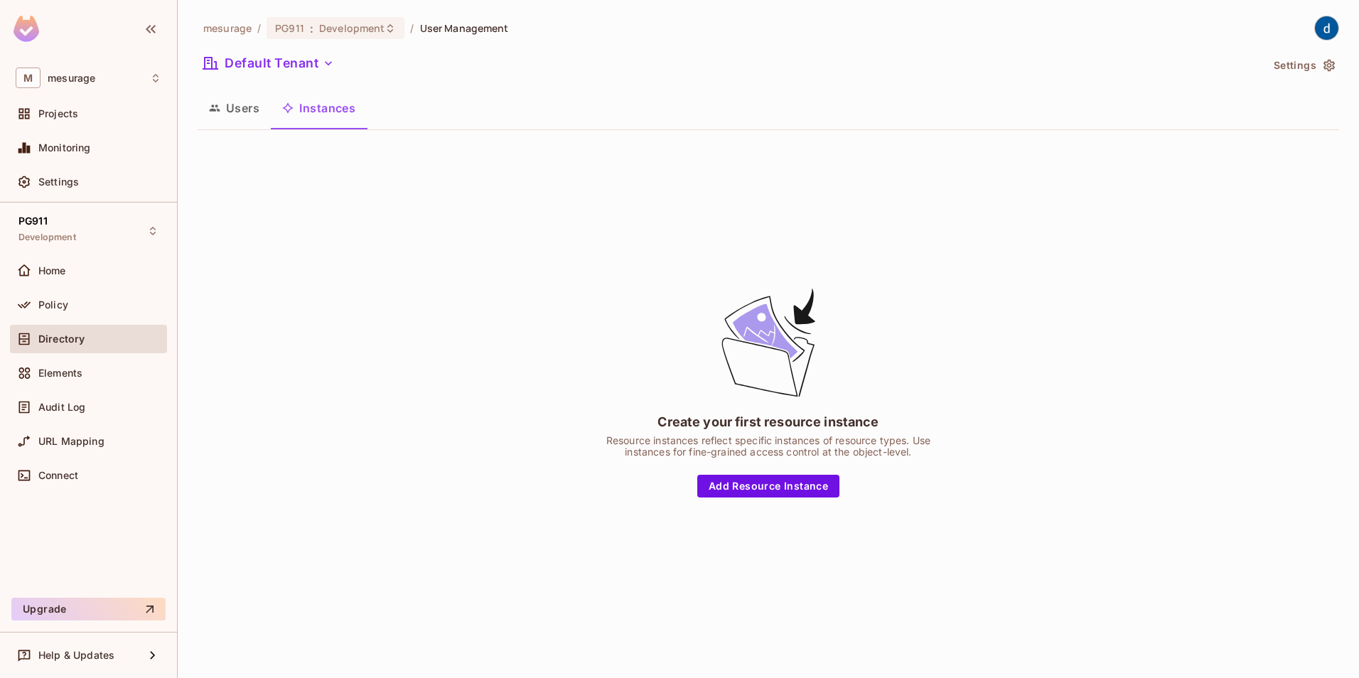
click at [234, 97] on button "Users" at bounding box center [234, 108] width 73 height 36
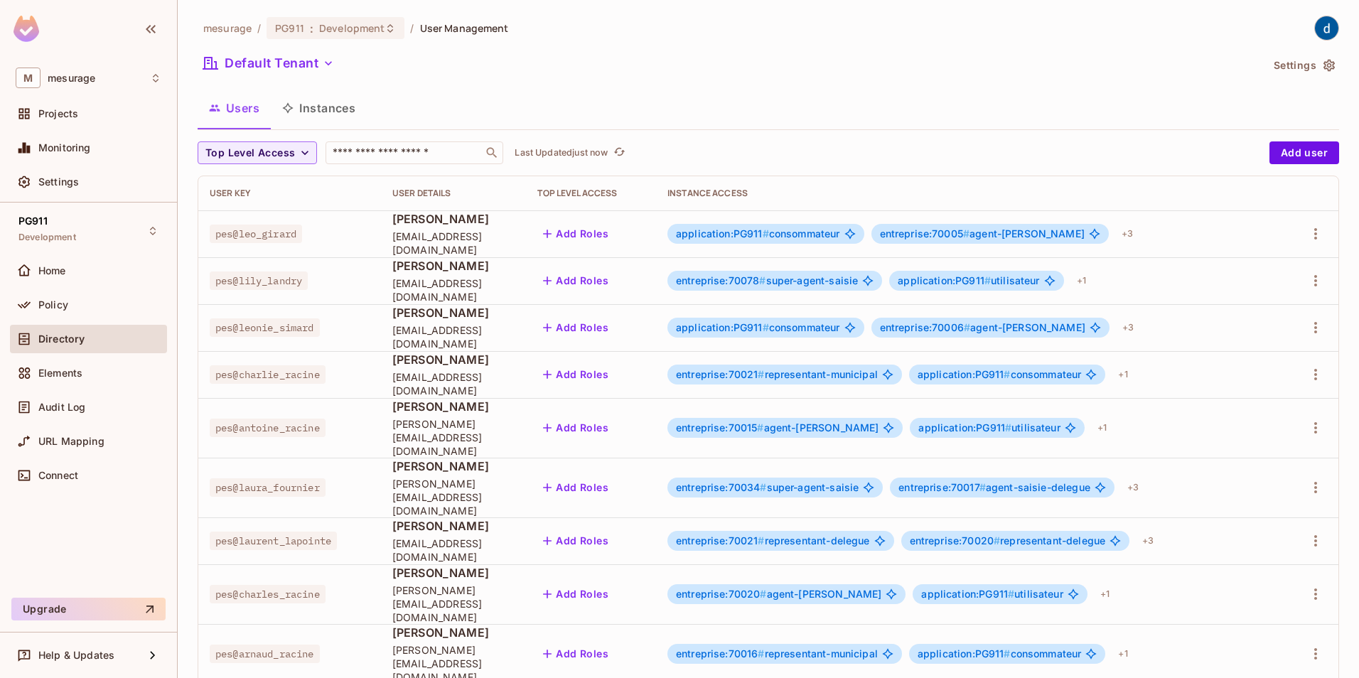
click at [348, 105] on button "Instances" at bounding box center [319, 108] width 96 height 36
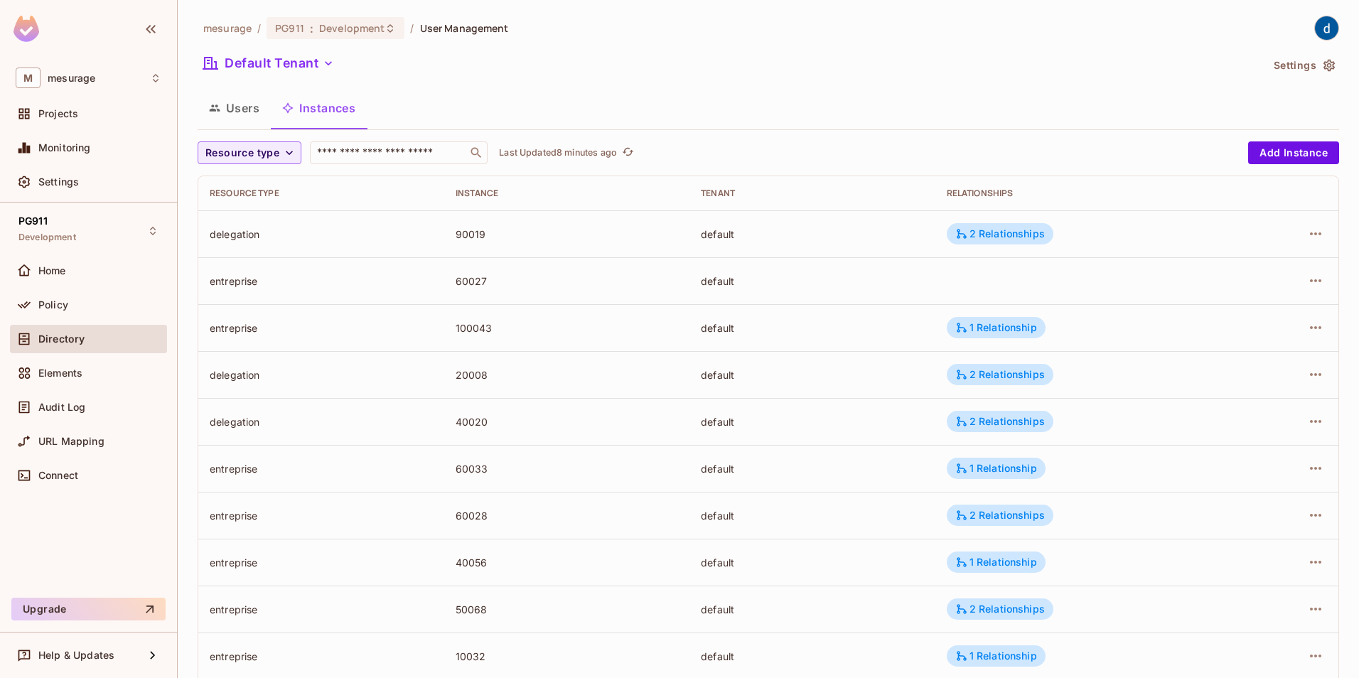
click at [828, 104] on div "Users Instances" at bounding box center [769, 108] width 1142 height 36
click at [990, 235] on div "2 Relationships" at bounding box center [1001, 234] width 90 height 13
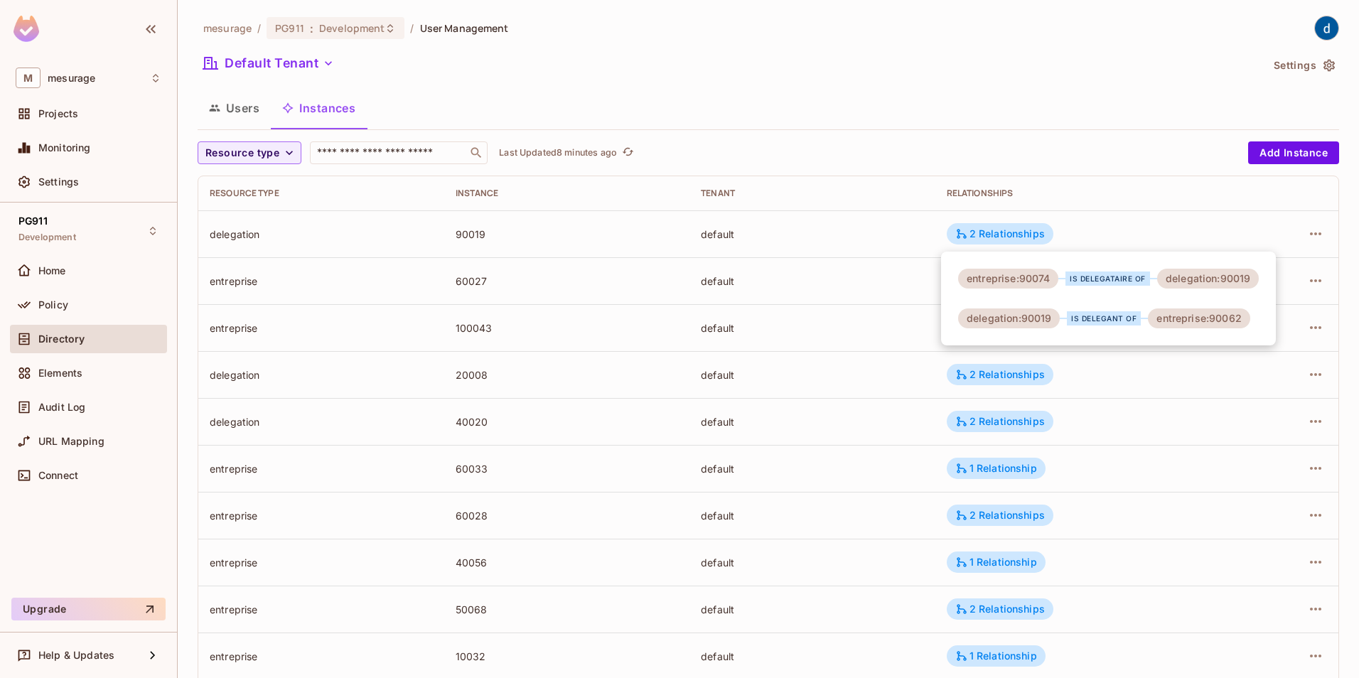
click at [998, 563] on div at bounding box center [679, 339] width 1359 height 678
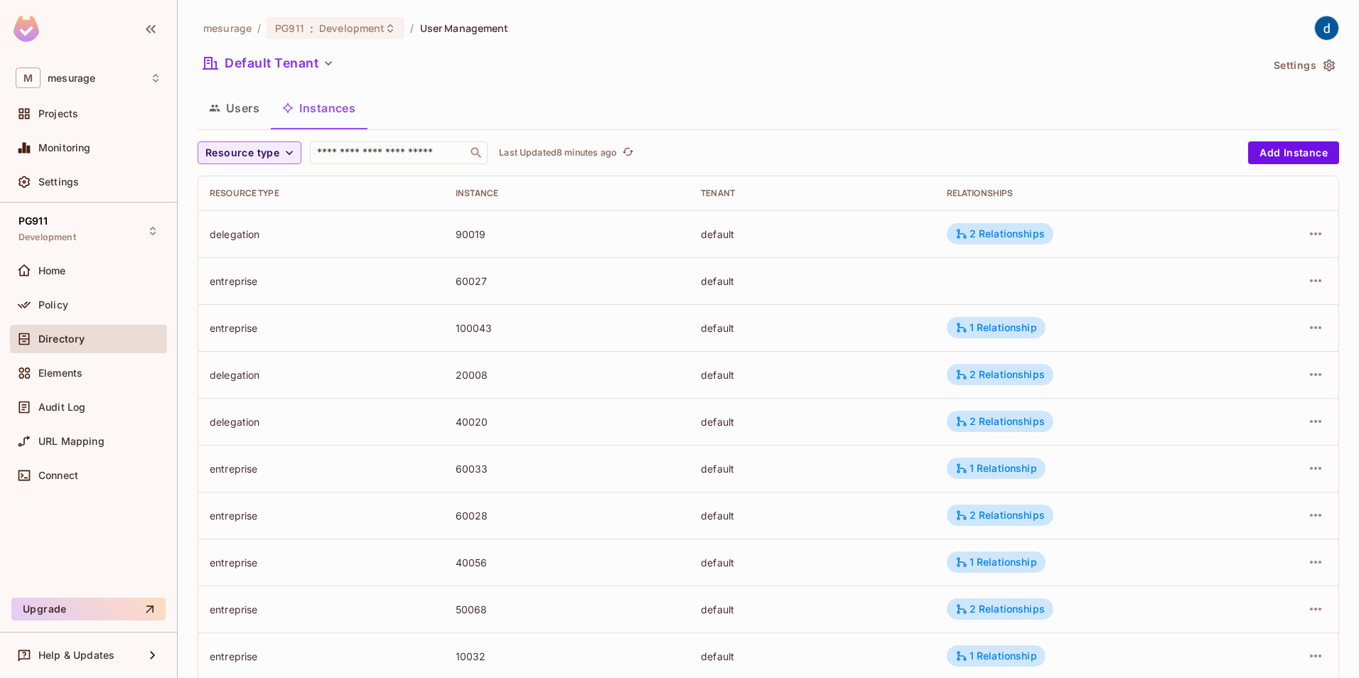
click at [998, 563] on div "1 Relationship" at bounding box center [997, 562] width 82 height 13
click at [1012, 75] on div at bounding box center [679, 339] width 1359 height 678
click at [892, 92] on div "Users Instances" at bounding box center [769, 108] width 1142 height 36
click at [63, 306] on span "Policy" at bounding box center [53, 304] width 30 height 11
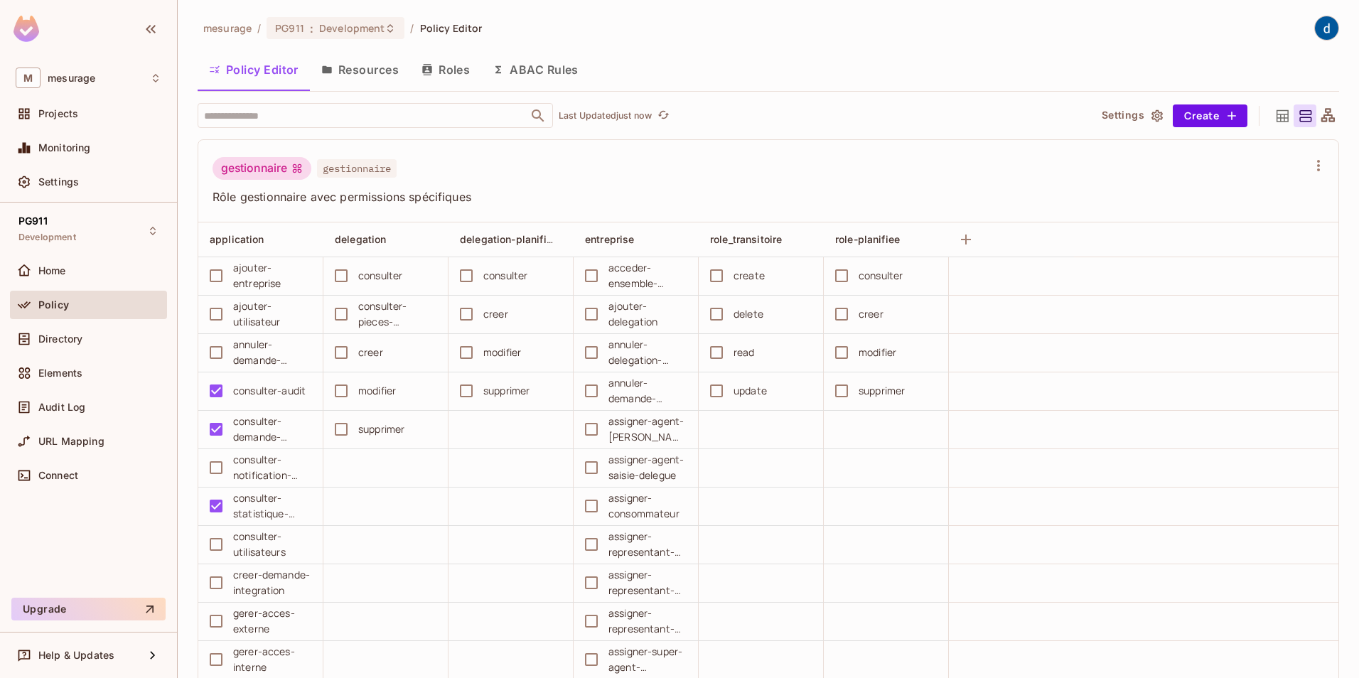
click at [467, 70] on button "Roles" at bounding box center [445, 70] width 71 height 36
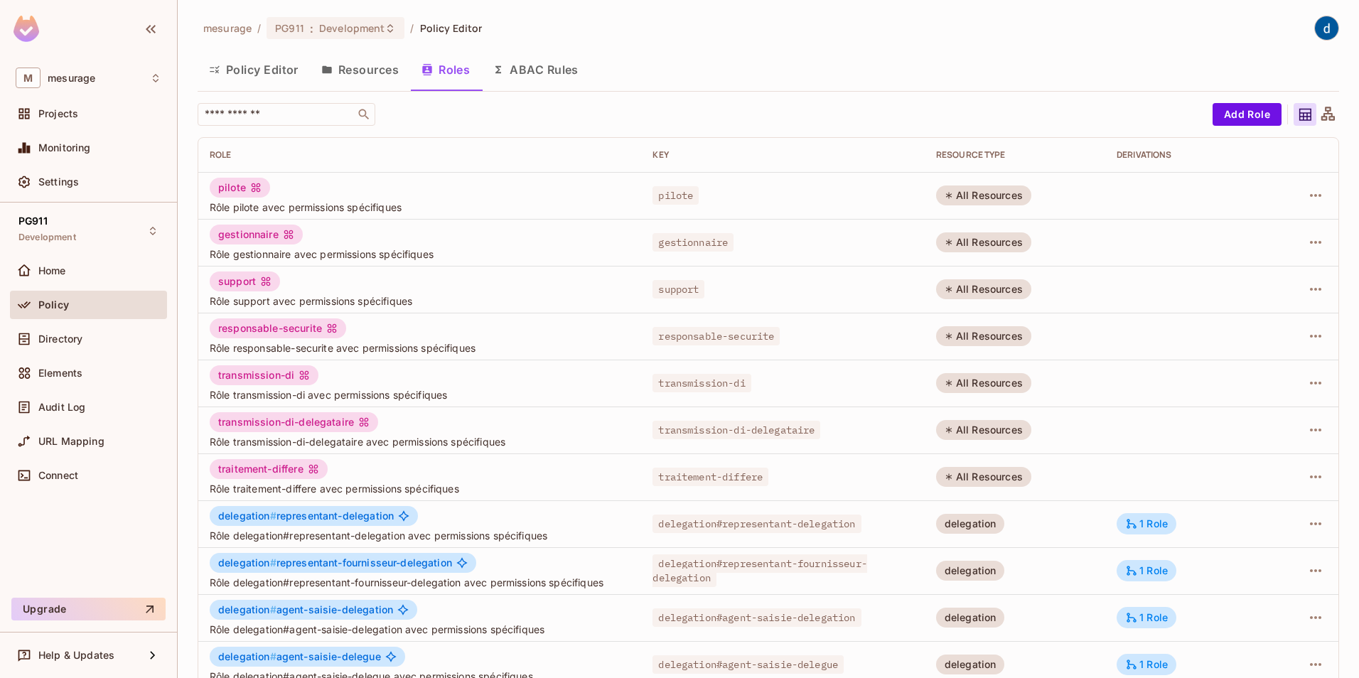
click at [799, 99] on div "mesurage / PG911 : Development / Policy Editor Policy Editor Resources Roles AB…" at bounding box center [769, 475] width 1142 height 919
click at [847, 58] on div "Policy Editor Resources Roles ABAC Rules" at bounding box center [769, 70] width 1142 height 36
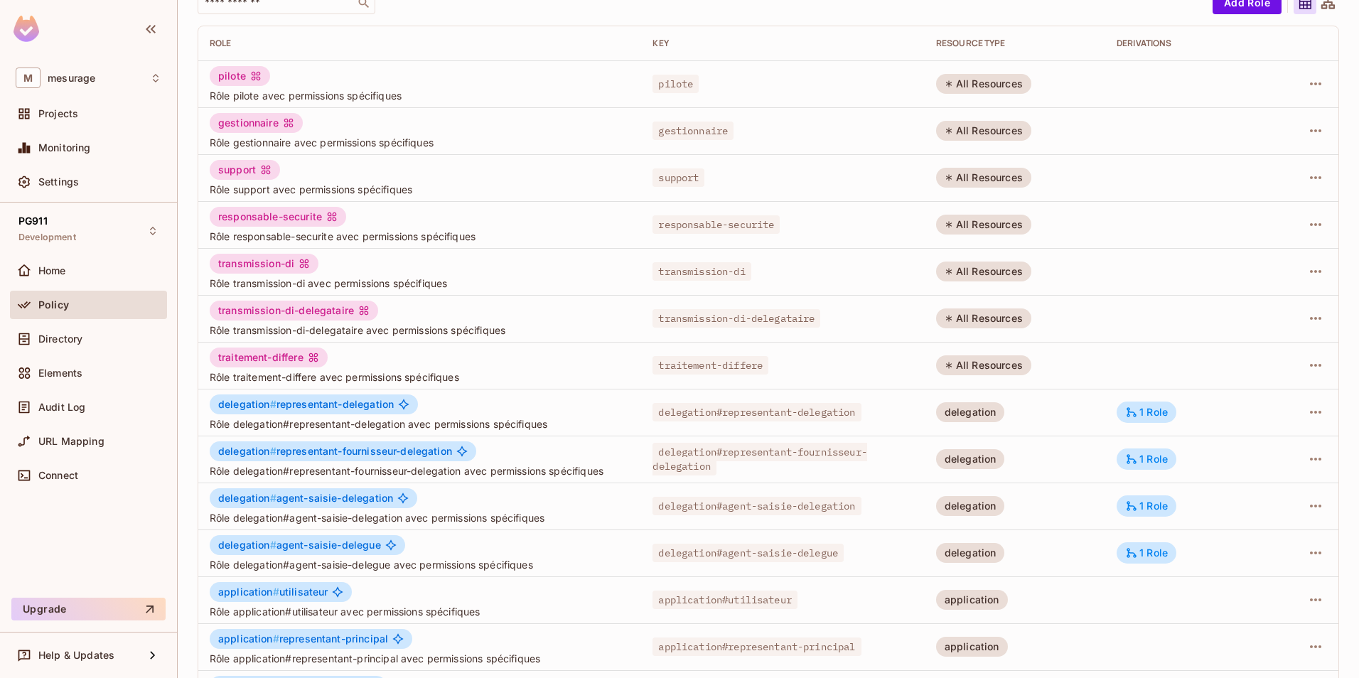
scroll to position [142, 0]
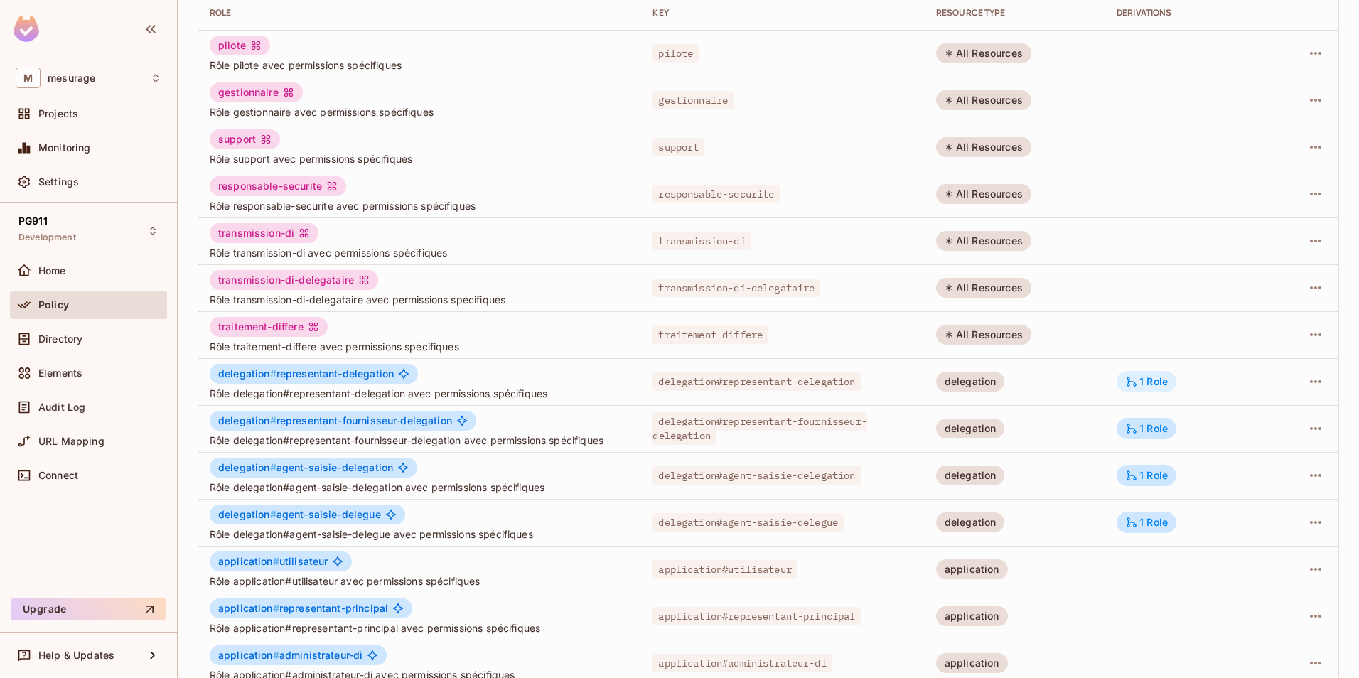
click at [1155, 386] on div "1 Role" at bounding box center [1147, 381] width 43 height 13
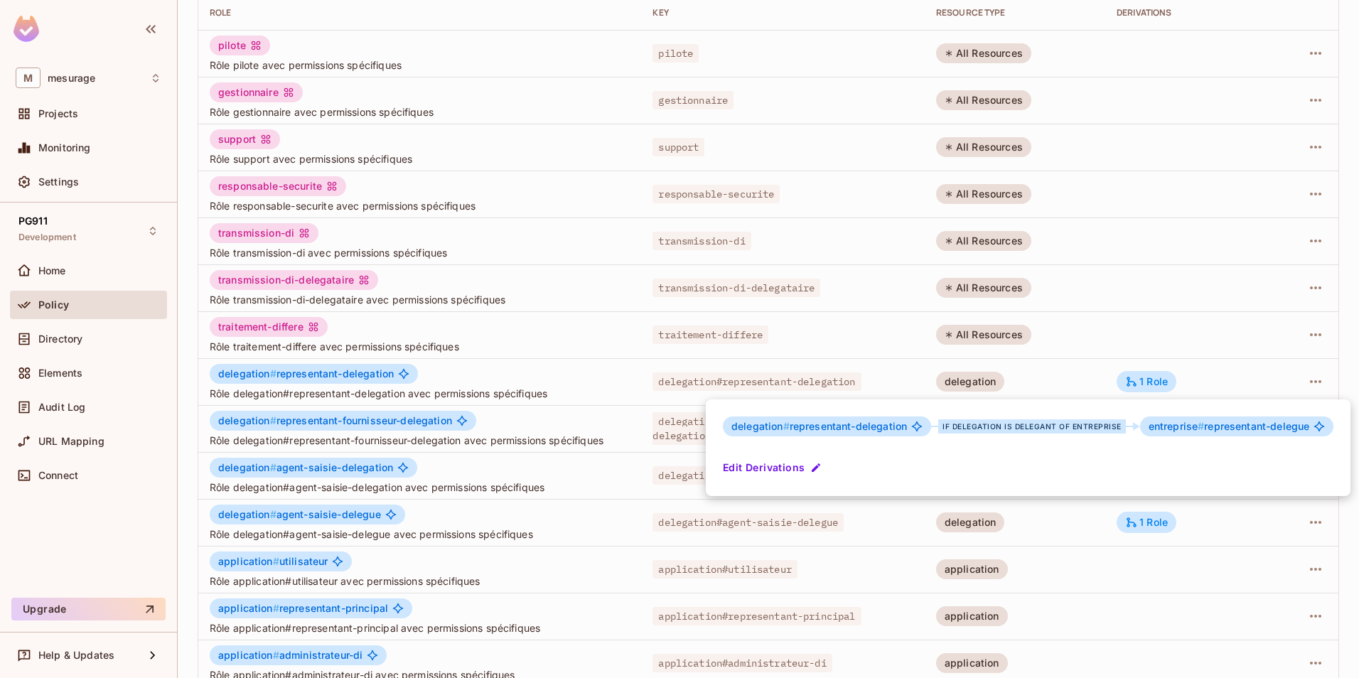
click at [1225, 284] on div at bounding box center [679, 339] width 1359 height 678
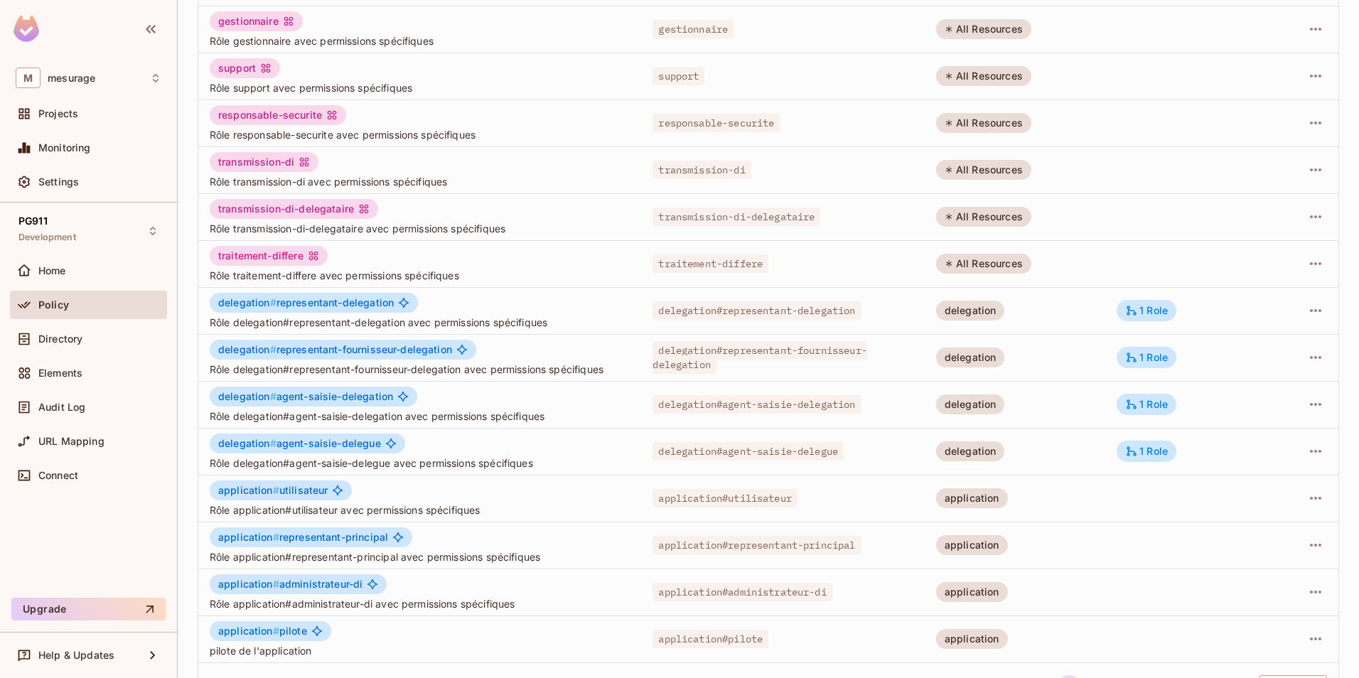
scroll to position [257, 0]
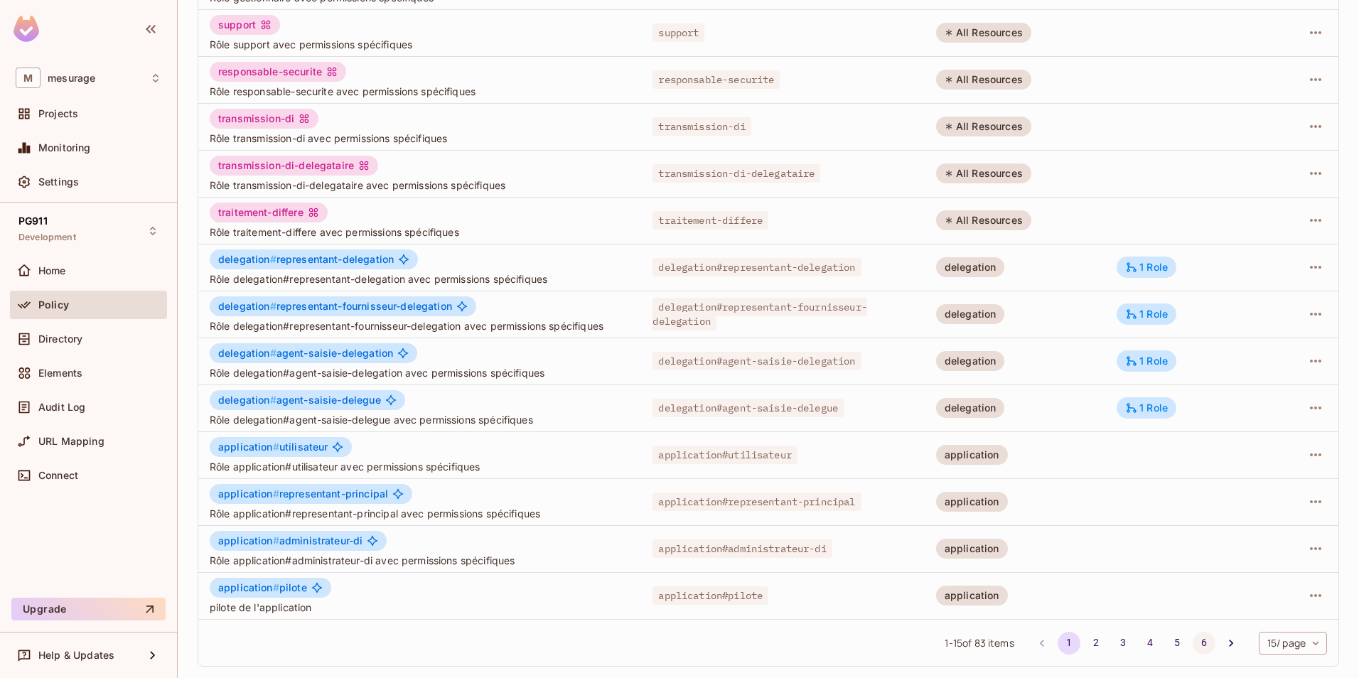
click at [1193, 636] on button "6" at bounding box center [1204, 643] width 23 height 23
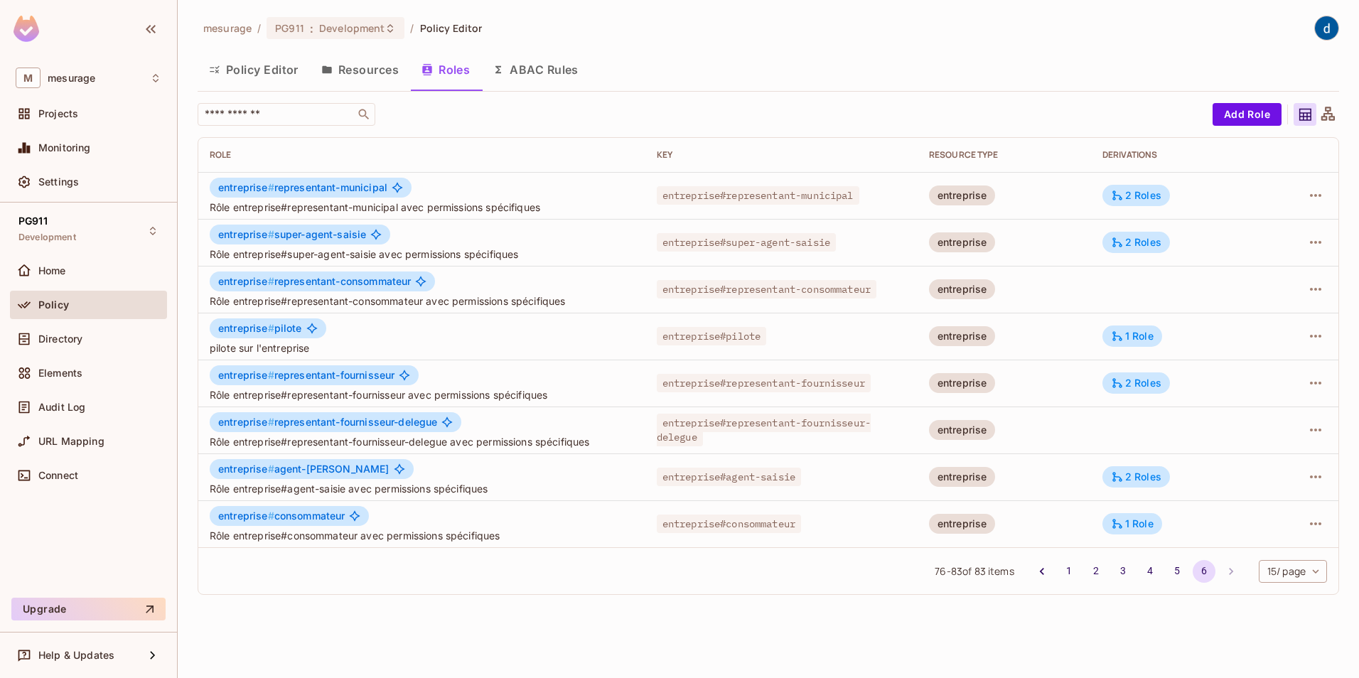
scroll to position [0, 0]
click at [1131, 478] on div "2 Roles" at bounding box center [1136, 477] width 50 height 13
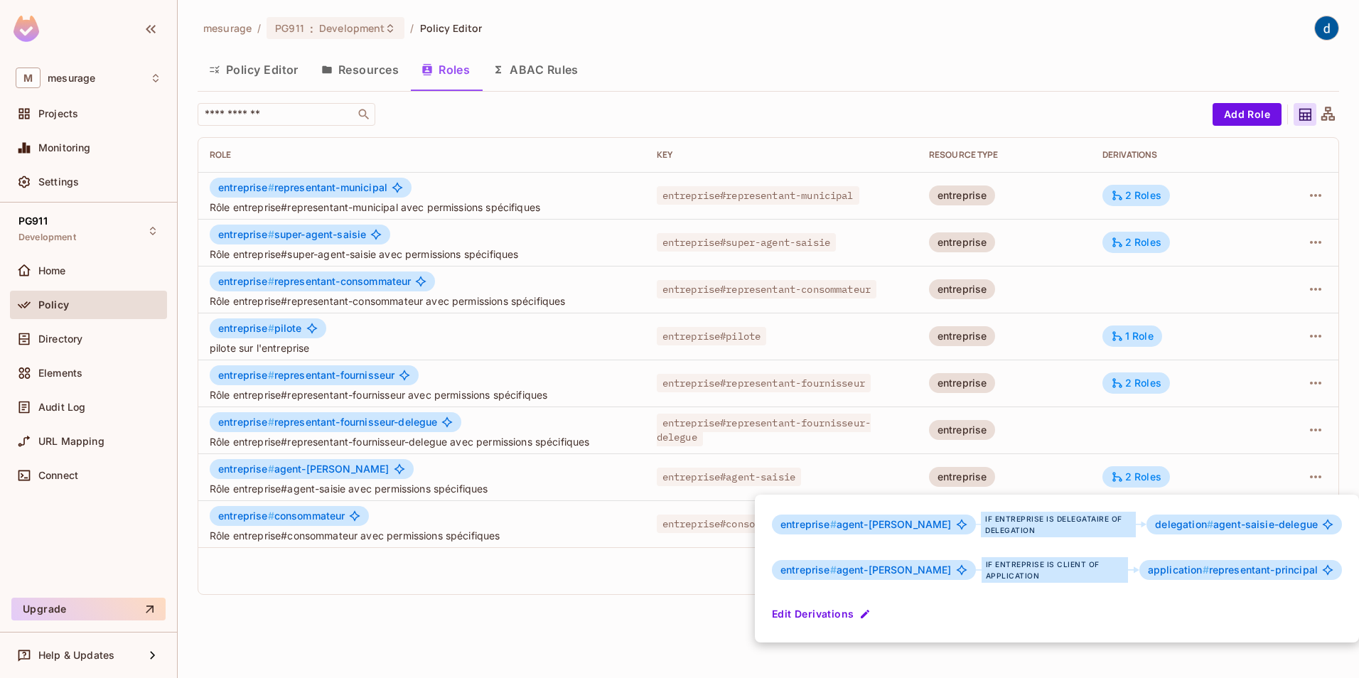
click at [931, 71] on div at bounding box center [679, 339] width 1359 height 678
